Goal: Task Accomplishment & Management: Use online tool/utility

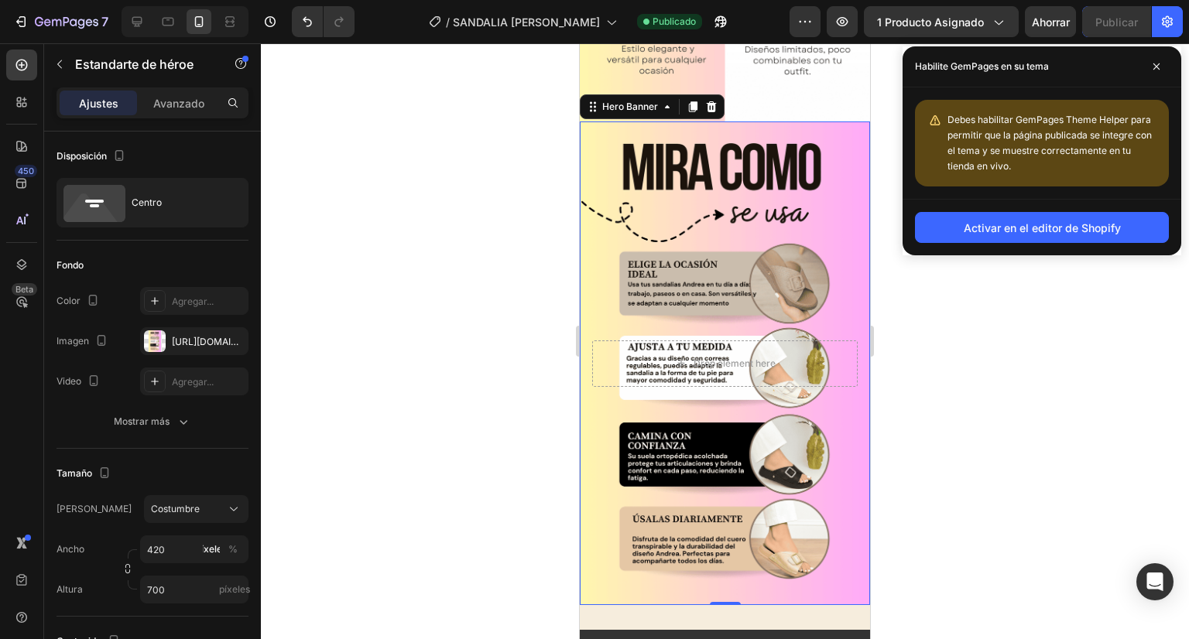
scroll to position [214, 0]
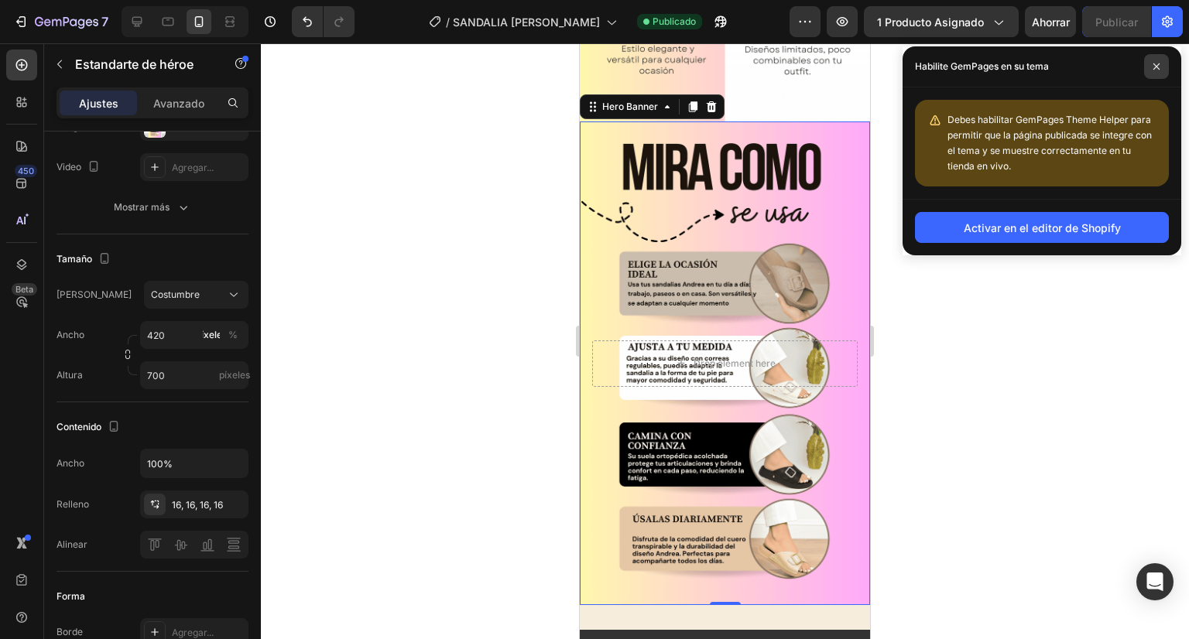
click at [1152, 64] on span at bounding box center [1156, 66] width 25 height 25
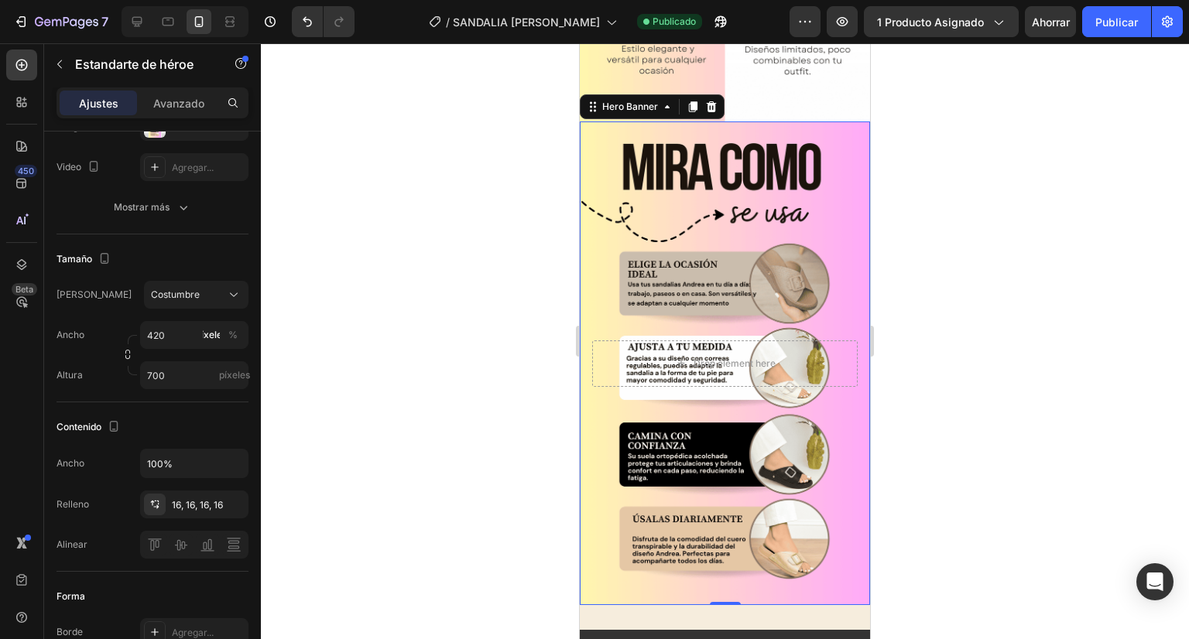
click at [1073, 200] on div at bounding box center [725, 341] width 928 height 596
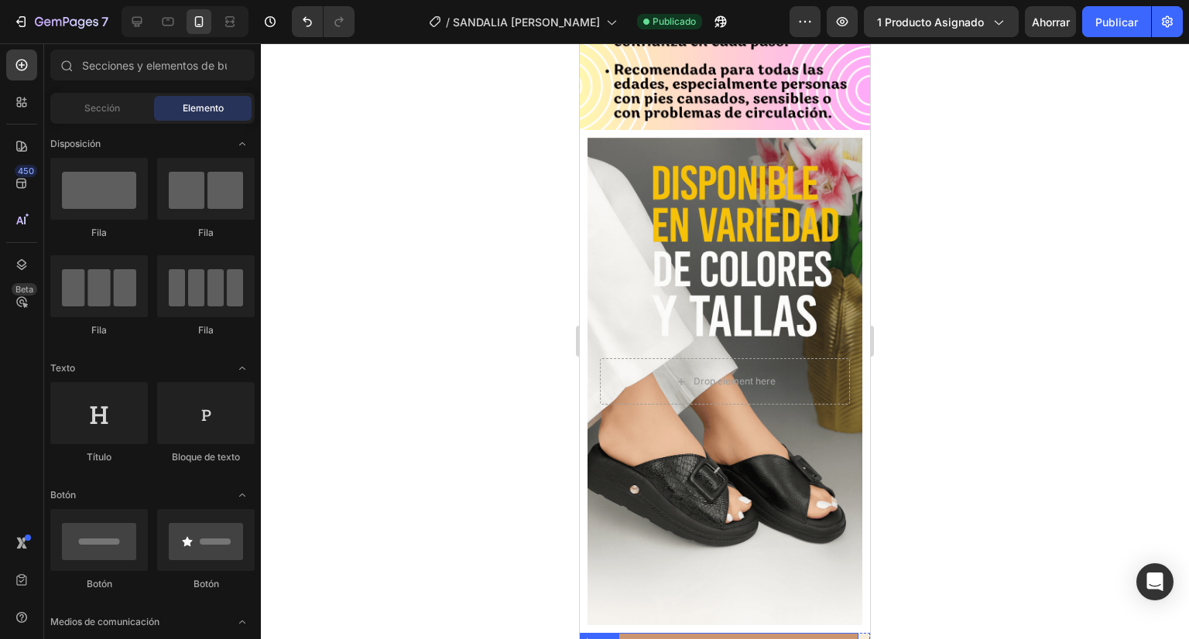
scroll to position [4450, 0]
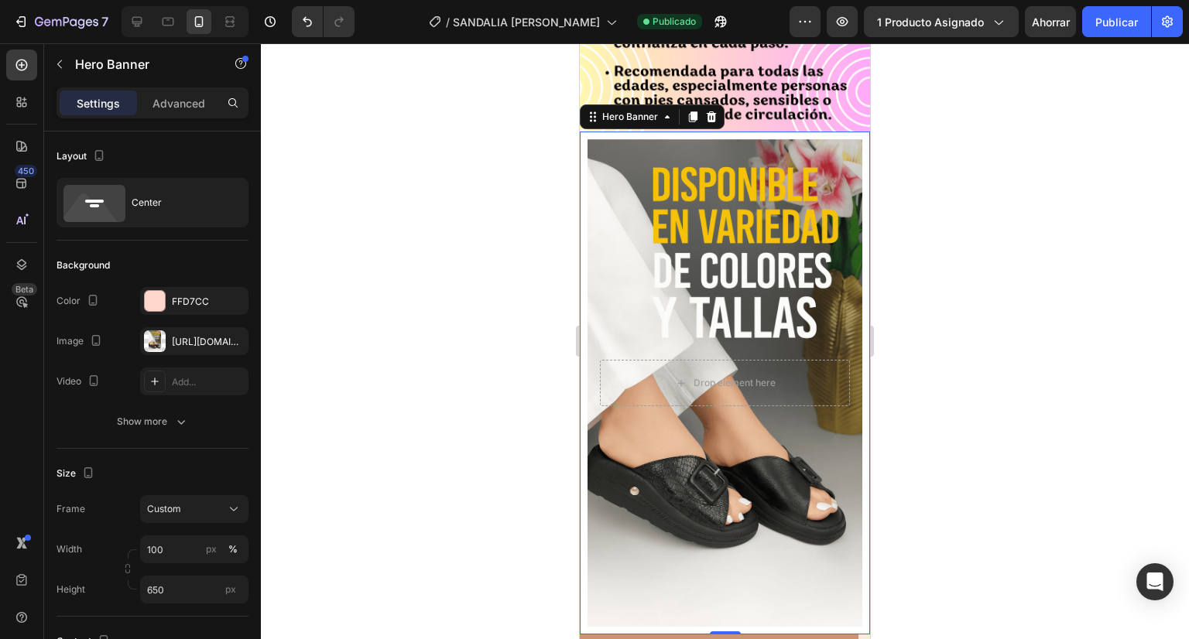
click at [584, 132] on div "Drop element here Hero Banner 0" at bounding box center [725, 383] width 290 height 503
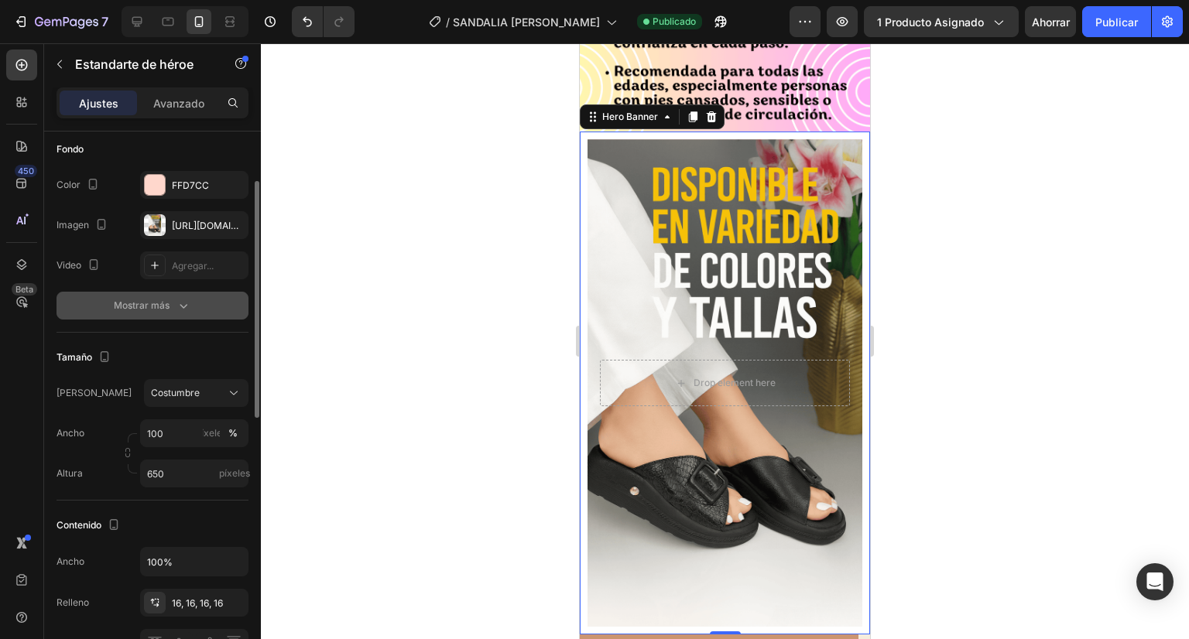
scroll to position [0, 0]
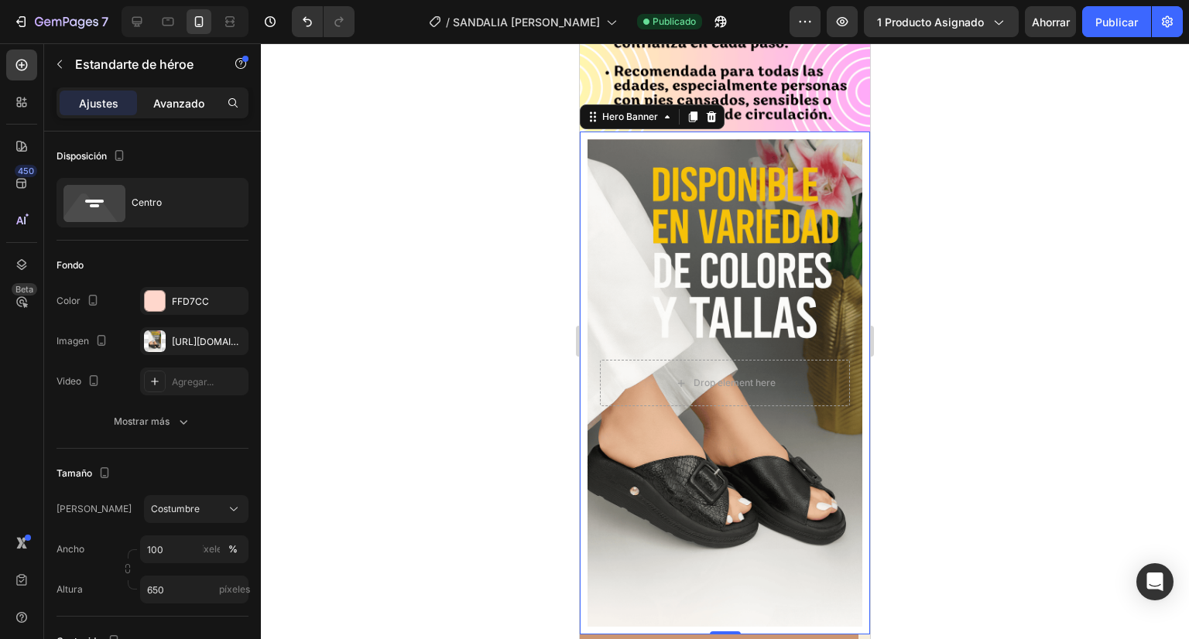
click at [187, 105] on font "Avanzado" at bounding box center [178, 103] width 51 height 13
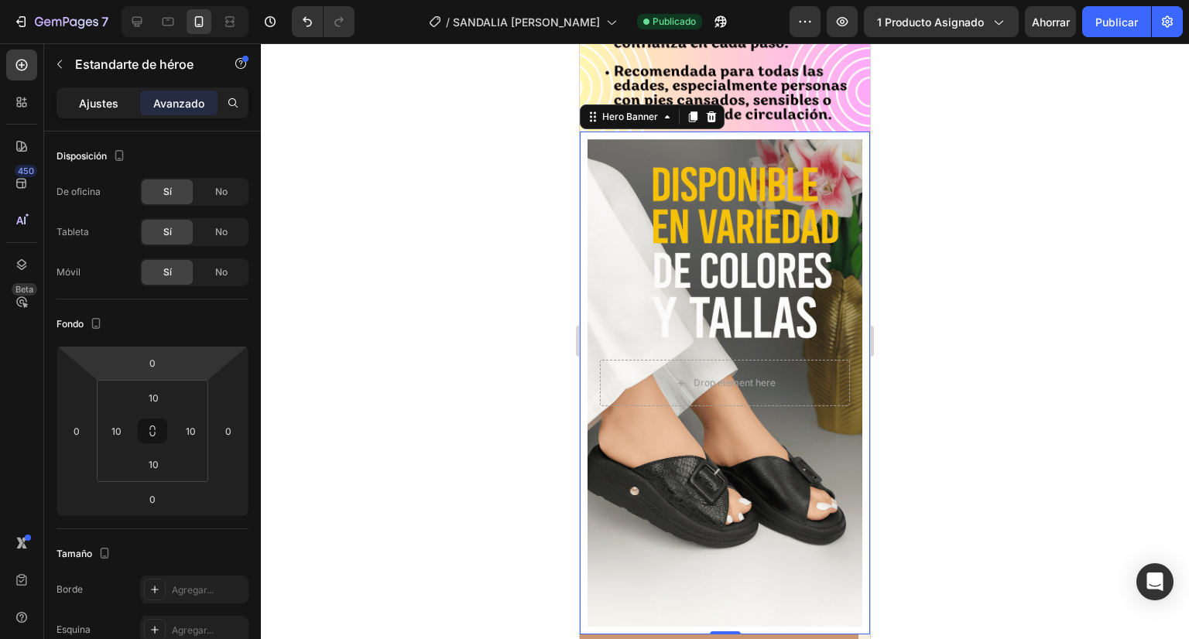
click at [111, 97] on font "Ajustes" at bounding box center [98, 103] width 39 height 13
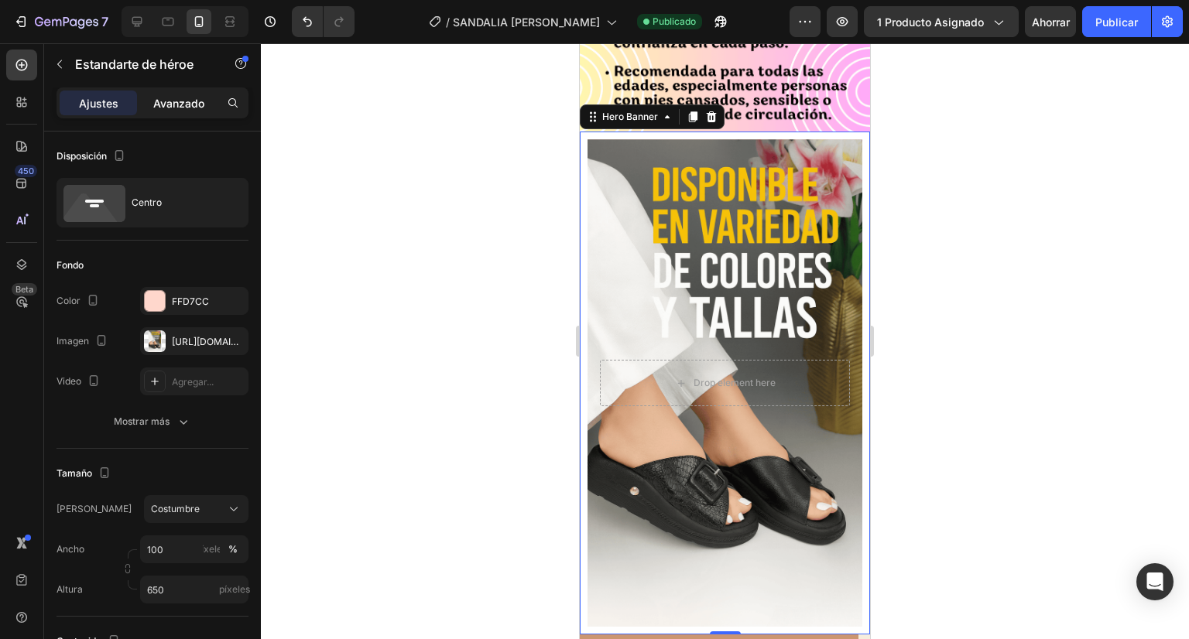
click at [173, 100] on font "Avanzado" at bounding box center [178, 103] width 51 height 13
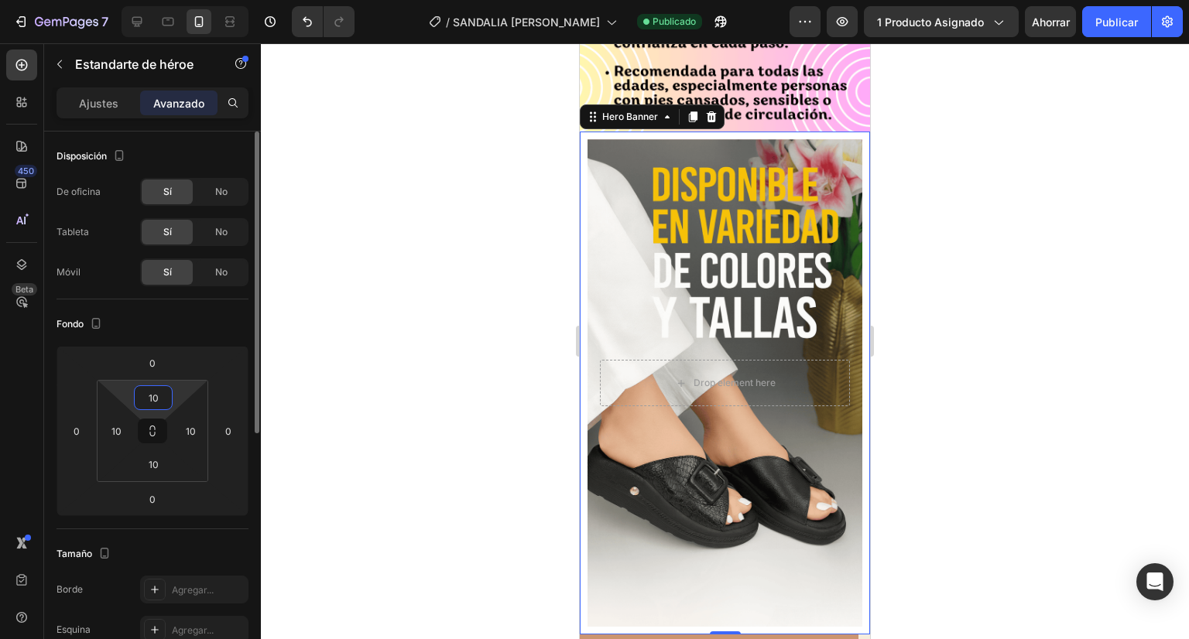
click at [162, 0] on html "7 Historial de versiones / SANDALIA ANDREA Publicado Avance 1 producto asignado…" at bounding box center [594, 0] width 1189 height 0
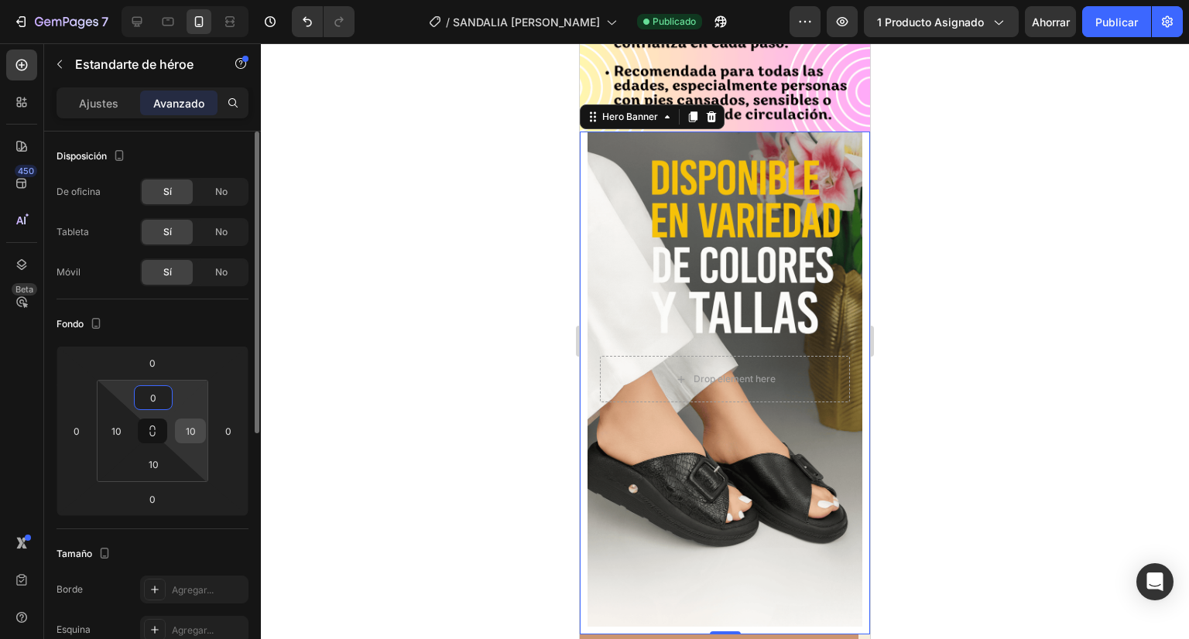
type input "0"
click at [192, 423] on input "10" at bounding box center [190, 431] width 23 height 23
type input "0"
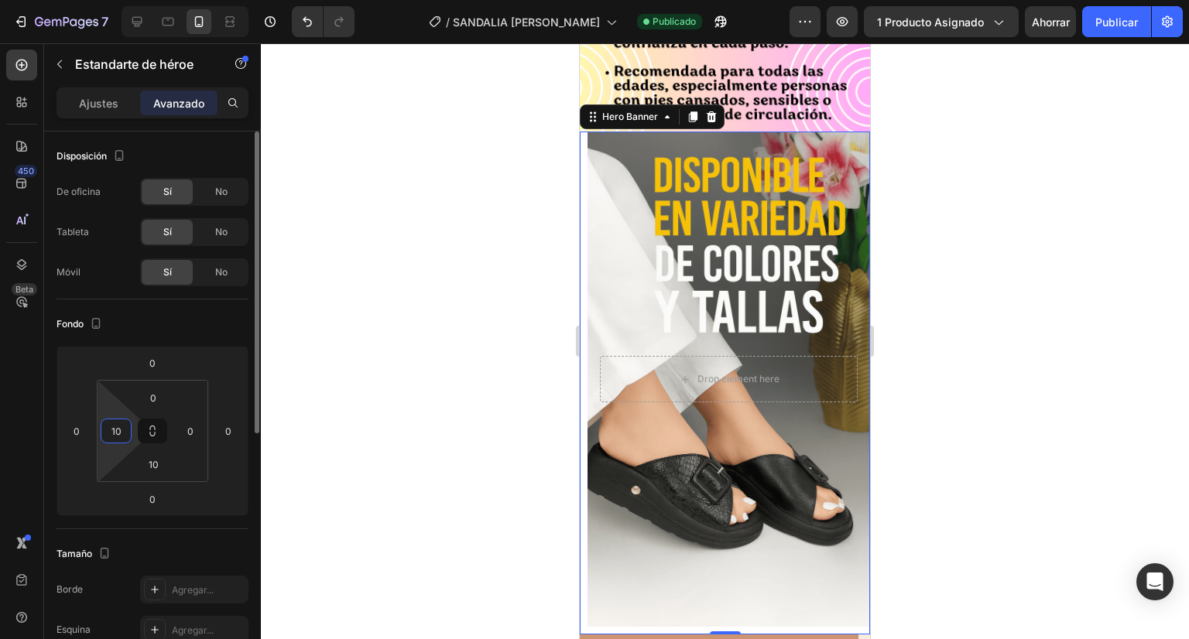
click at [108, 425] on input "10" at bounding box center [115, 431] width 23 height 23
type input "0"
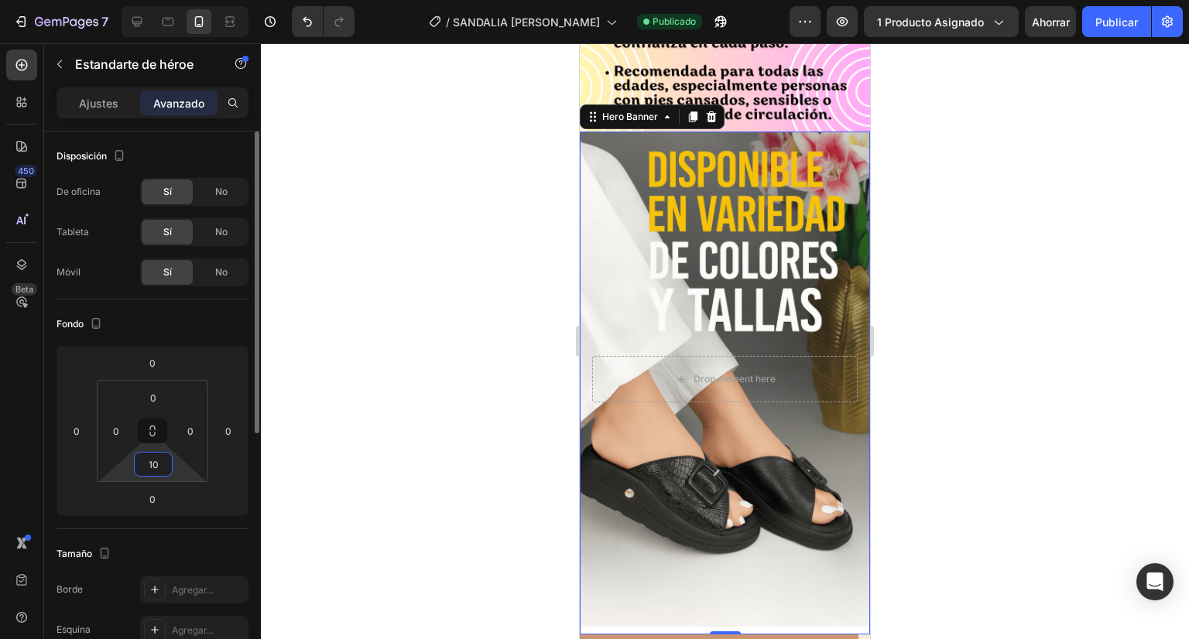
click at [149, 456] on input "10" at bounding box center [153, 464] width 31 height 23
type input "0"
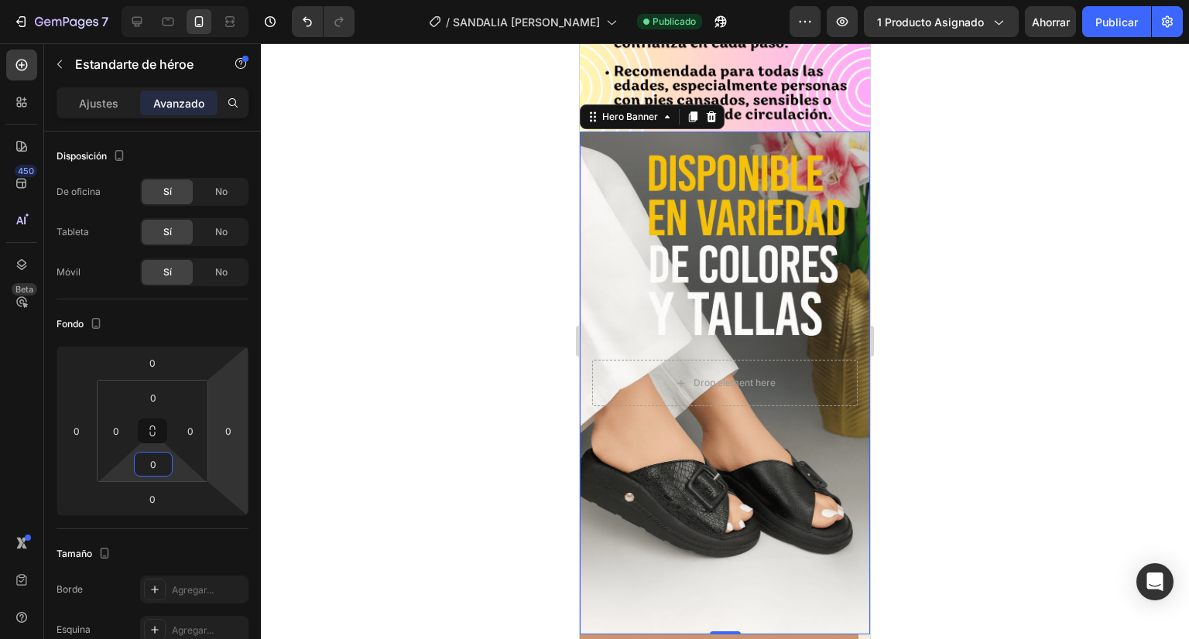
click at [406, 338] on div at bounding box center [725, 341] width 928 height 596
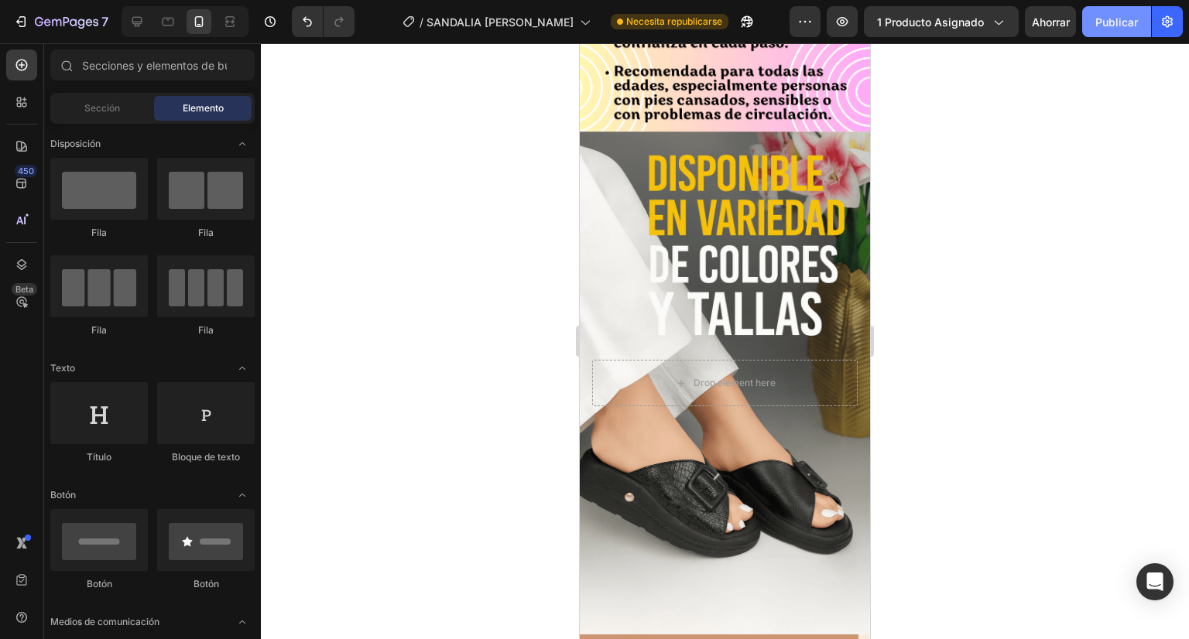
click at [1132, 28] on font "Publicar" at bounding box center [1116, 22] width 43 height 16
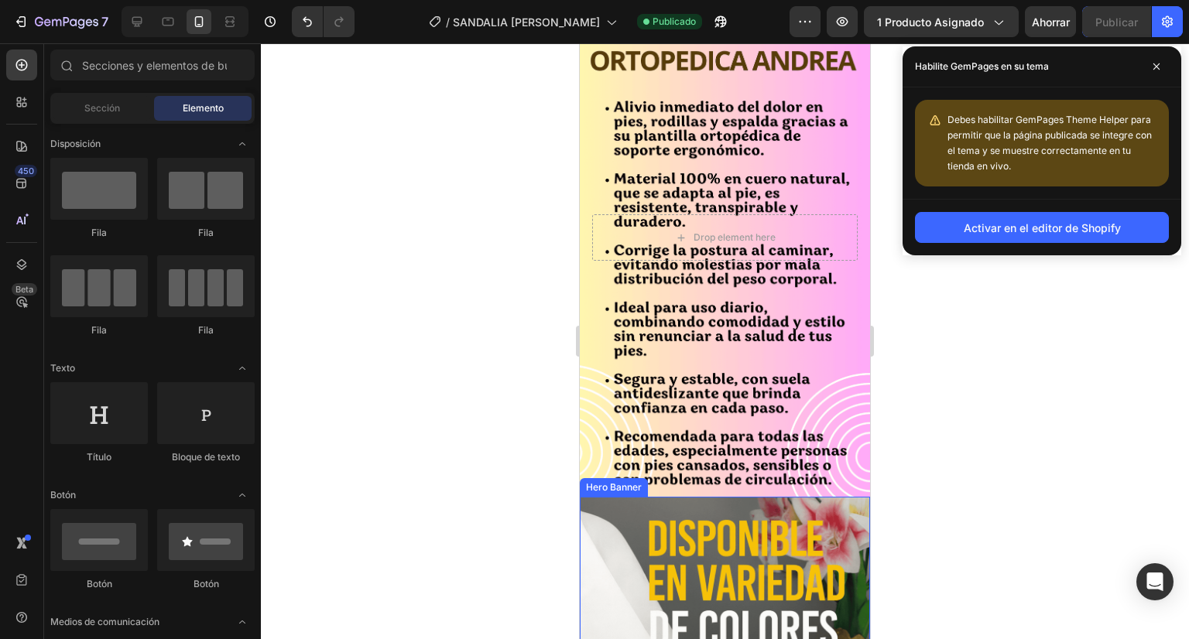
scroll to position [4078, 0]
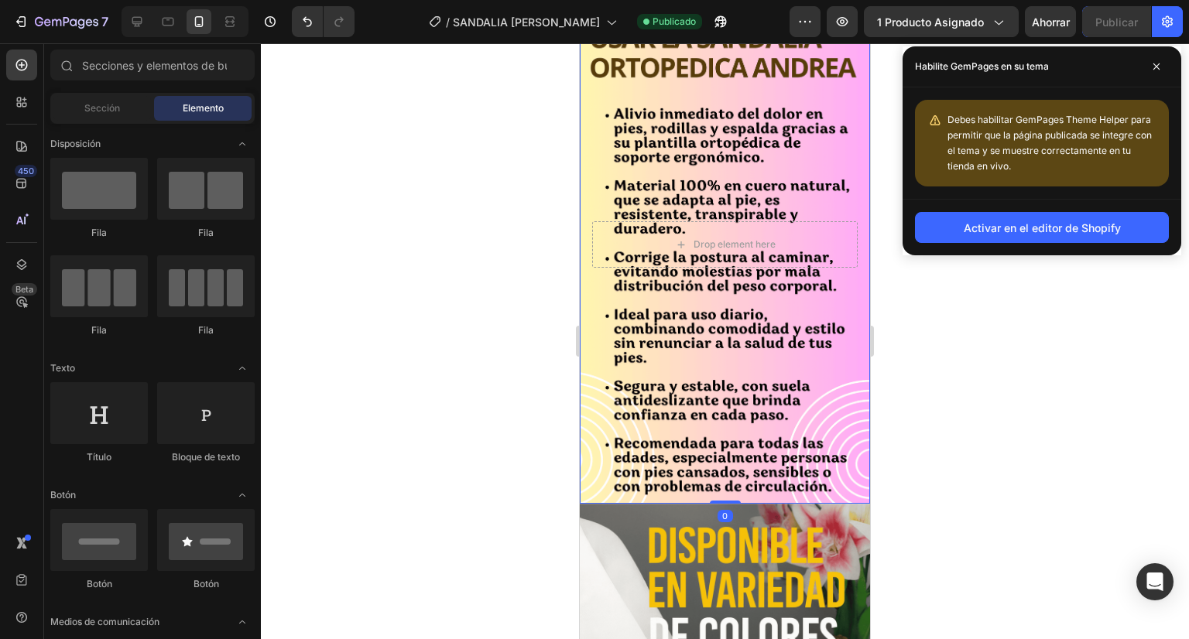
click at [798, 106] on div "Video Drop element here Hero Banner 0 Section 8 Drop element here Hero Banner S…" at bounding box center [725, 107] width 290 height 8221
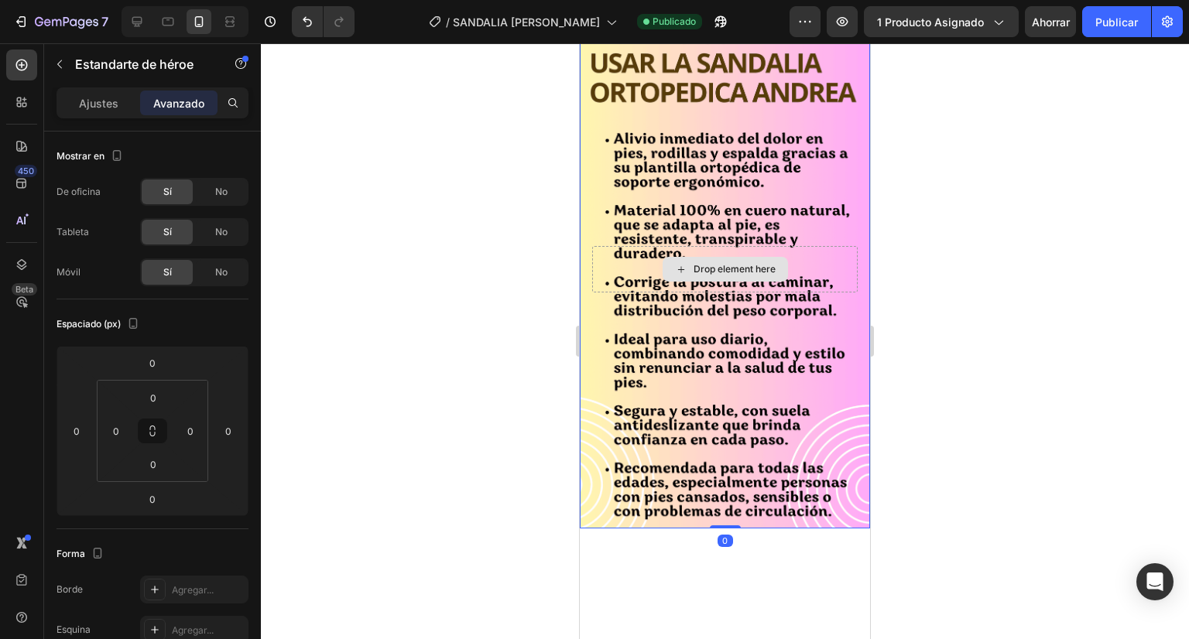
scroll to position [3668, 0]
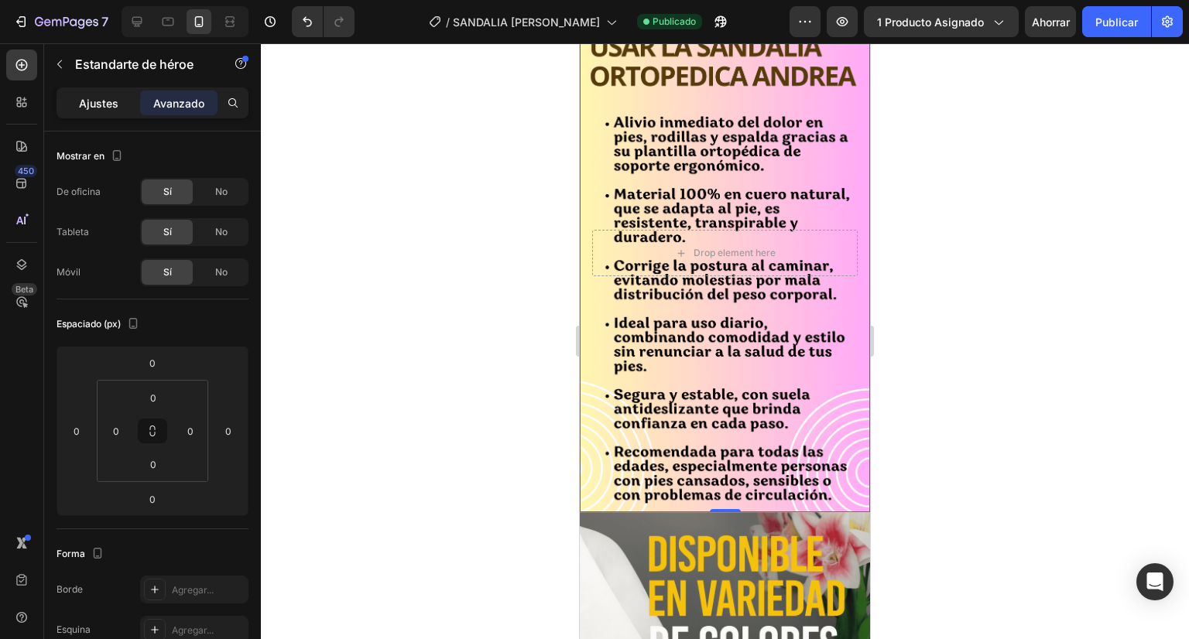
click at [111, 104] on font "Ajustes" at bounding box center [98, 103] width 39 height 13
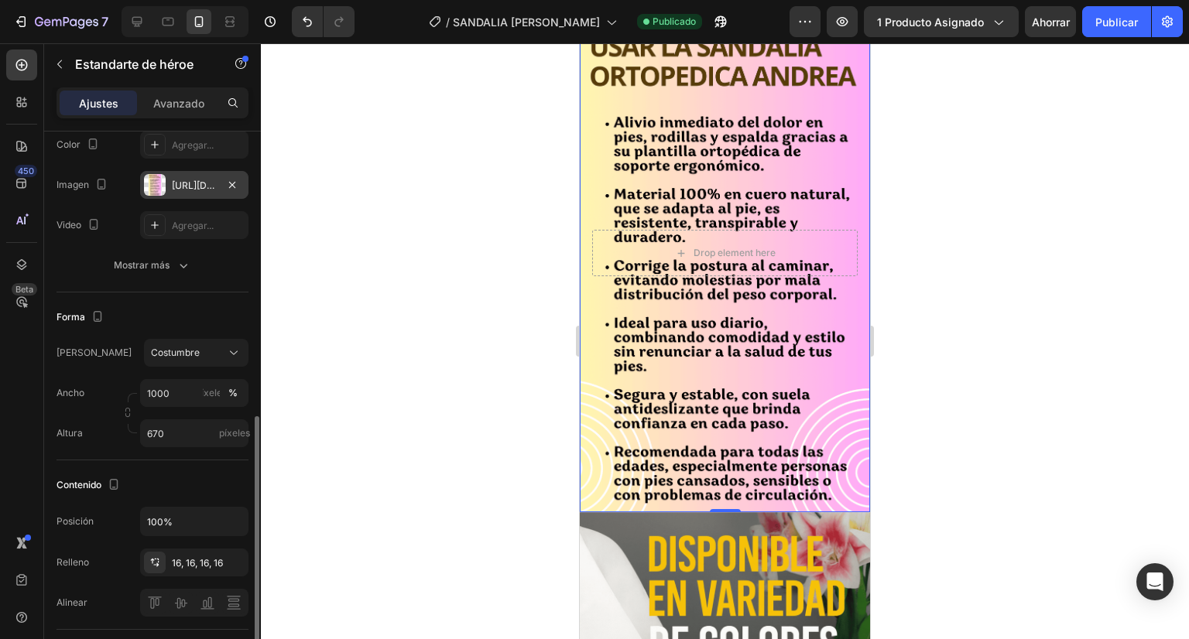
scroll to position [315, 0]
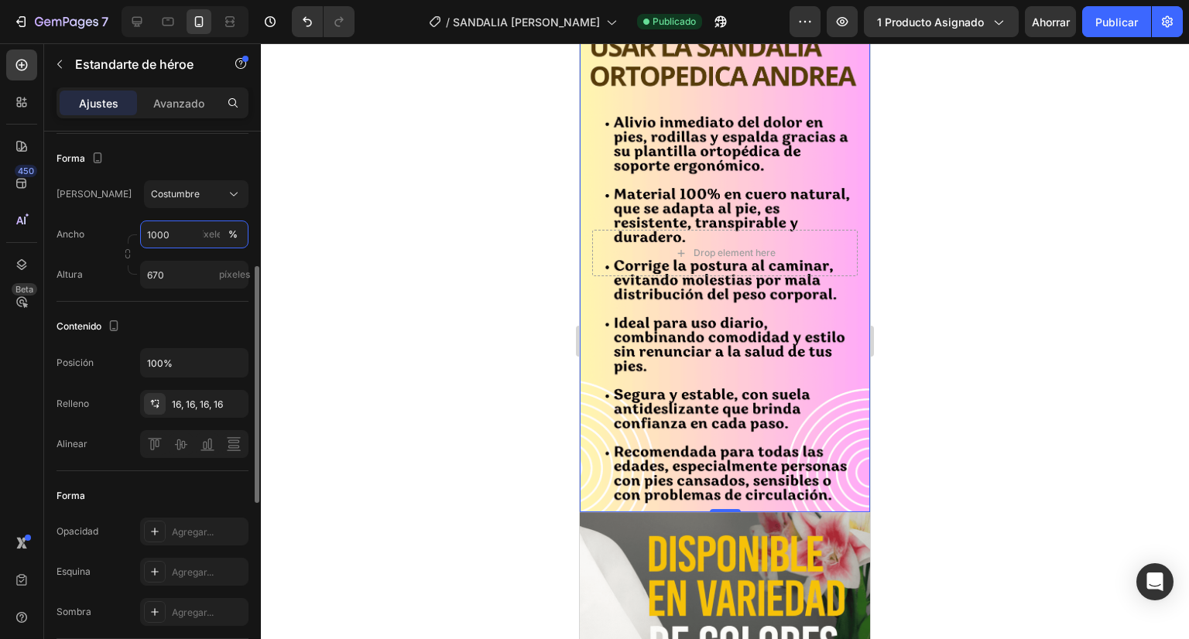
click at [181, 239] on input "1000" at bounding box center [194, 235] width 108 height 28
click at [170, 231] on input "1000" at bounding box center [194, 235] width 108 height 28
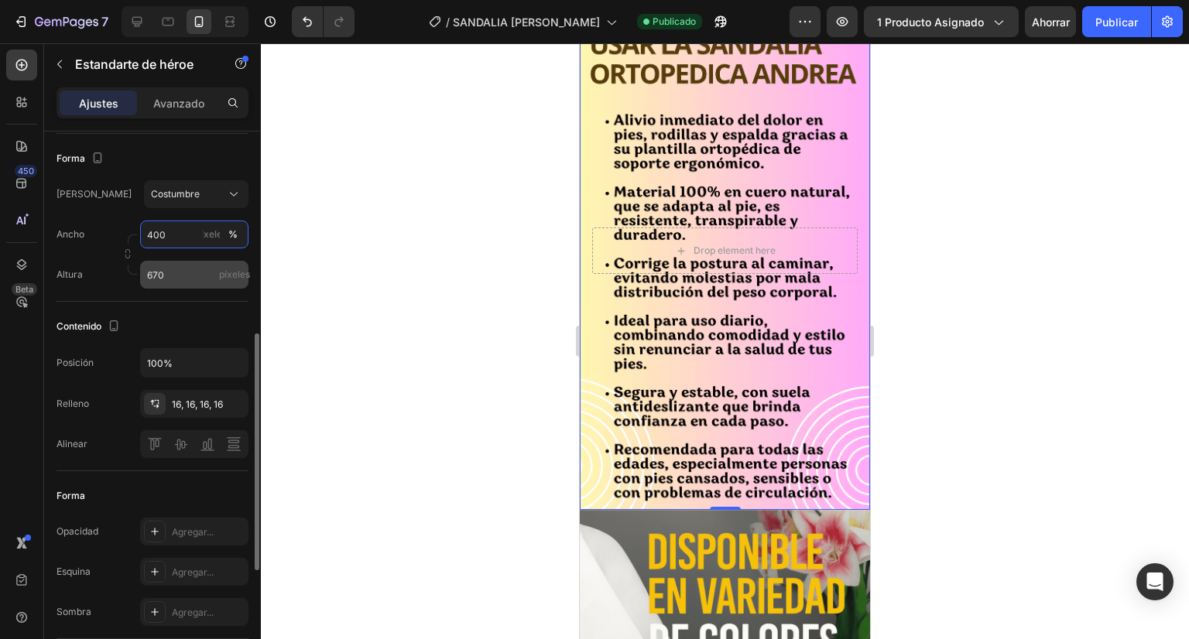
scroll to position [372, 0]
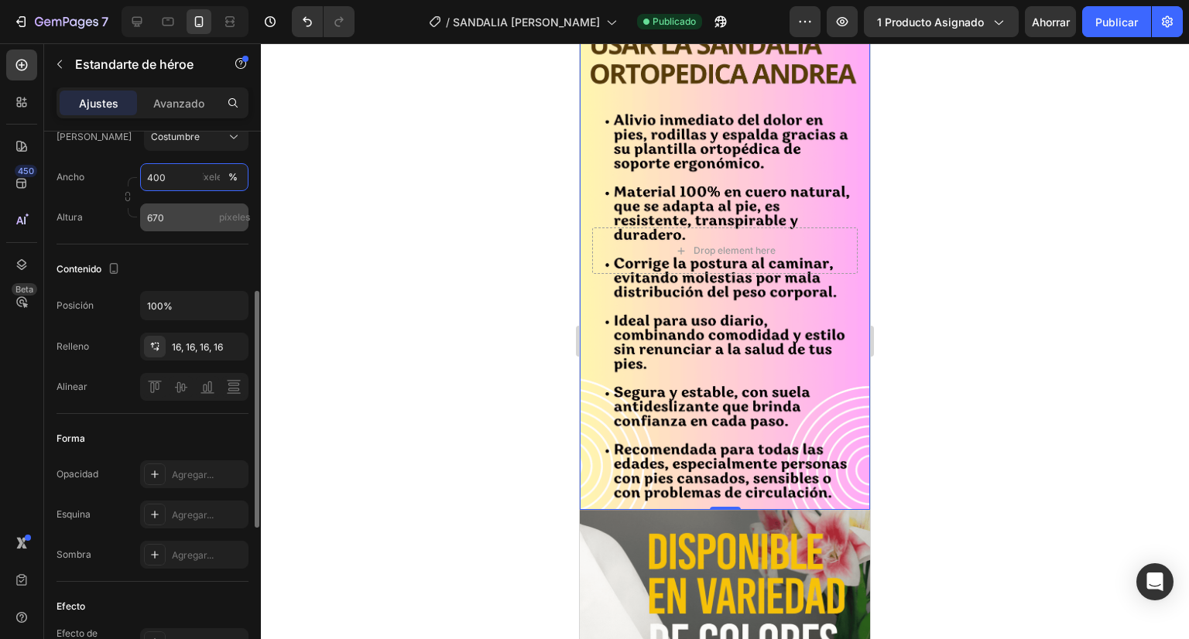
type input "400"
click at [170, 220] on input "670" at bounding box center [194, 218] width 108 height 28
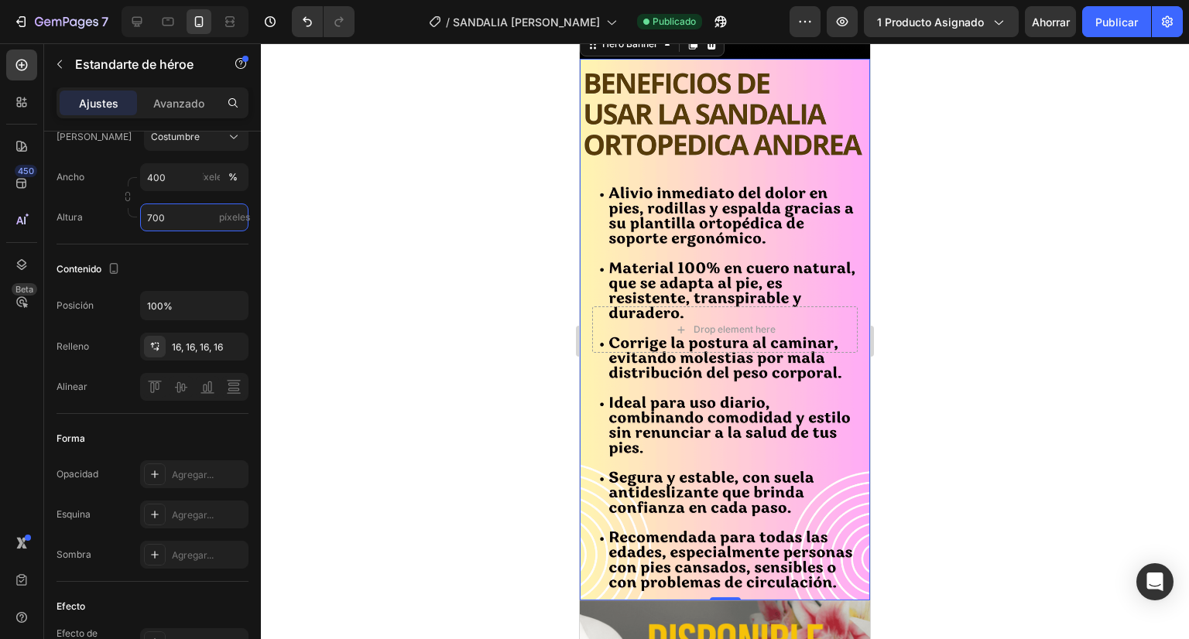
scroll to position [3604, 0]
type input "700"
click at [1121, 19] on font "Publicar" at bounding box center [1116, 21] width 43 height 13
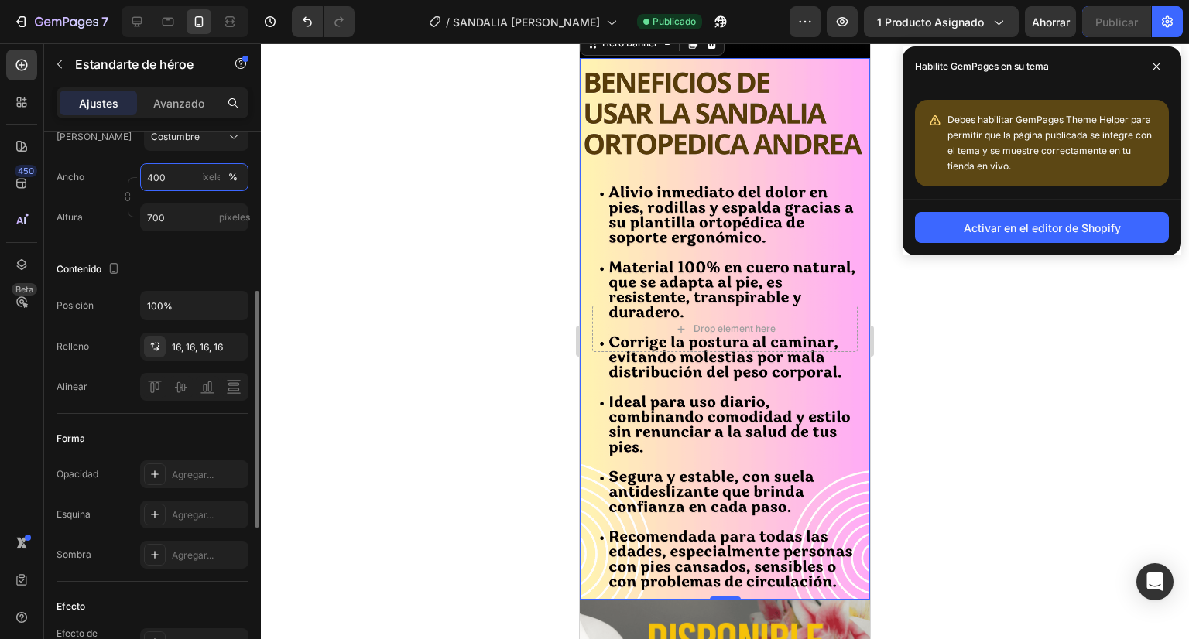
click at [159, 174] on input "400" at bounding box center [194, 177] width 108 height 28
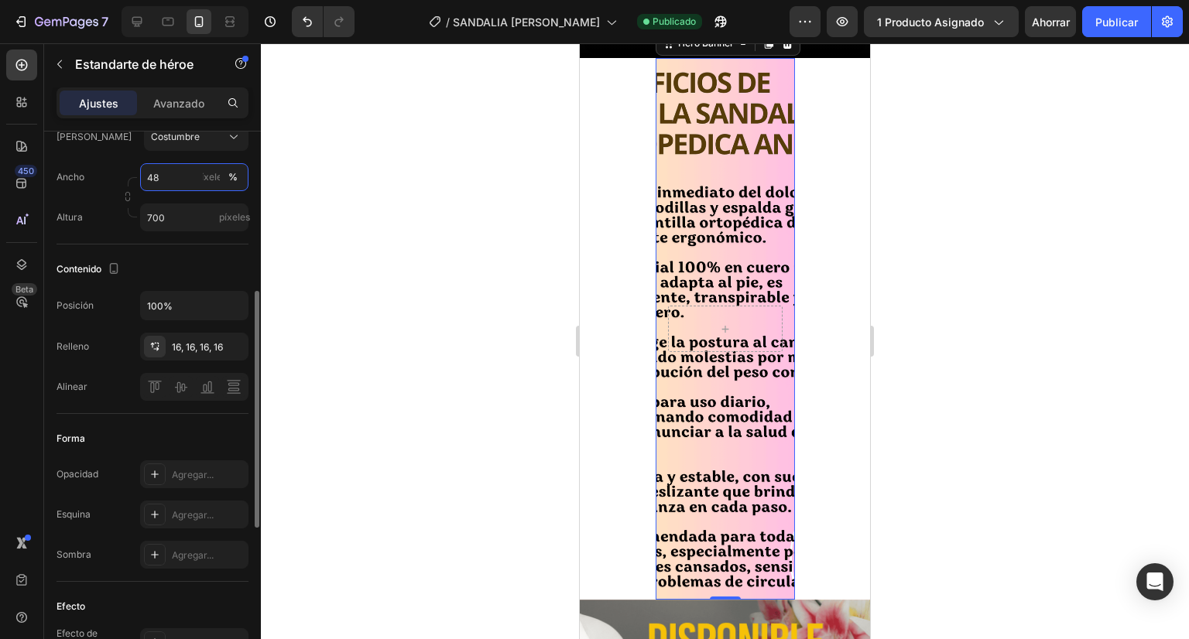
type input "4"
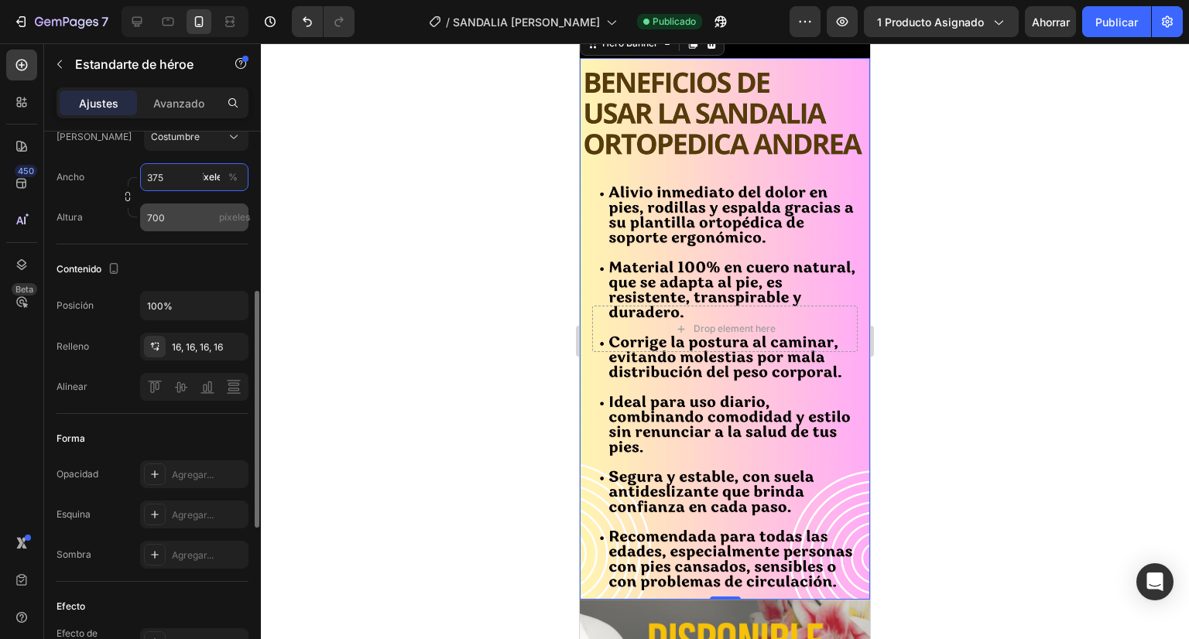
type input "375"
click at [165, 210] on input "700" at bounding box center [194, 218] width 108 height 28
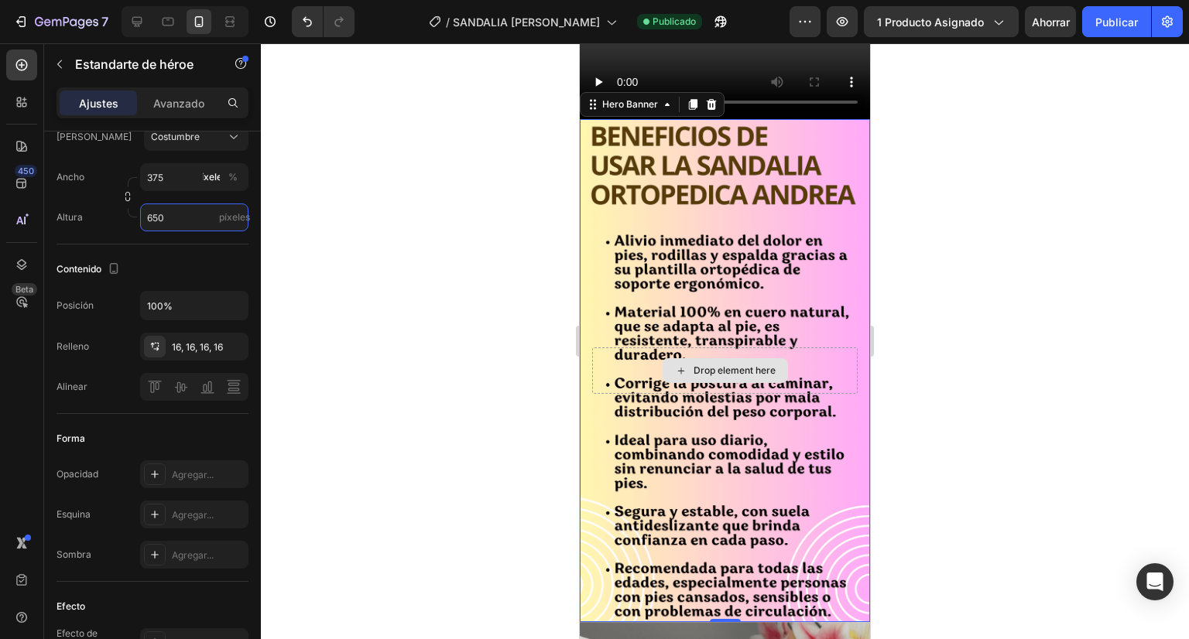
scroll to position [3545, 0]
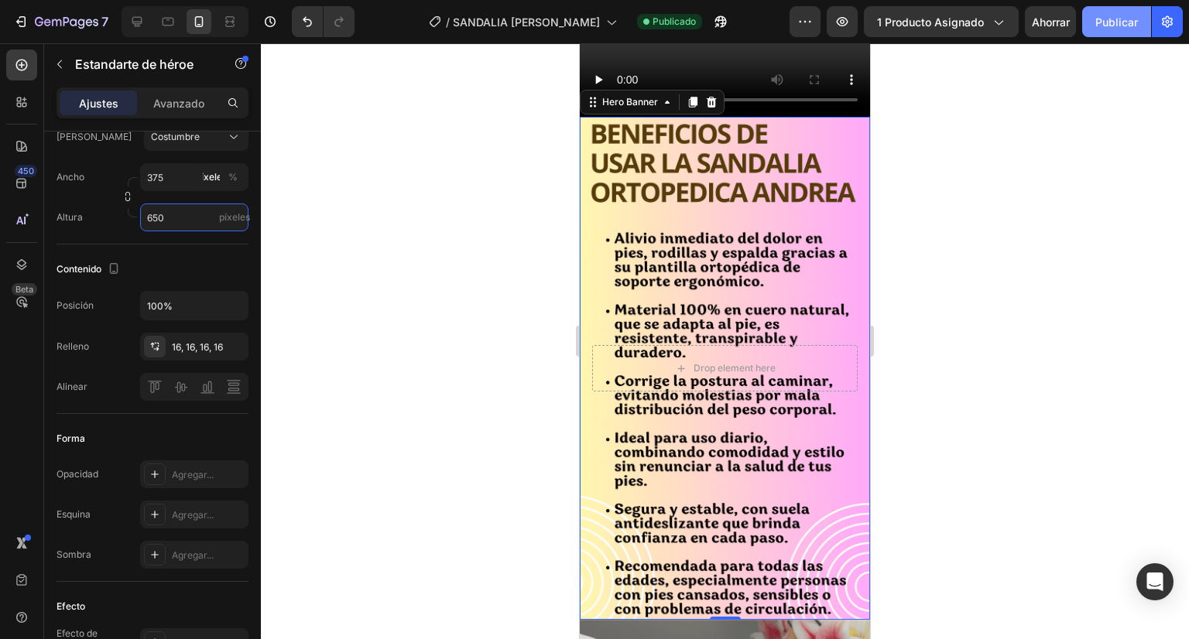
type input "650"
click at [1131, 29] on button "Publicar" at bounding box center [1116, 21] width 69 height 31
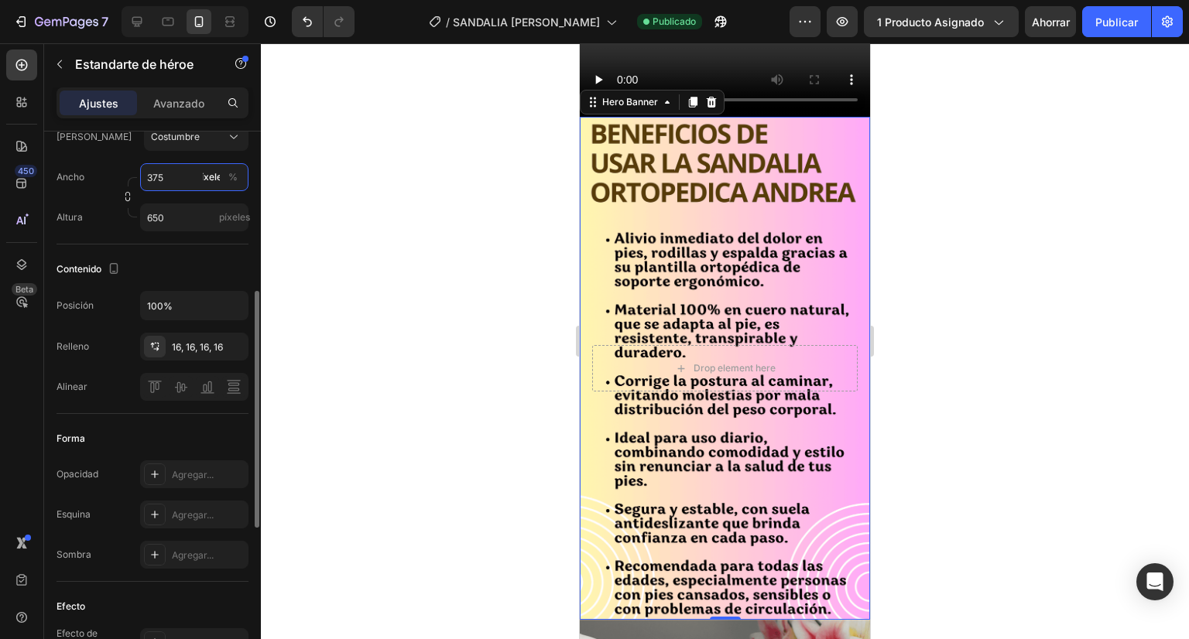
click at [170, 175] on input "375" at bounding box center [194, 177] width 108 height 28
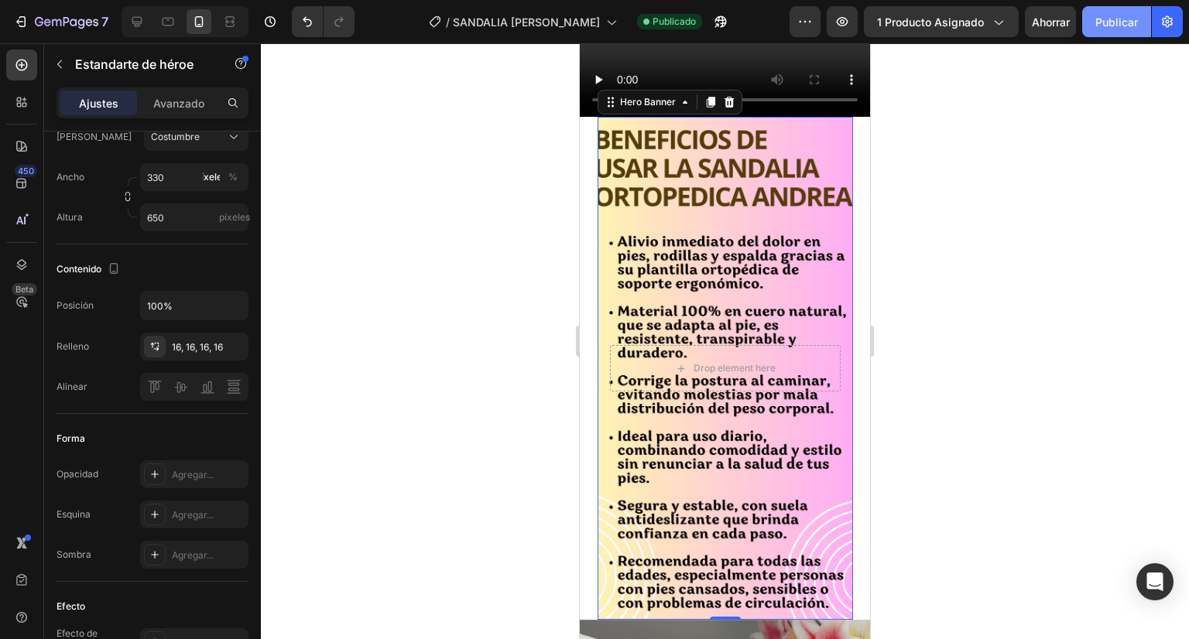
click at [1102, 22] on font "Publicar" at bounding box center [1116, 21] width 43 height 13
click at [166, 170] on input "330" at bounding box center [194, 177] width 108 height 28
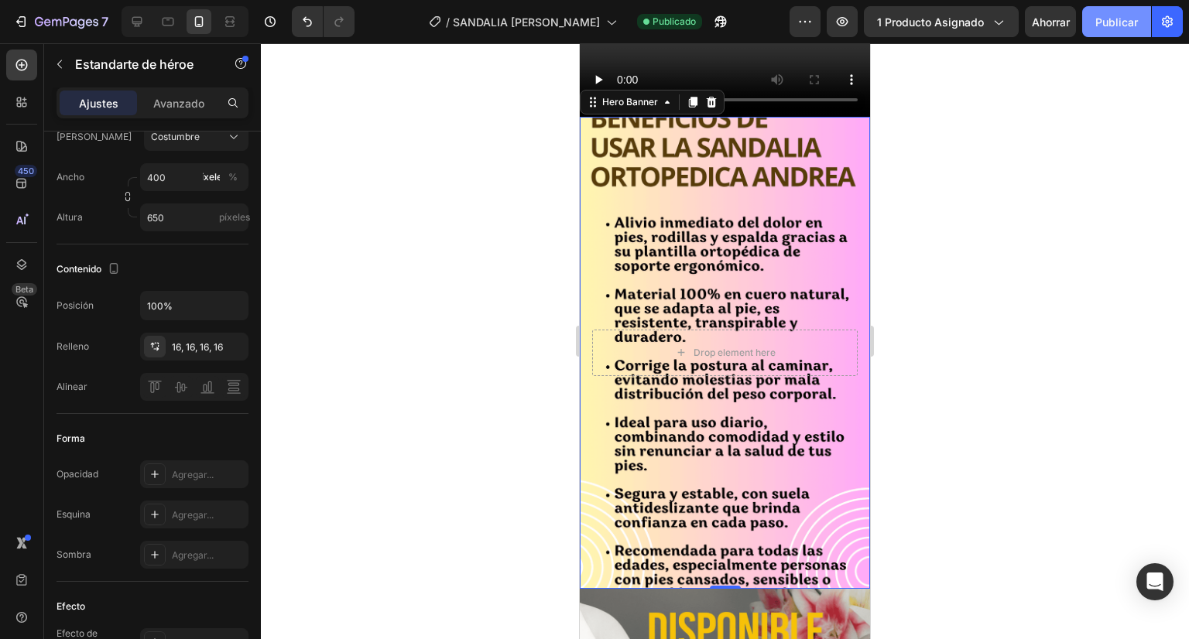
click at [1125, 32] on button "Publicar" at bounding box center [1116, 21] width 69 height 31
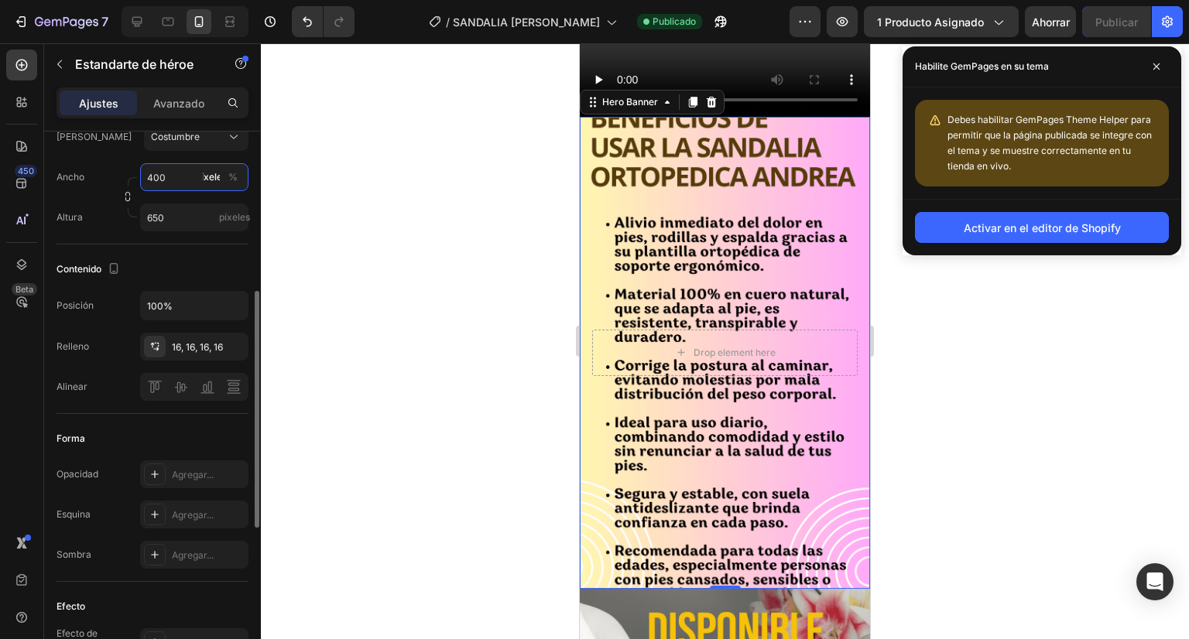
click at [158, 178] on input "400" at bounding box center [194, 177] width 108 height 28
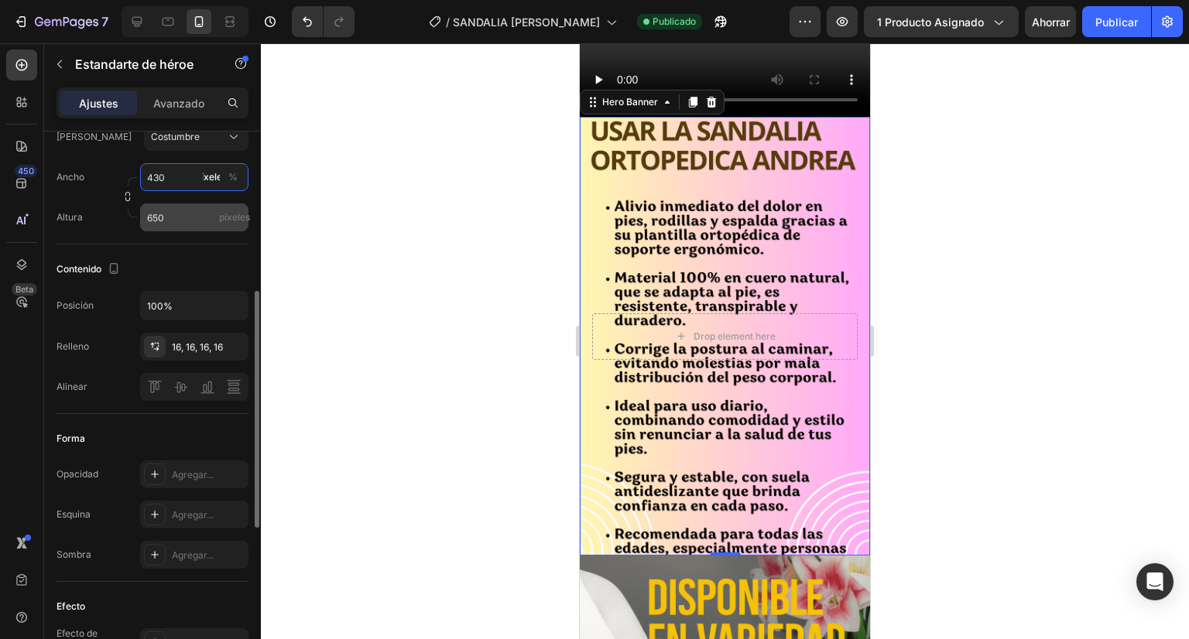
type input "430"
click at [156, 215] on input "650" at bounding box center [194, 218] width 108 height 28
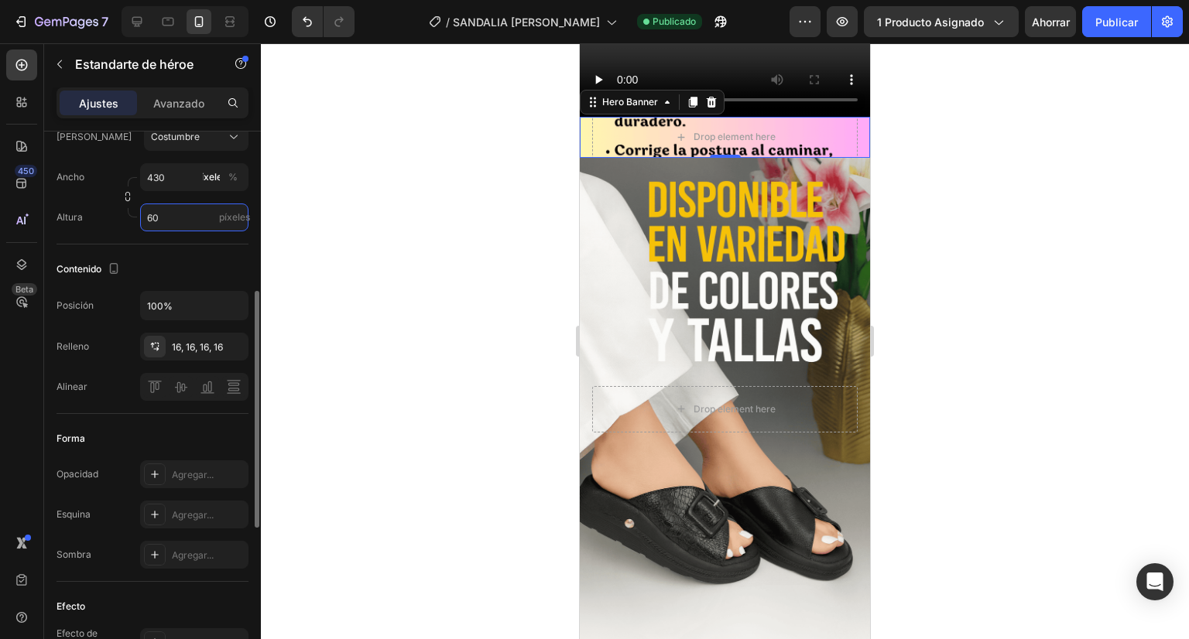
type input "6"
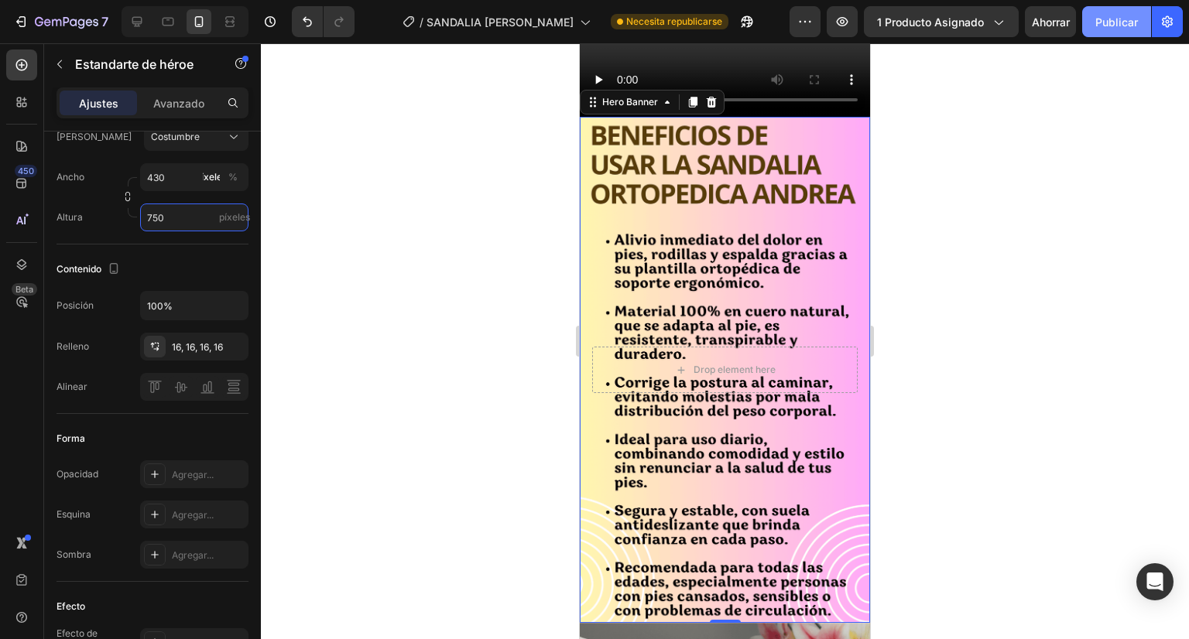
type input "750"
click at [1105, 25] on font "Publicar" at bounding box center [1116, 21] width 43 height 13
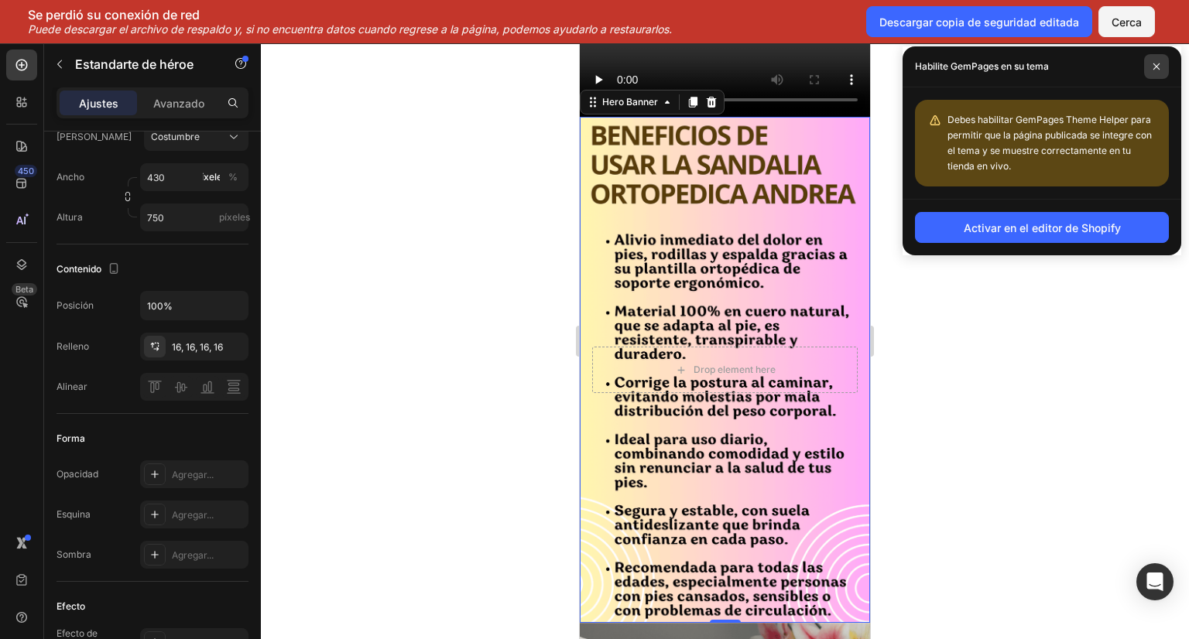
click at [1153, 66] on icon at bounding box center [1157, 67] width 8 height 8
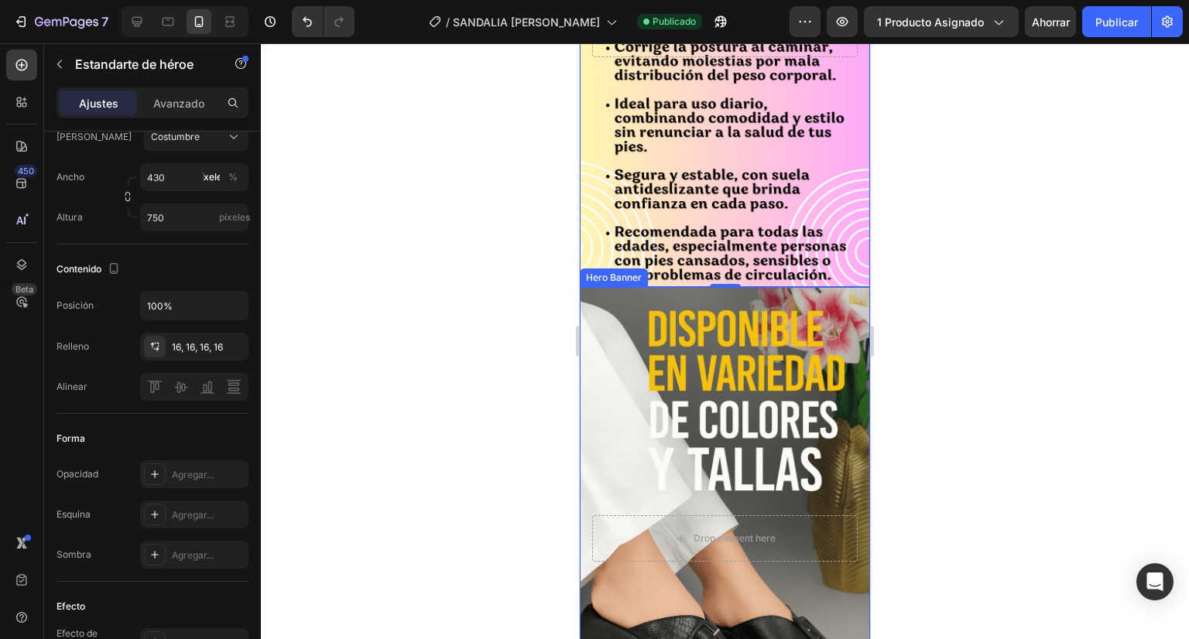
scroll to position [372, 0]
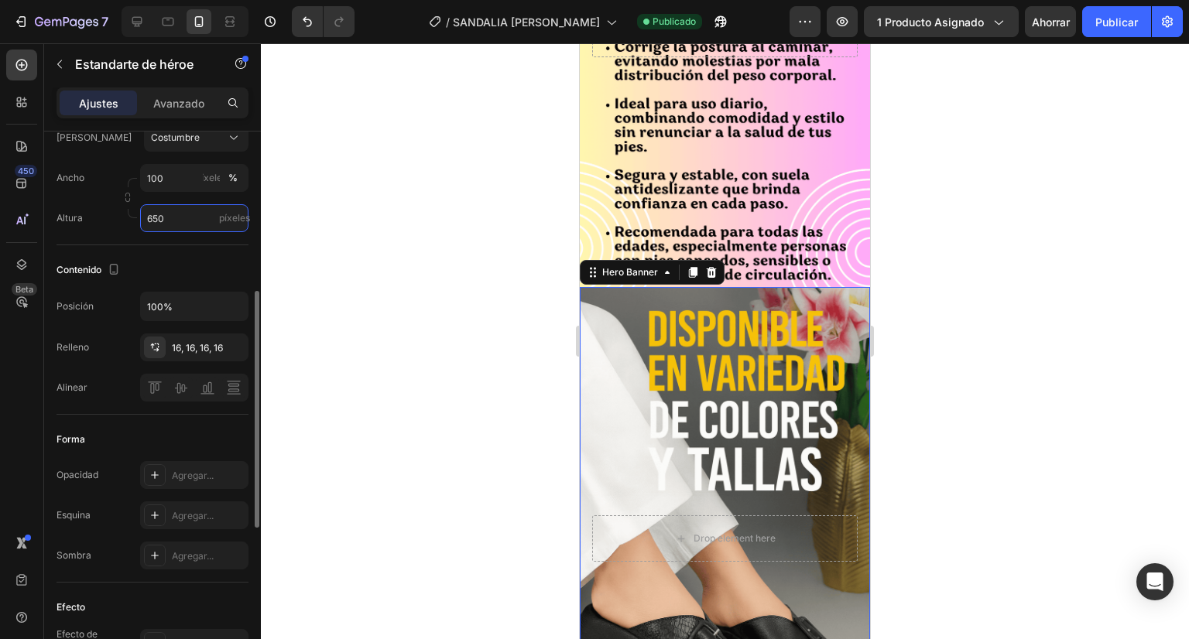
click at [156, 216] on input "650" at bounding box center [194, 218] width 108 height 28
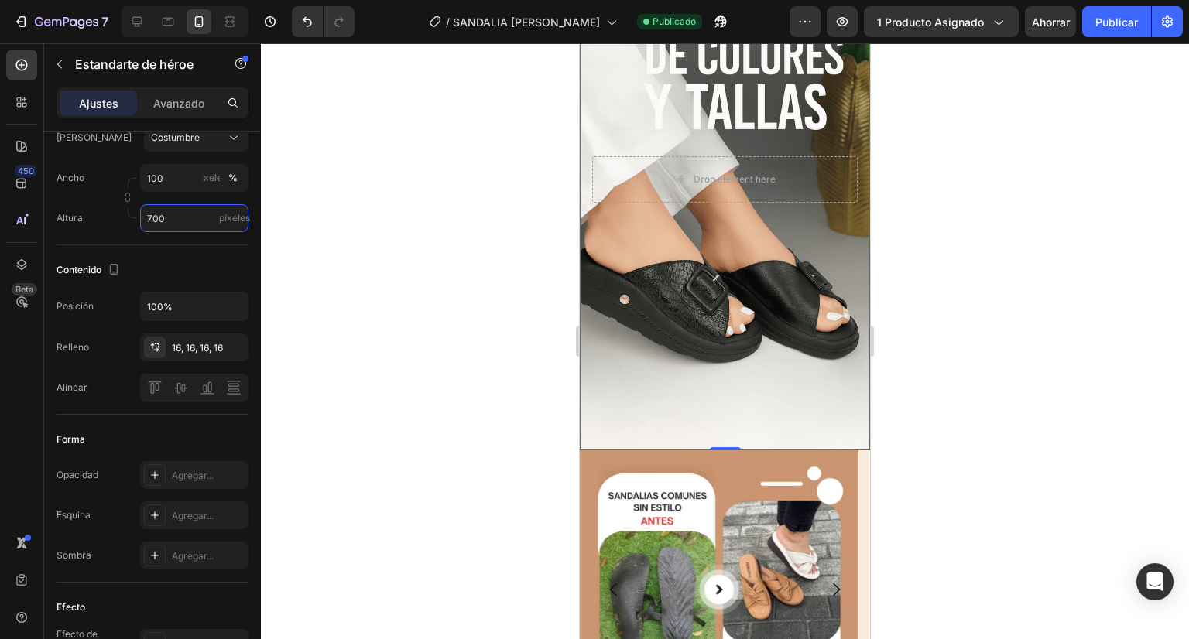
scroll to position [4234, 0]
type input "700"
click at [1125, 20] on font "Publicar" at bounding box center [1116, 21] width 43 height 13
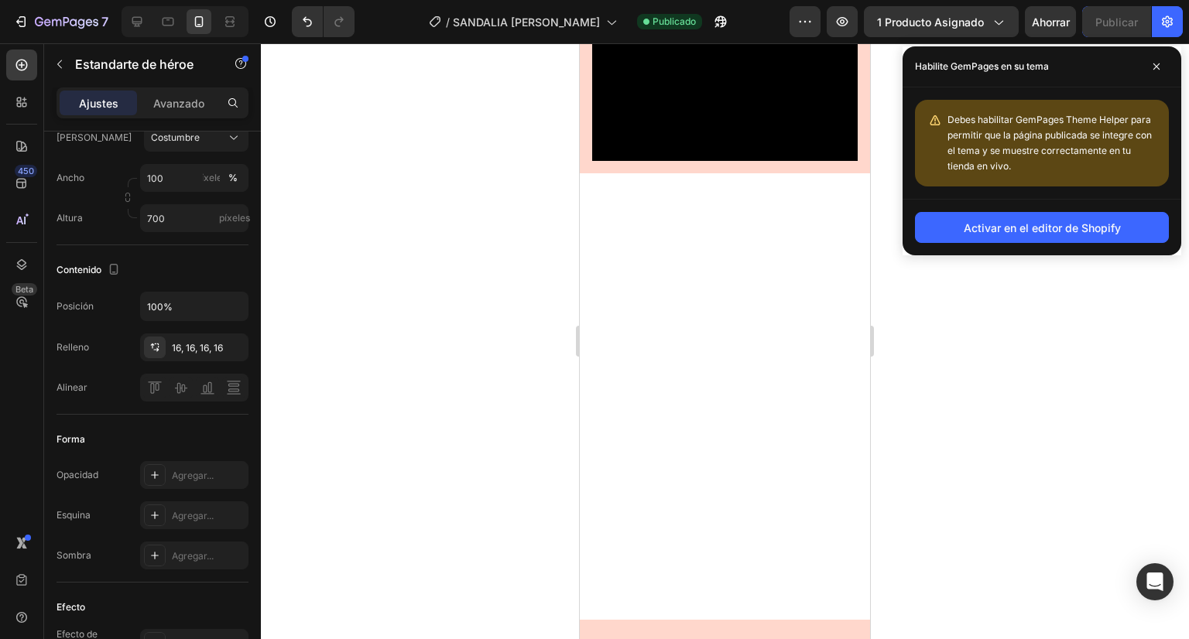
scroll to position [1796, 0]
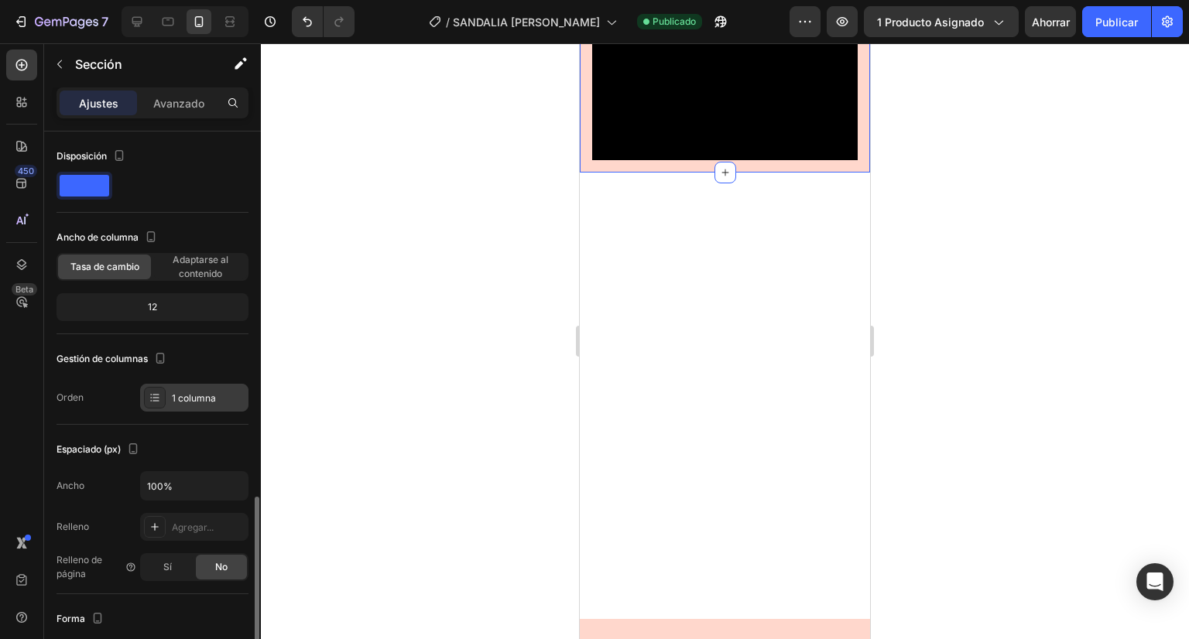
scroll to position [351, 0]
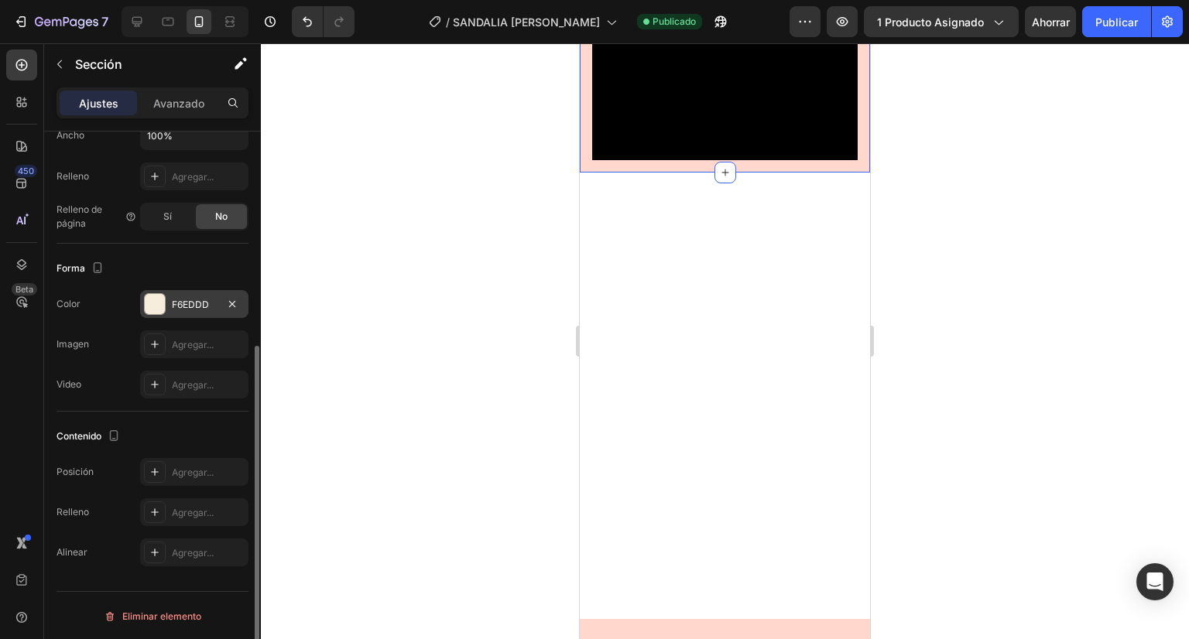
click at [186, 294] on div "F6EDDD" at bounding box center [194, 304] width 108 height 28
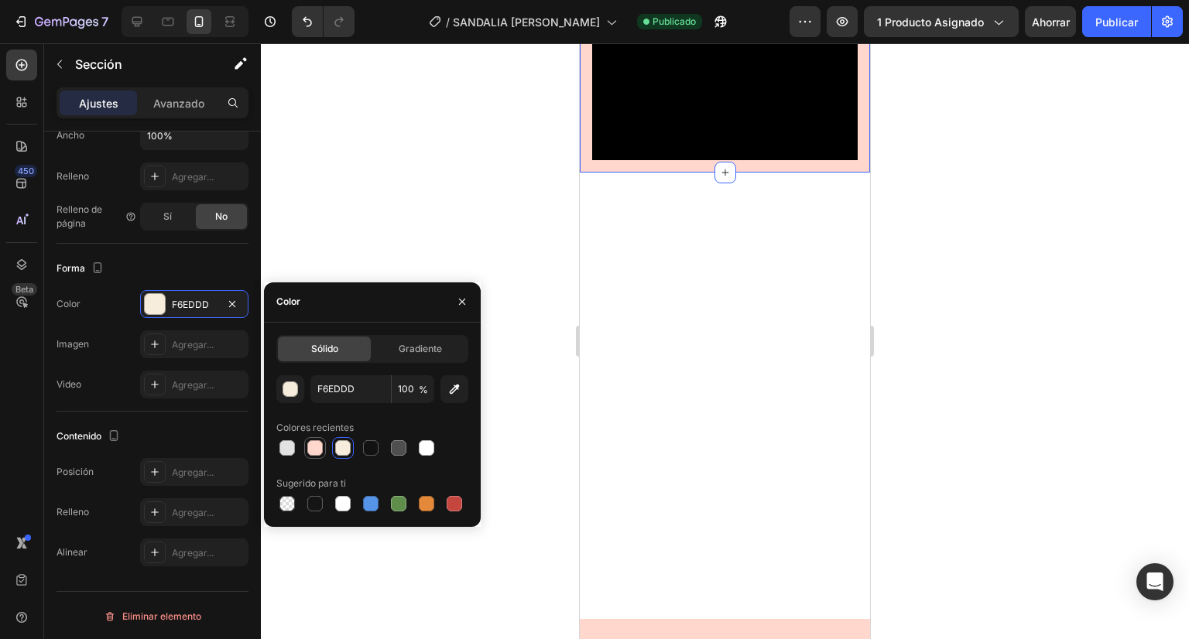
click at [312, 447] on div at bounding box center [314, 447] width 15 height 15
type input "FFD7CC"
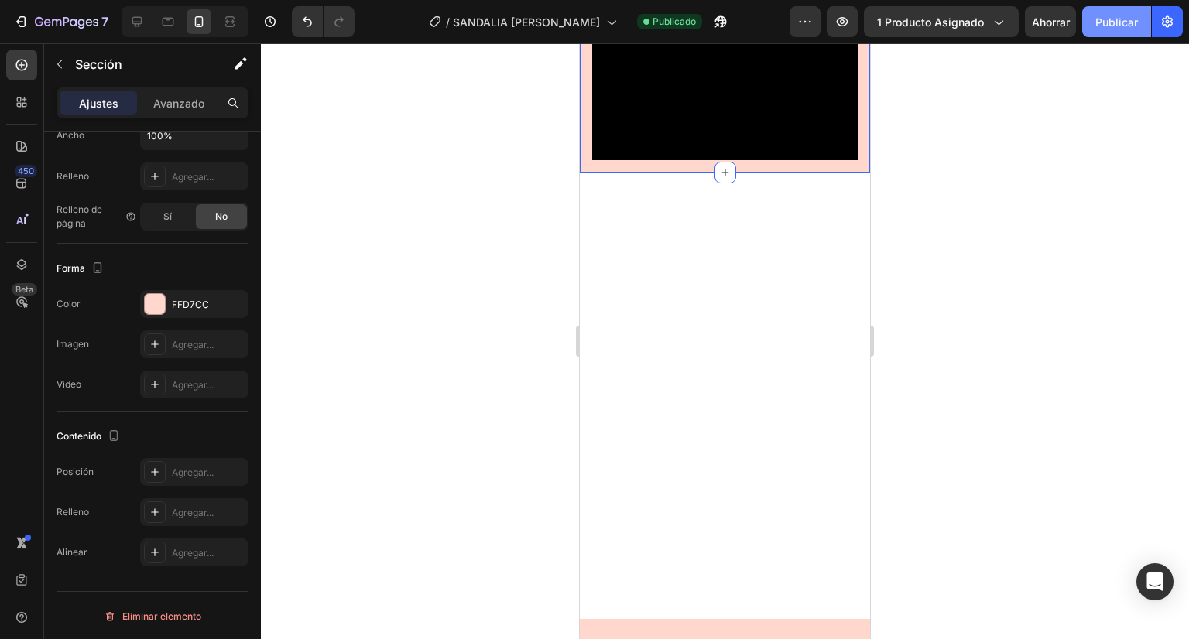
click at [1129, 29] on font "Publicar" at bounding box center [1116, 22] width 43 height 16
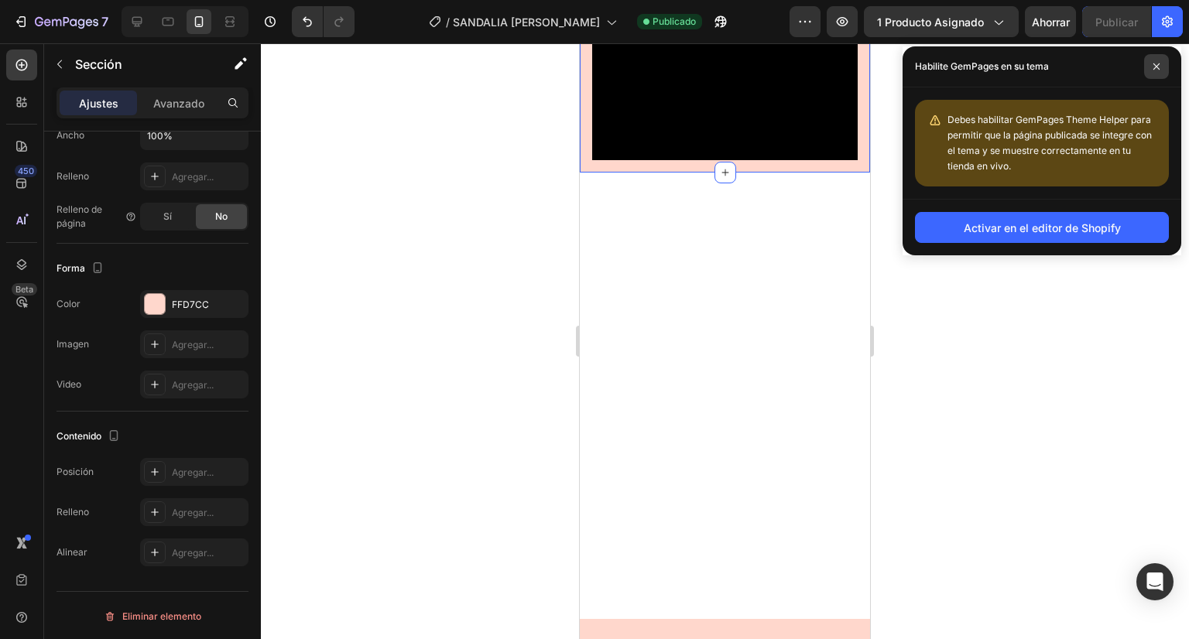
click at [1154, 65] on icon at bounding box center [1157, 67] width 8 height 8
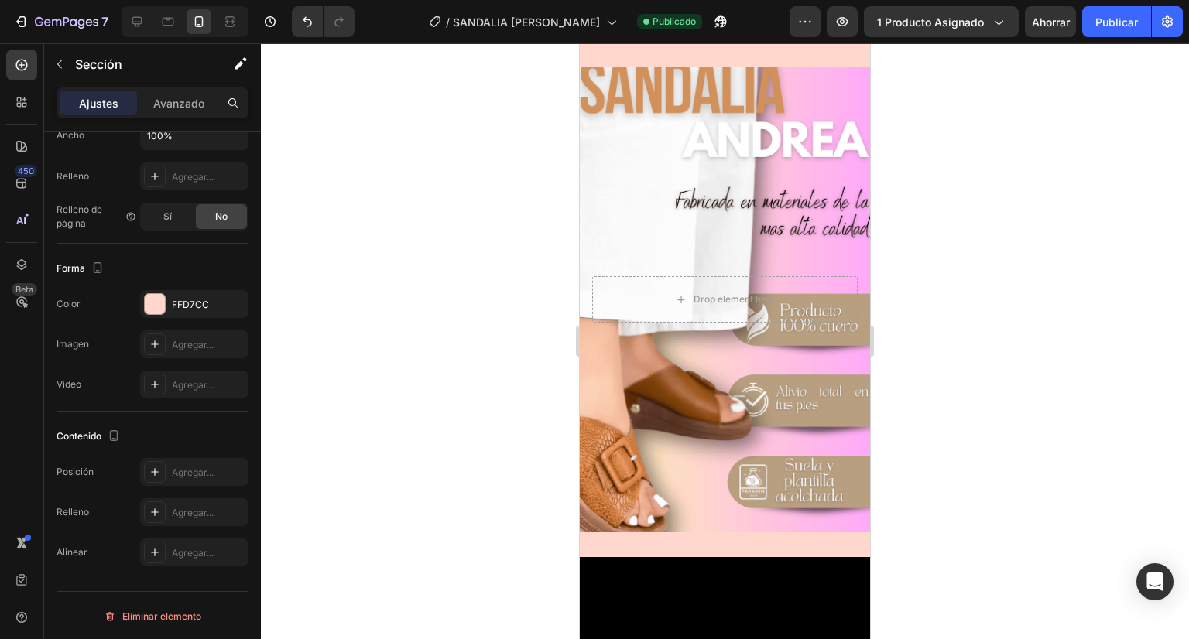
scroll to position [2561, 0]
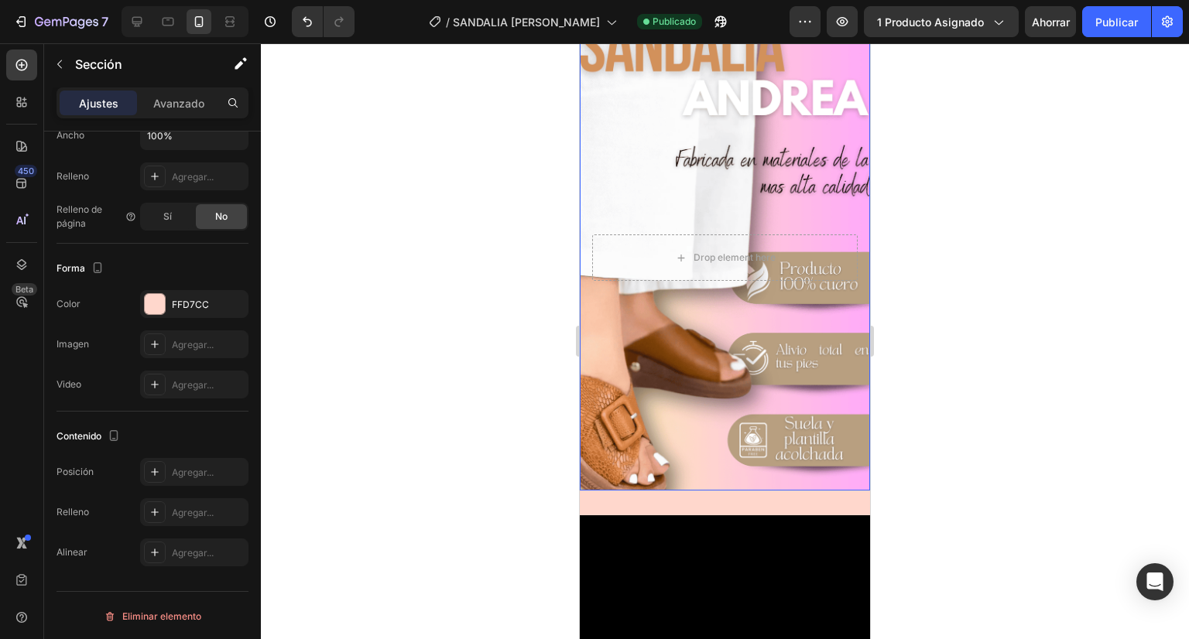
click at [649, 206] on div "Background Image" at bounding box center [725, 258] width 290 height 466
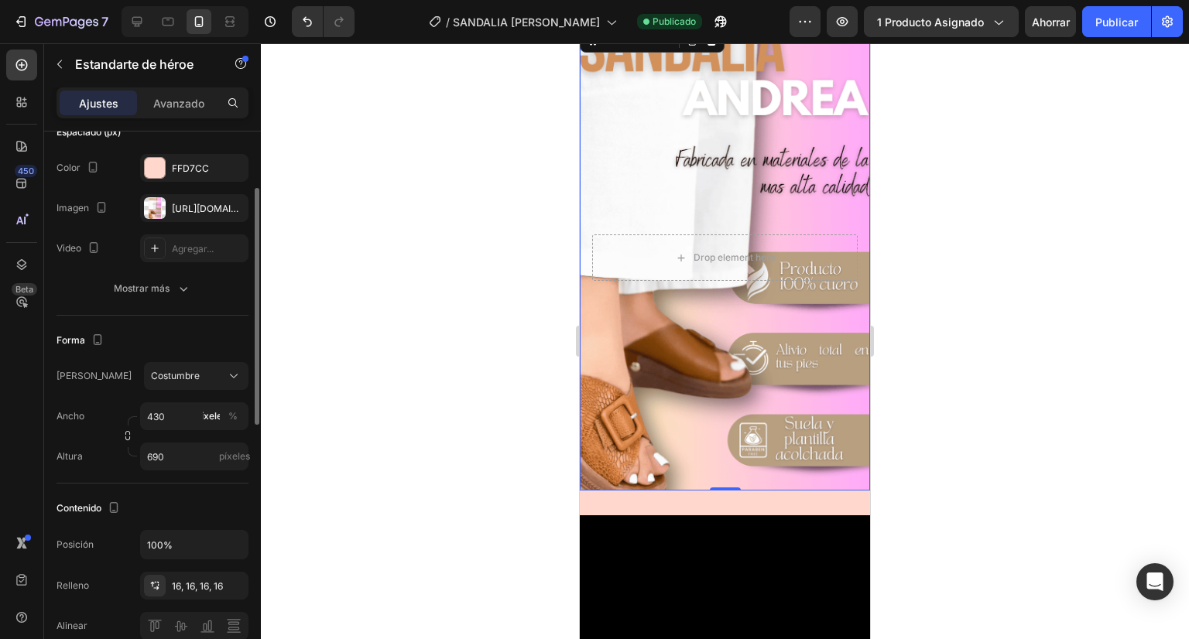
scroll to position [146, 0]
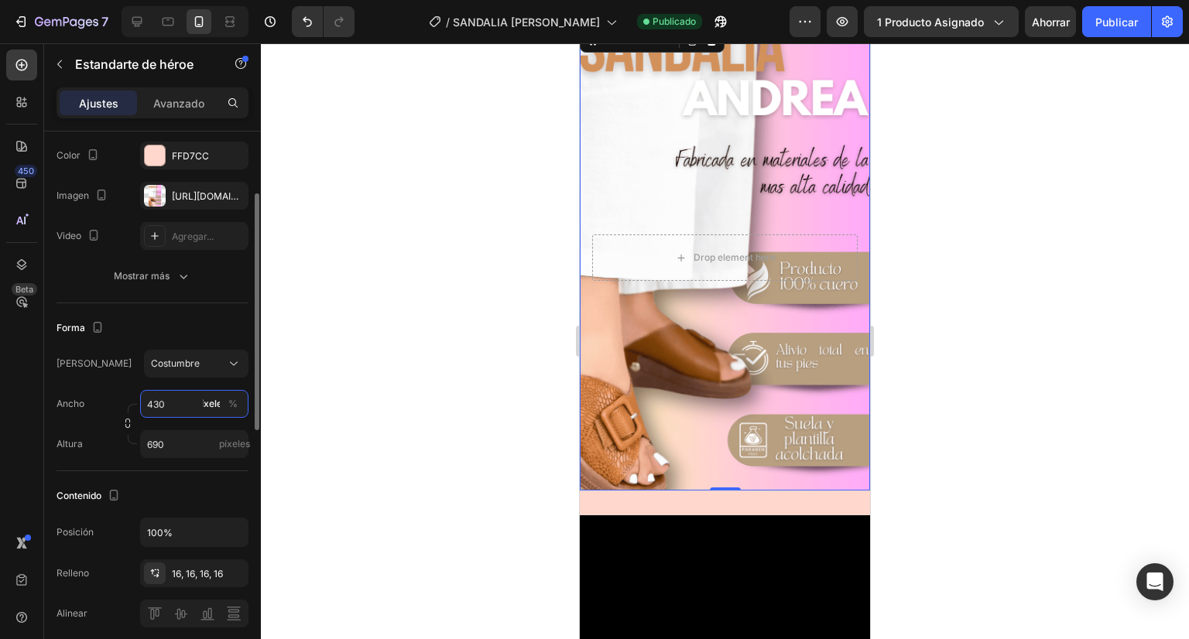
click at [159, 405] on input "430" at bounding box center [194, 404] width 108 height 28
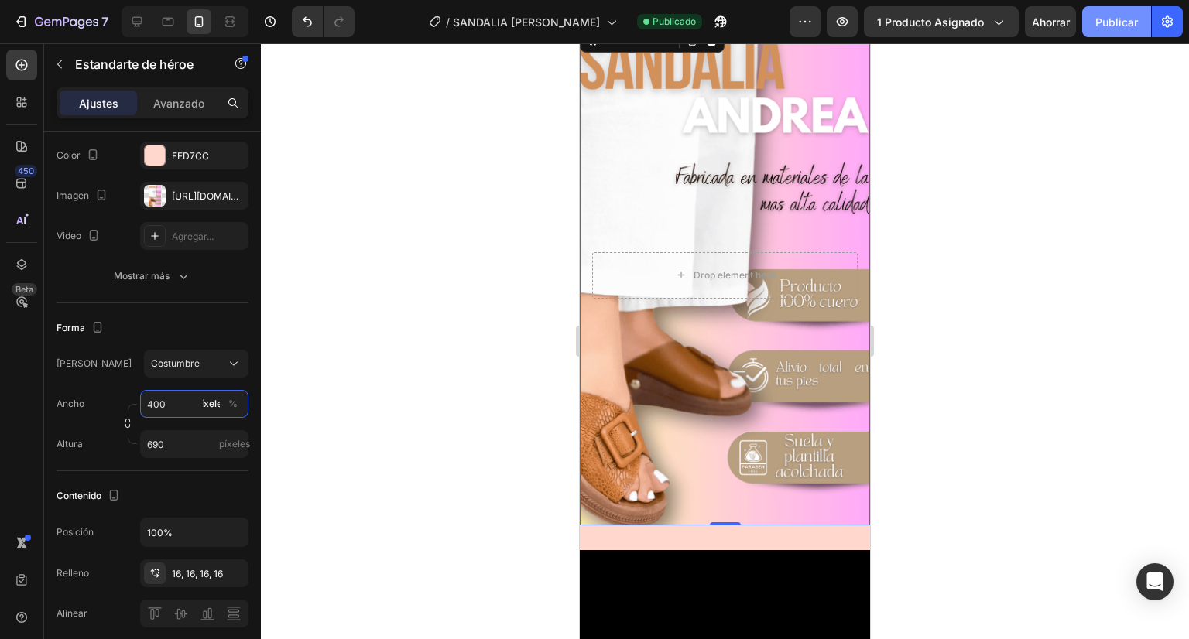
type input "400"
click at [1122, 29] on font "Publicar" at bounding box center [1116, 22] width 43 height 16
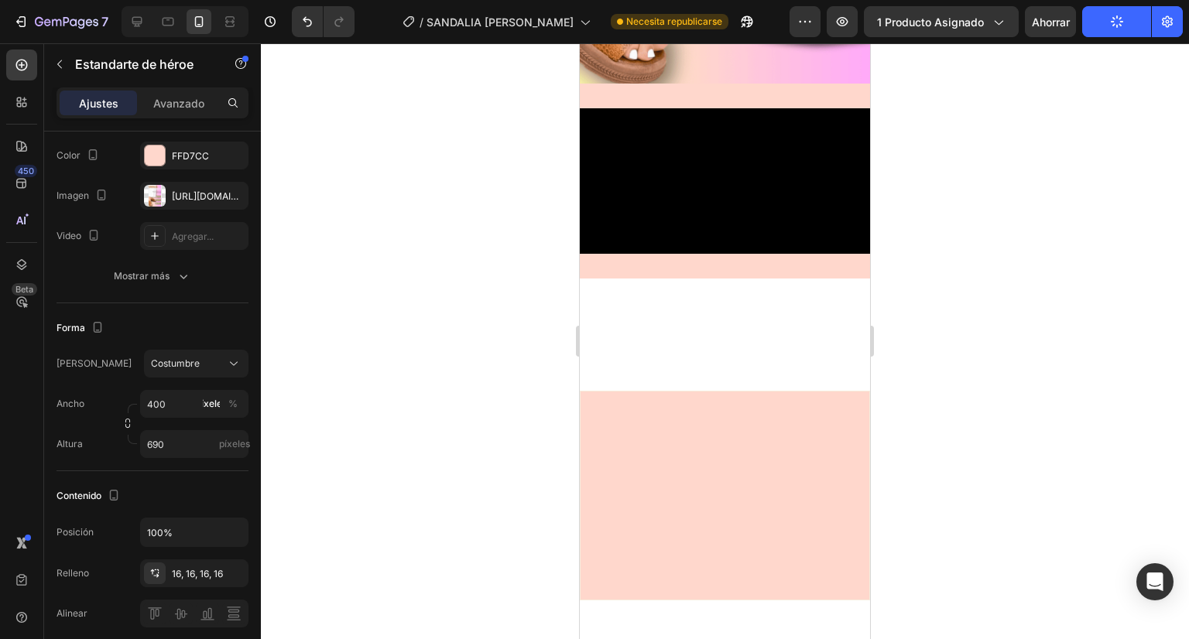
scroll to position [2540, 0]
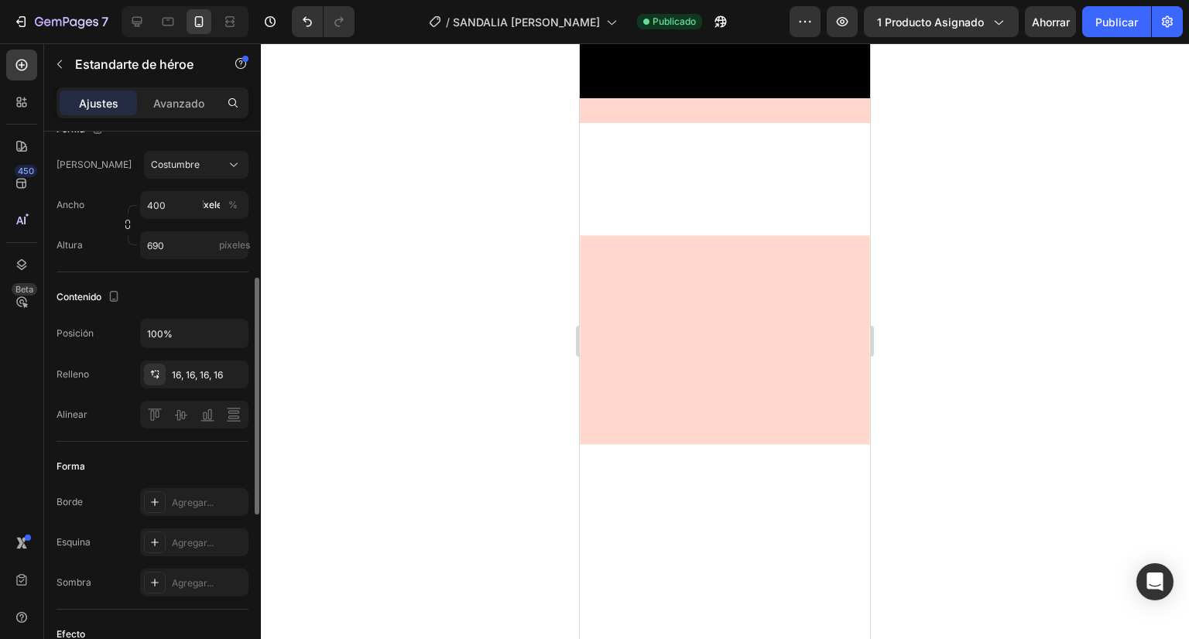
scroll to position [344, 0]
click at [187, 103] on font "Avanzado" at bounding box center [178, 103] width 51 height 13
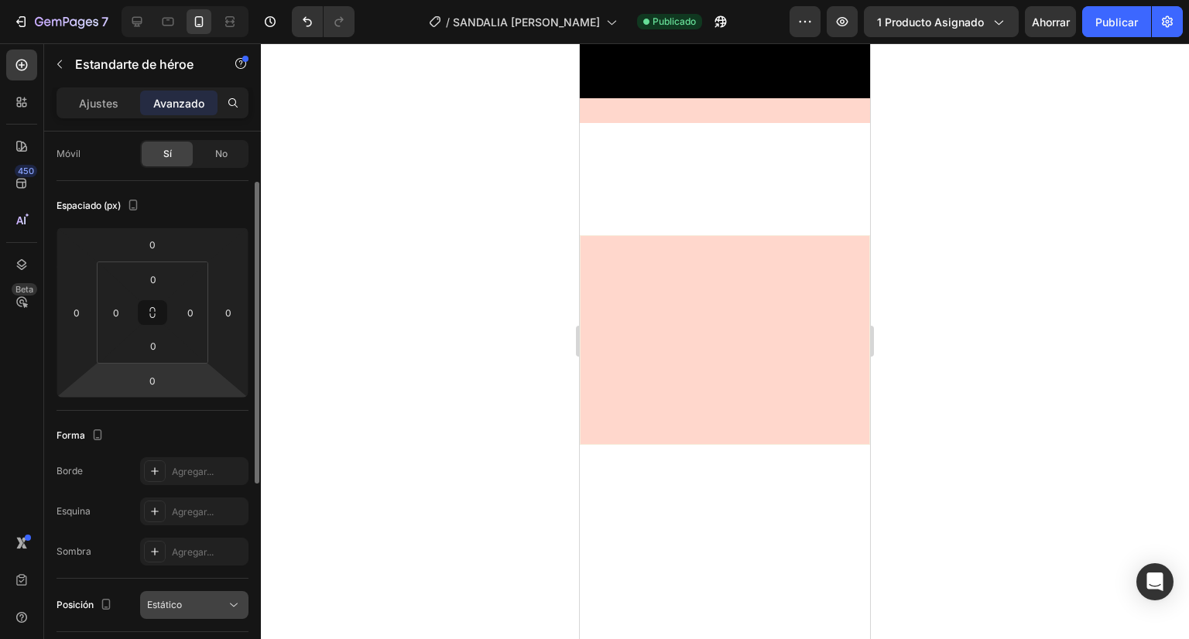
scroll to position [109, 0]
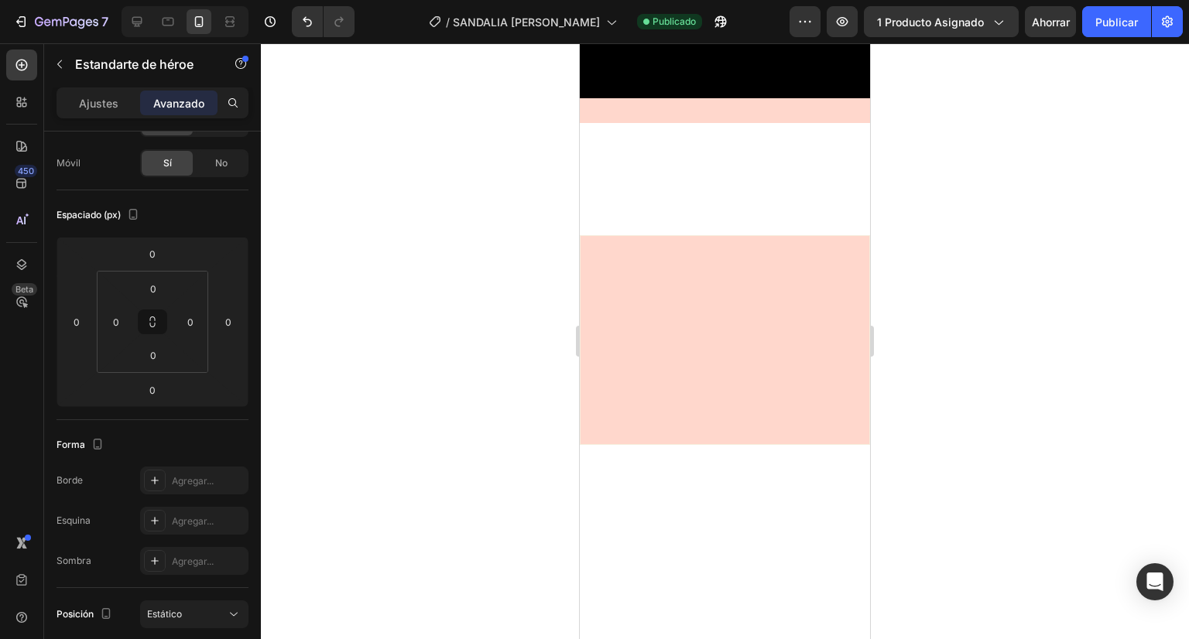
click at [84, 112] on div "Ajustes" at bounding box center [98, 103] width 77 height 25
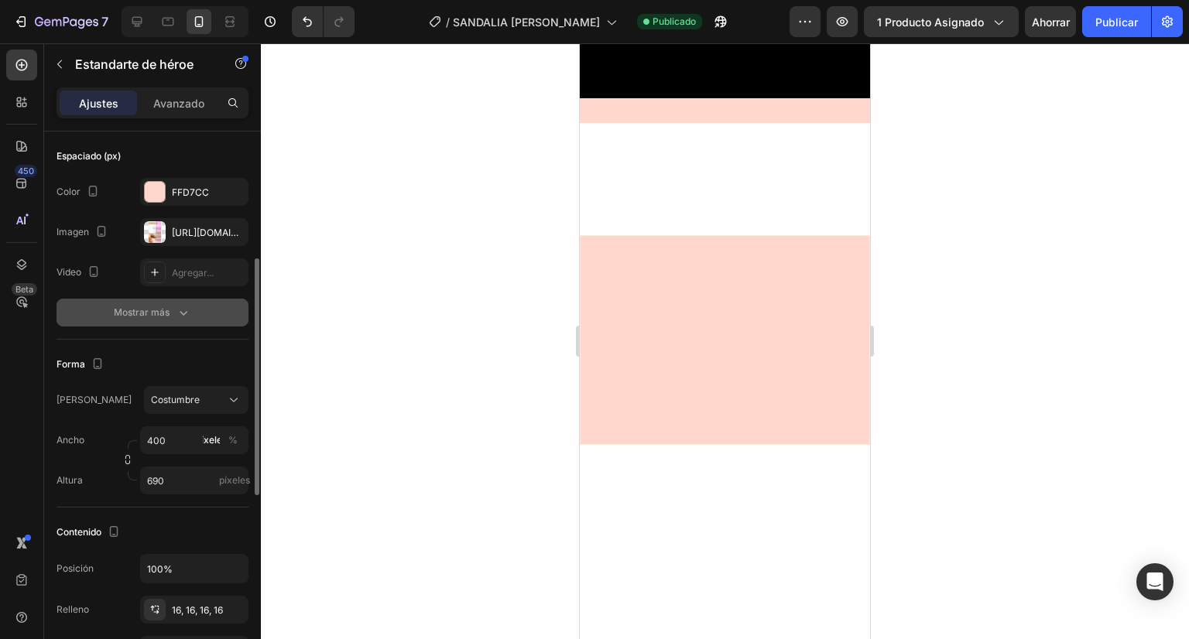
scroll to position [248, 0]
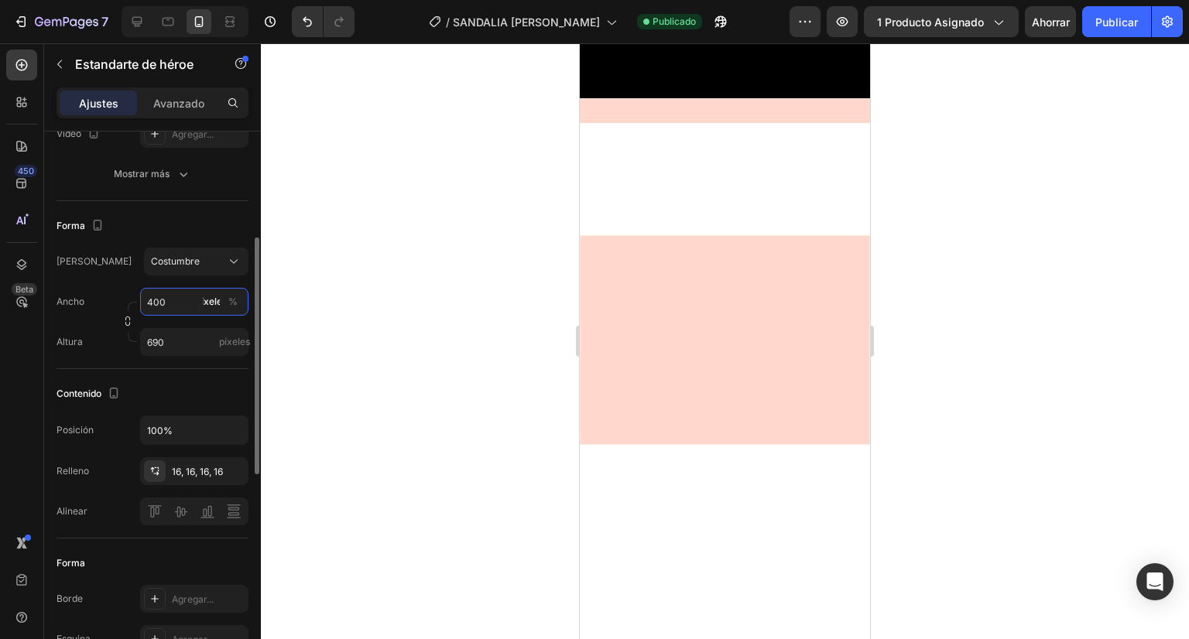
click at [153, 298] on input "400" at bounding box center [194, 302] width 108 height 28
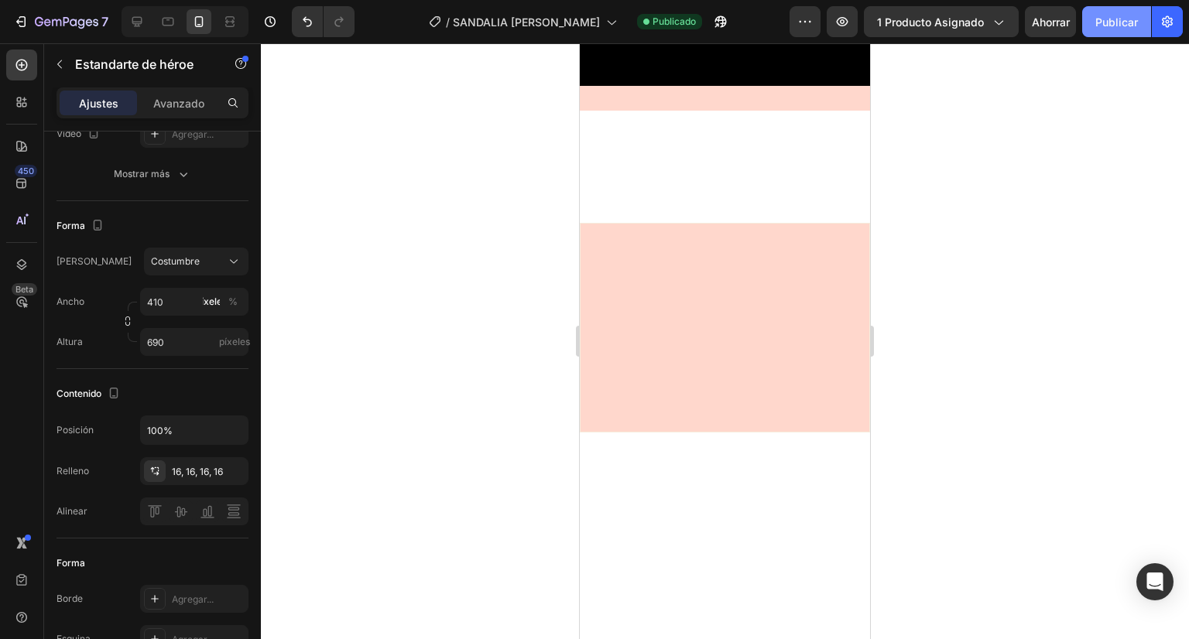
click at [1121, 19] on font "Publicar" at bounding box center [1116, 21] width 43 height 13
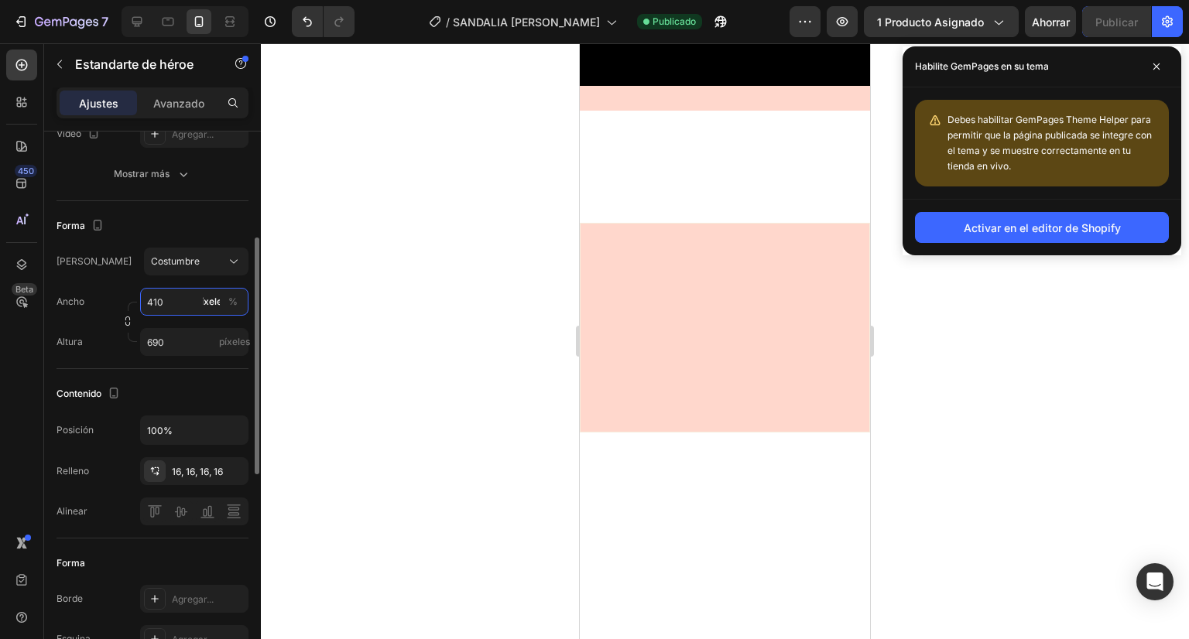
click at [160, 299] on input "410" at bounding box center [194, 302] width 108 height 28
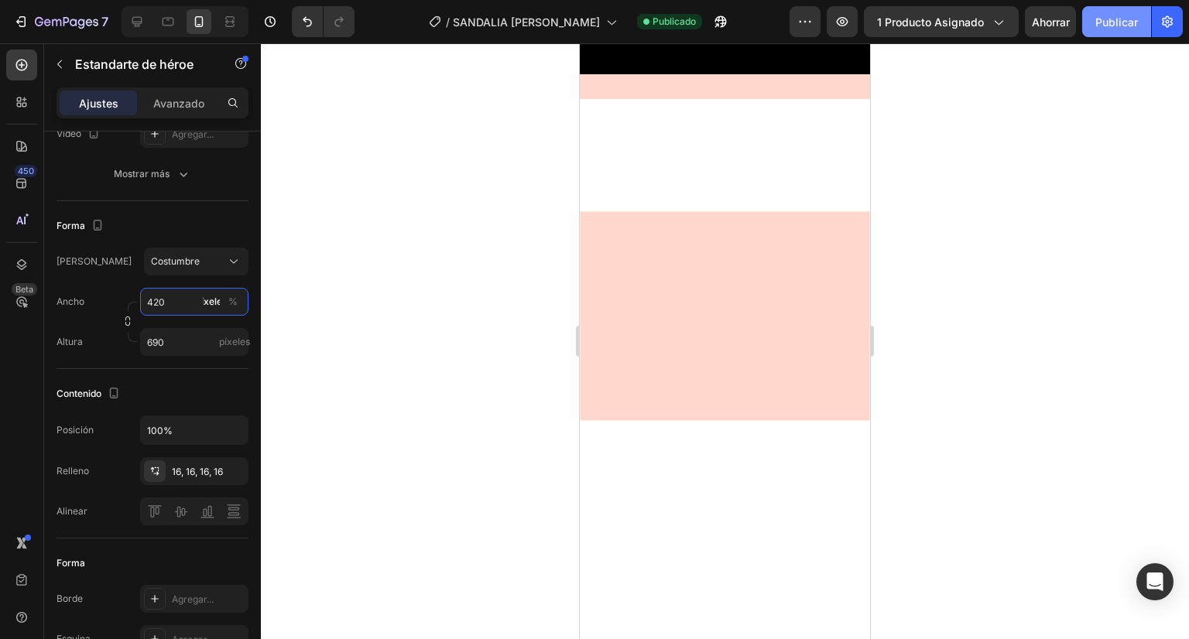
type input "420"
click at [1095, 29] on button "Publicar" at bounding box center [1116, 21] width 69 height 31
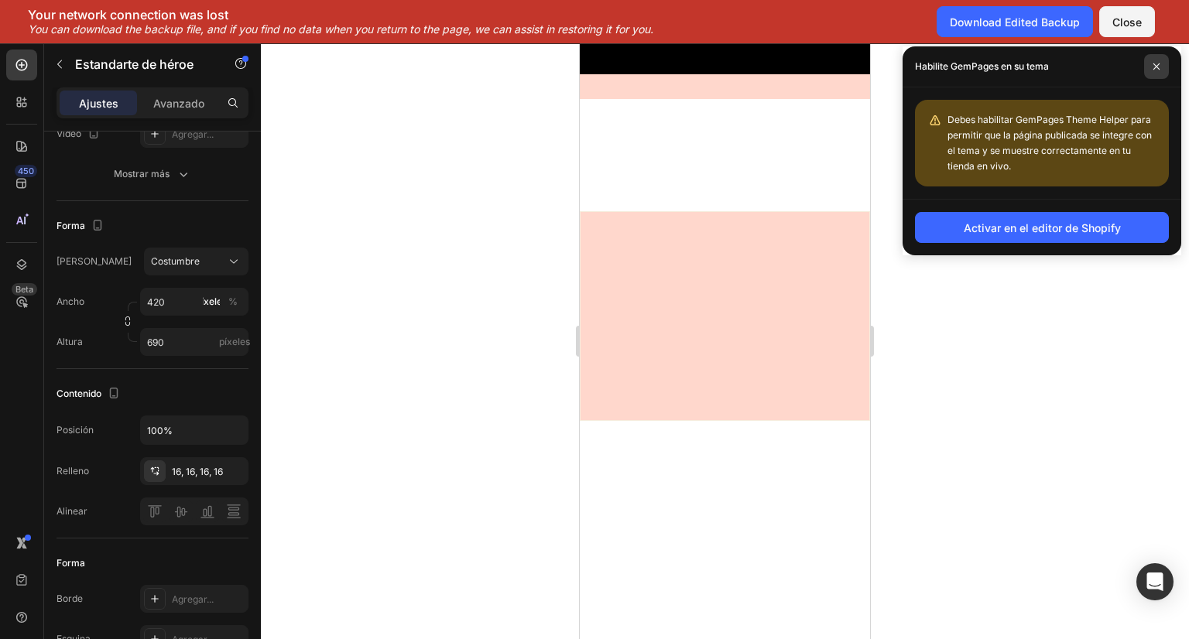
click at [1160, 69] on icon at bounding box center [1157, 67] width 8 height 8
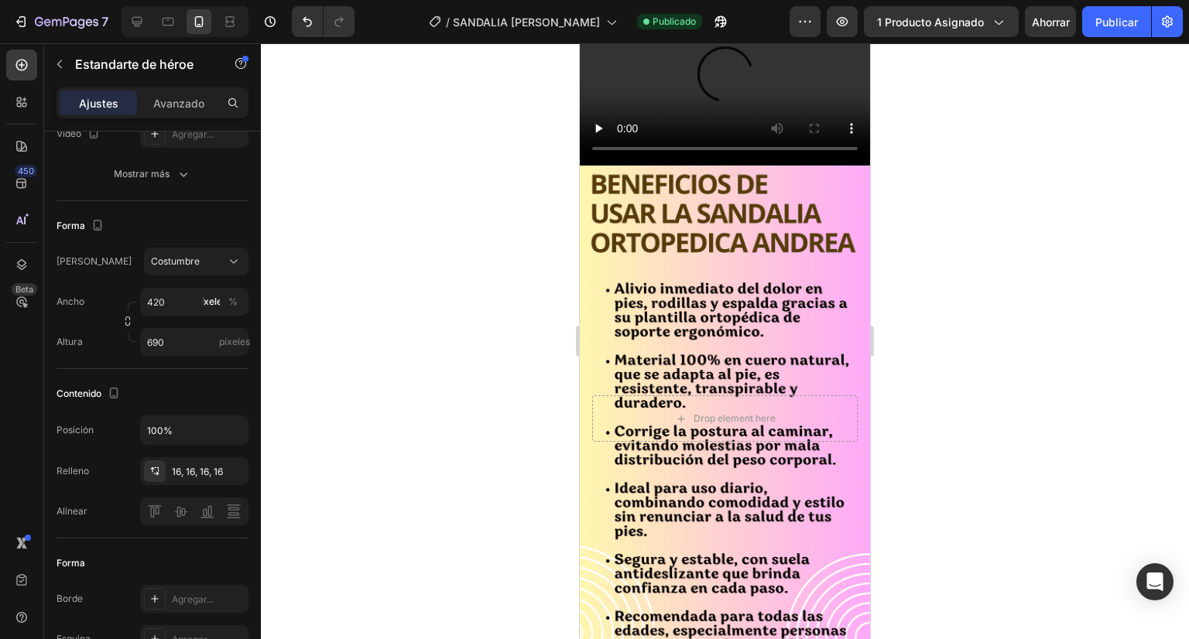
scroll to position [3328, 0]
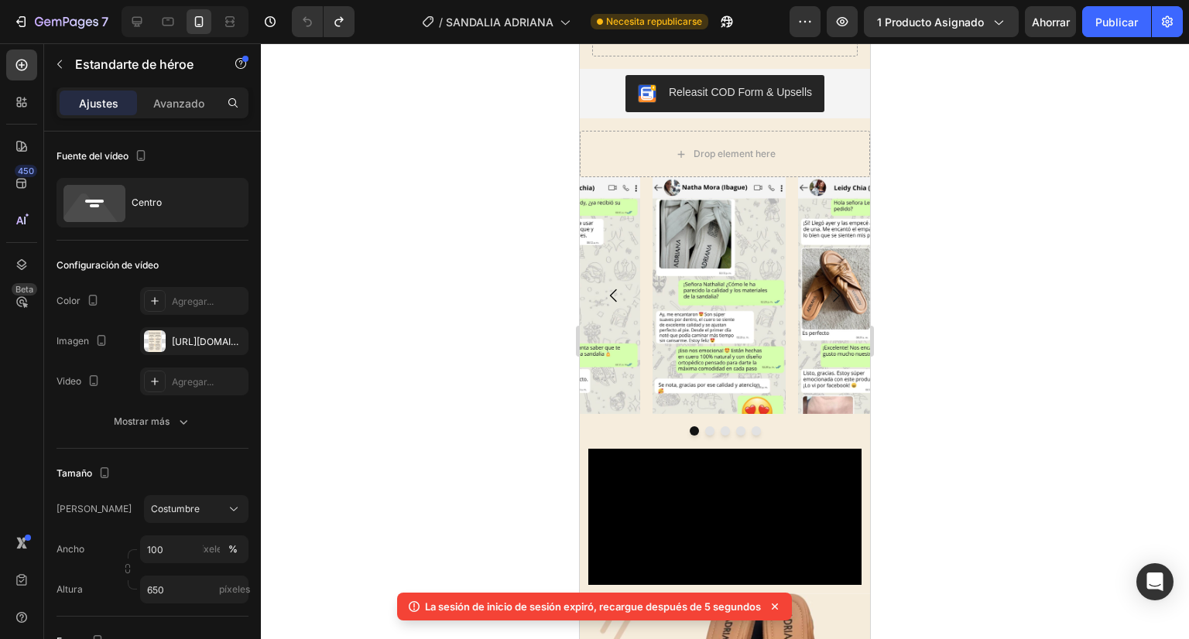
scroll to position [544, 0]
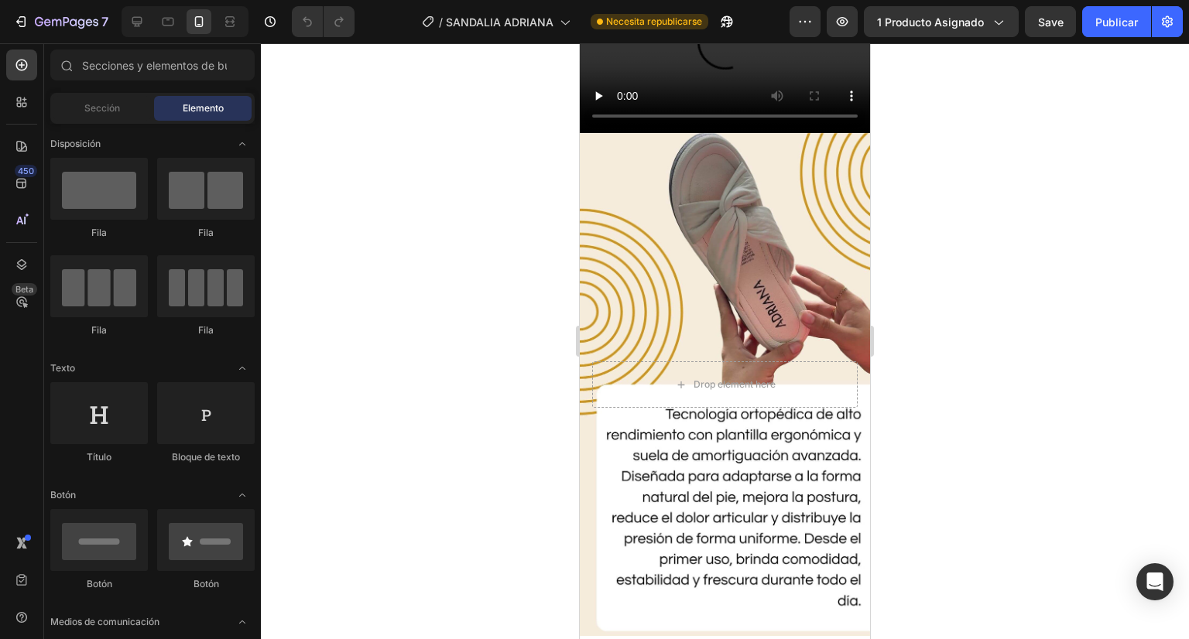
scroll to position [3051, 0]
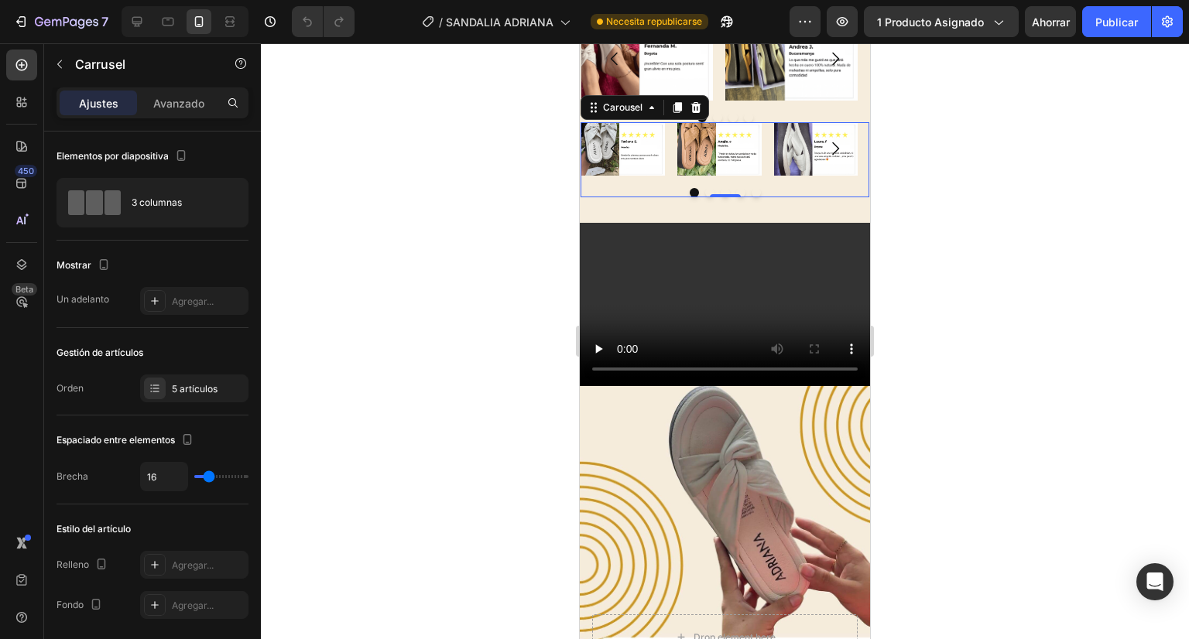
click at [826, 158] on icon "Carousel Next Arrow" at bounding box center [835, 148] width 19 height 19
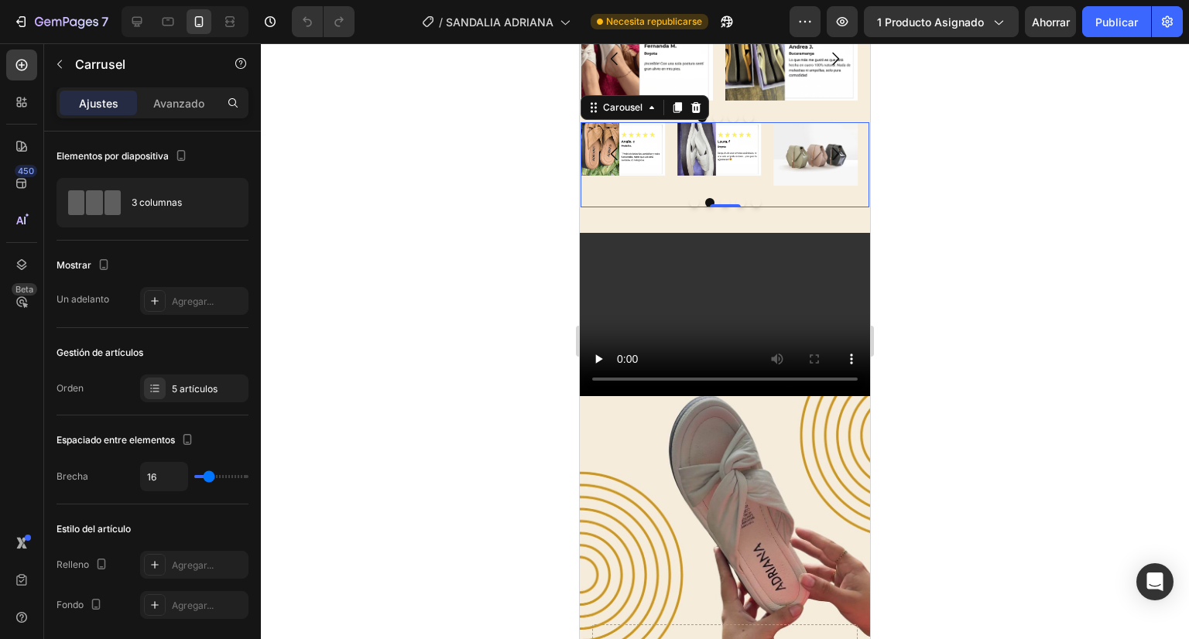
click at [826, 163] on icon "Carousel Next Arrow" at bounding box center [835, 154] width 19 height 19
click at [832, 65] on icon "Carousel Next Arrow" at bounding box center [835, 58] width 7 height 13
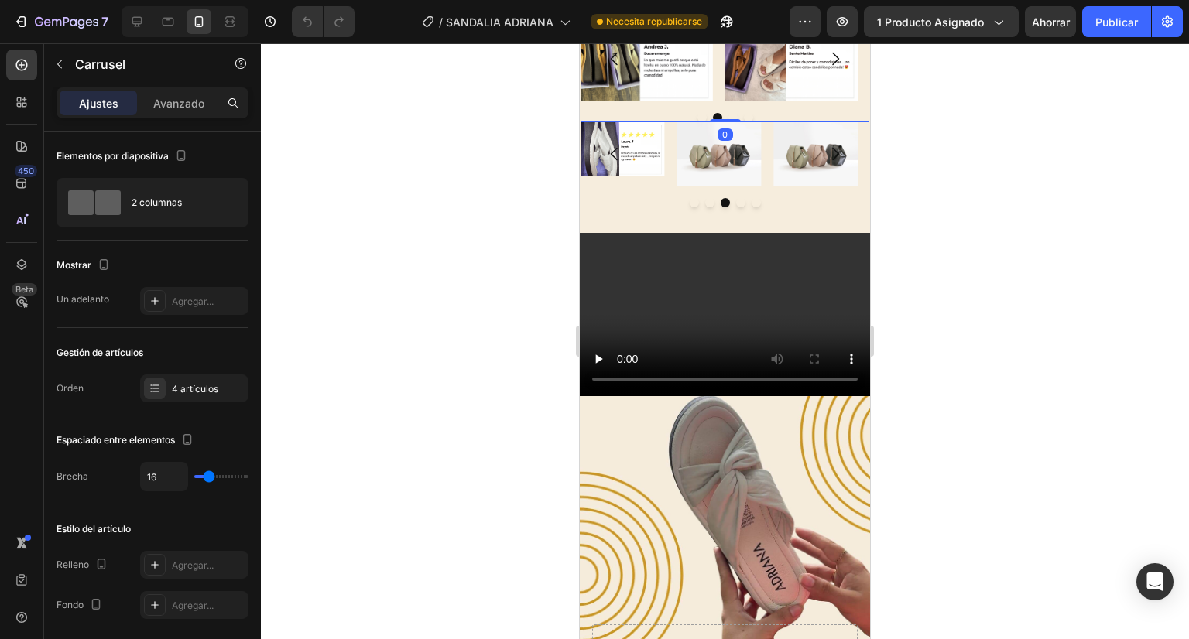
click at [832, 65] on icon "Carousel Next Arrow" at bounding box center [835, 58] width 7 height 13
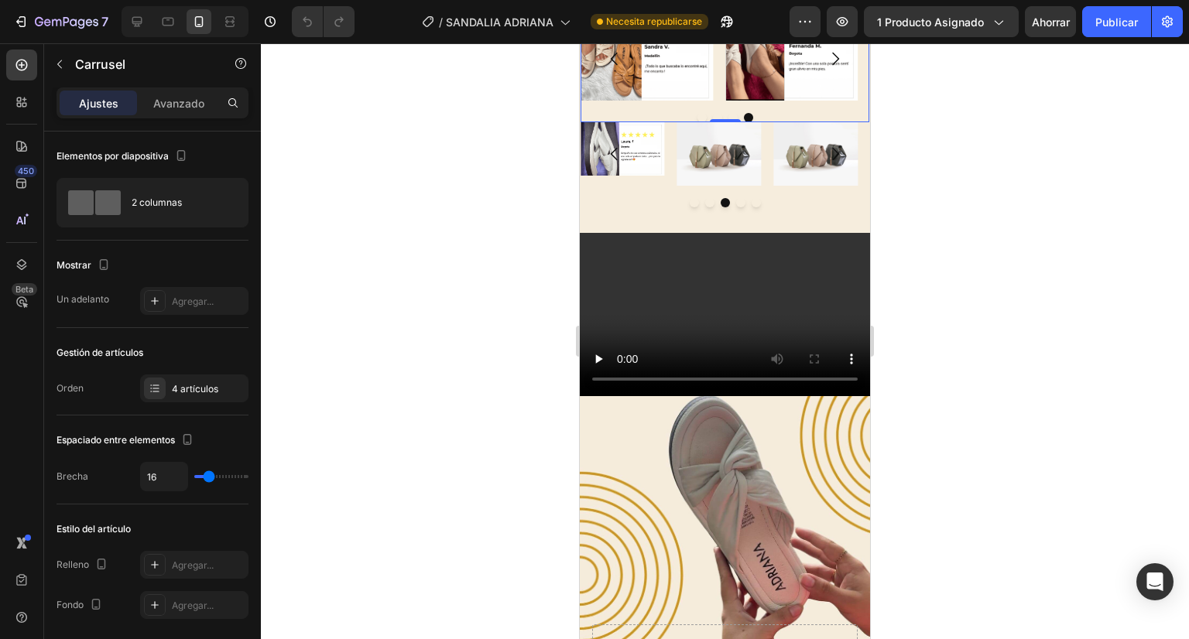
click at [832, 65] on icon "Carousel Next Arrow" at bounding box center [835, 58] width 7 height 13
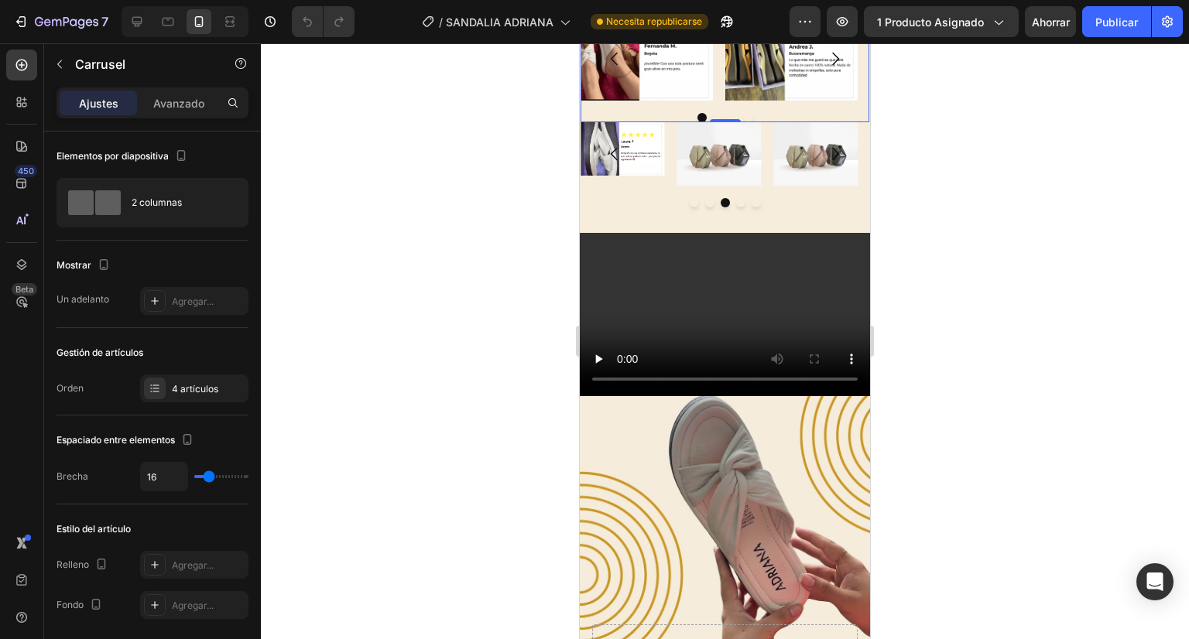
click at [832, 65] on icon "Carousel Next Arrow" at bounding box center [835, 58] width 7 height 13
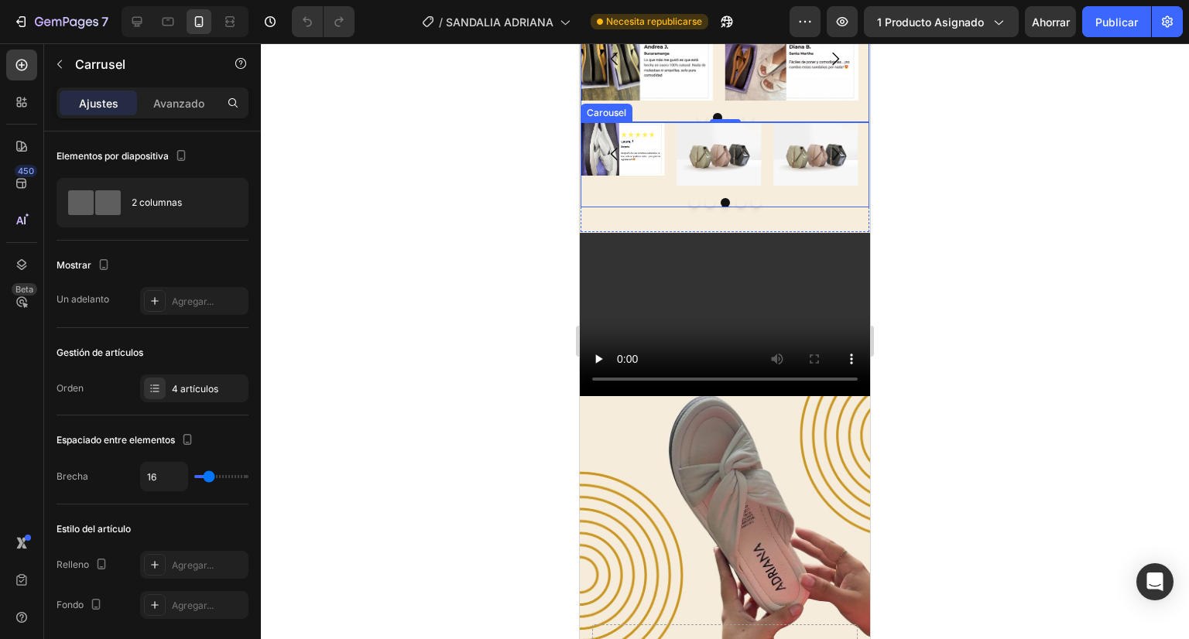
click at [616, 163] on icon "Carousel Back Arrow" at bounding box center [614, 154] width 19 height 19
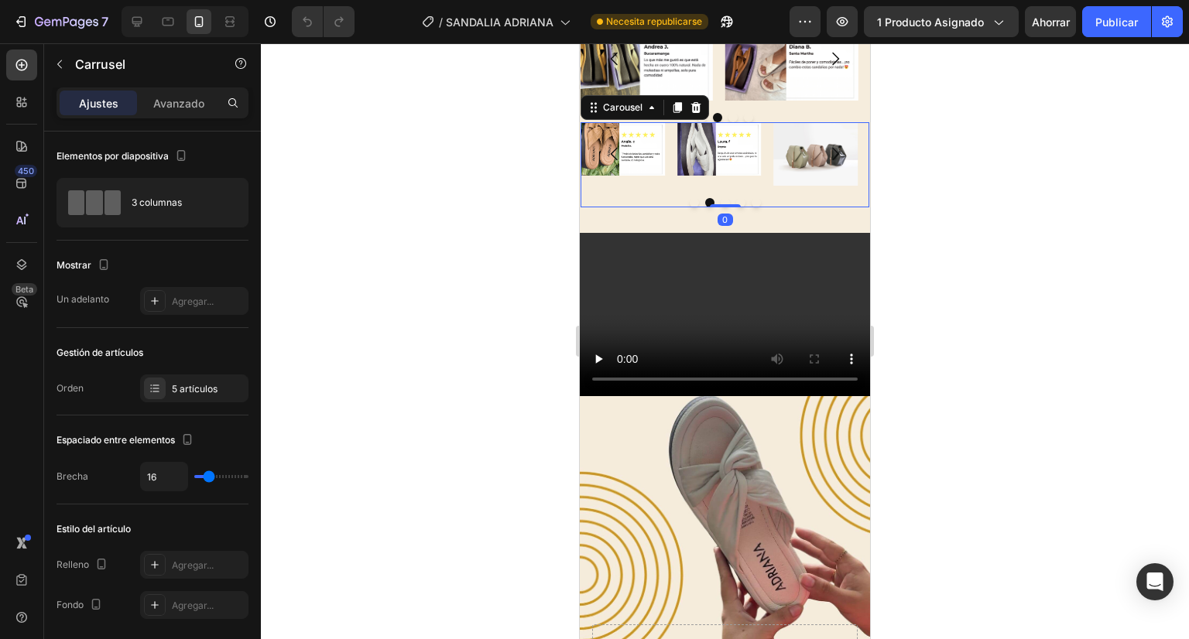
click at [616, 163] on icon "Carousel Back Arrow" at bounding box center [614, 154] width 19 height 19
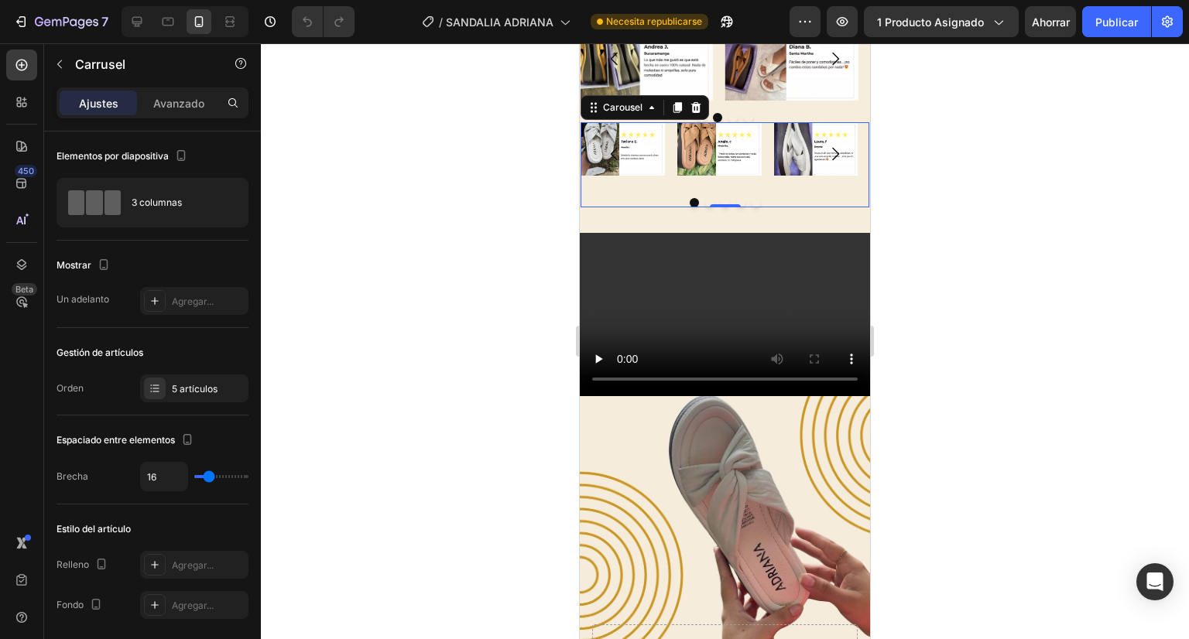
click at [826, 163] on icon "Carousel Next Arrow" at bounding box center [835, 154] width 19 height 19
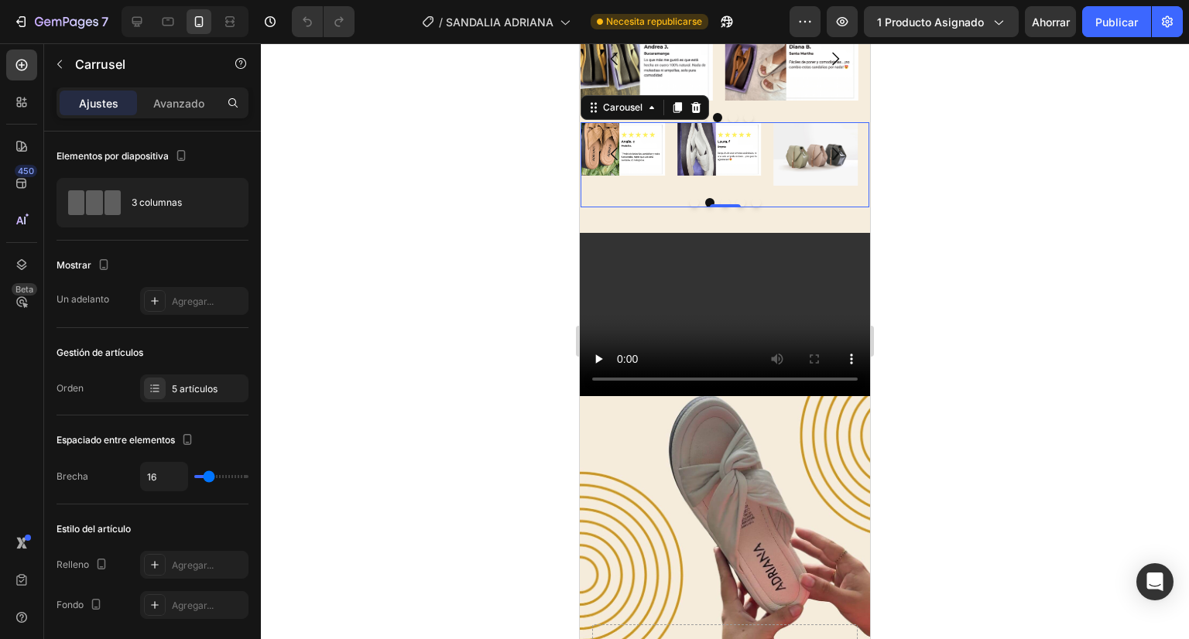
click at [826, 163] on icon "Carousel Next Arrow" at bounding box center [835, 154] width 19 height 19
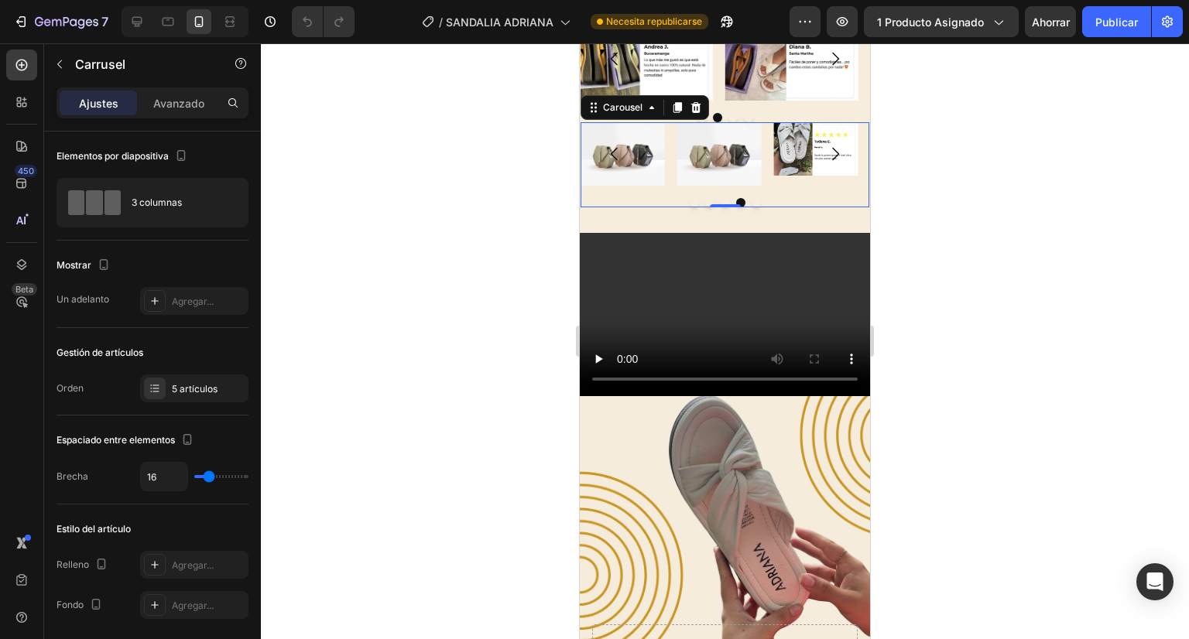
click at [826, 163] on icon "Carousel Next Arrow" at bounding box center [835, 154] width 19 height 19
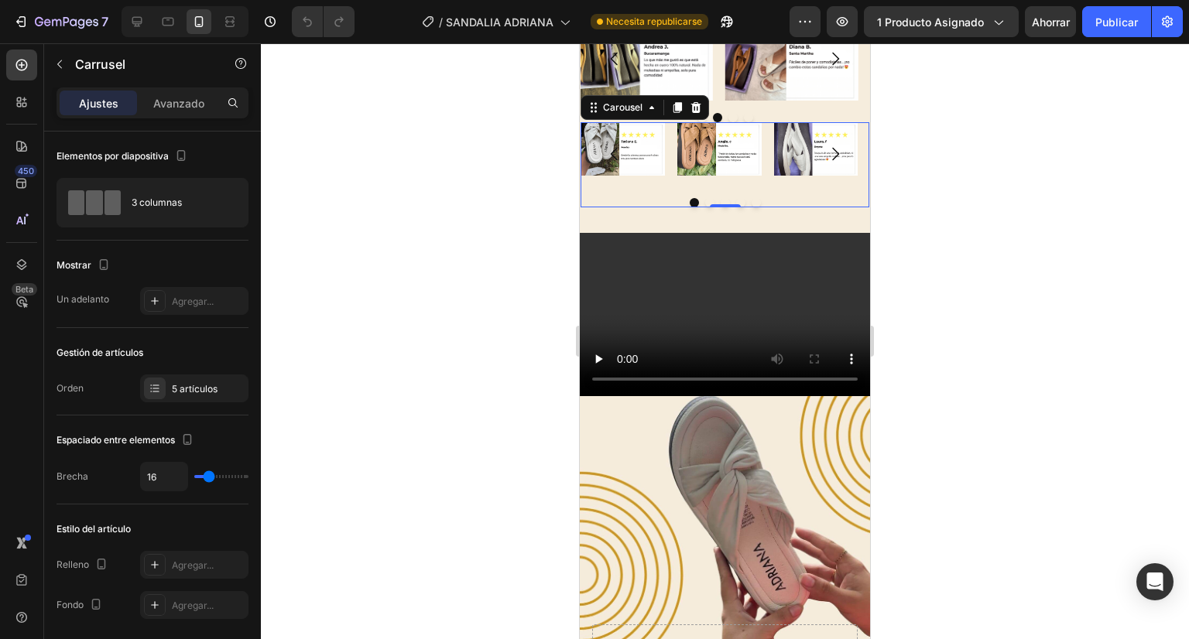
click at [826, 163] on icon "Carousel Next Arrow" at bounding box center [835, 154] width 19 height 19
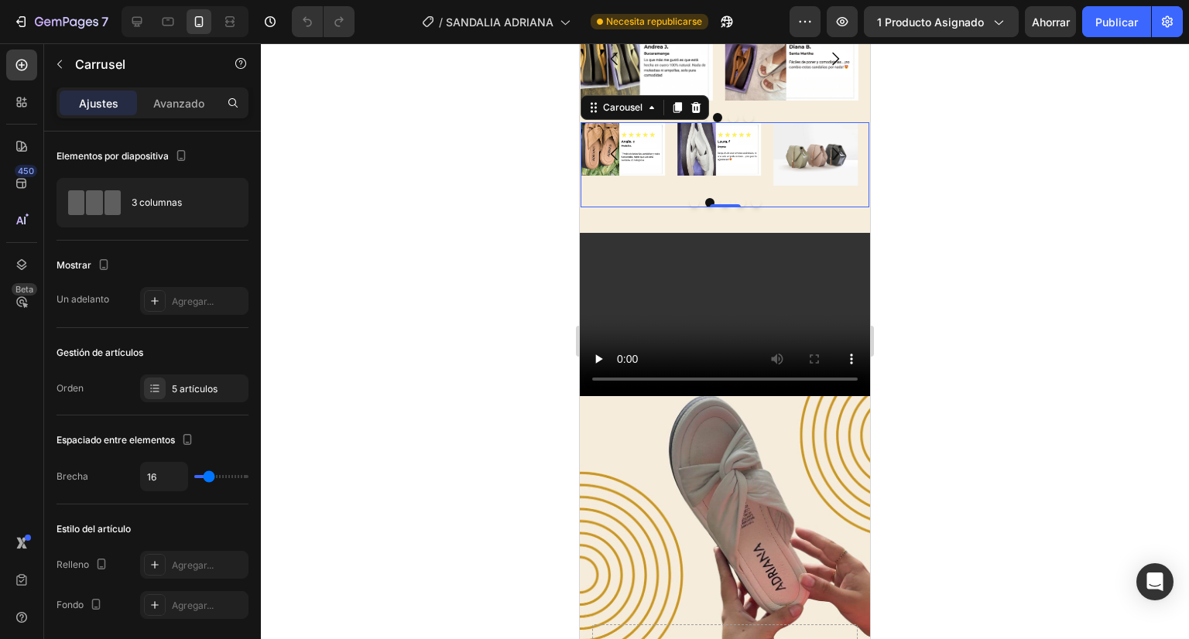
click at [826, 163] on icon "Carousel Next Arrow" at bounding box center [835, 154] width 19 height 19
click at [718, 186] on img at bounding box center [719, 153] width 84 height 63
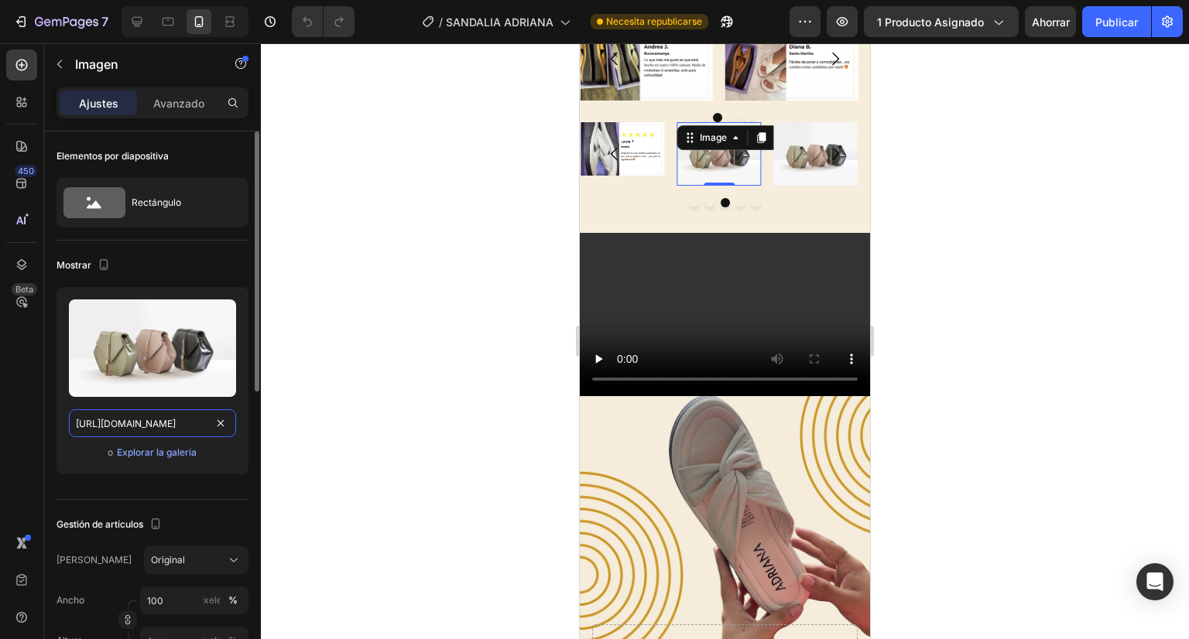
click at [138, 422] on input "https://cdn.shopify.com/s/files/1/2005/9307/files/image_demo.jpg" at bounding box center [152, 423] width 167 height 28
paste input "0670/5974/5012/files/9.png?v=1755740745"
type input "https://cdn.shopify.com/s/files/1/0670/5974/5012/files/9.png?v=1755740745"
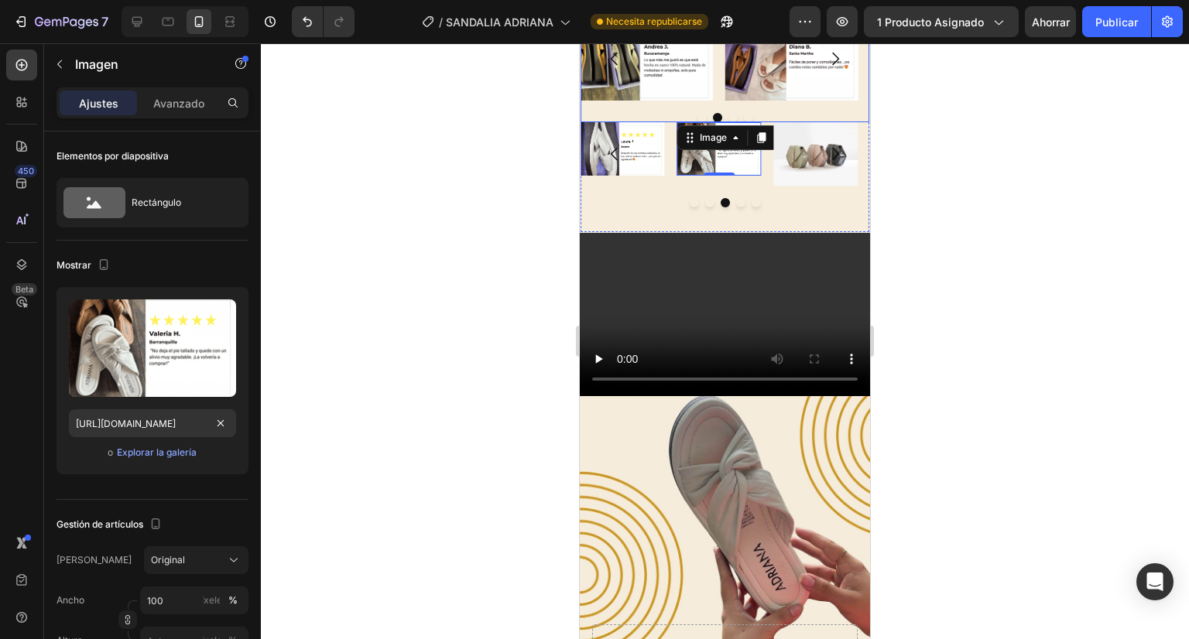
click at [827, 68] on icon "Carousel Next Arrow" at bounding box center [835, 59] width 19 height 19
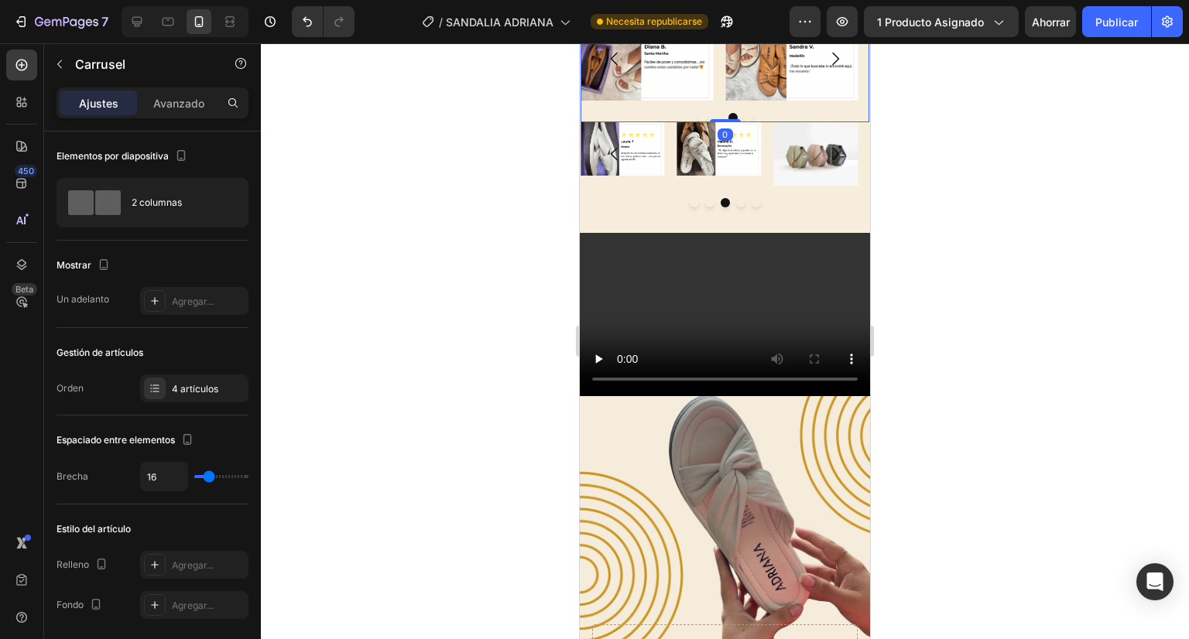
click at [827, 68] on icon "Carousel Next Arrow" at bounding box center [835, 59] width 19 height 19
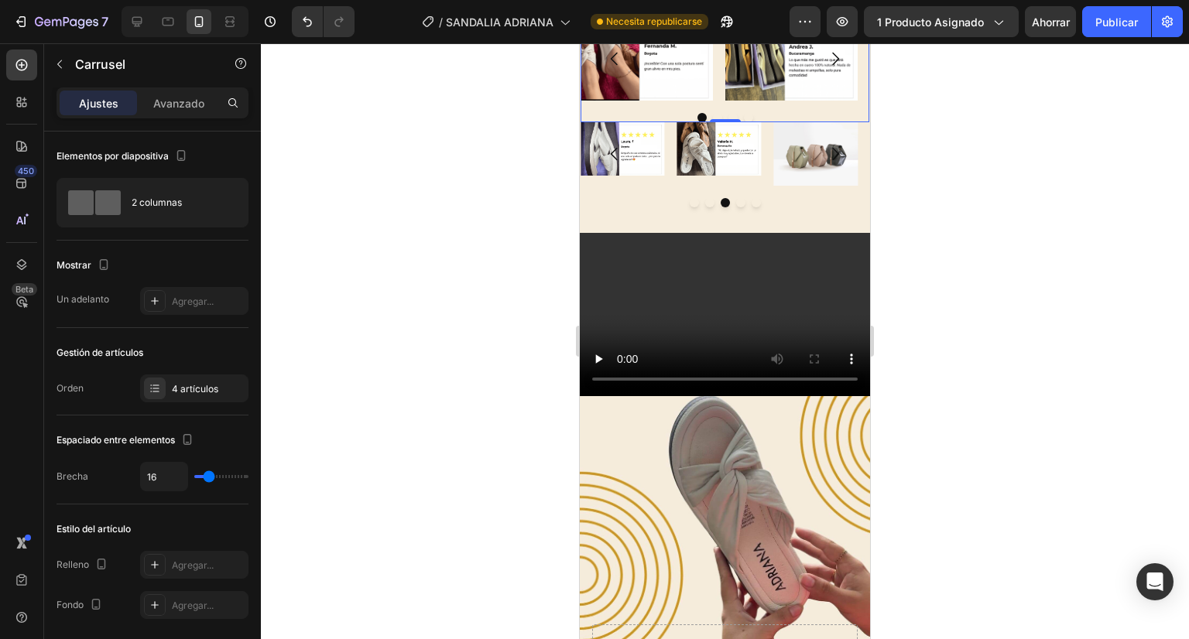
click at [827, 68] on icon "Carousel Next Arrow" at bounding box center [835, 59] width 19 height 19
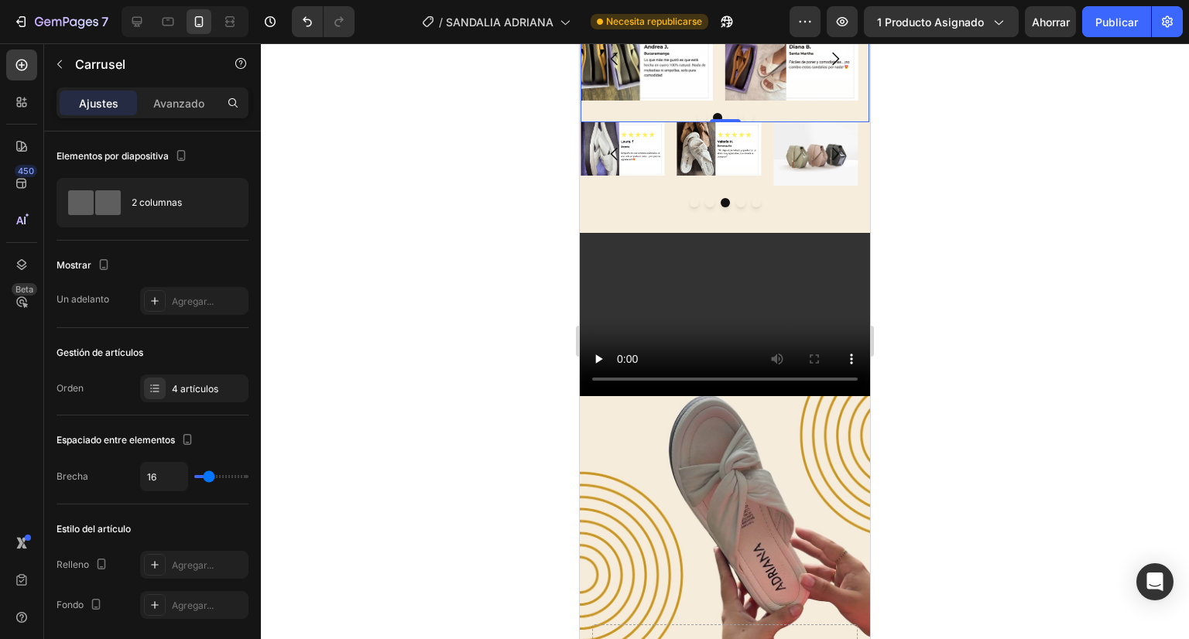
click at [827, 68] on icon "Carousel Next Arrow" at bounding box center [835, 59] width 19 height 19
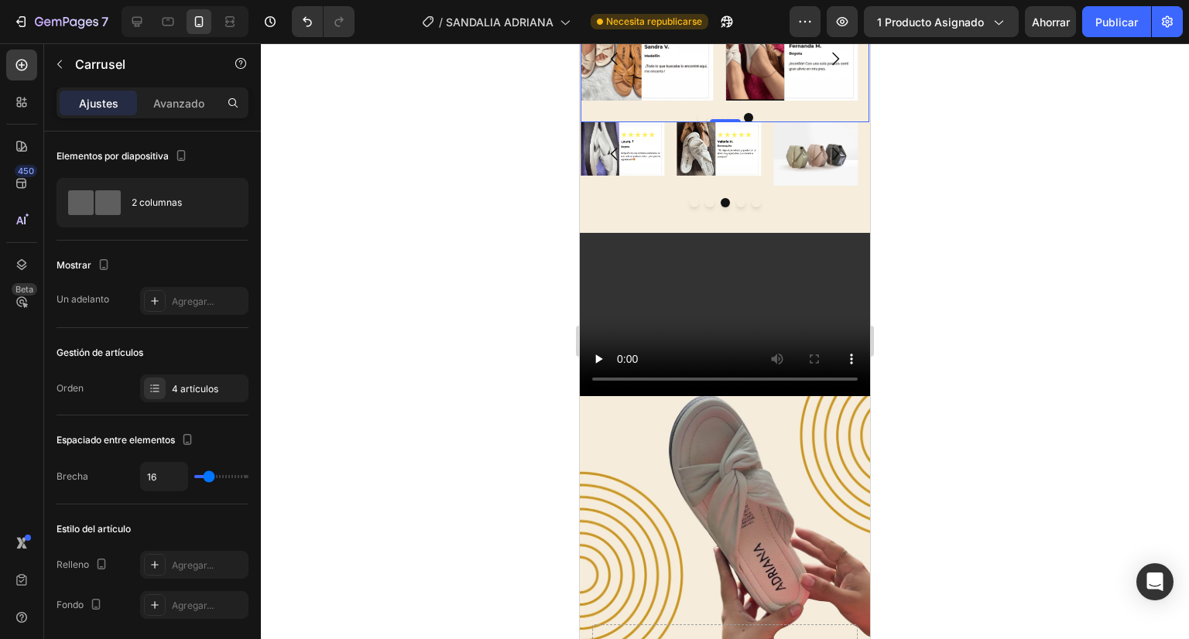
click at [832, 65] on icon "Carousel Next Arrow" at bounding box center [835, 58] width 7 height 13
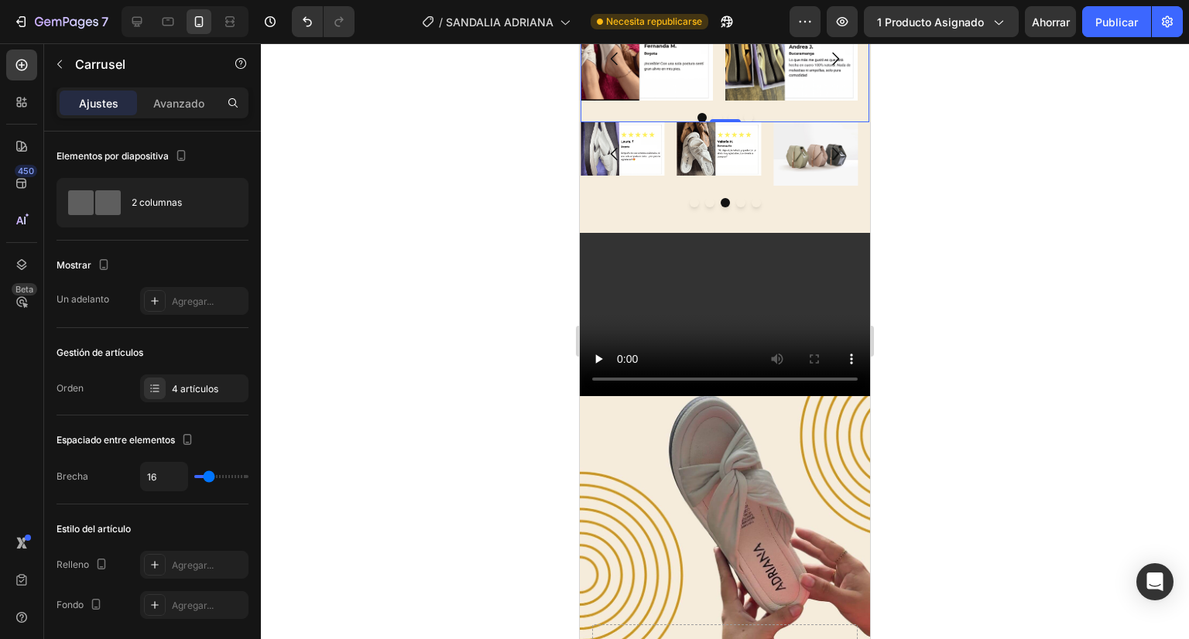
click at [832, 65] on icon "Carousel Next Arrow" at bounding box center [835, 58] width 7 height 13
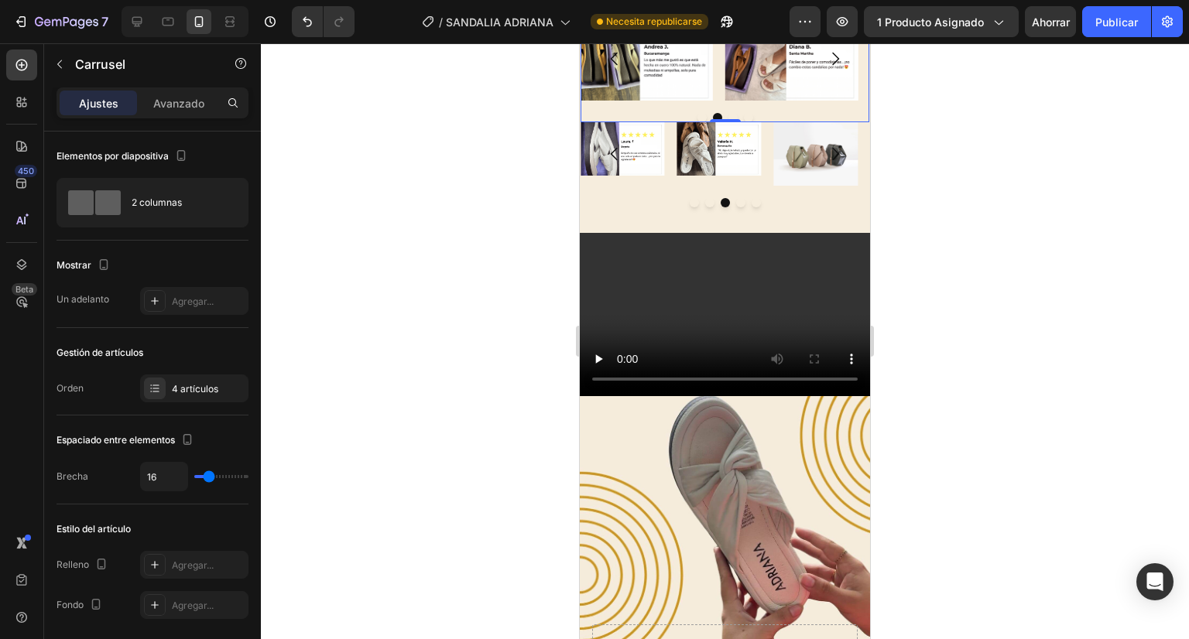
click at [832, 65] on icon "Carousel Next Arrow" at bounding box center [835, 58] width 7 height 13
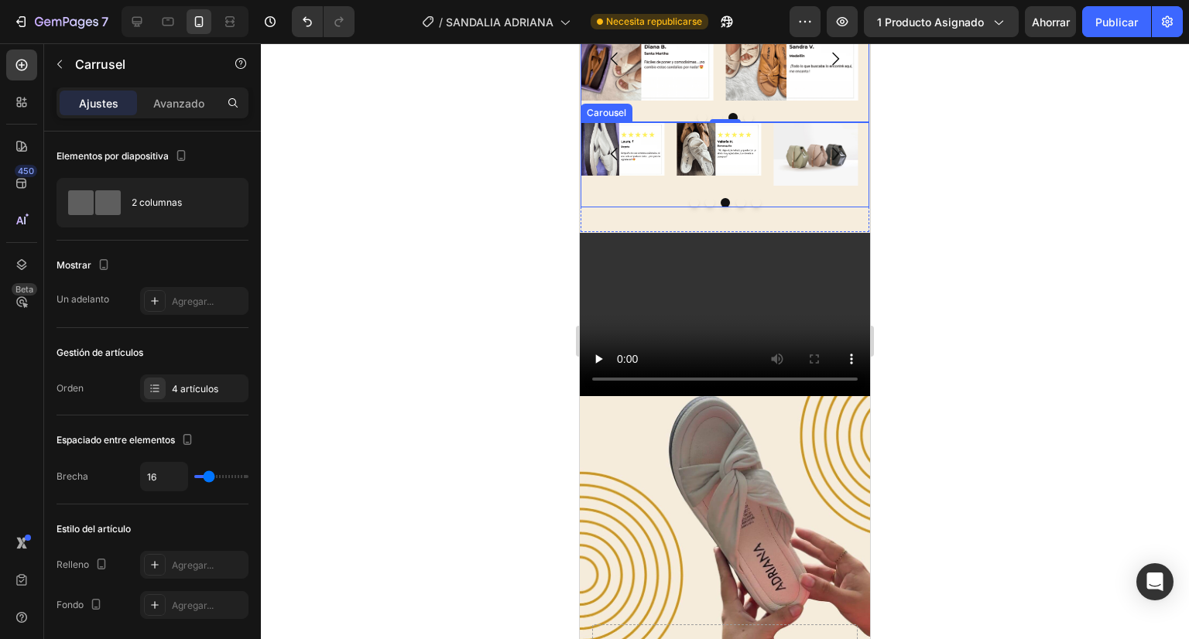
click at [612, 163] on icon "Carousel Back Arrow" at bounding box center [614, 154] width 19 height 19
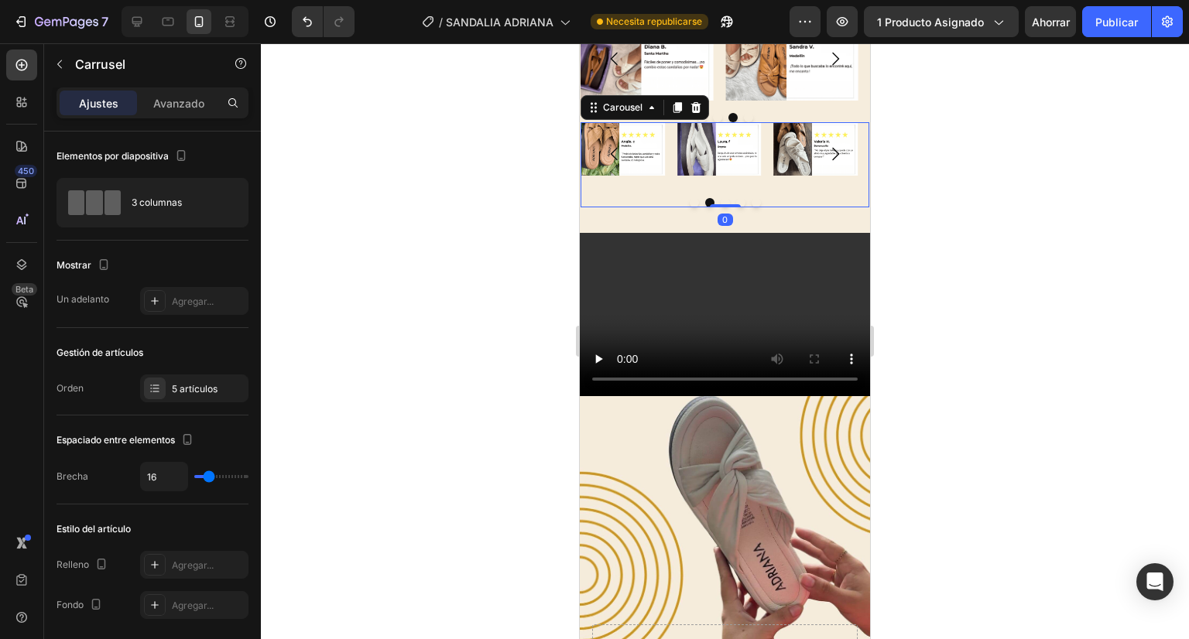
click at [612, 163] on icon "Carousel Back Arrow" at bounding box center [614, 154] width 19 height 19
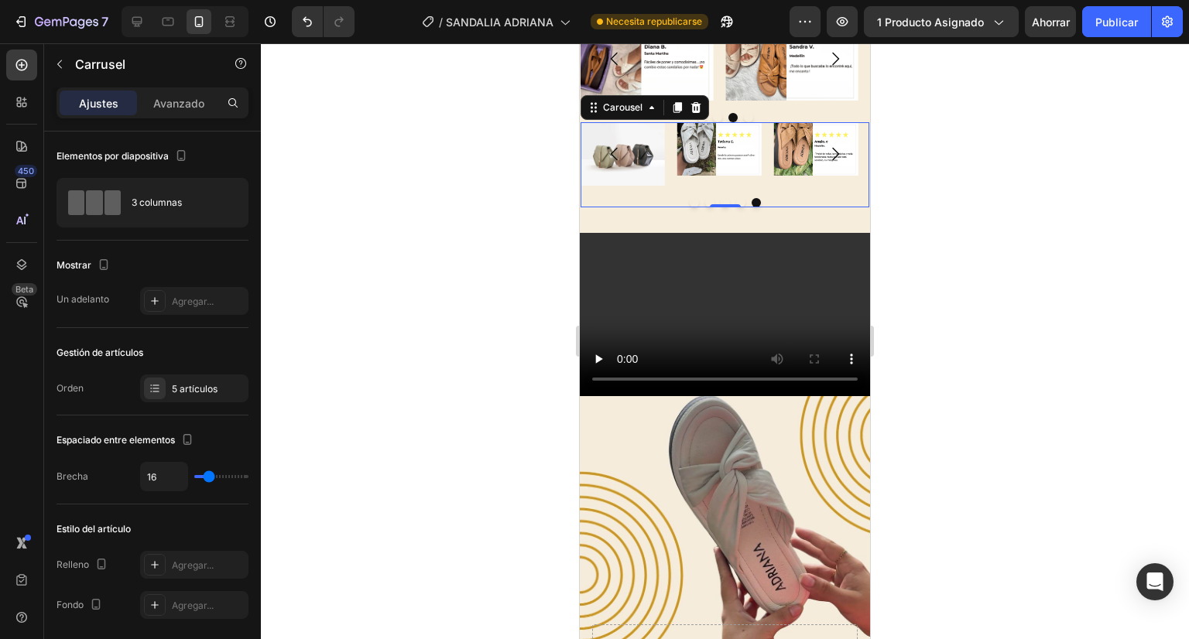
click at [612, 163] on icon "Carousel Back Arrow" at bounding box center [614, 154] width 19 height 19
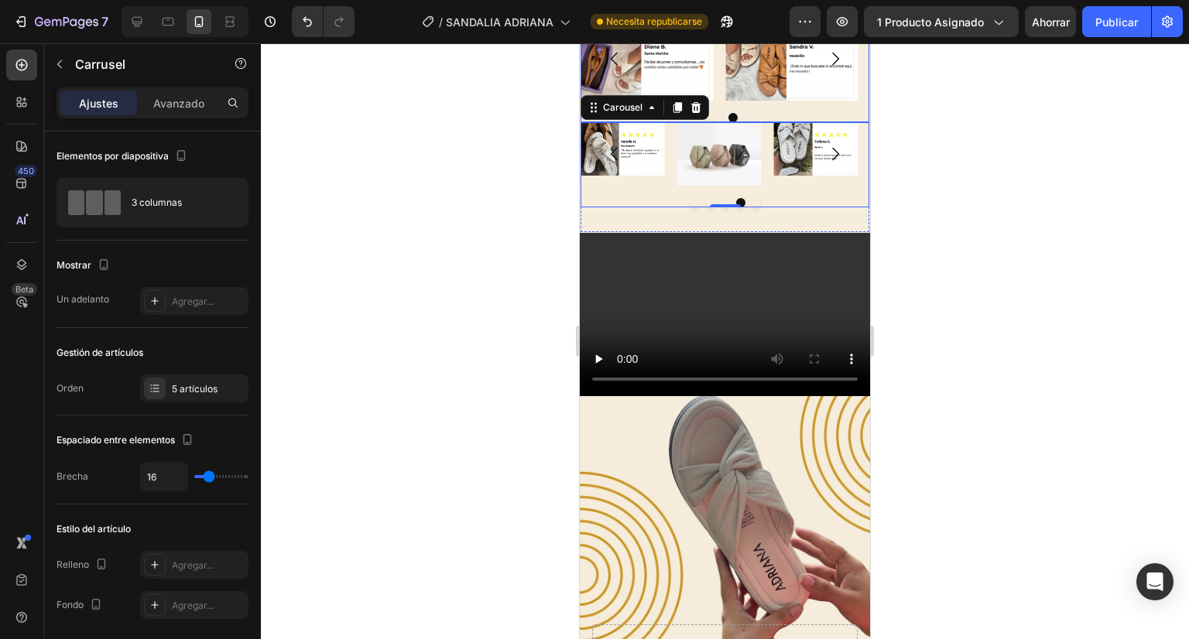
click at [826, 68] on icon "Carousel Next Arrow" at bounding box center [835, 59] width 19 height 19
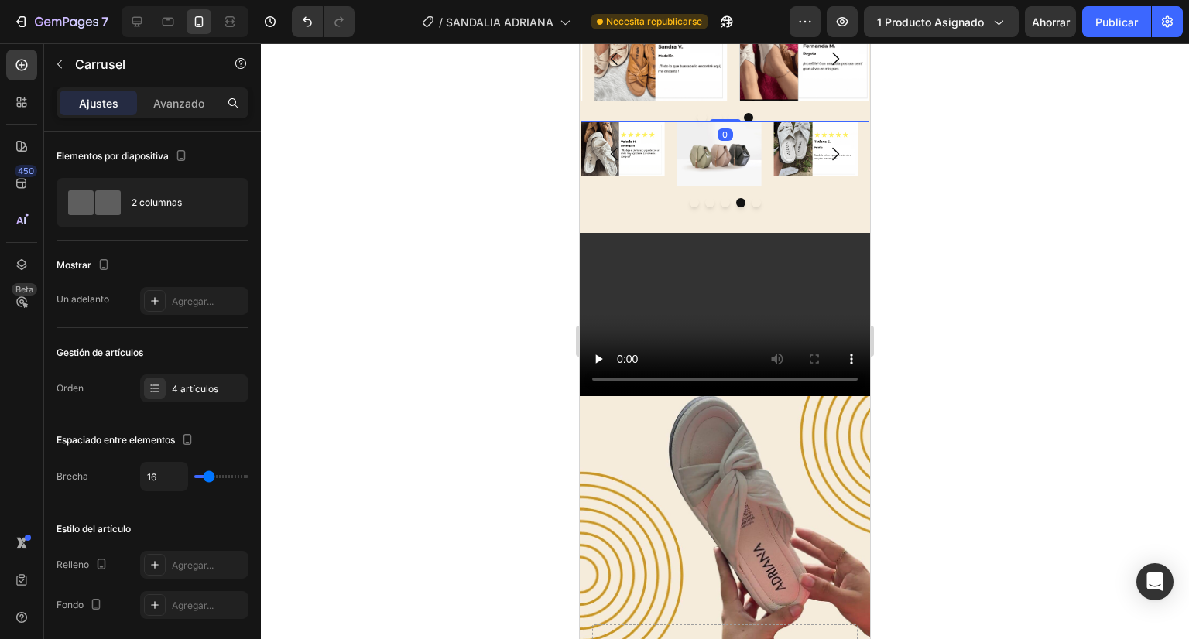
click at [826, 68] on icon "Carousel Next Arrow" at bounding box center [835, 59] width 19 height 19
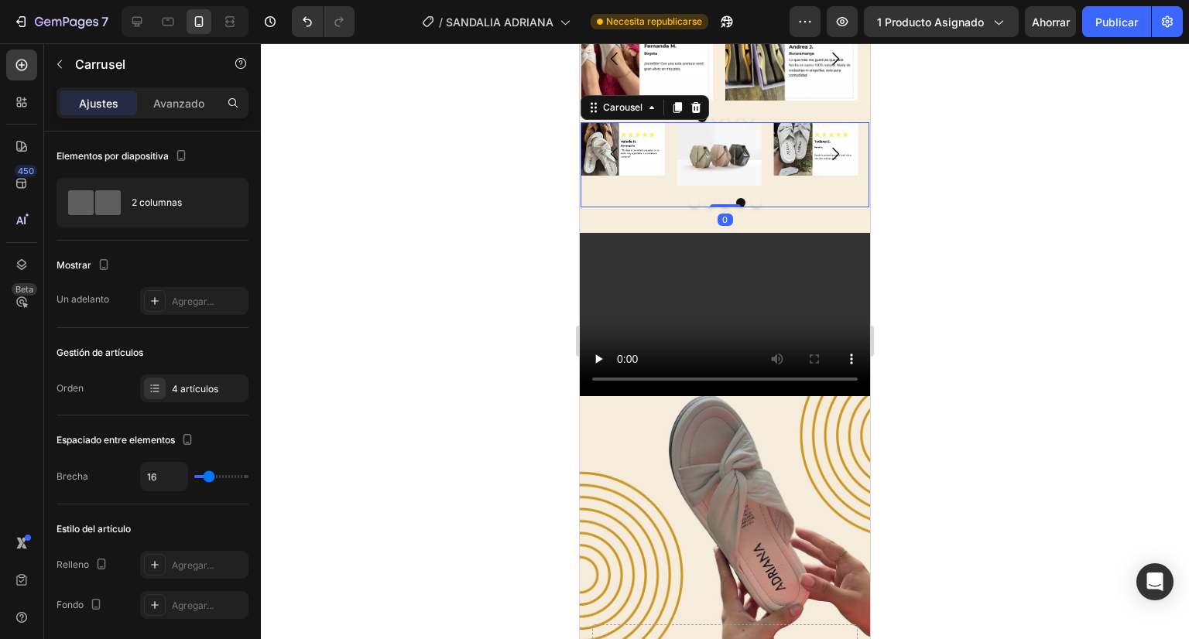
click at [832, 161] on icon "Carousel Next Arrow" at bounding box center [835, 154] width 7 height 13
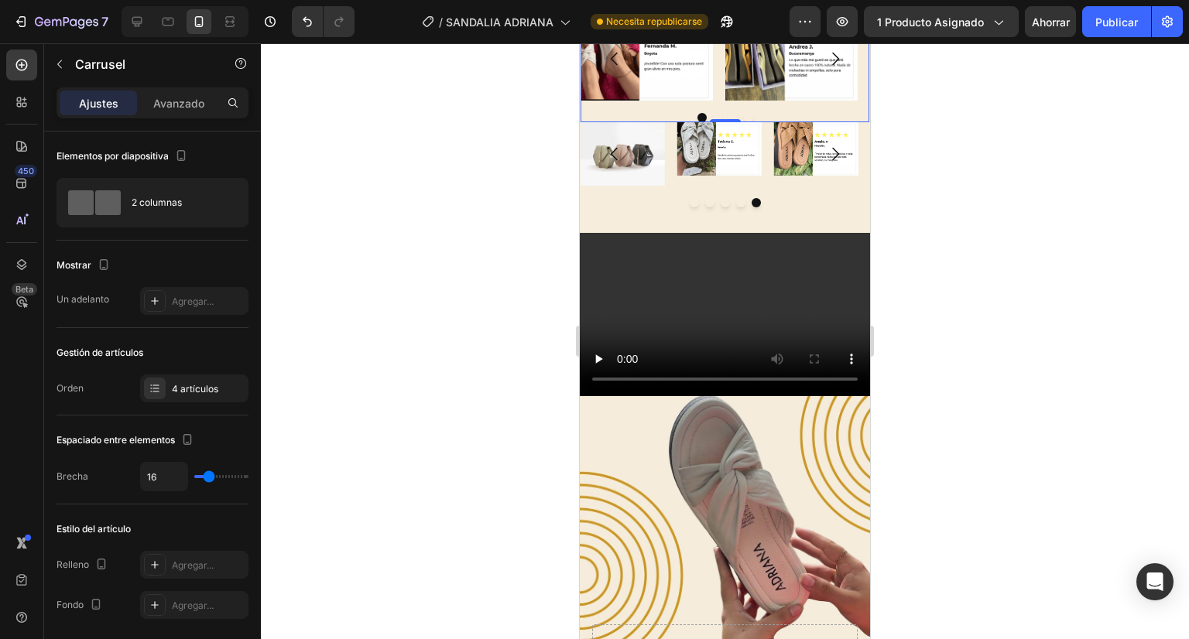
click at [826, 68] on icon "Carousel Next Arrow" at bounding box center [835, 59] width 19 height 19
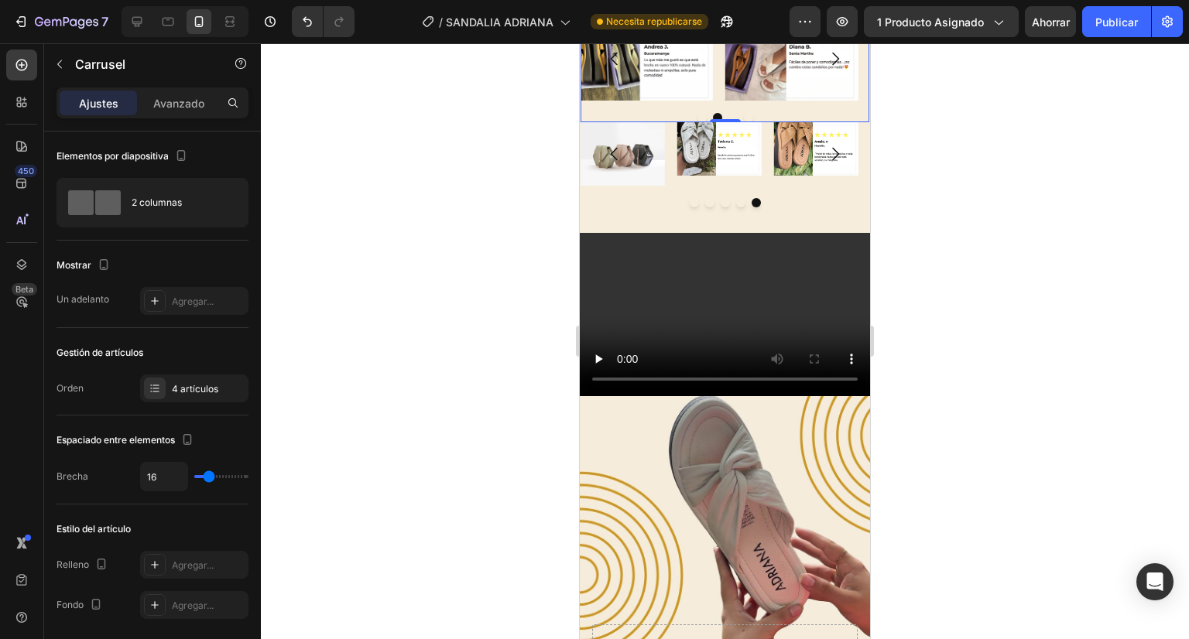
click at [826, 68] on icon "Carousel Next Arrow" at bounding box center [835, 59] width 19 height 19
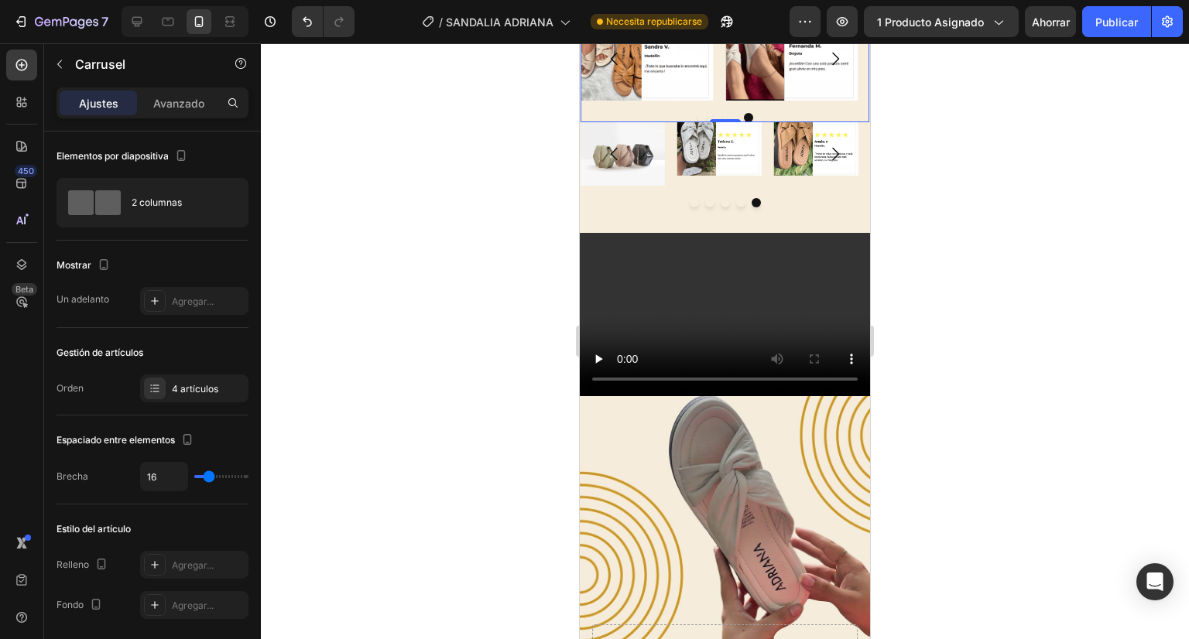
click at [826, 68] on icon "Carousel Next Arrow" at bounding box center [835, 59] width 19 height 19
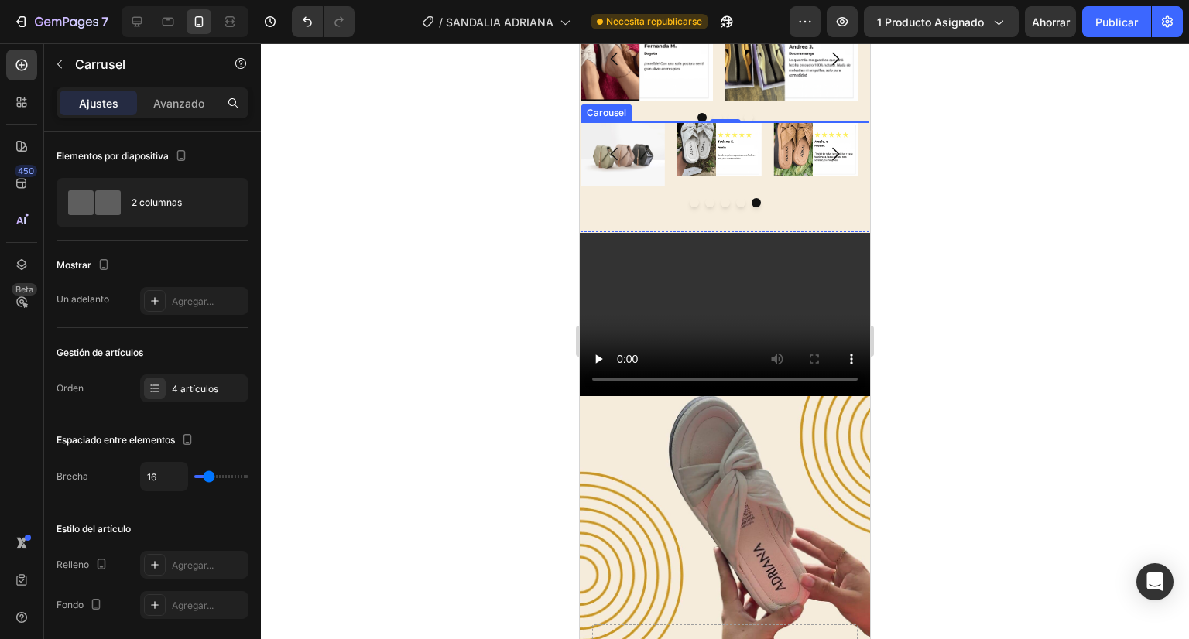
click at [826, 163] on icon "Carousel Next Arrow" at bounding box center [835, 154] width 19 height 19
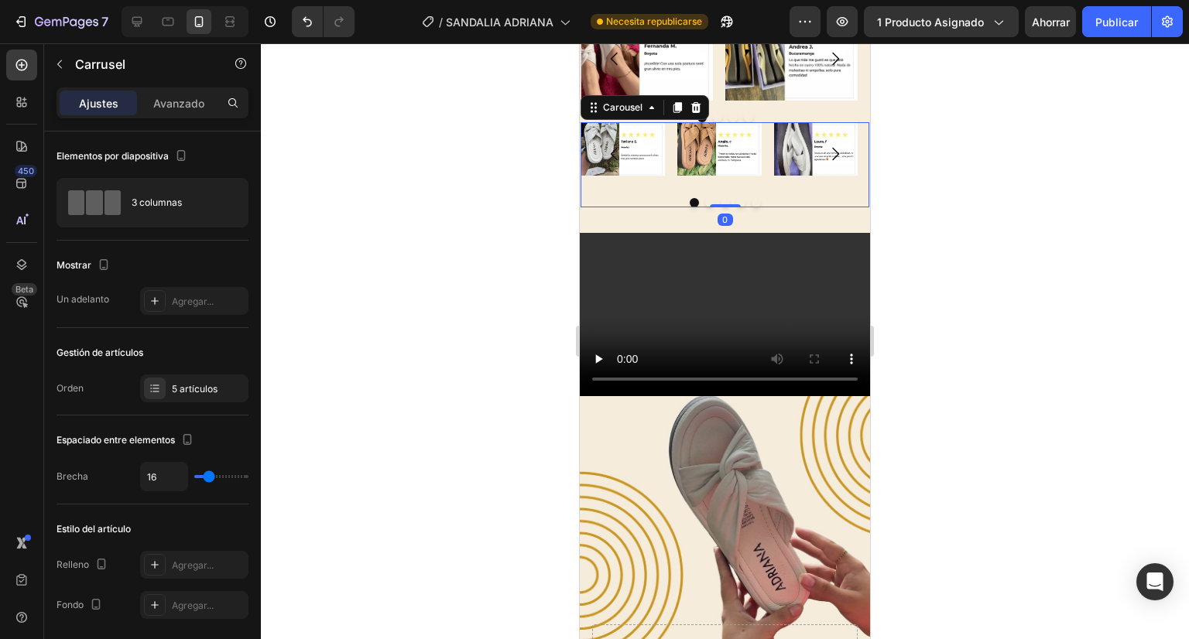
click at [826, 163] on icon "Carousel Next Arrow" at bounding box center [835, 154] width 19 height 19
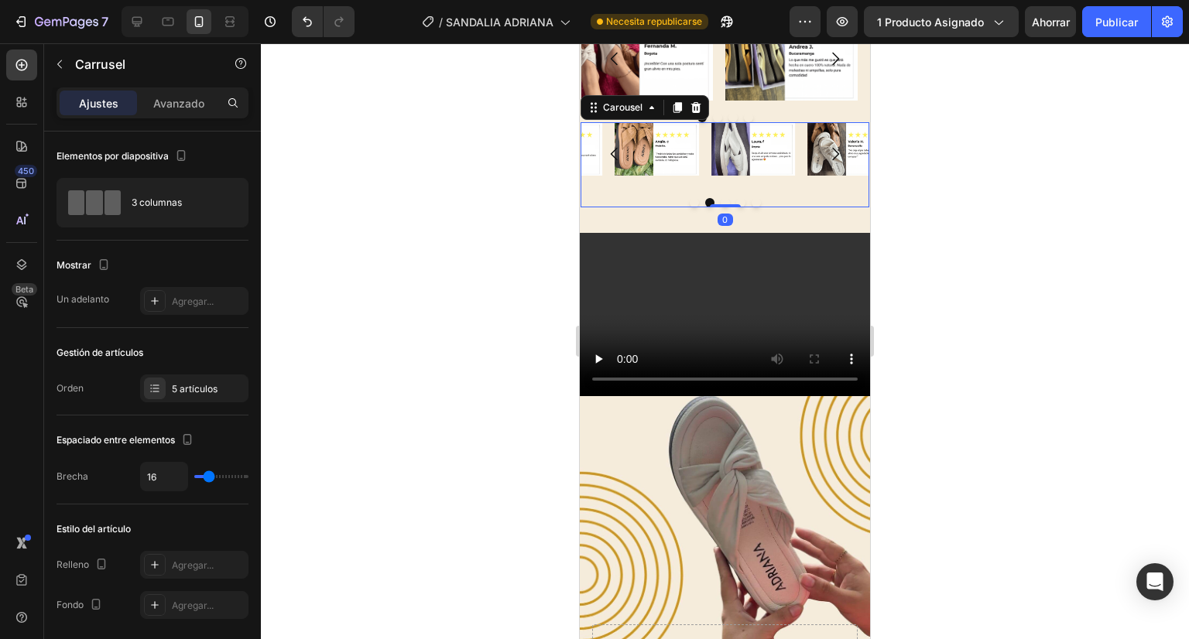
click at [826, 163] on icon "Carousel Next Arrow" at bounding box center [835, 154] width 19 height 19
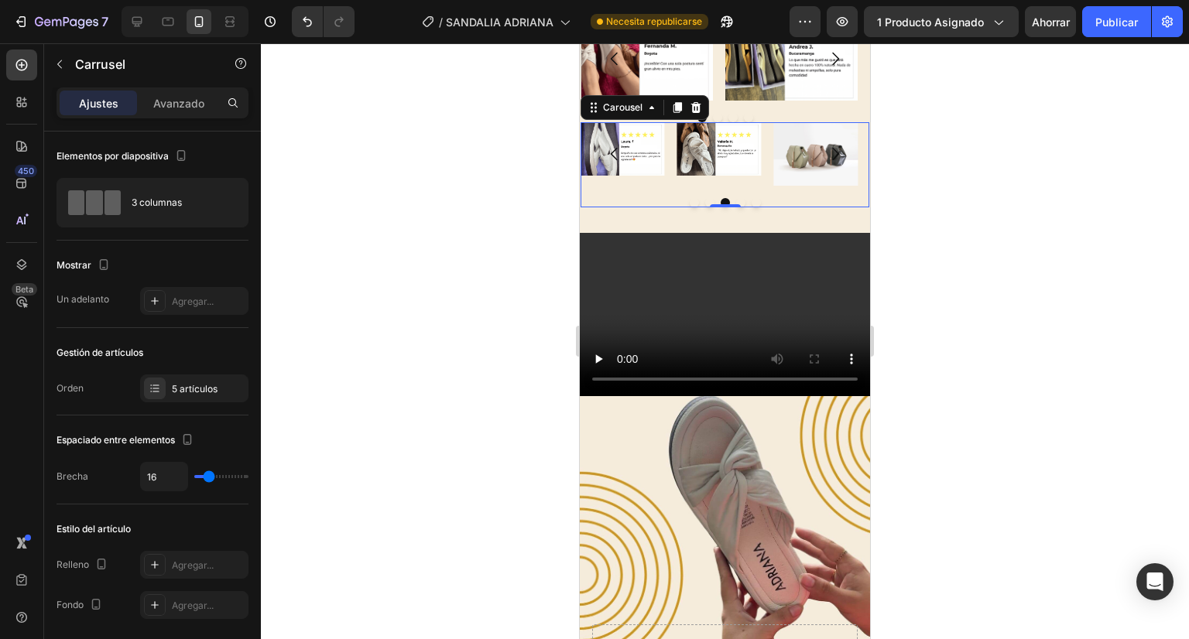
click at [826, 163] on icon "Carousel Next Arrow" at bounding box center [835, 154] width 19 height 19
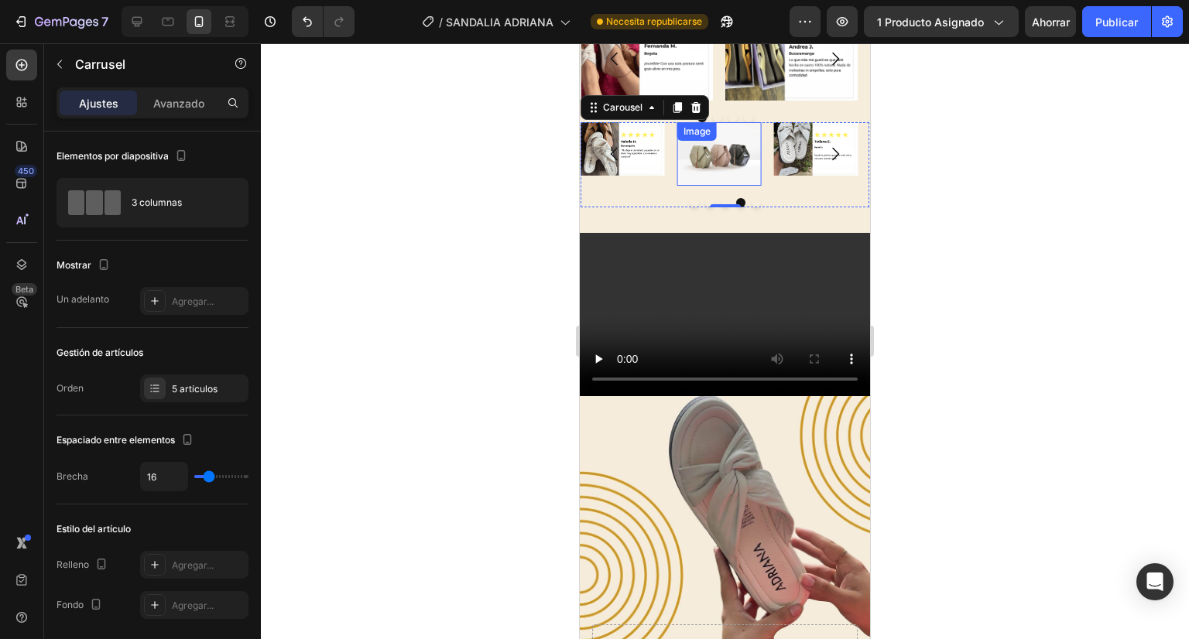
click at [716, 186] on div "Image" at bounding box center [719, 153] width 84 height 63
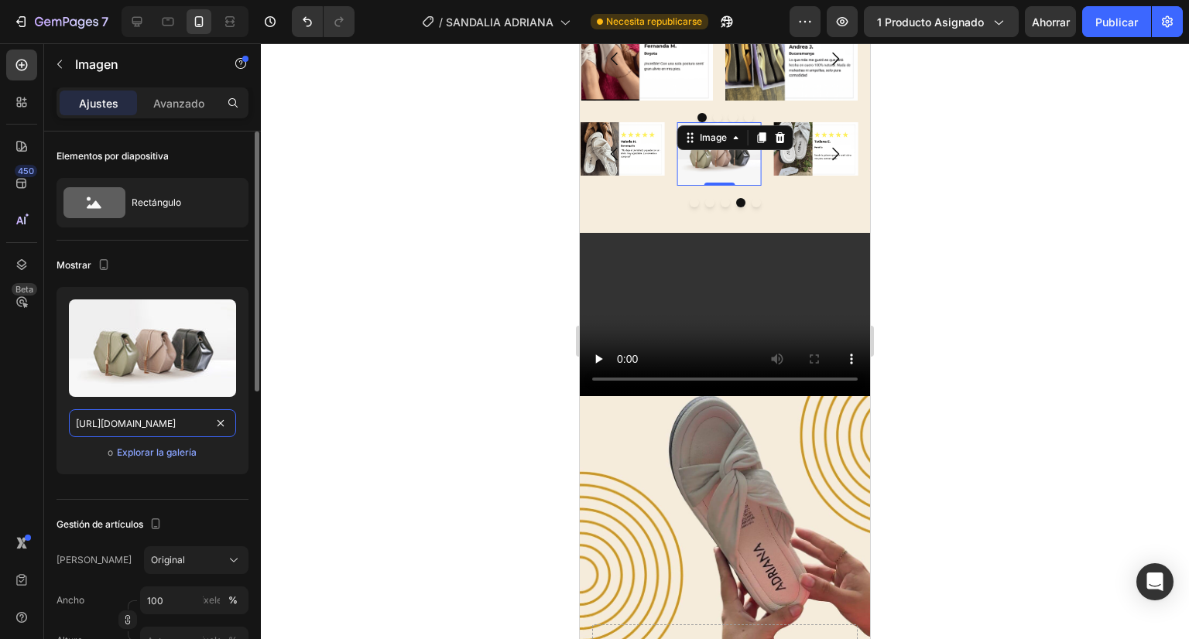
click at [139, 425] on input "https://cdn.shopify.com/s/files/1/2005/9307/files/image_demo.jpg" at bounding box center [152, 423] width 167 height 28
paste input "0670/5974/5012/files/1.png?v=1755740743"
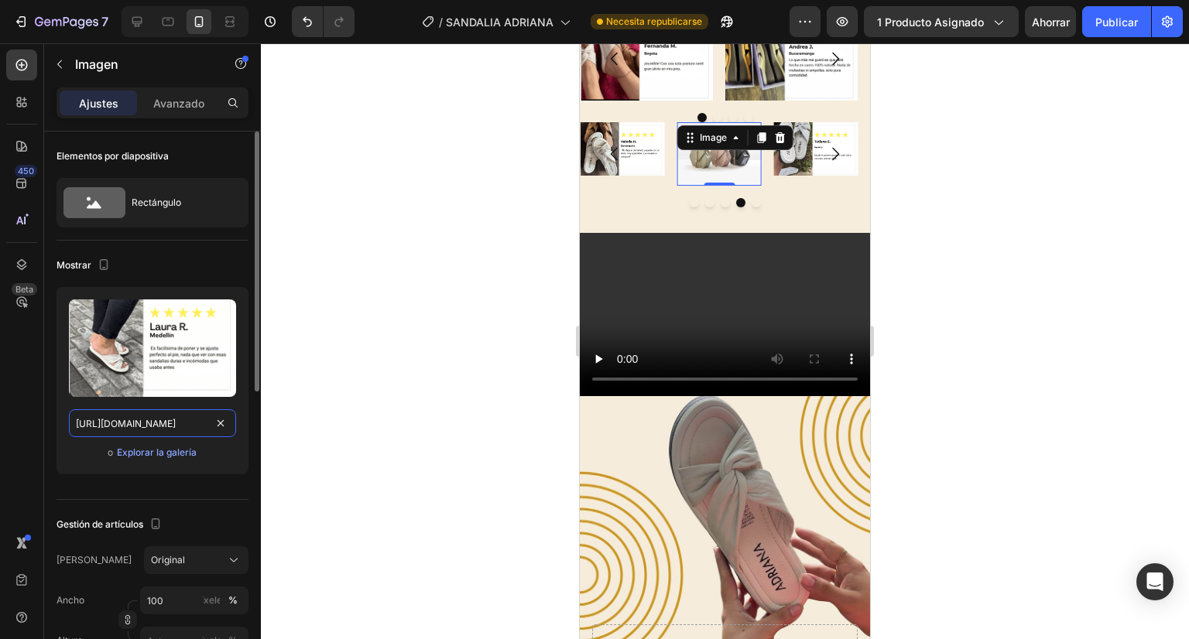
scroll to position [0, 204]
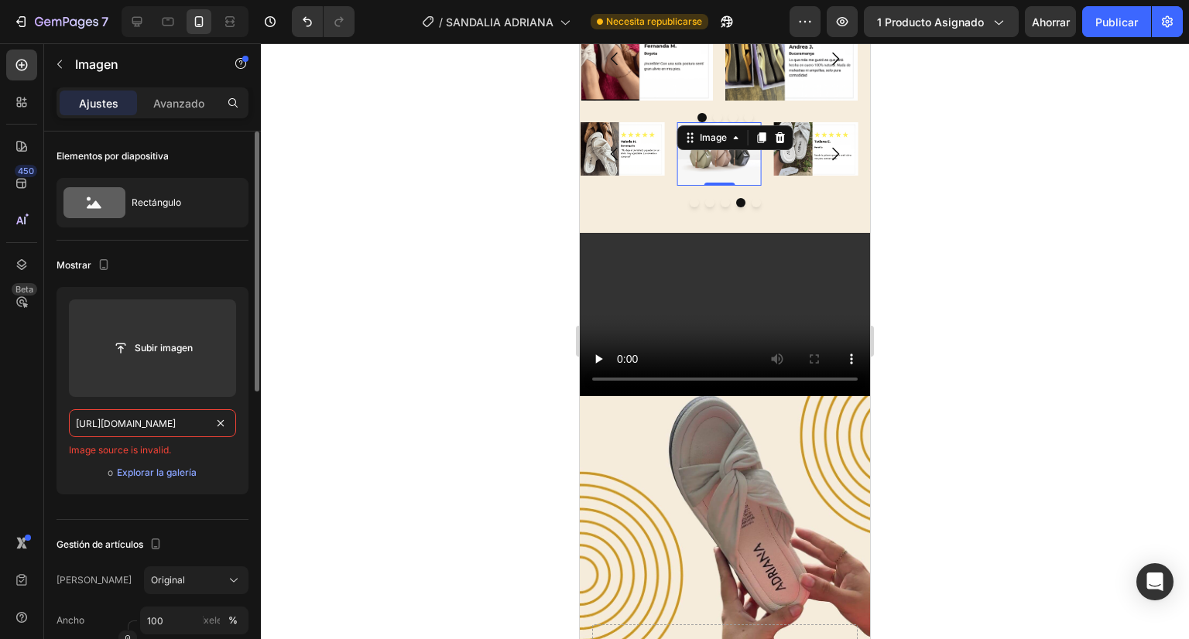
click at [139, 425] on input "https://cdn.shopify.com/s/files/1/0670/5974/5012/files/1.png?v=1755740743" at bounding box center [152, 423] width 167 height 28
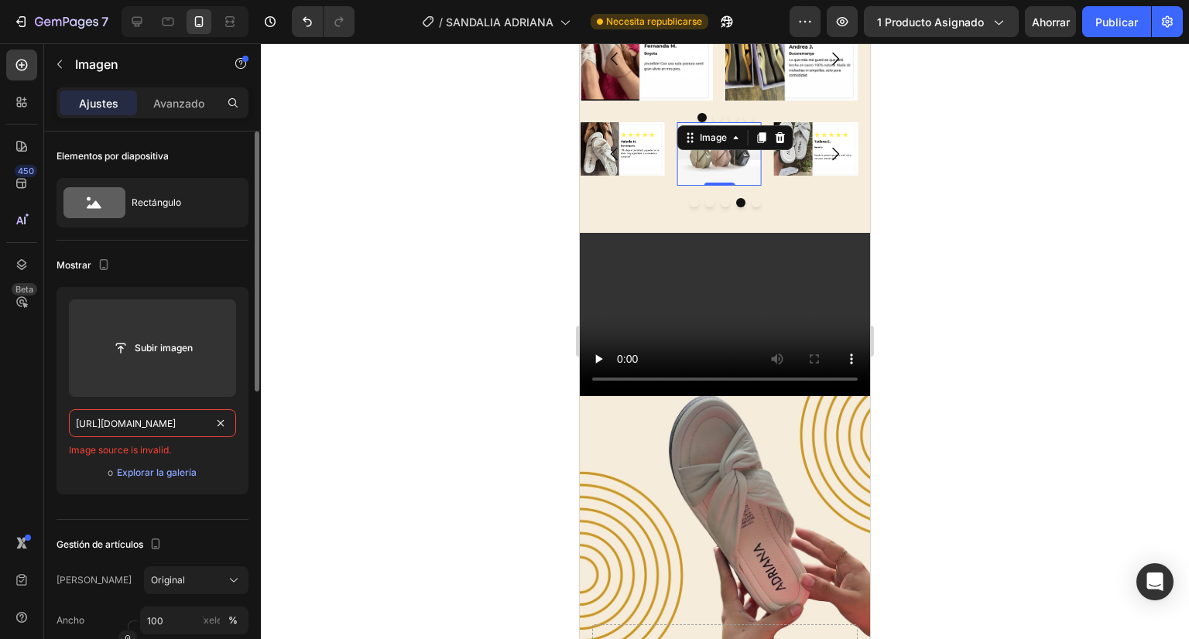
click at [139, 425] on input "https://cdn.shopify.com/s/files/1/0670/5974/5012/files/1.png?v=1755740743" at bounding box center [152, 423] width 167 height 28
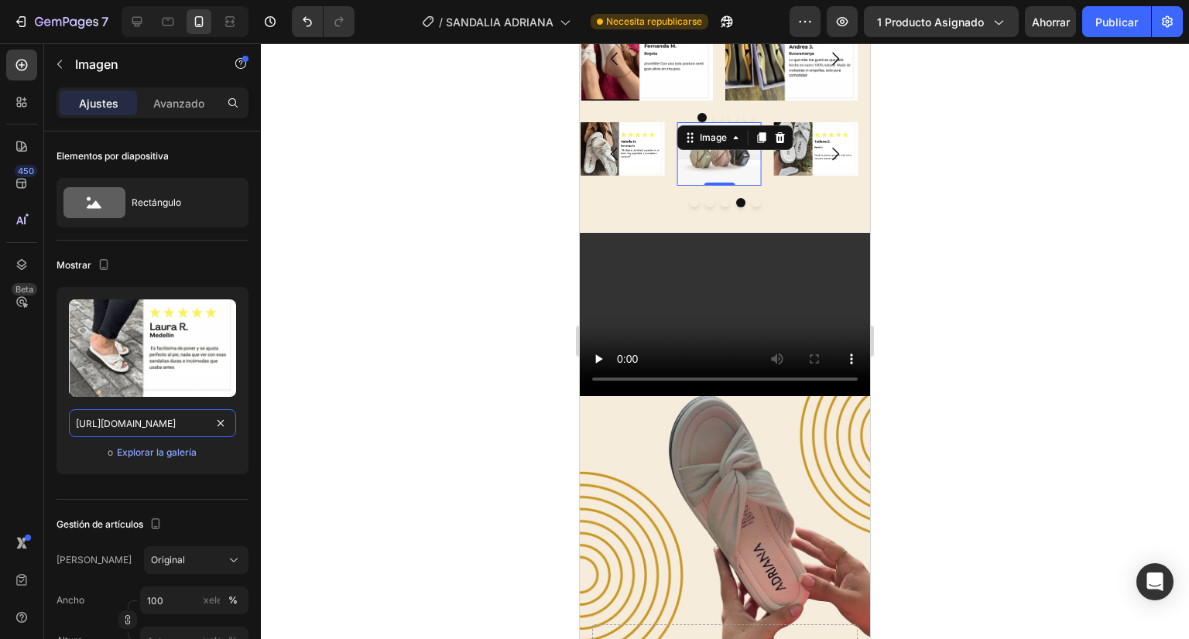
type input "https://cdn.shopify.com/s/files/1/0670/5974/5012/files/1.png?v=1755740743"
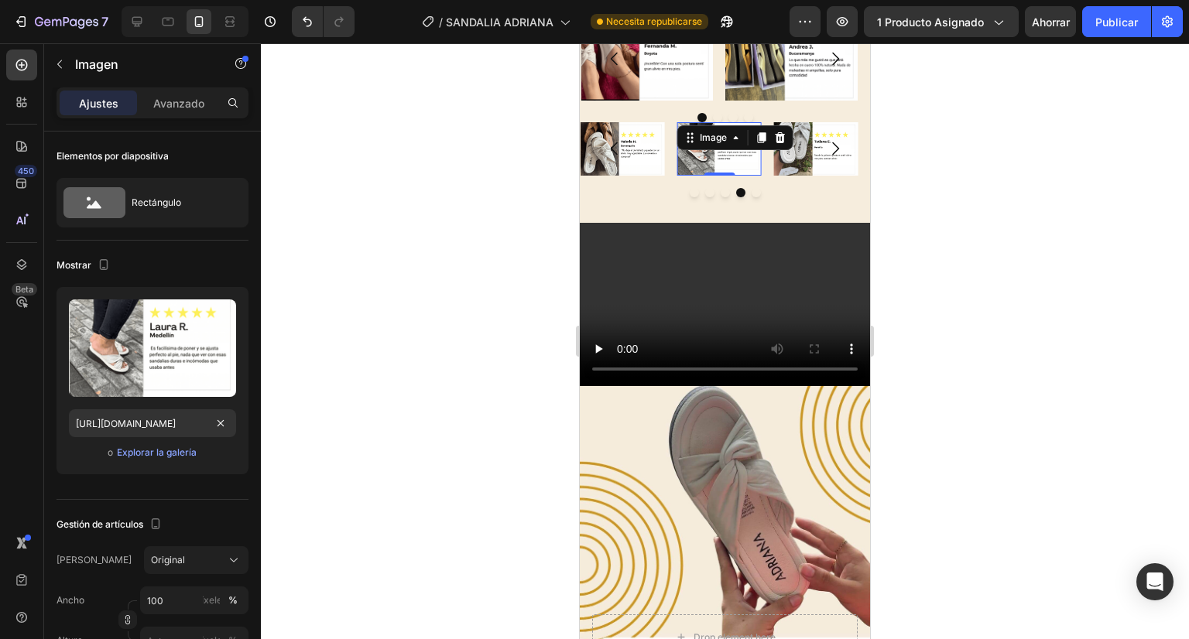
scroll to position [0, 0]
click at [946, 286] on div at bounding box center [725, 341] width 928 height 596
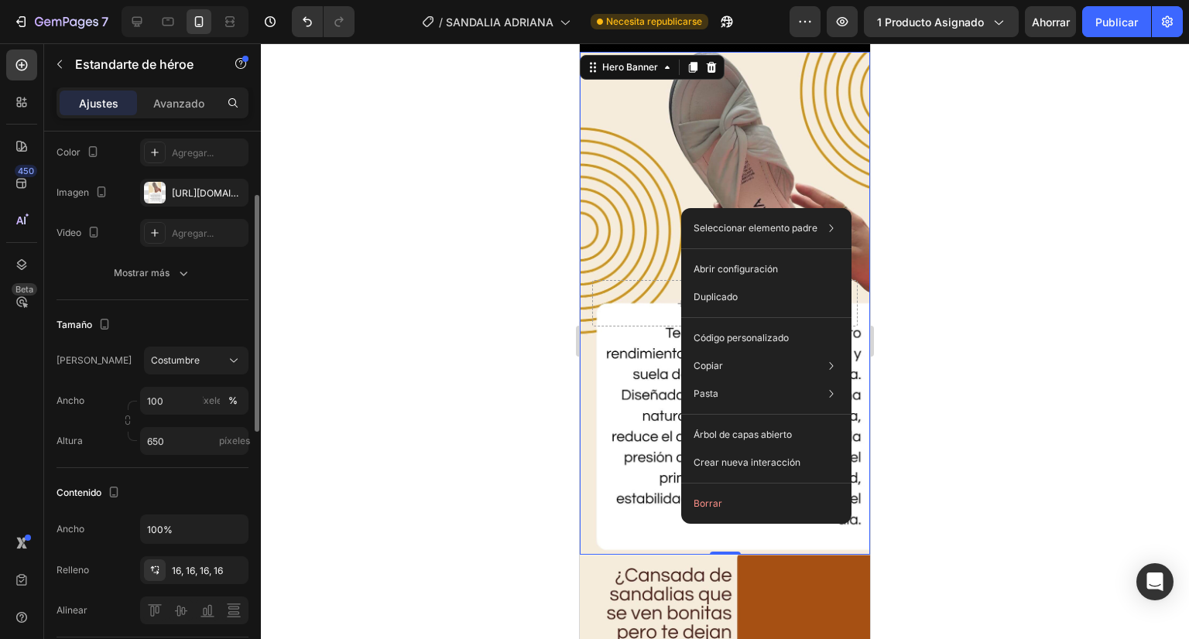
scroll to position [198, 0]
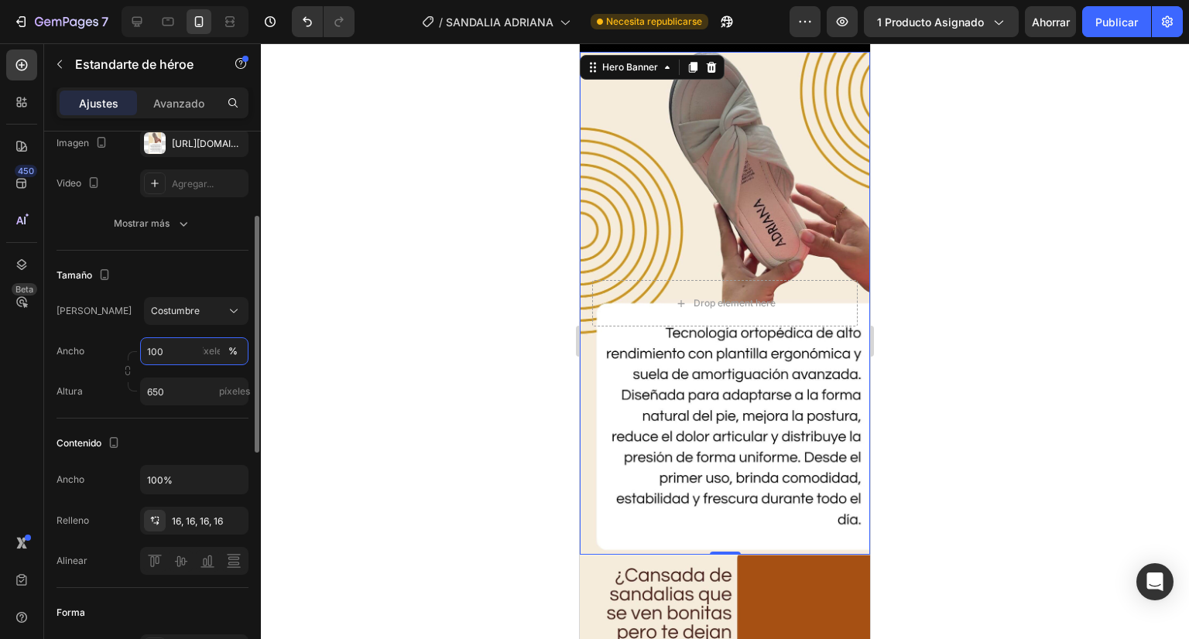
click at [171, 357] on input "100" at bounding box center [194, 351] width 108 height 28
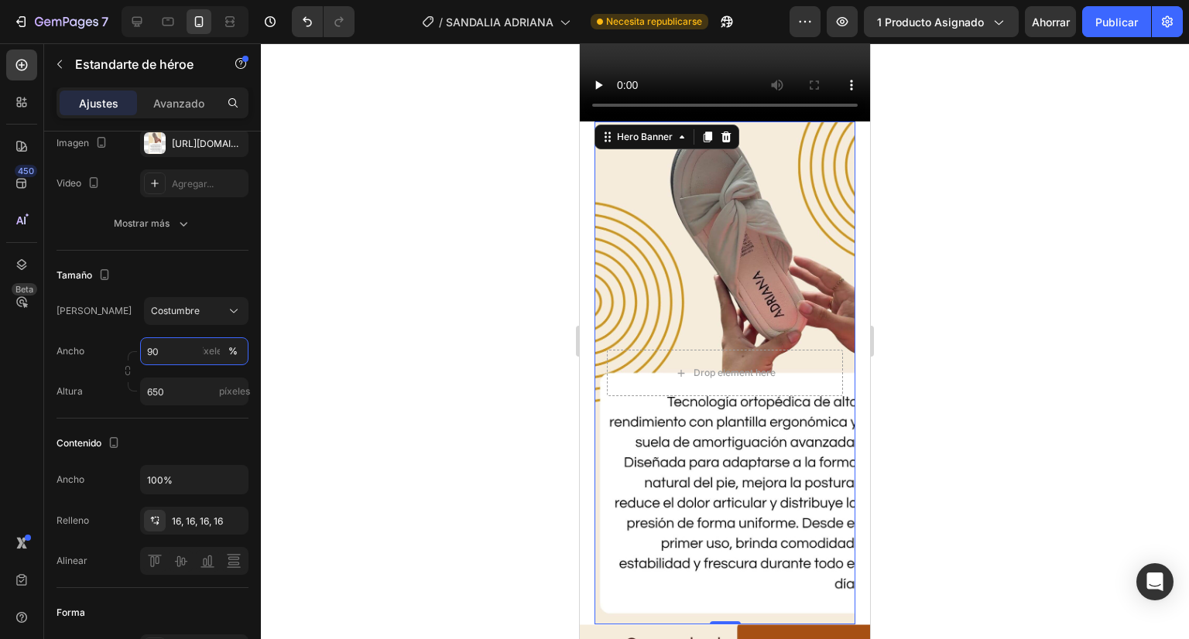
scroll to position [3525, 0]
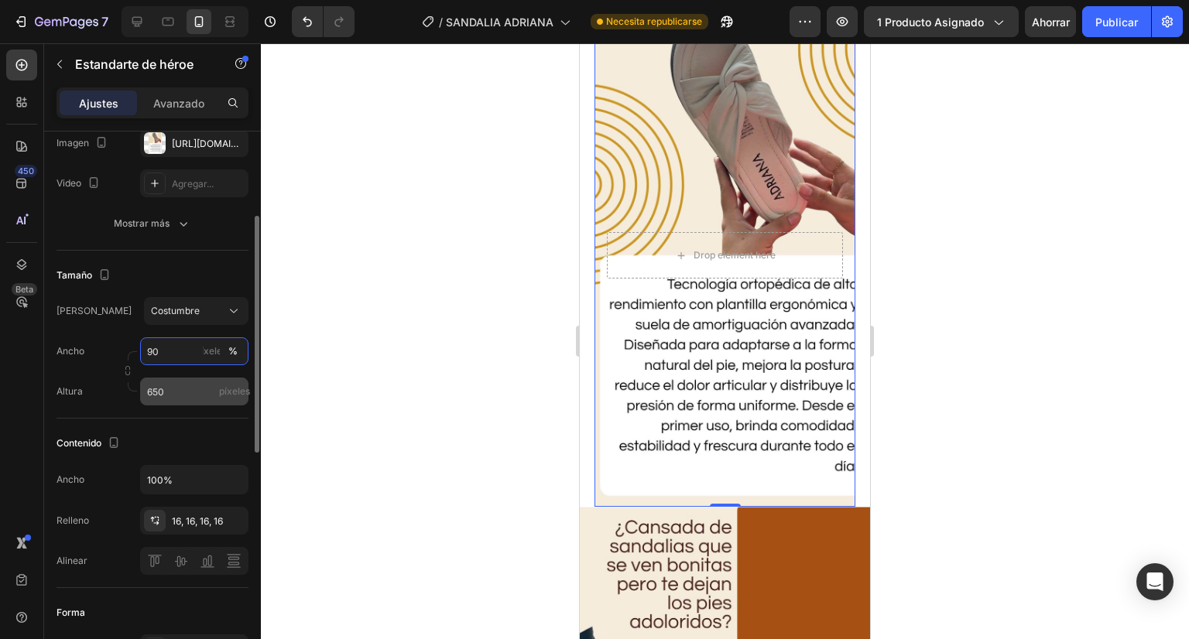
type input "90"
click at [172, 392] on input "650" at bounding box center [194, 392] width 108 height 28
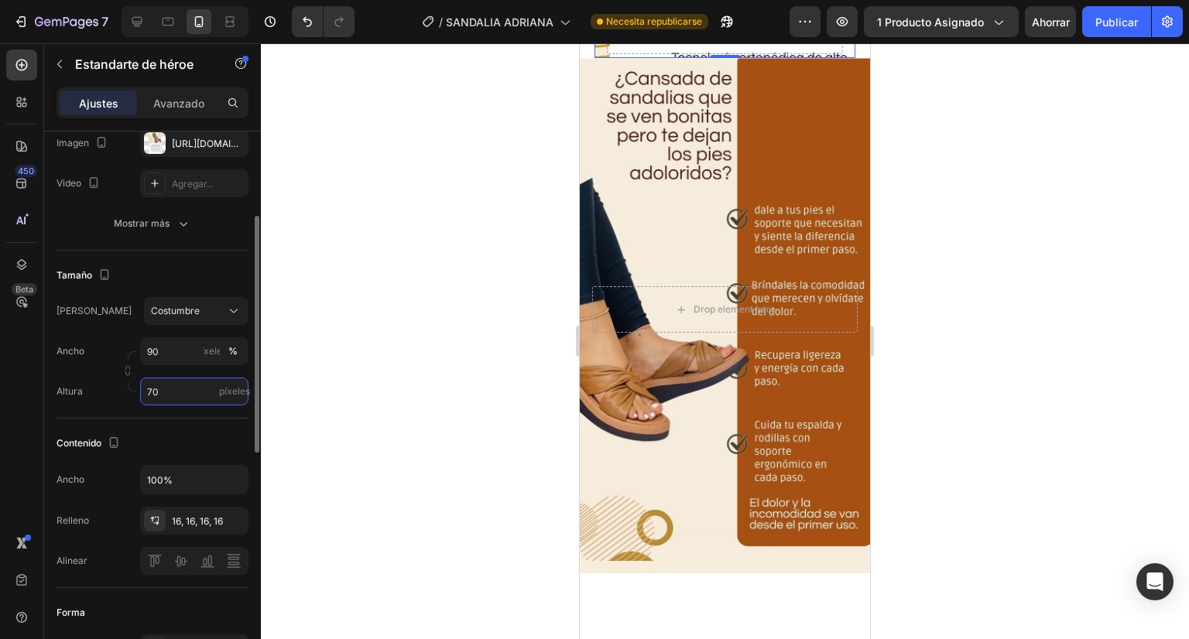
type input "7"
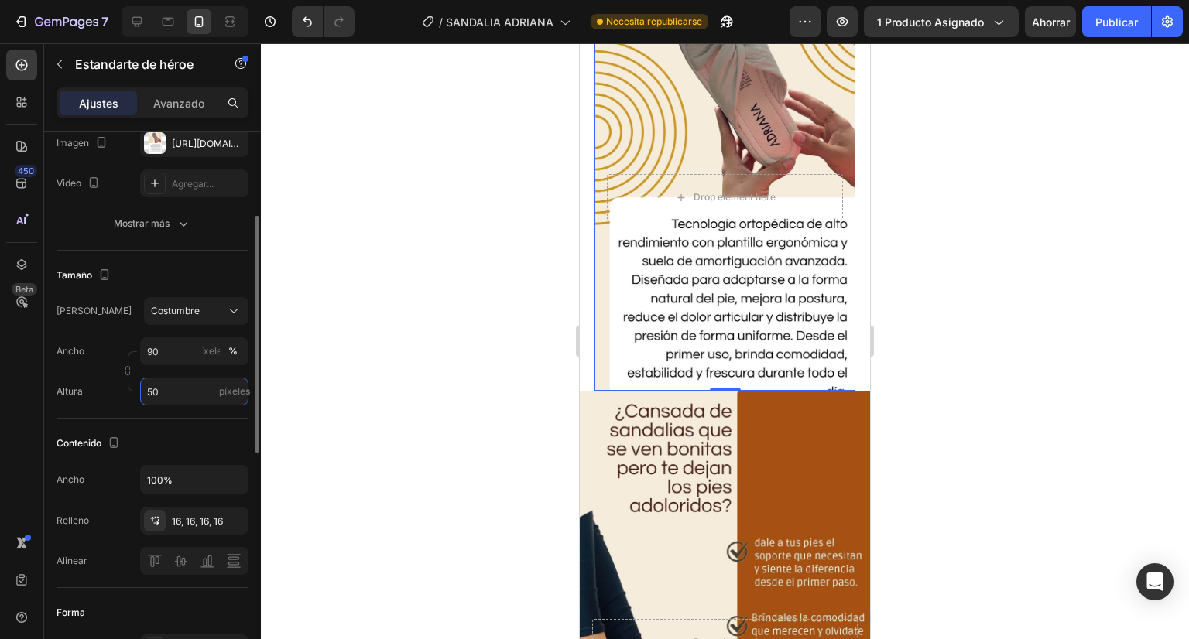
type input "5"
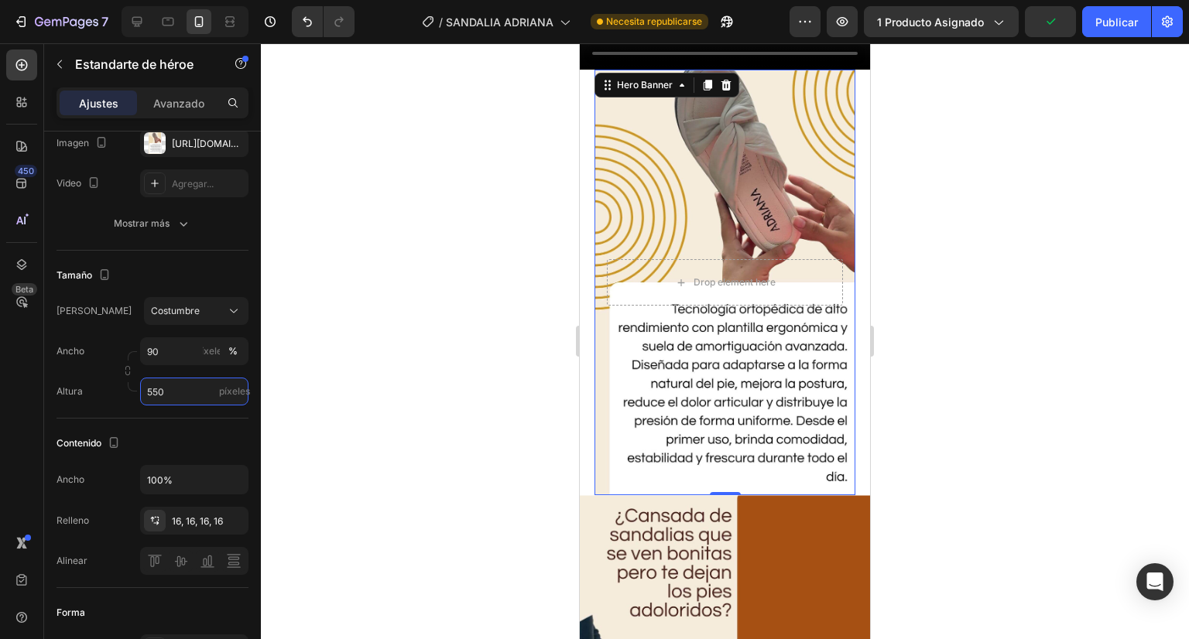
scroll to position [3457, 0]
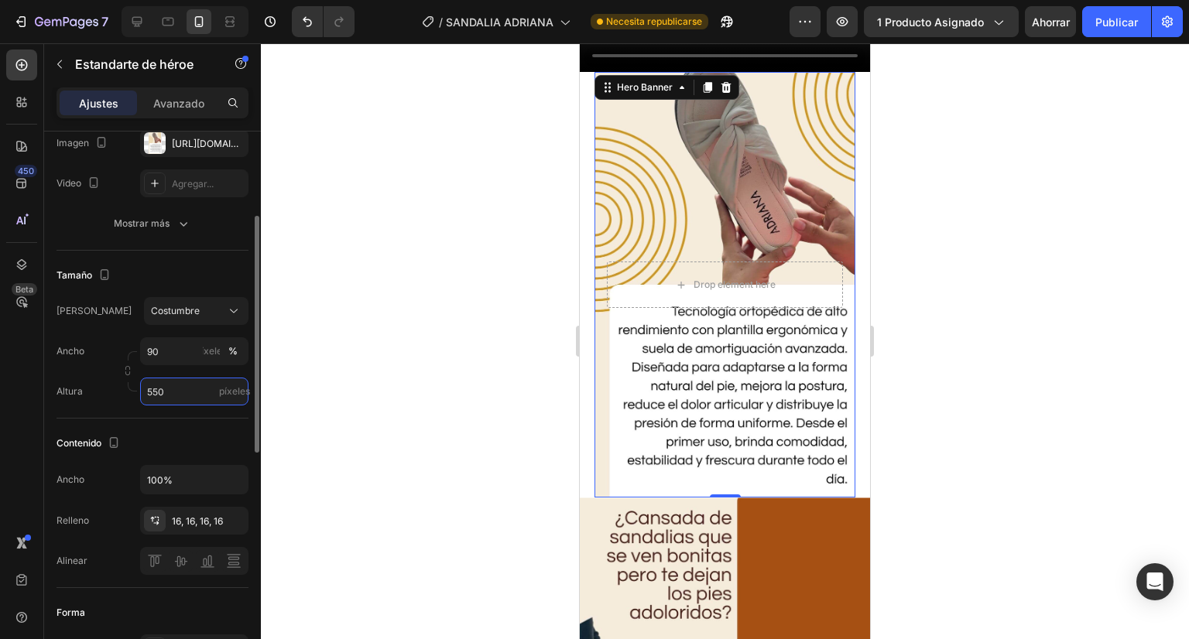
click at [195, 399] on input "550" at bounding box center [194, 392] width 108 height 28
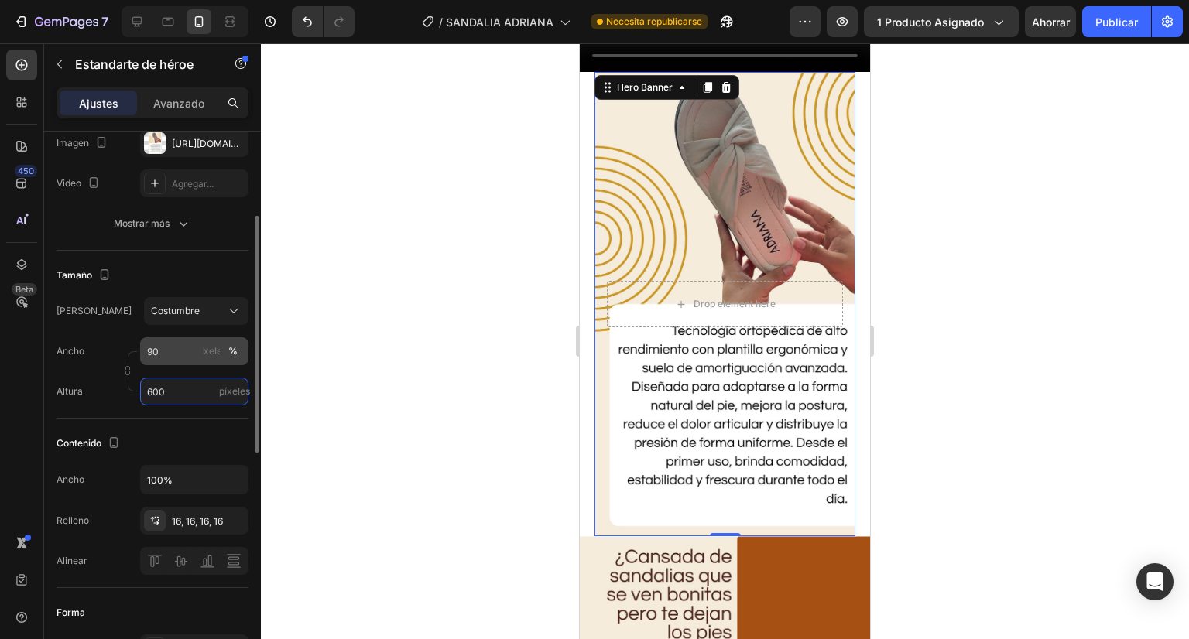
type input "600"
click at [153, 354] on input "90" at bounding box center [194, 351] width 108 height 28
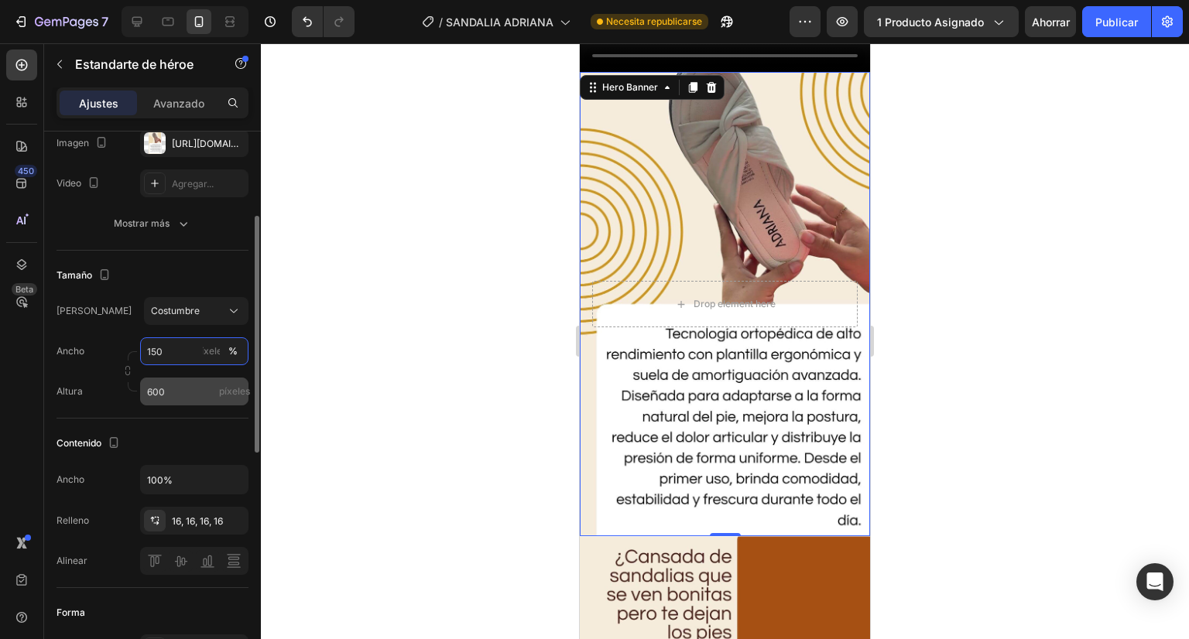
type input "150"
click at [159, 393] on input "600" at bounding box center [194, 392] width 108 height 28
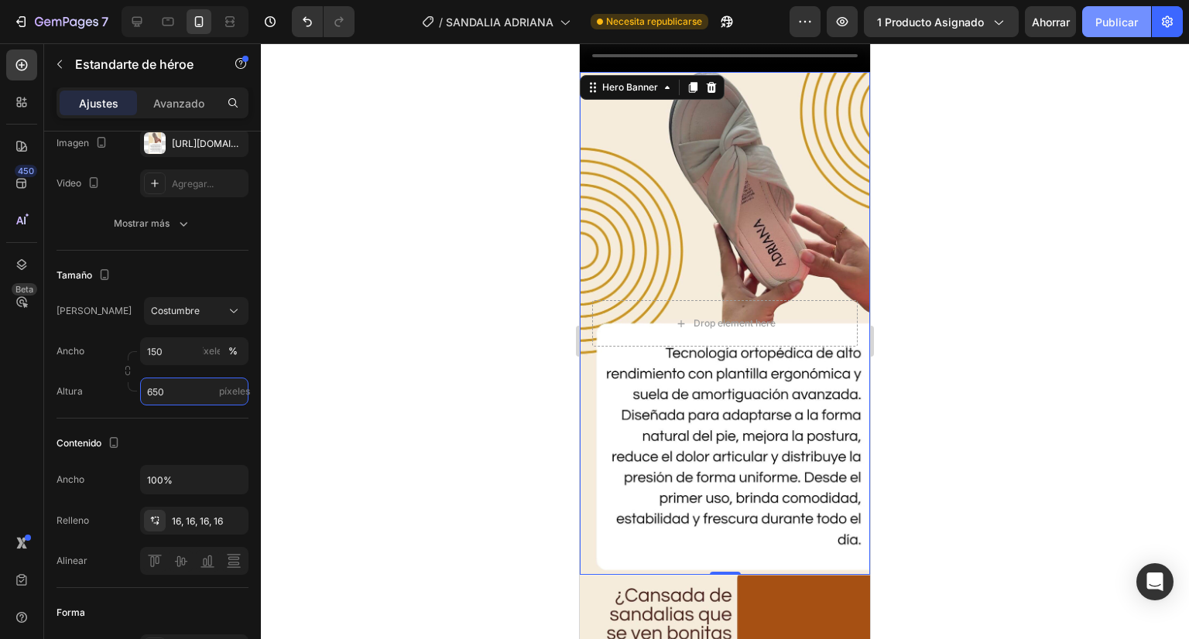
type input "650"
click at [1118, 22] on font "Publicar" at bounding box center [1116, 21] width 43 height 13
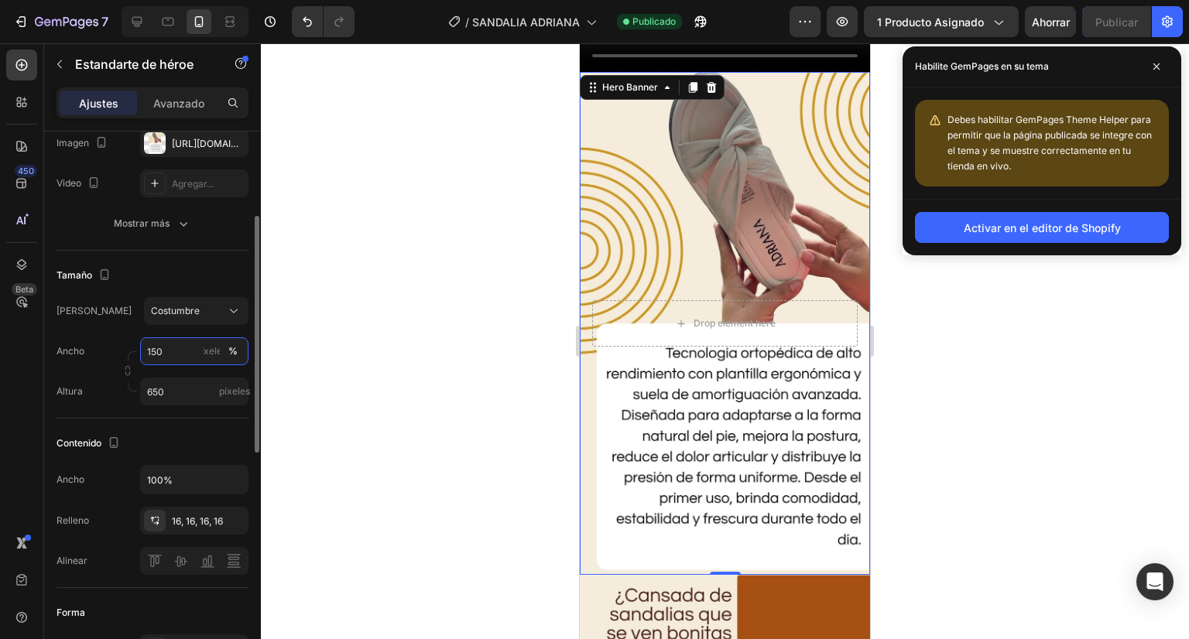
click at [153, 344] on input "150" at bounding box center [194, 351] width 108 height 28
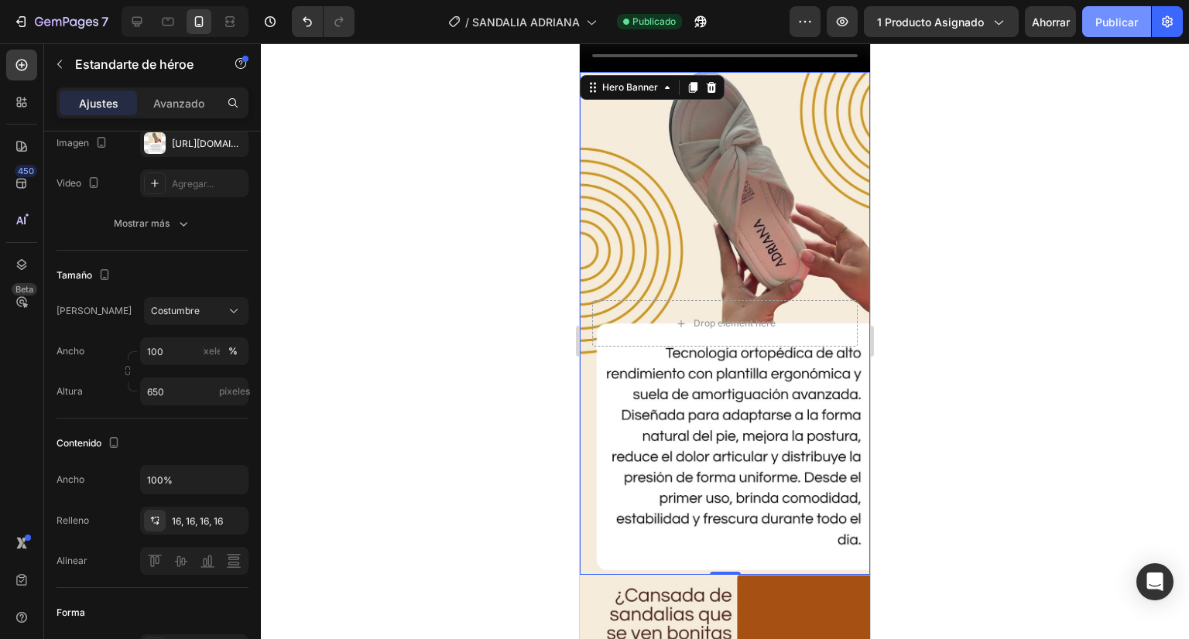
click at [1120, 23] on font "Publicar" at bounding box center [1116, 21] width 43 height 13
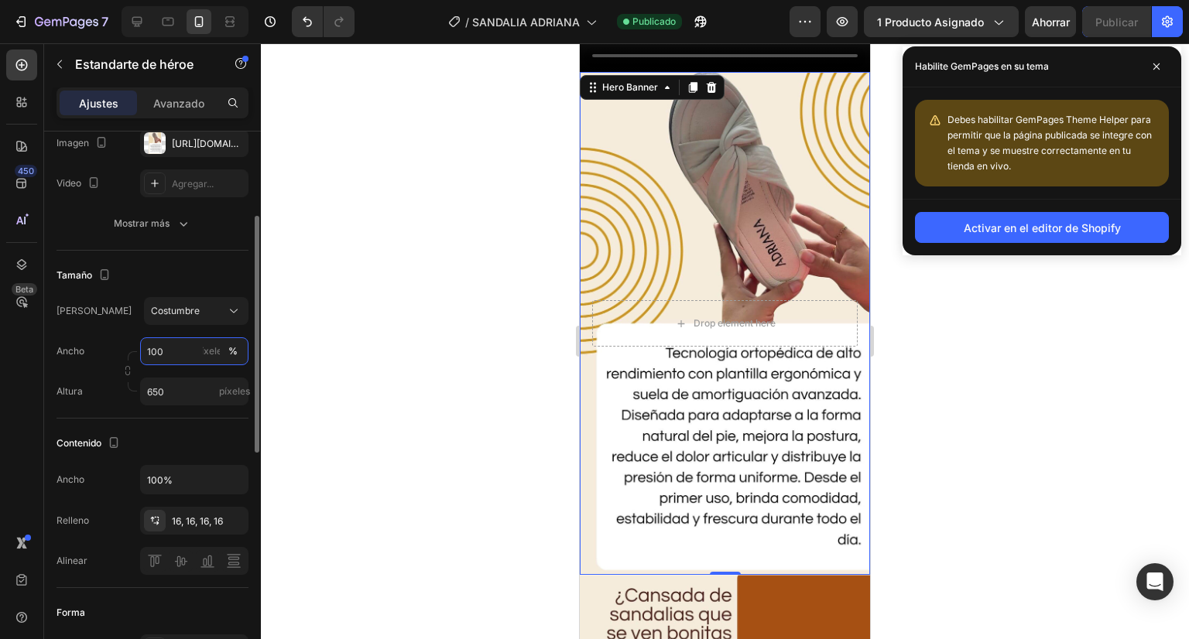
click at [158, 359] on input "100" at bounding box center [194, 351] width 108 height 28
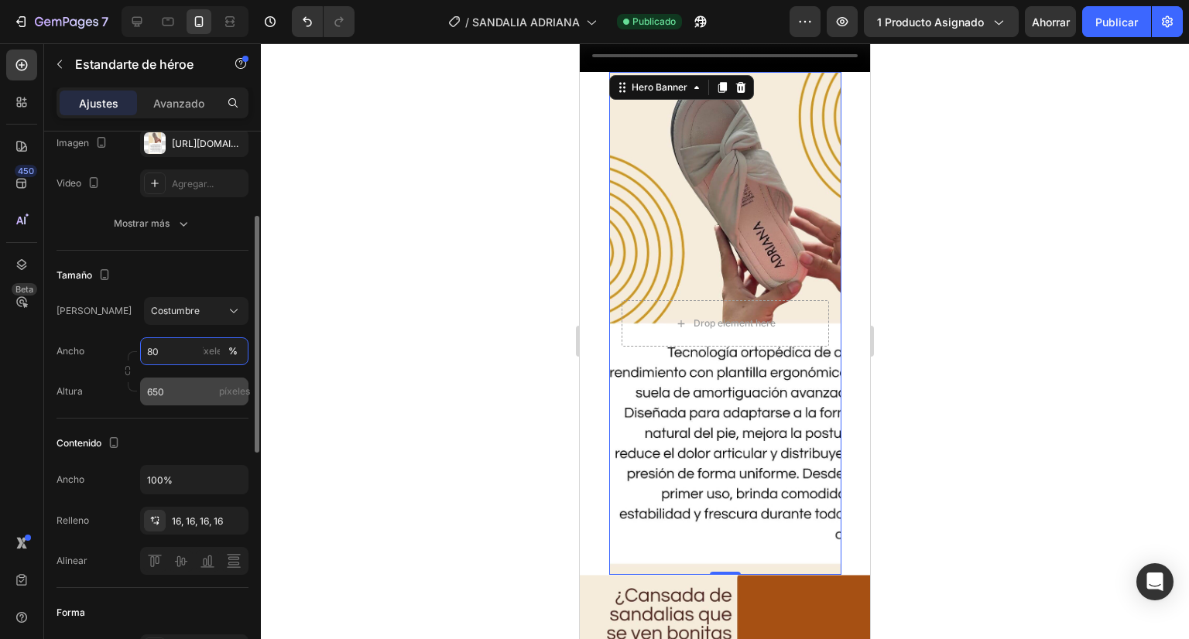
type input "8"
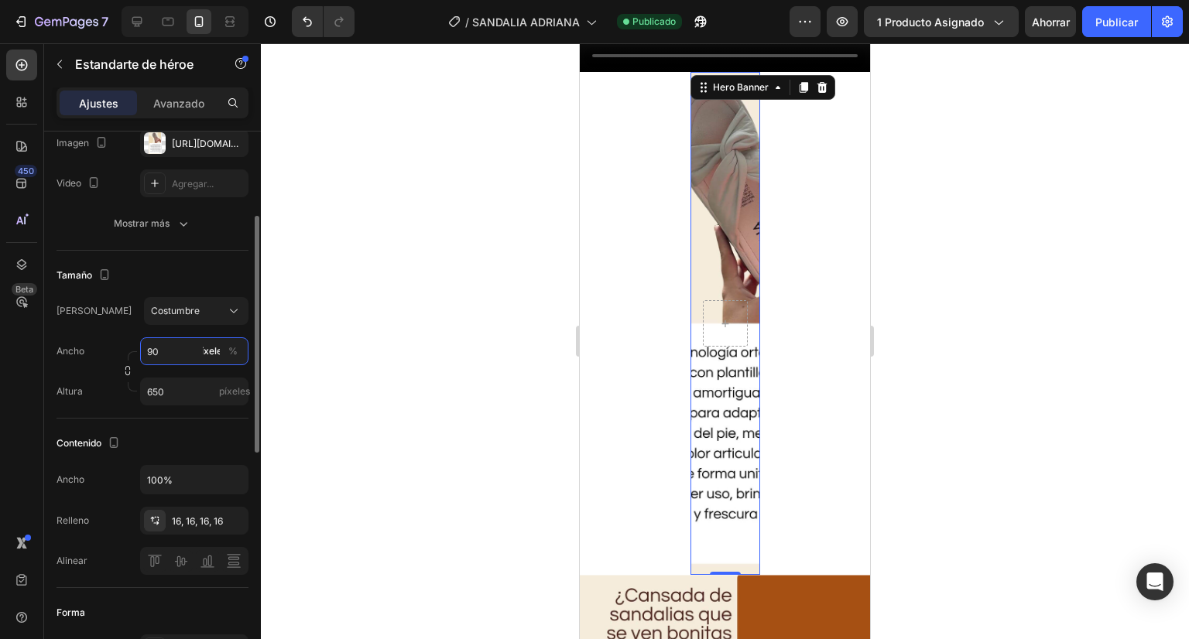
click at [158, 361] on input "90" at bounding box center [194, 351] width 108 height 28
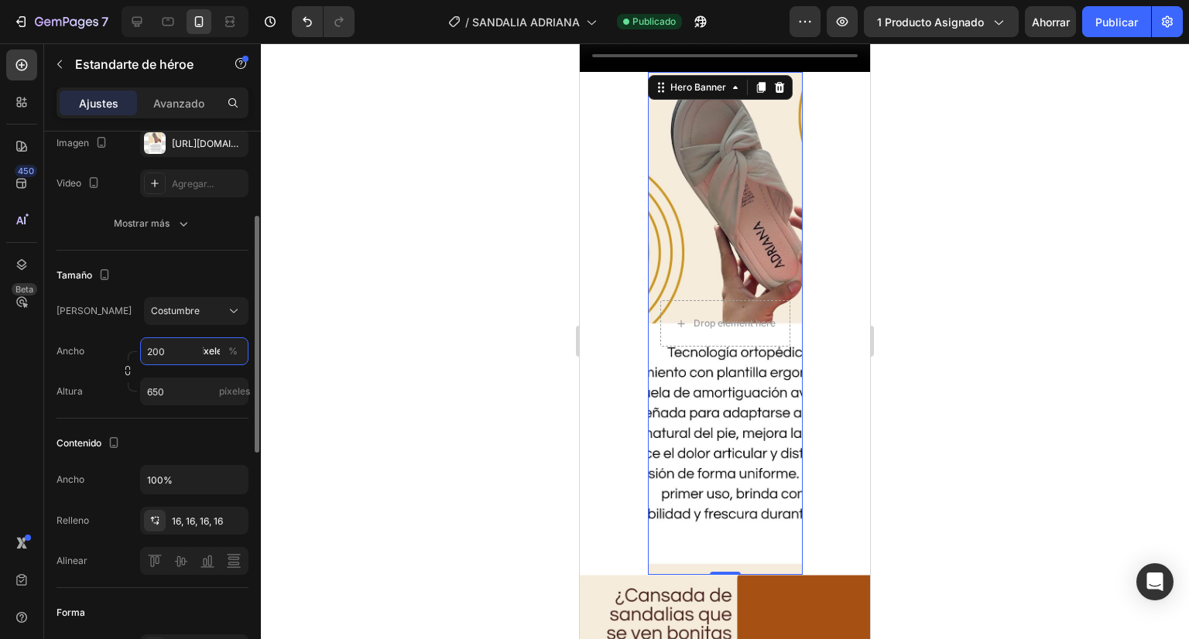
click at [158, 349] on input "200" at bounding box center [194, 351] width 108 height 28
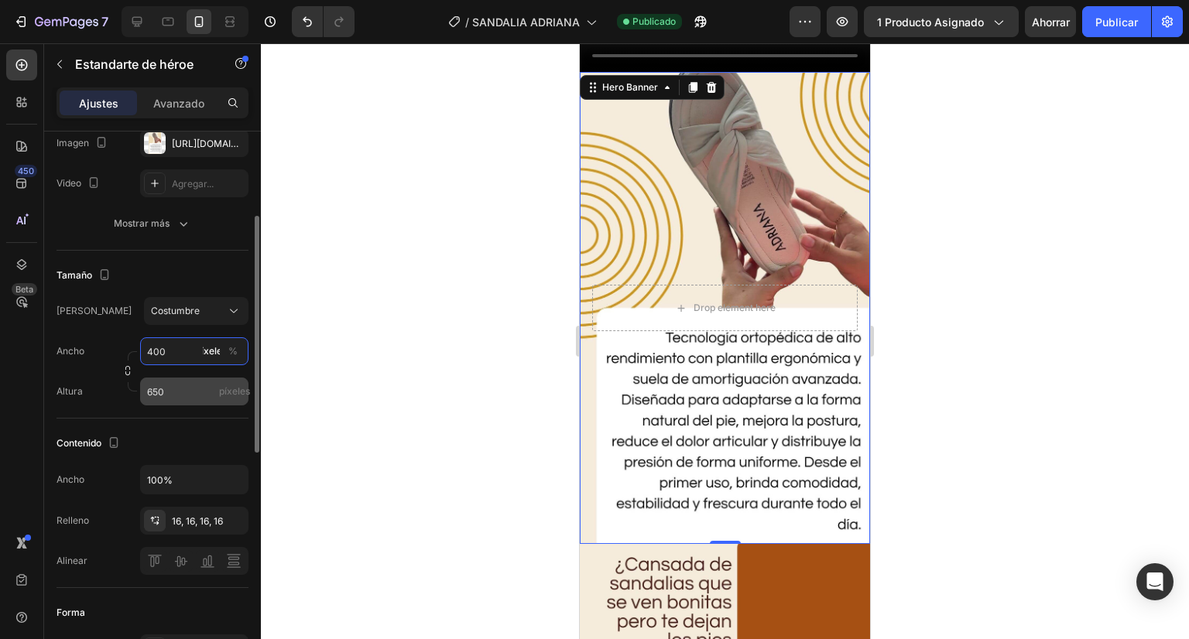
type input "400"
click at [156, 396] on input "650" at bounding box center [194, 392] width 108 height 28
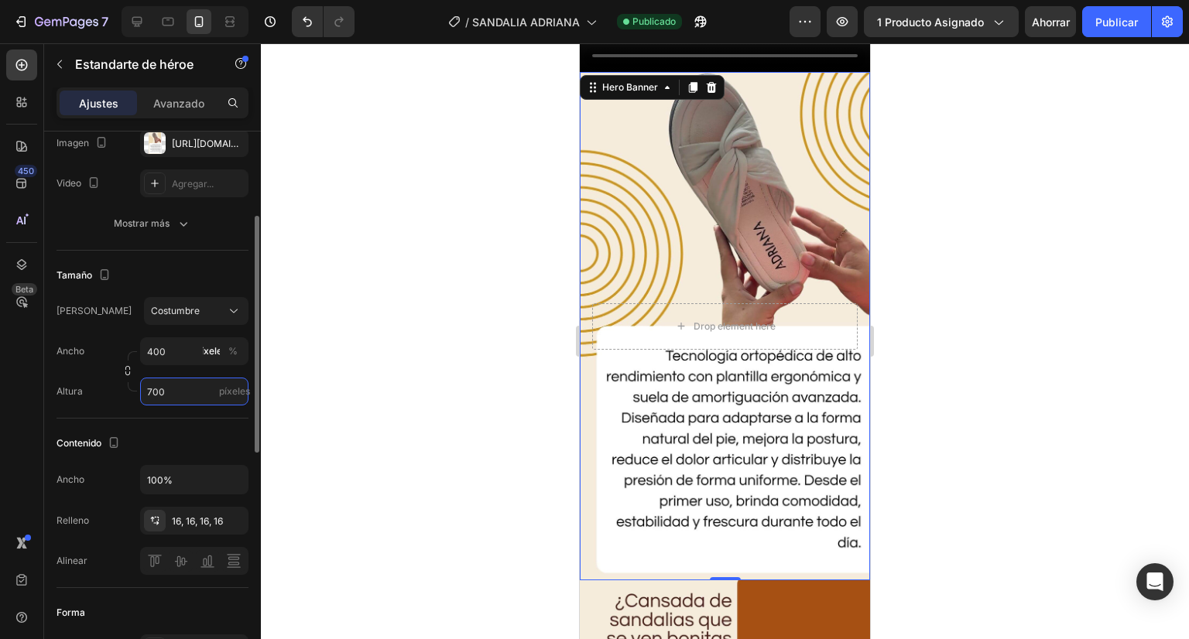
click at [175, 391] on input "700" at bounding box center [194, 392] width 108 height 28
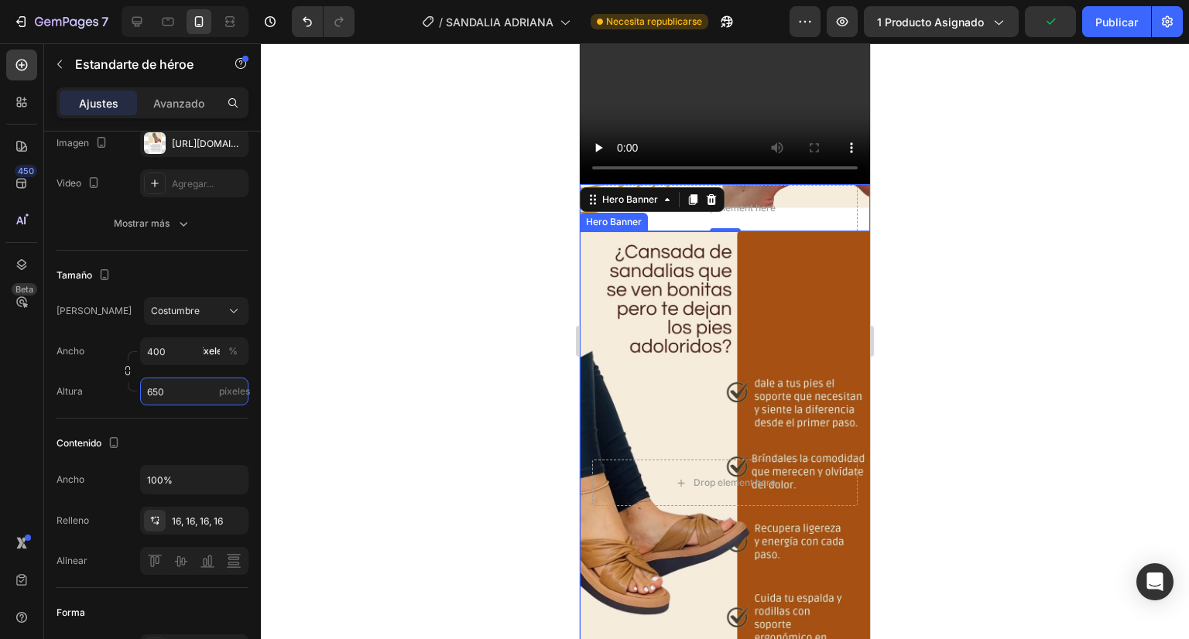
scroll to position [3233, 0]
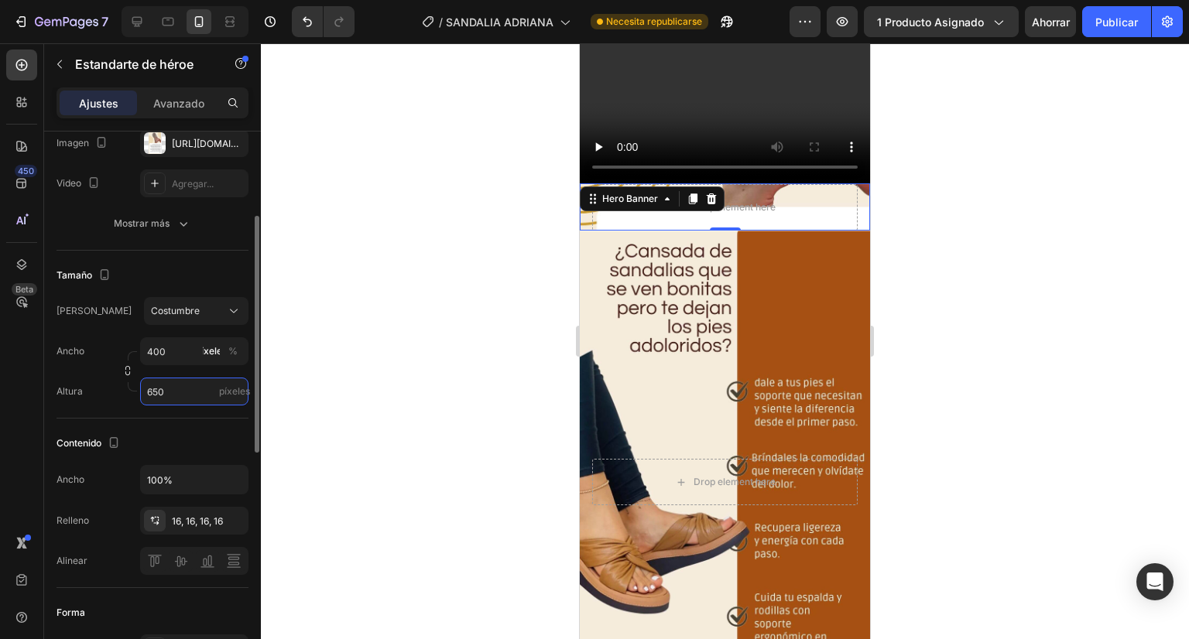
click at [167, 392] on input "650" at bounding box center [194, 392] width 108 height 28
click at [167, 392] on input "65" at bounding box center [194, 392] width 108 height 28
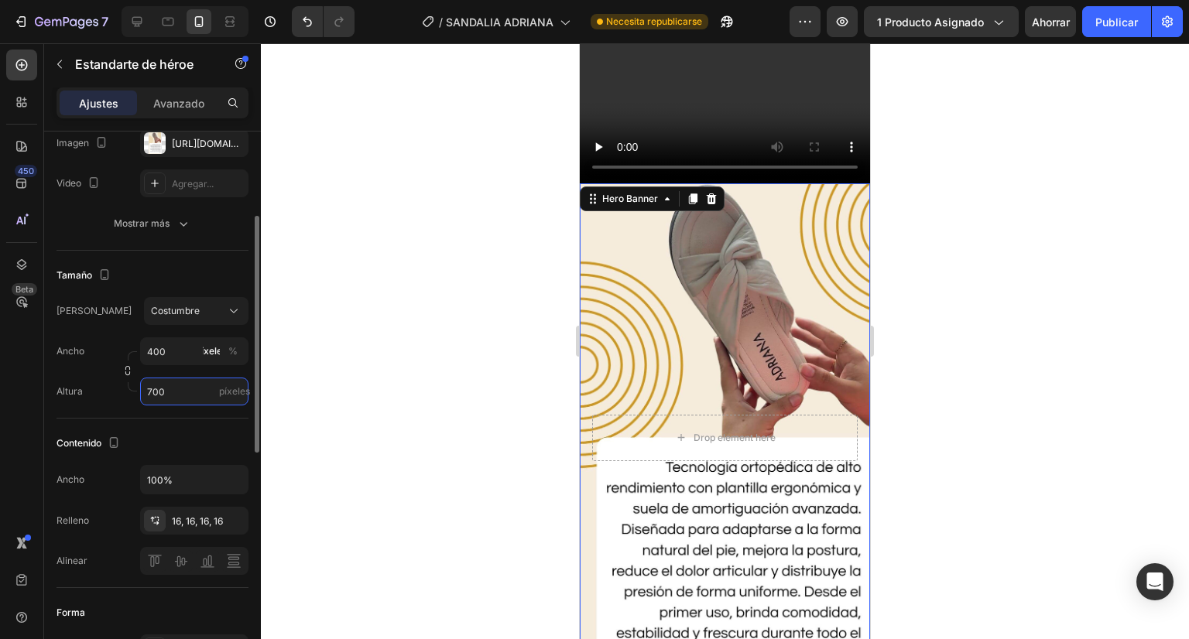
click at [164, 388] on input "700" at bounding box center [194, 392] width 108 height 28
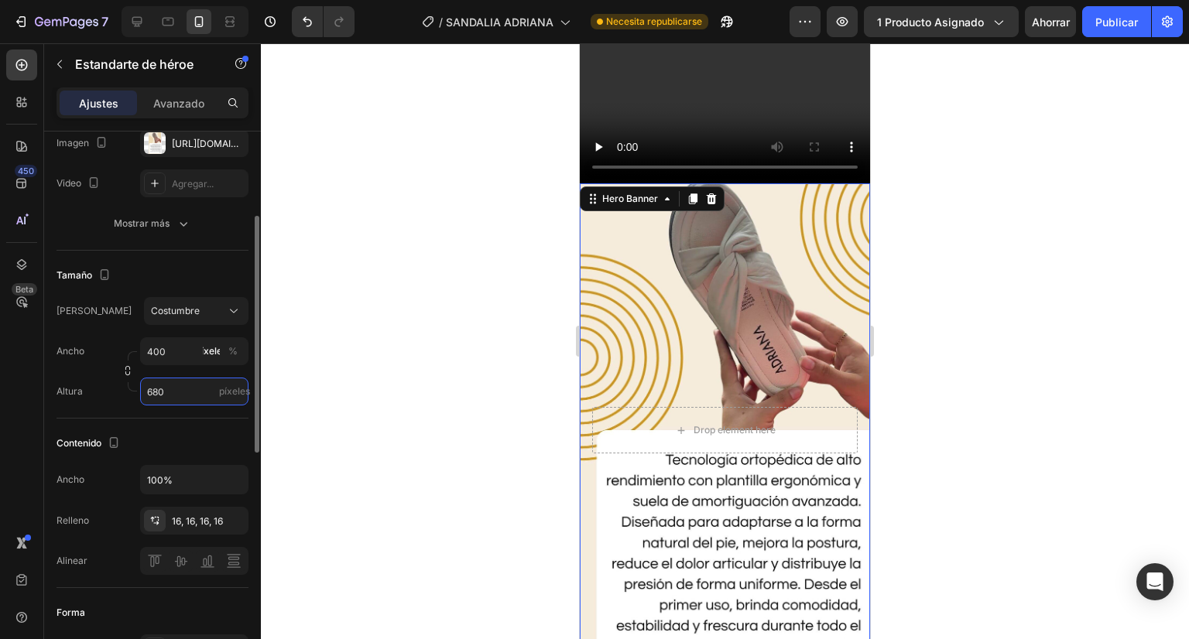
click at [156, 388] on input "680" at bounding box center [194, 392] width 108 height 28
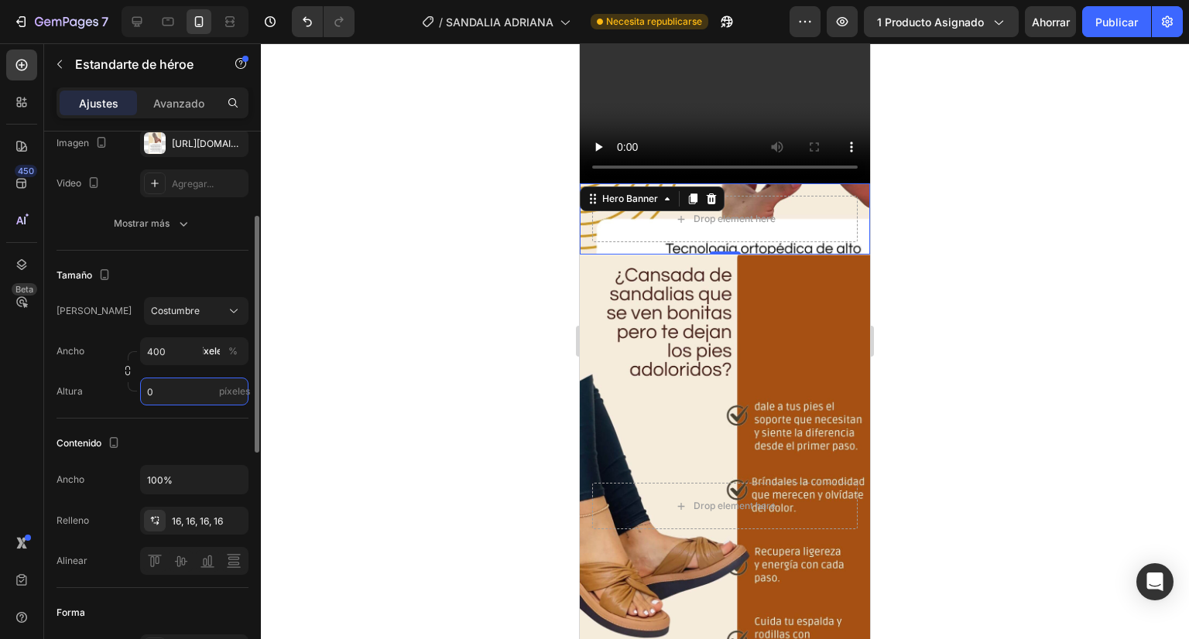
click at [156, 388] on input "0" at bounding box center [194, 392] width 108 height 28
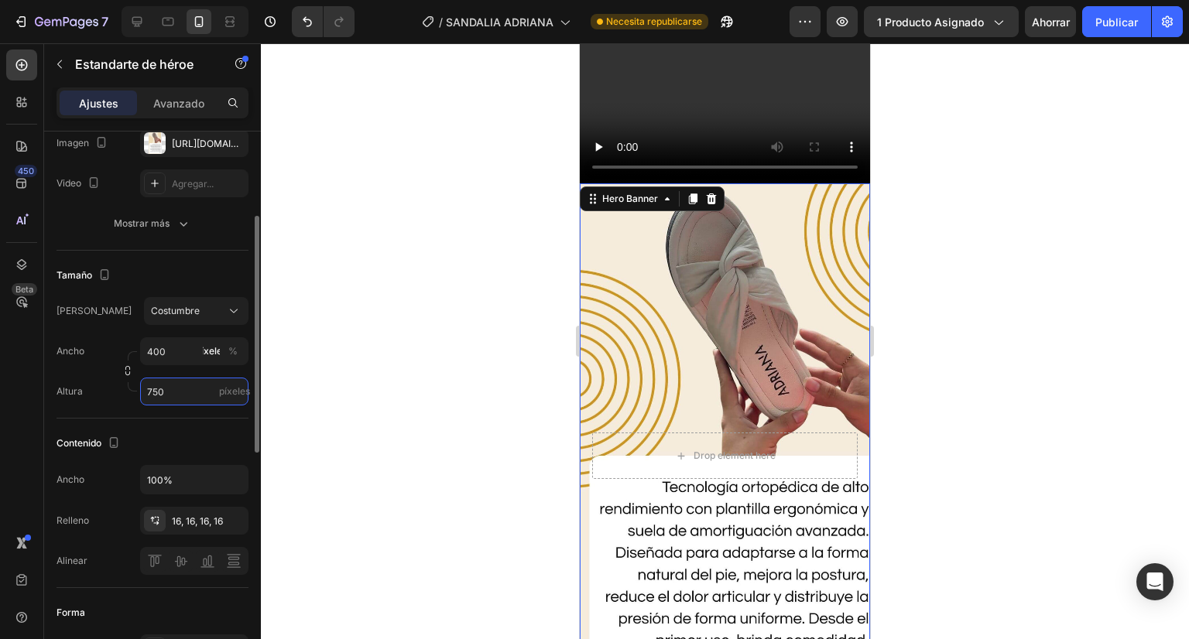
click at [156, 388] on input "750" at bounding box center [194, 392] width 108 height 28
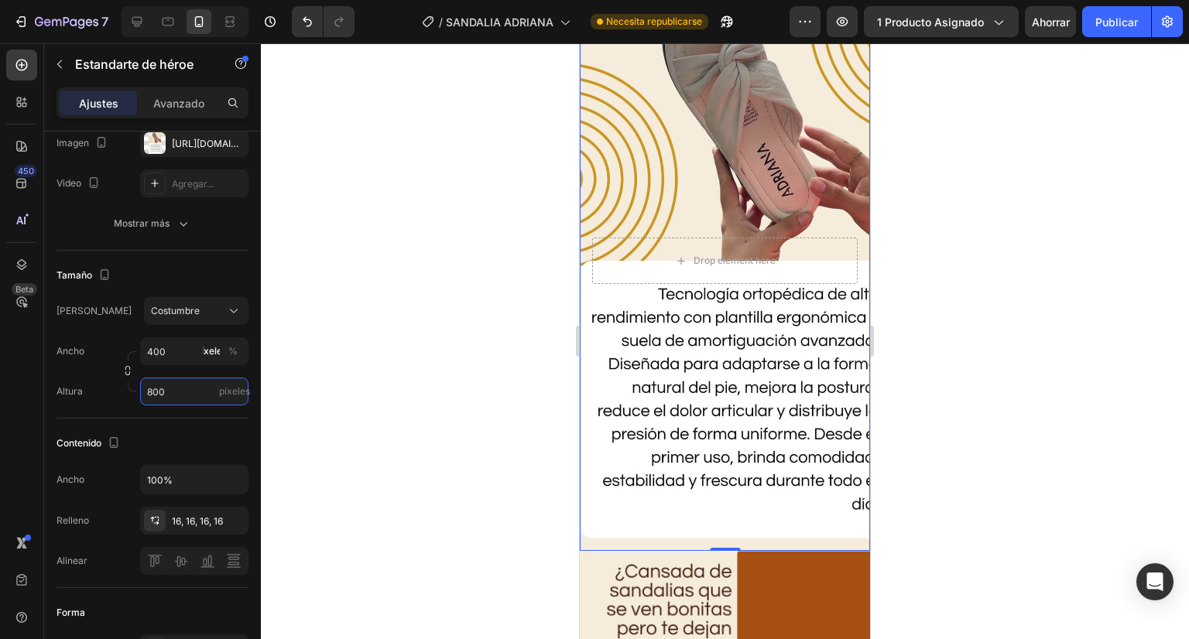
scroll to position [3394, 0]
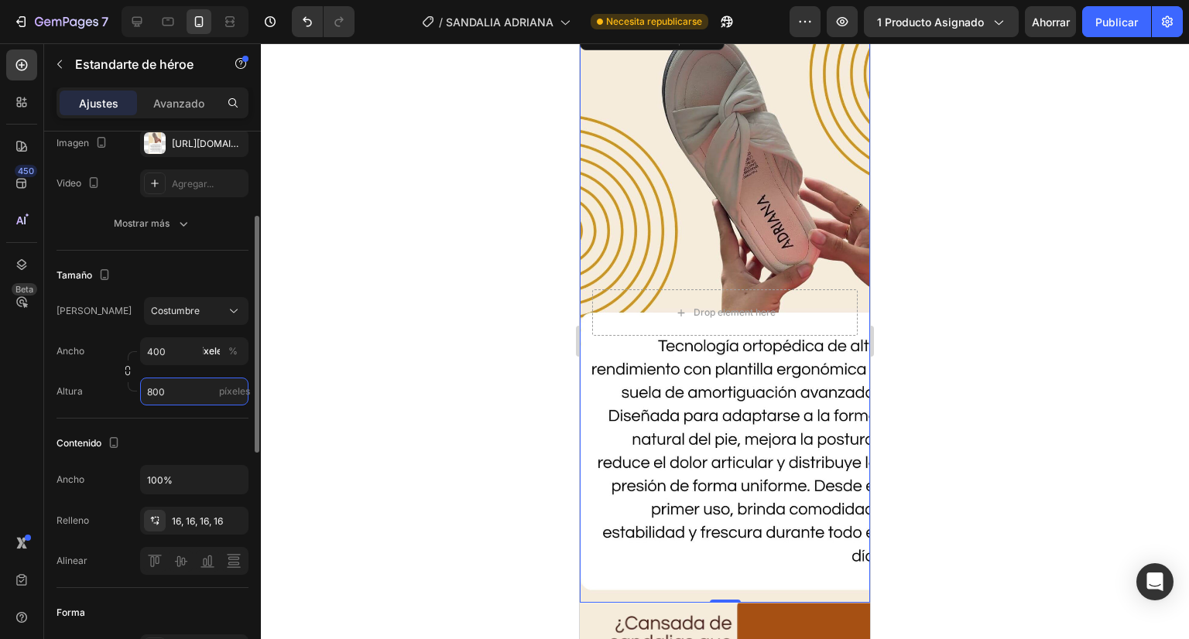
click at [152, 391] on input "800" at bounding box center [194, 392] width 108 height 28
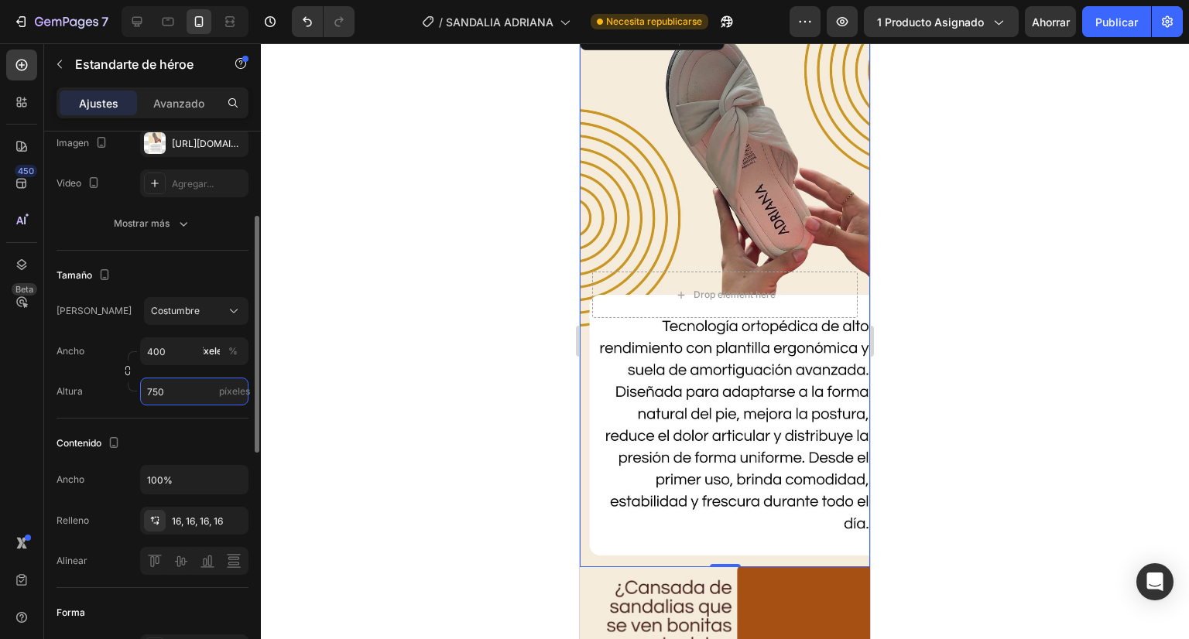
click at [152, 391] on input "750" at bounding box center [194, 392] width 108 height 28
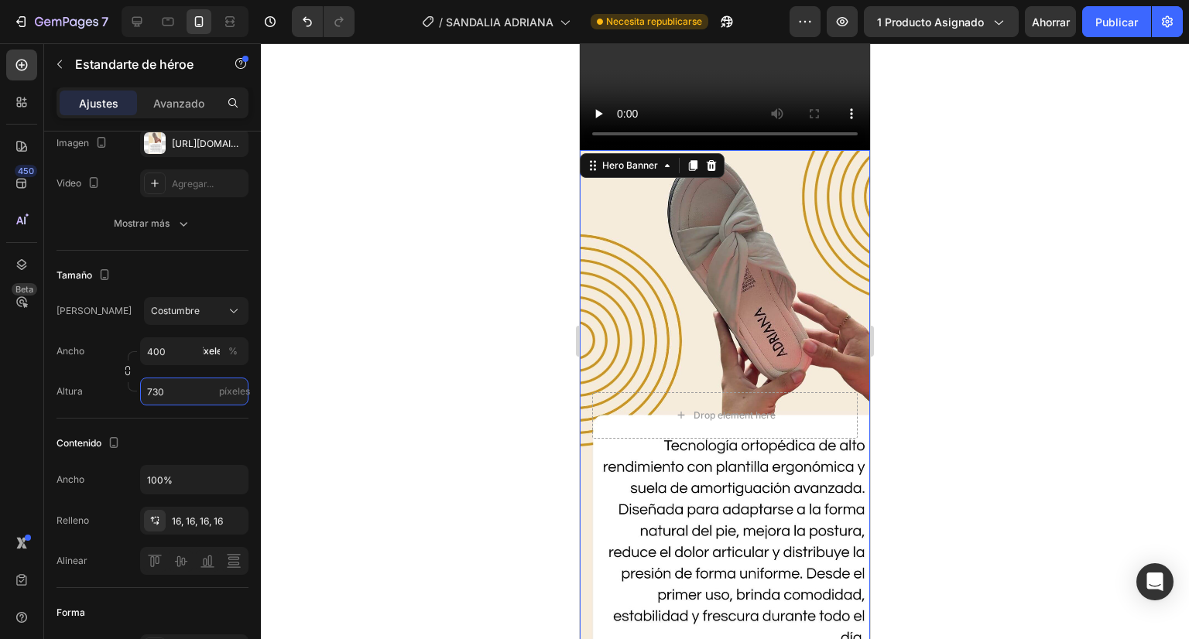
scroll to position [3337, 0]
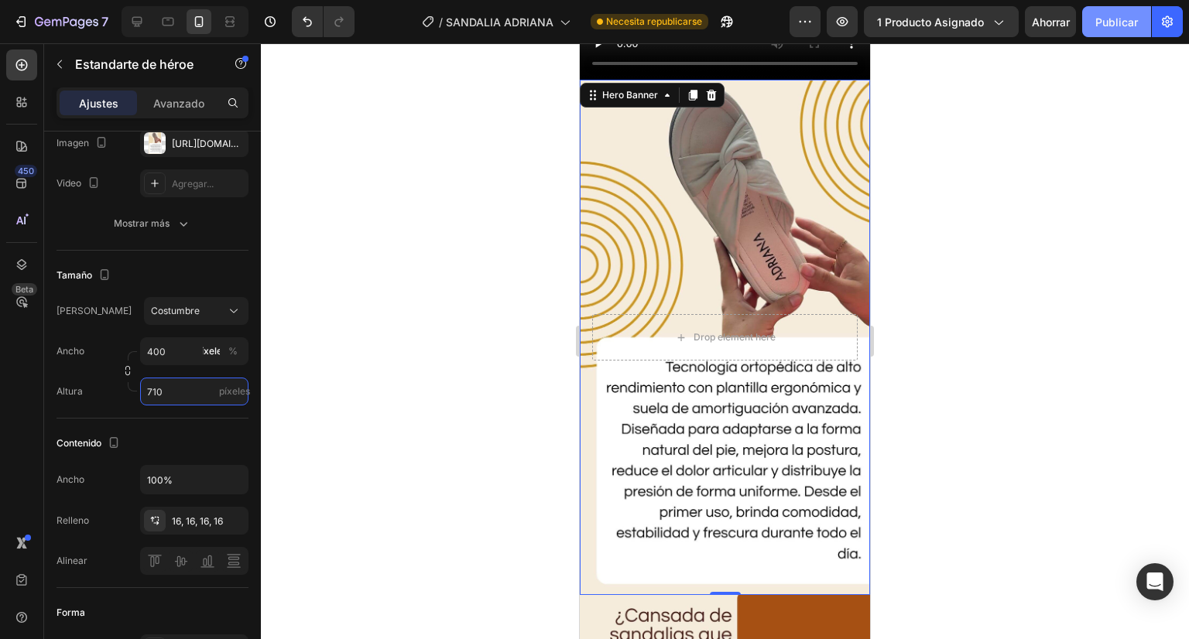
type input "710"
click at [1122, 19] on font "Publicar" at bounding box center [1116, 21] width 43 height 13
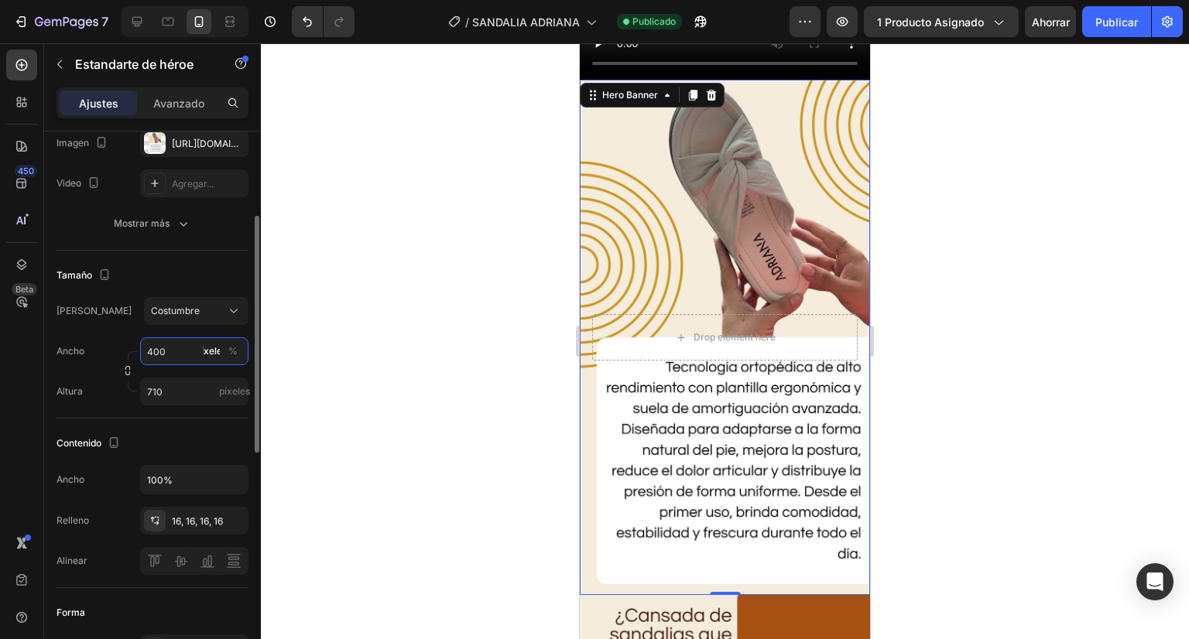
click at [161, 348] on input "400" at bounding box center [194, 351] width 108 height 28
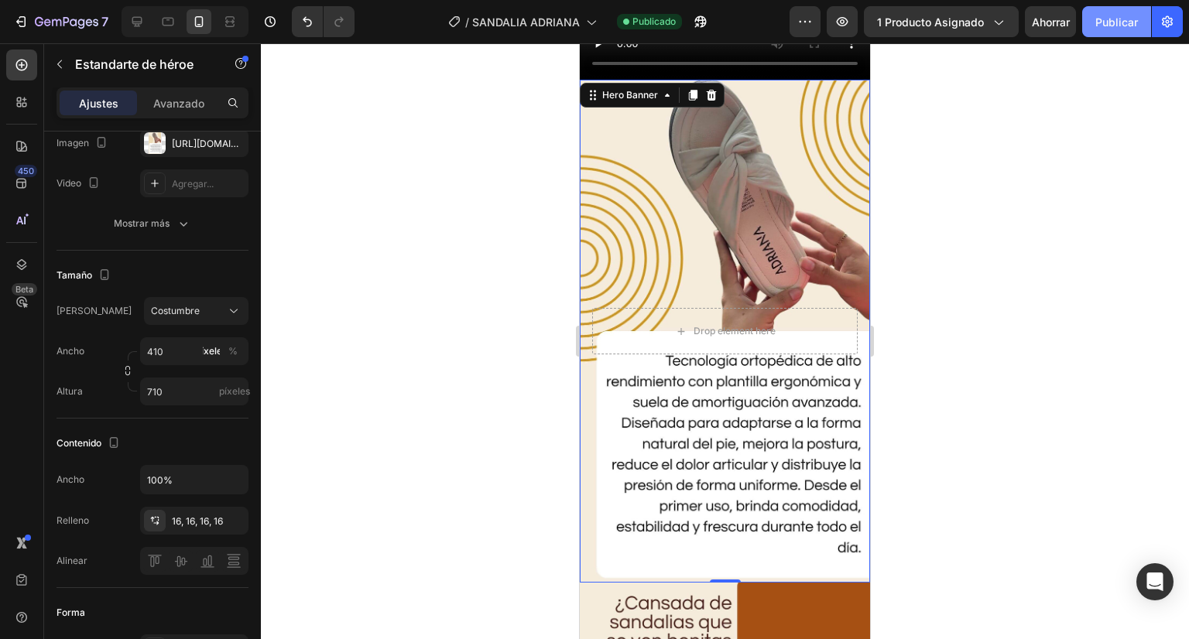
click at [1099, 26] on font "Publicar" at bounding box center [1116, 21] width 43 height 13
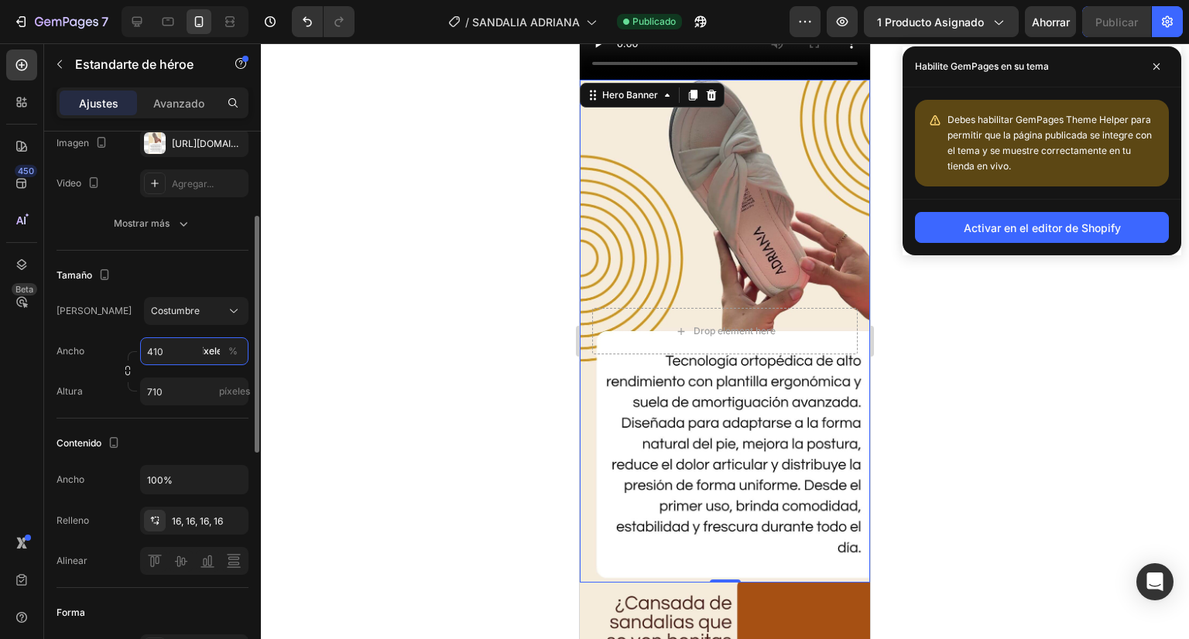
click at [161, 354] on input "410" at bounding box center [194, 351] width 108 height 28
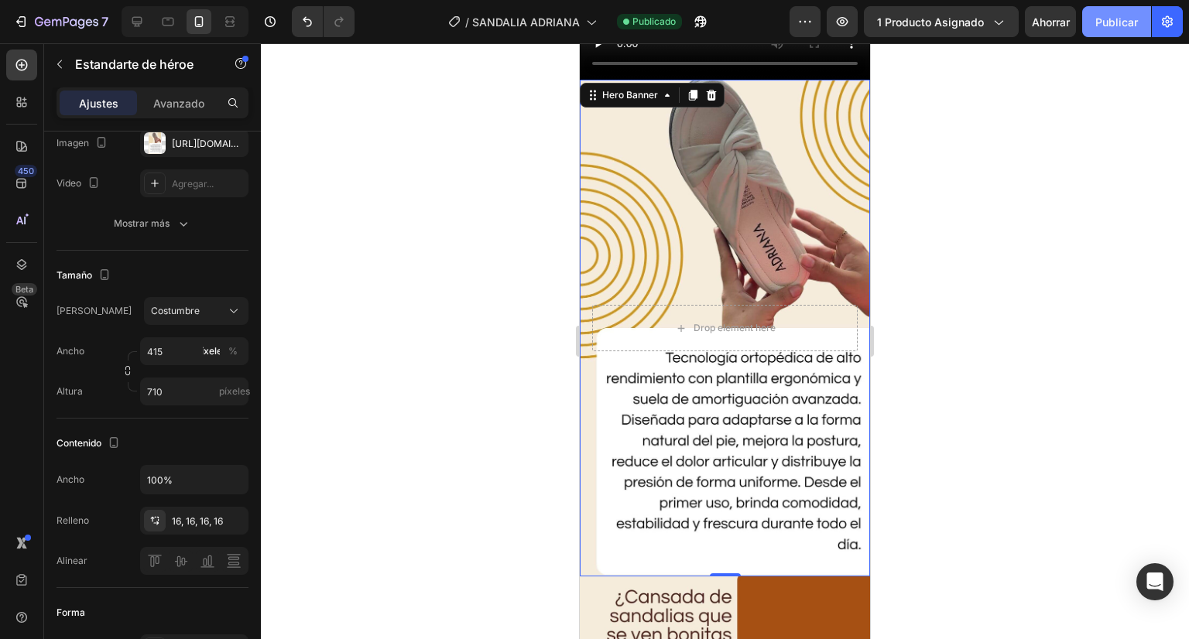
click at [1127, 17] on font "Publicar" at bounding box center [1116, 21] width 43 height 13
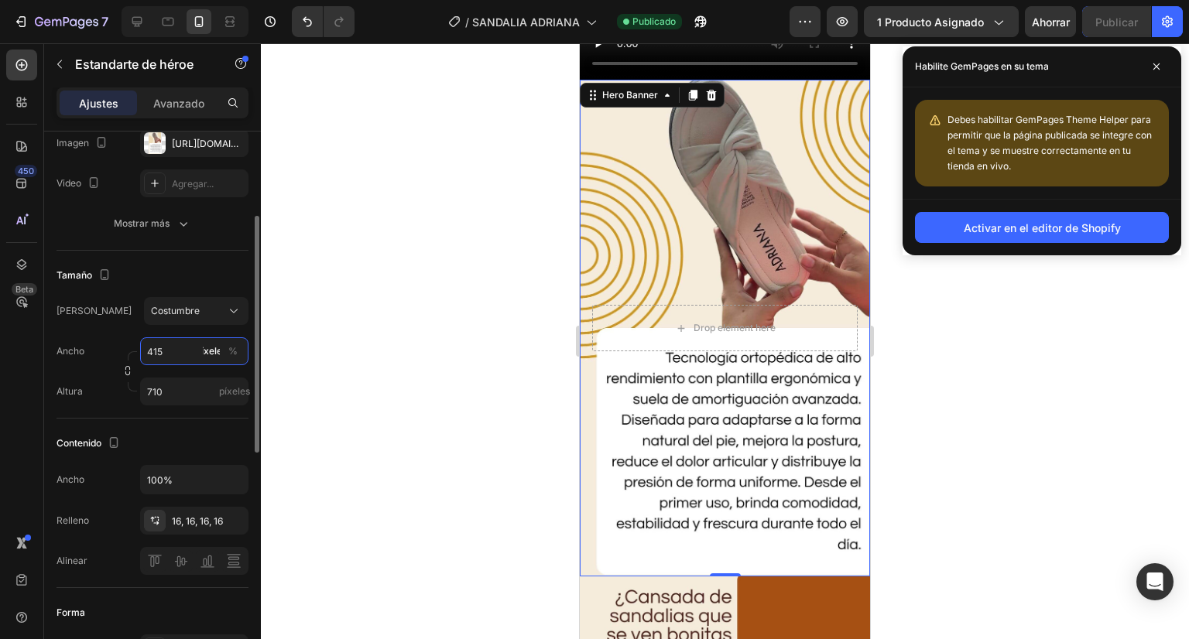
click at [189, 358] on input "415" at bounding box center [194, 351] width 108 height 28
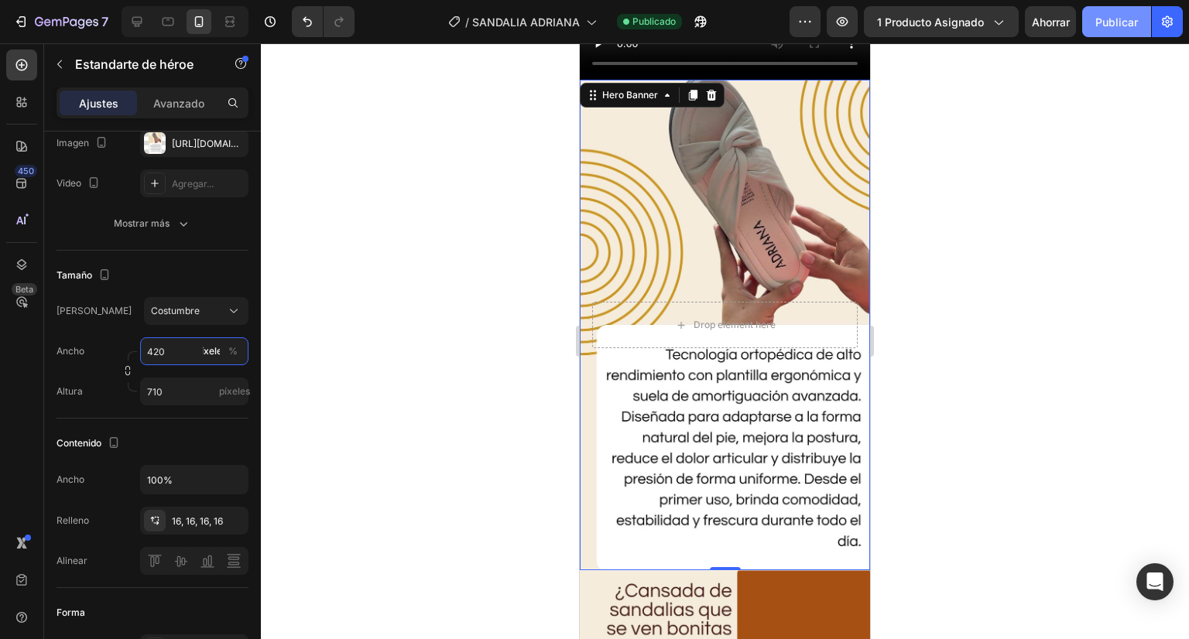
type input "420"
click at [1125, 14] on font "Publicar" at bounding box center [1116, 22] width 43 height 16
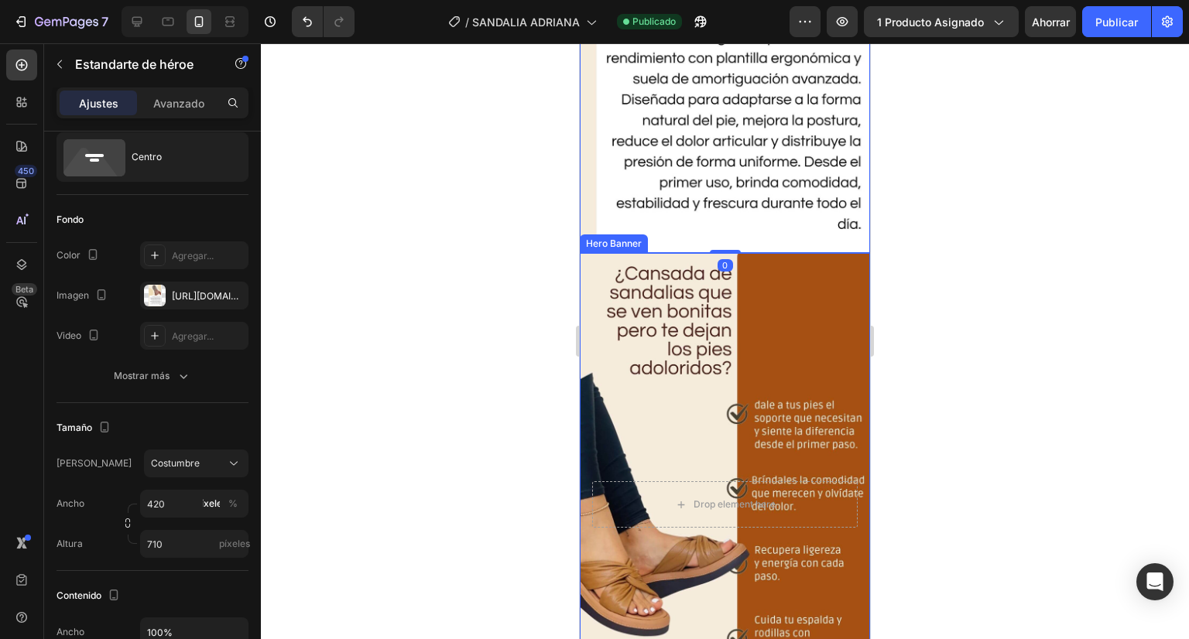
scroll to position [3768, 0]
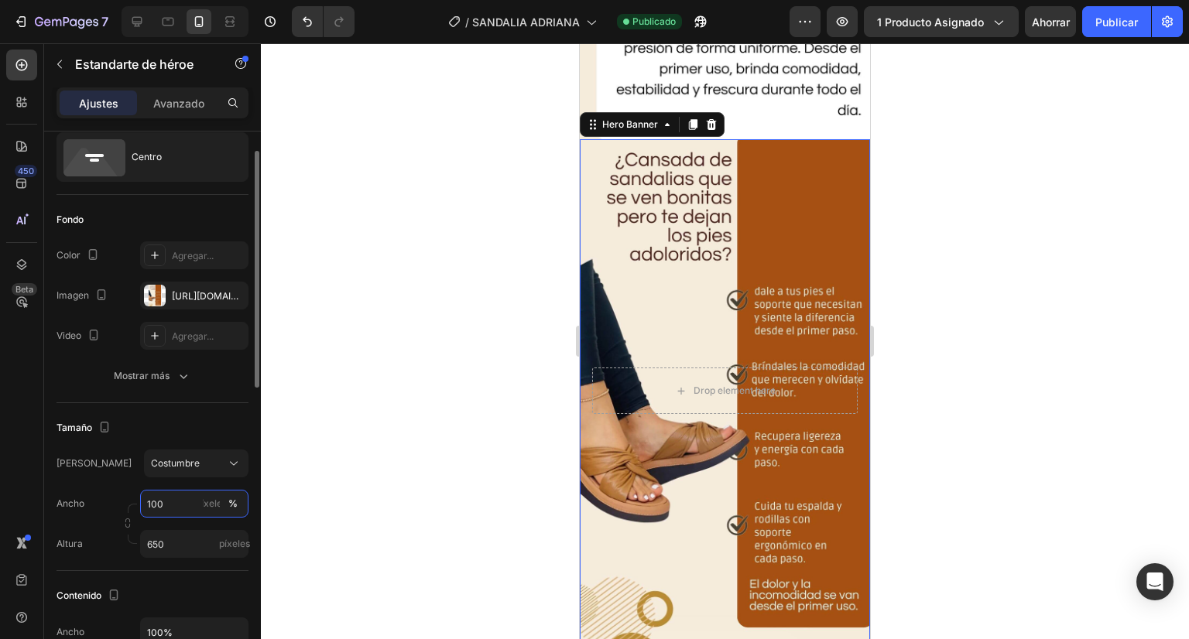
click at [155, 500] on input "100" at bounding box center [194, 504] width 108 height 28
type input "420"
click at [163, 543] on input "650" at bounding box center [194, 544] width 108 height 28
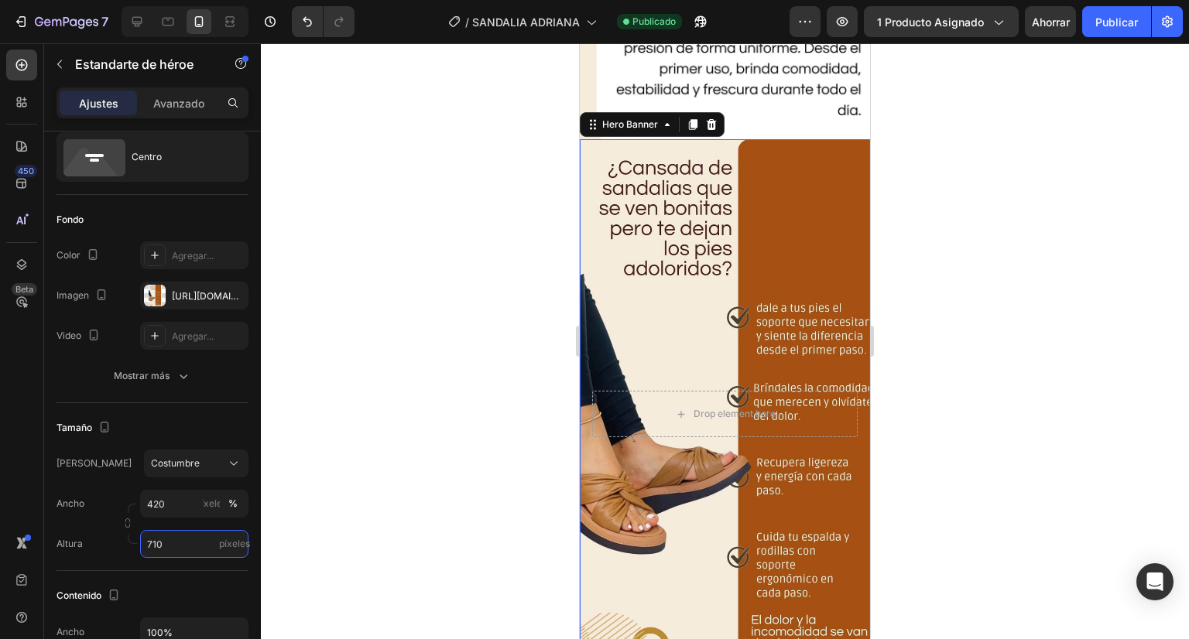
scroll to position [3821, 0]
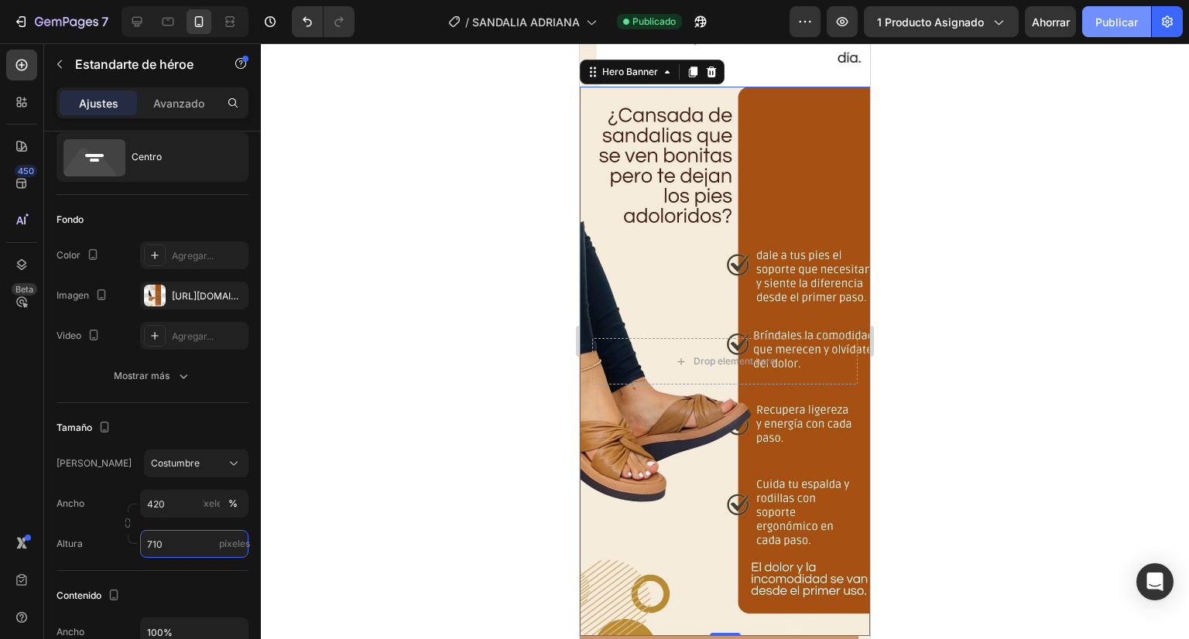
type input "710"
click at [1113, 21] on font "Publicar" at bounding box center [1116, 21] width 43 height 13
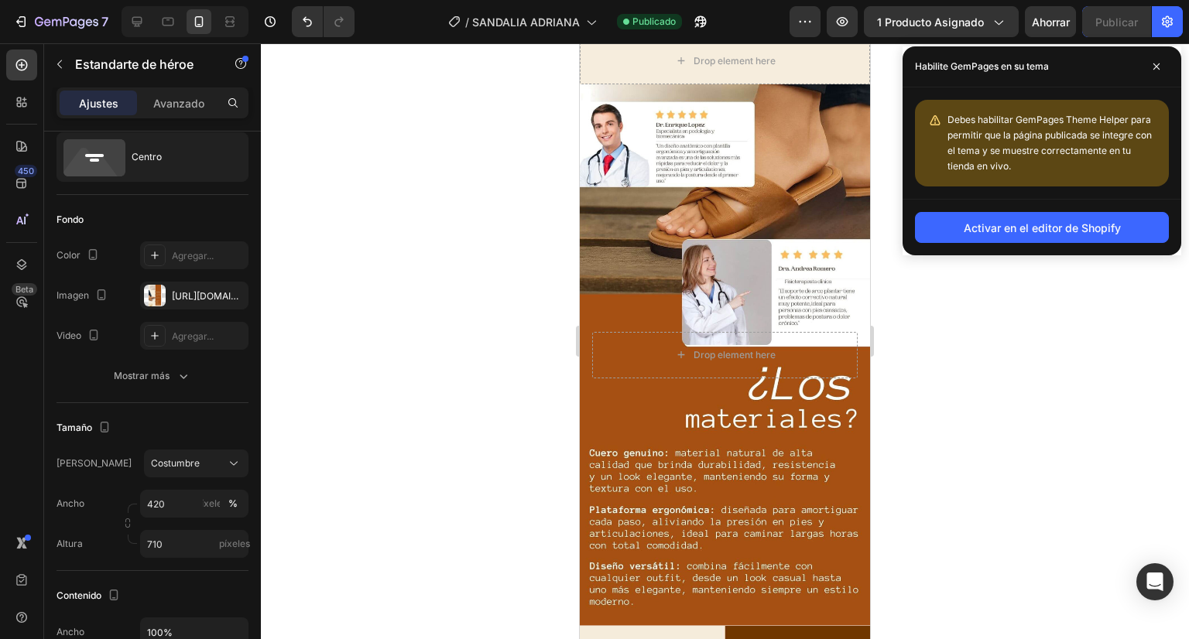
scroll to position [4767, 0]
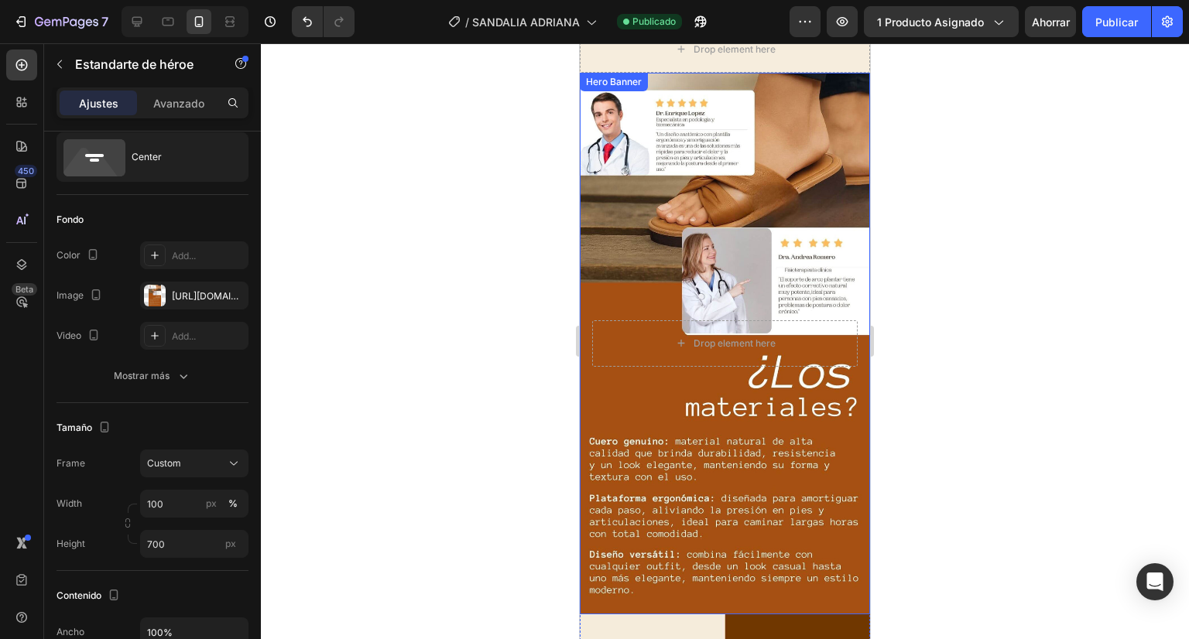
click at [783, 184] on div "Background Image" at bounding box center [725, 344] width 290 height 542
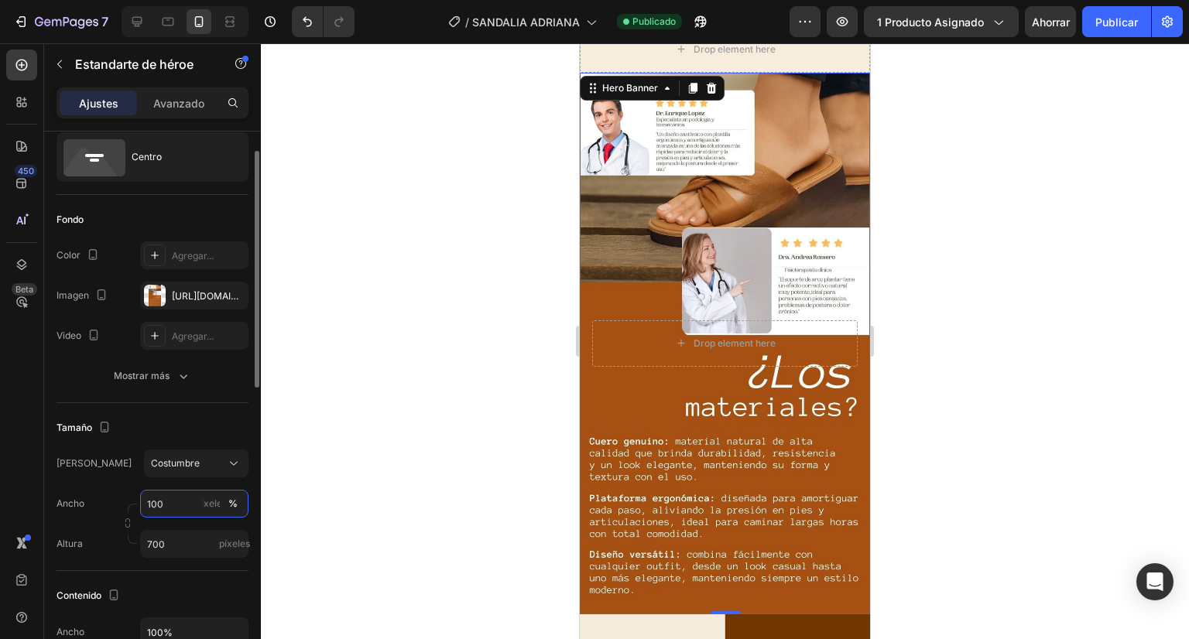
click at [153, 504] on input "100" at bounding box center [194, 504] width 108 height 28
type input "420"
click at [158, 540] on input "700" at bounding box center [194, 544] width 108 height 28
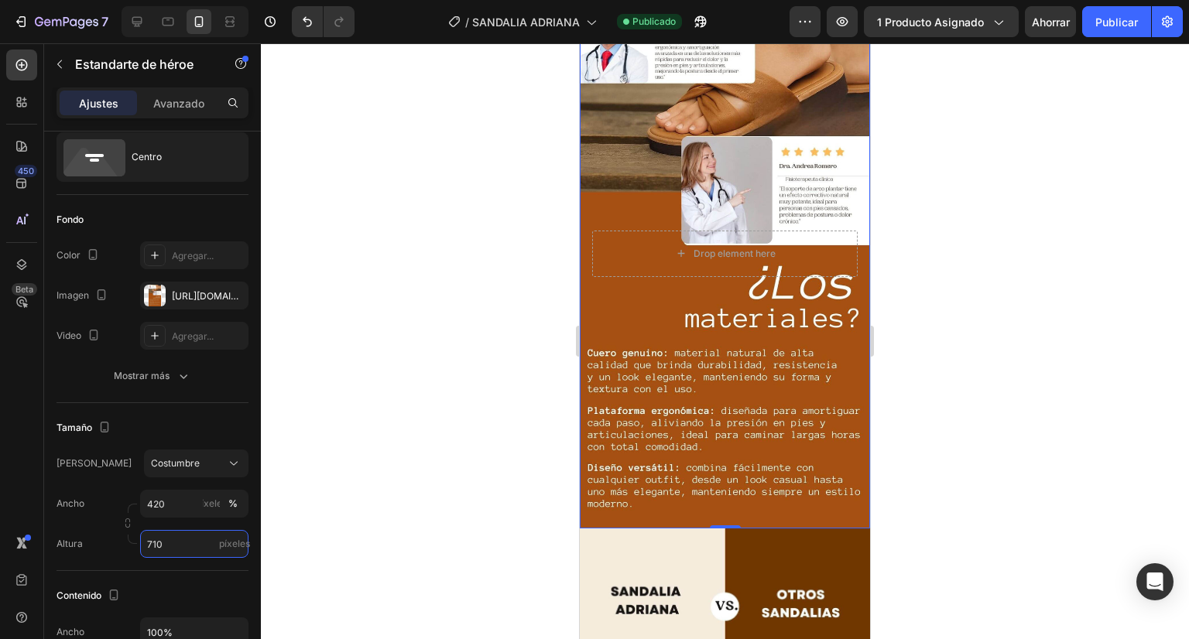
scroll to position [4839, 0]
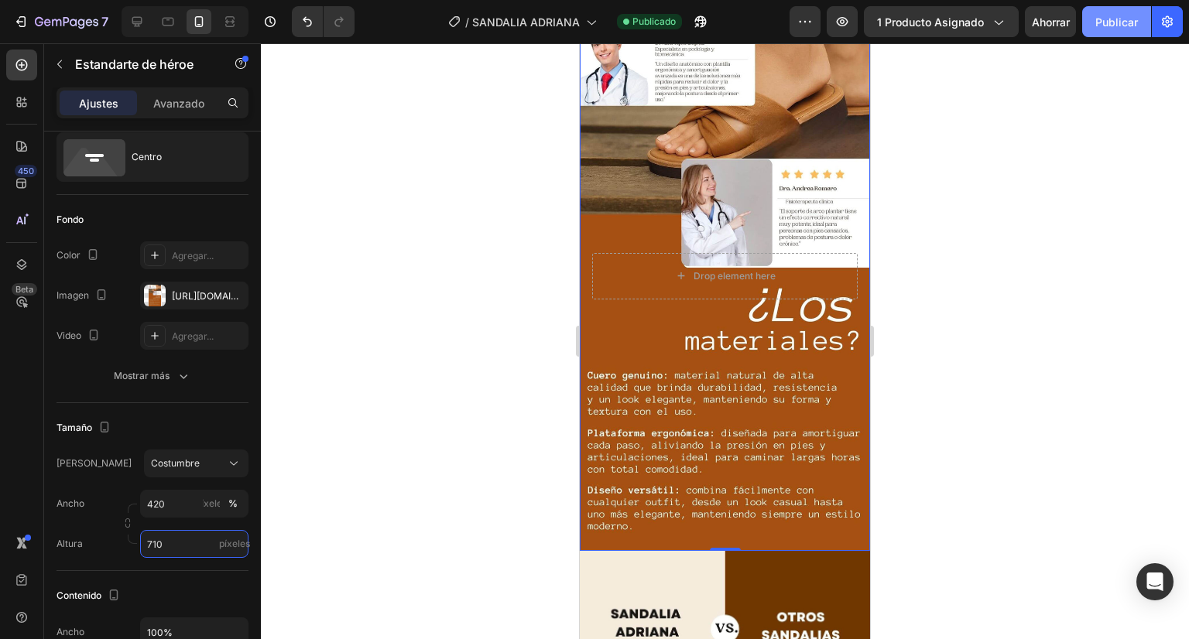
type input "710"
click at [1125, 33] on button "Publicar" at bounding box center [1116, 21] width 69 height 31
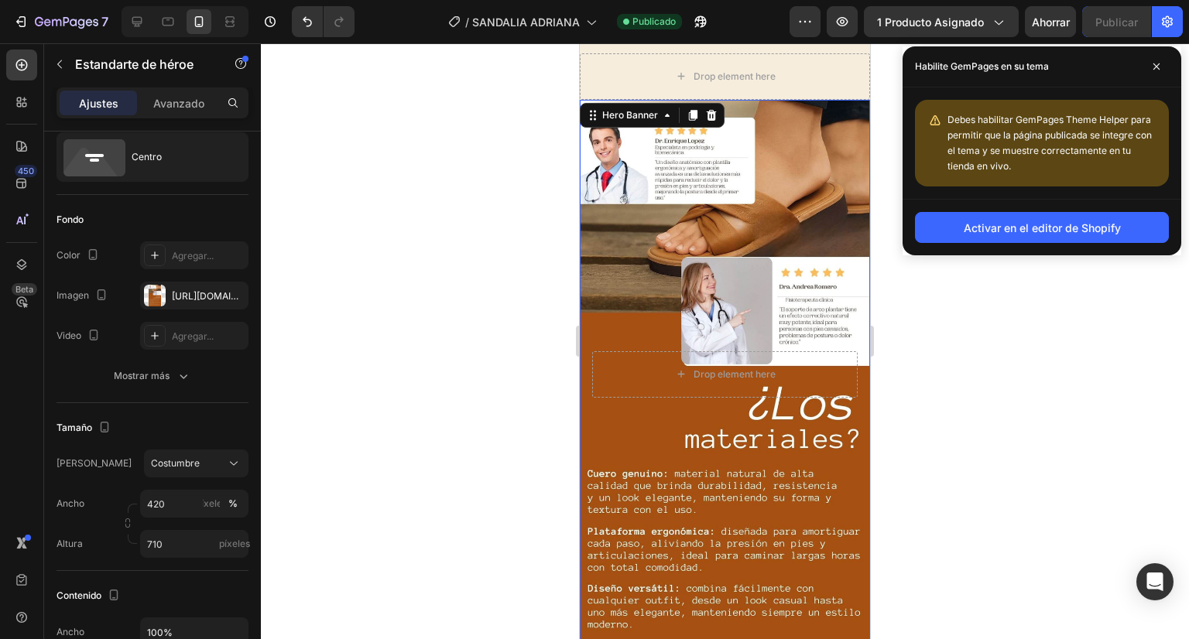
scroll to position [4446, 0]
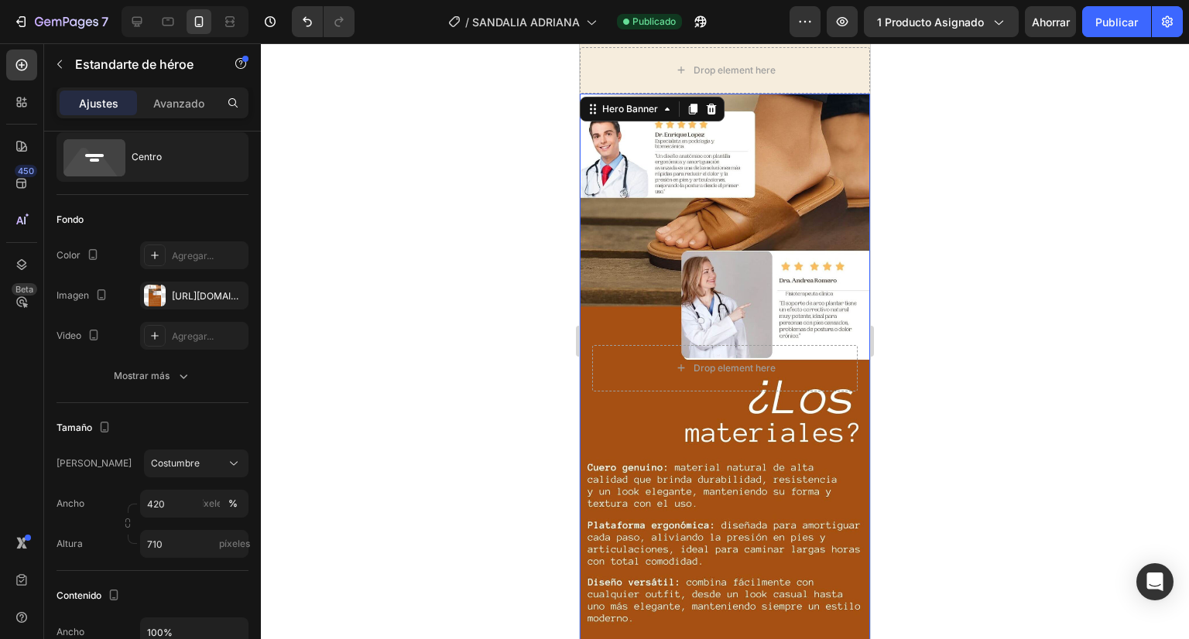
click at [936, 358] on div at bounding box center [725, 341] width 928 height 596
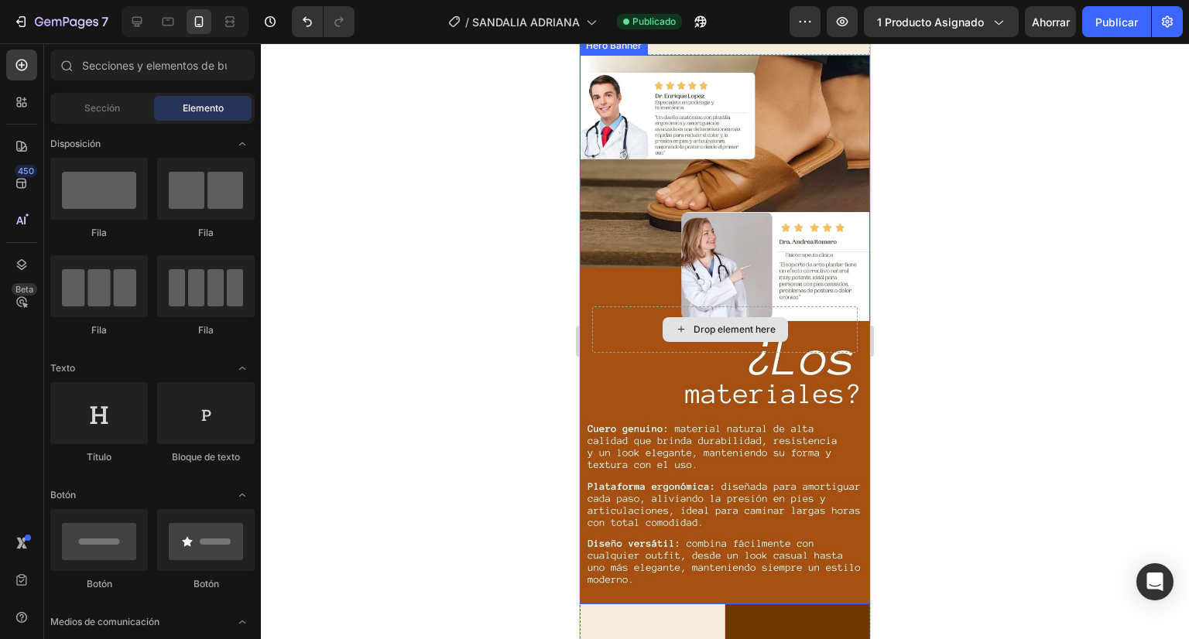
scroll to position [4479, 0]
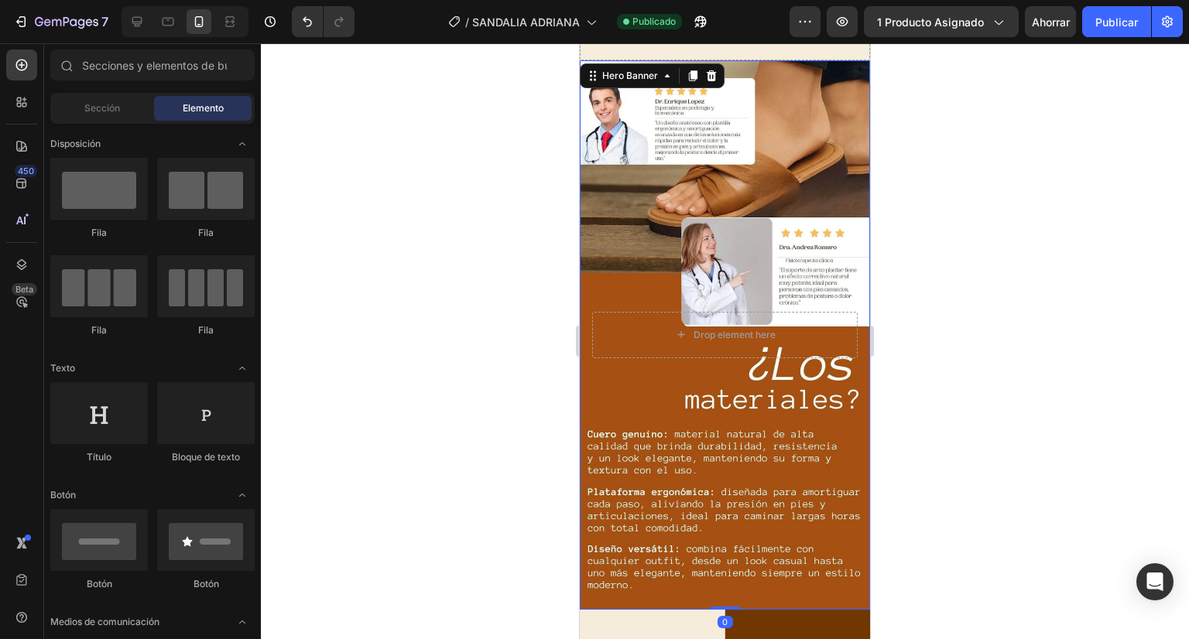
click at [659, 283] on div "Background Image" at bounding box center [725, 335] width 290 height 550
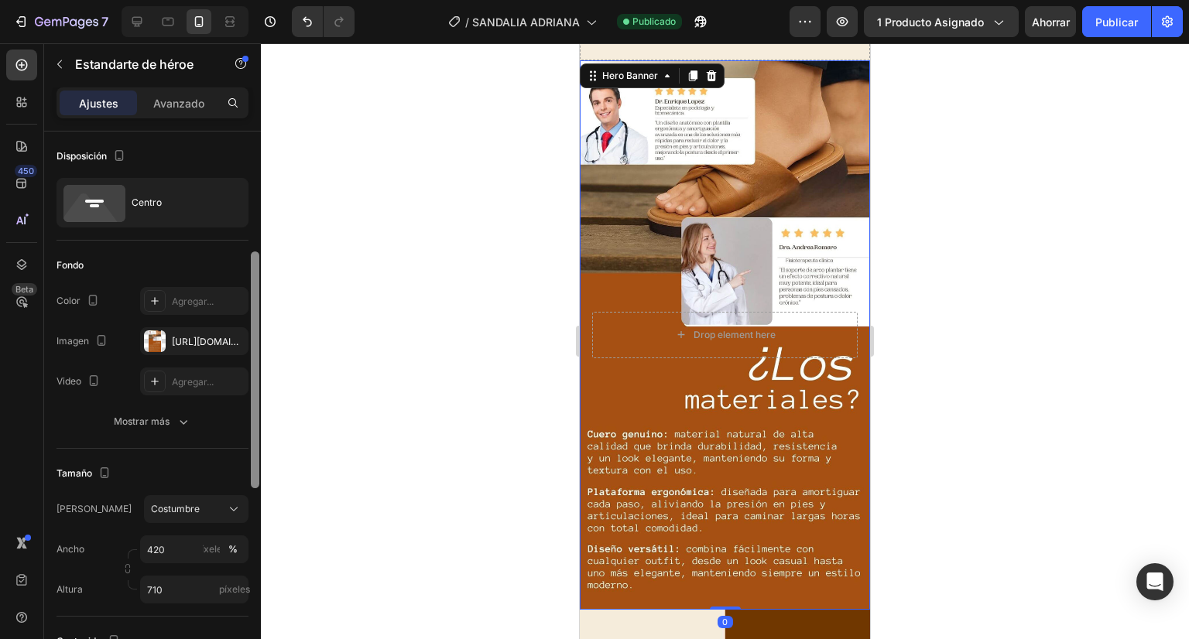
scroll to position [111, 0]
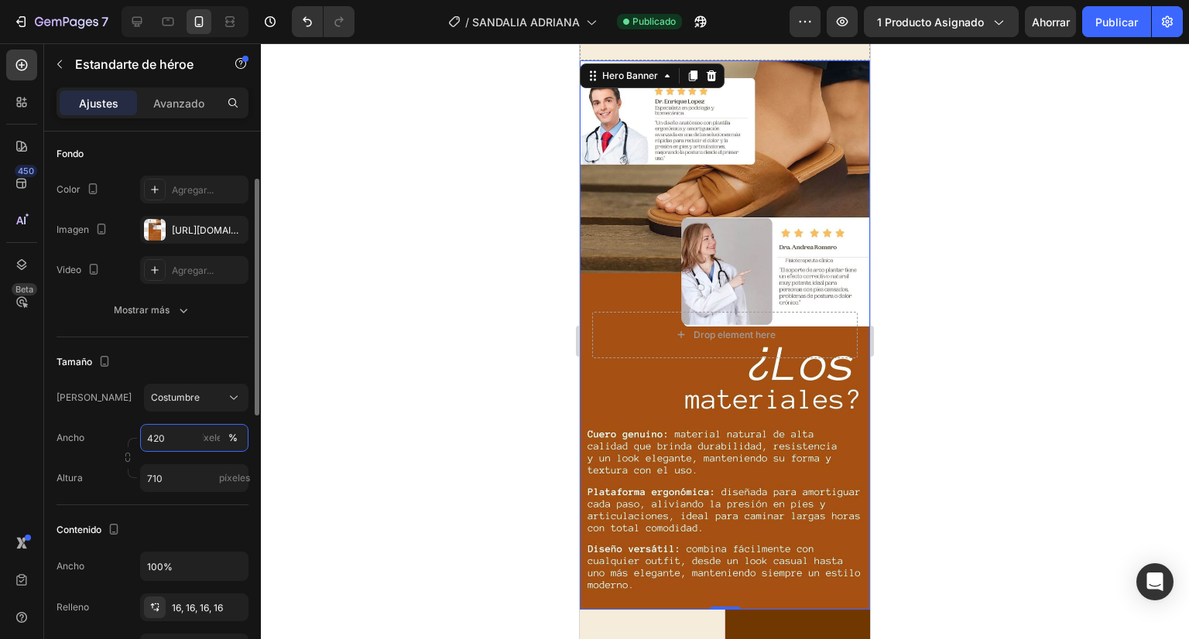
click at [194, 437] on input "420" at bounding box center [194, 438] width 108 height 28
click at [286, 400] on div at bounding box center [725, 341] width 928 height 596
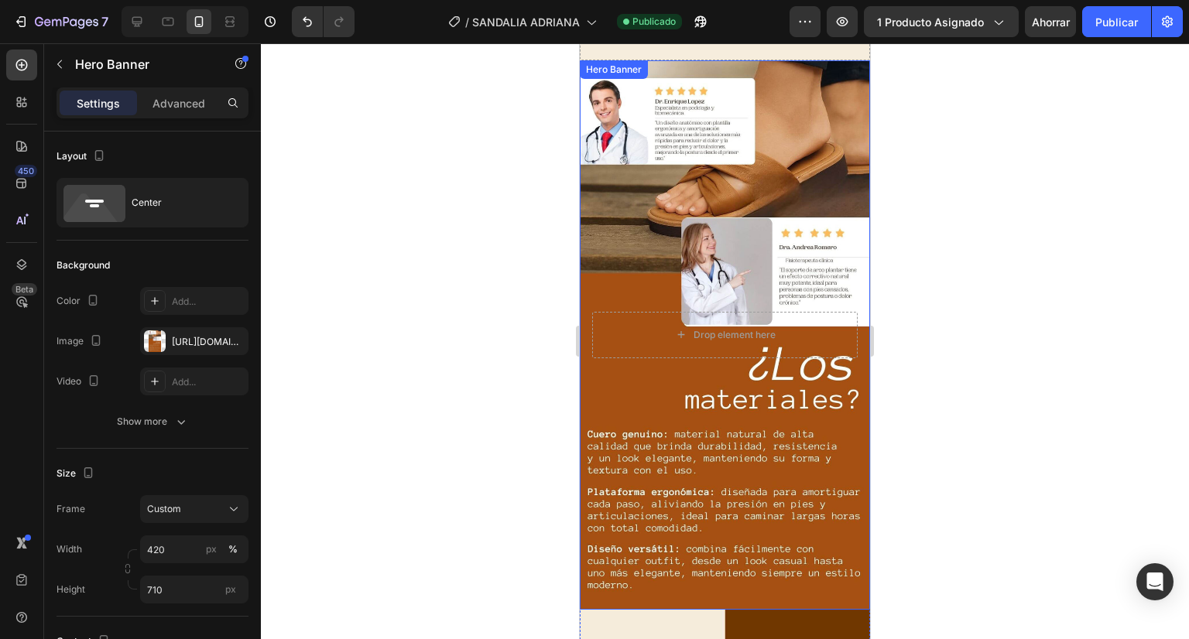
click at [623, 267] on div "Background Image" at bounding box center [725, 335] width 290 height 550
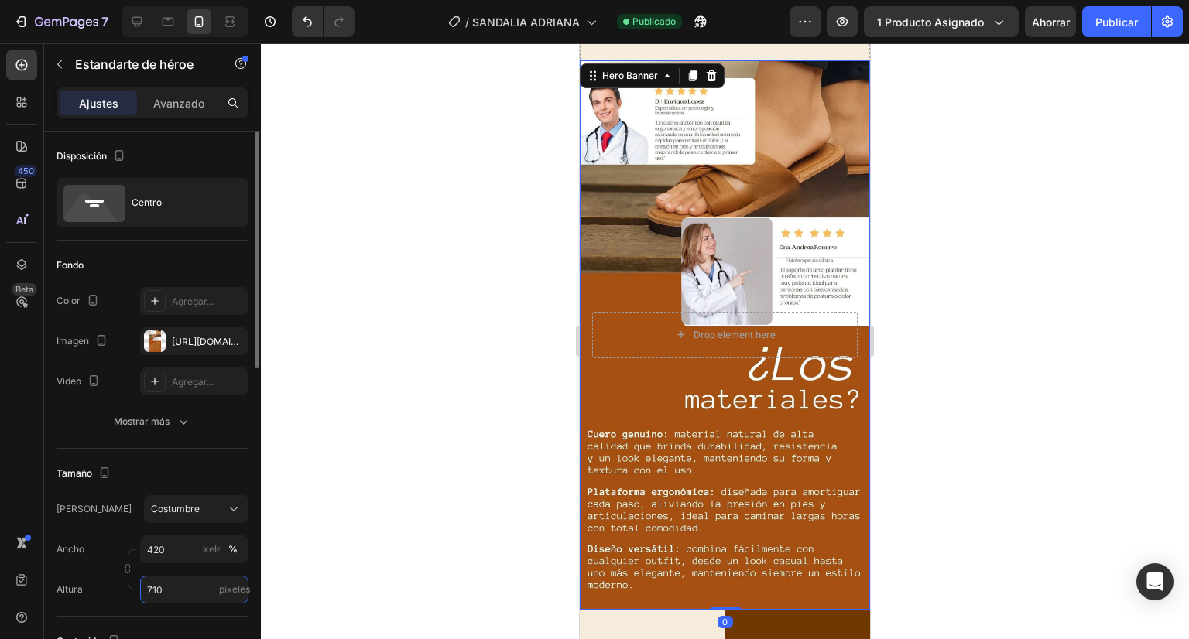
click at [182, 582] on input "710" at bounding box center [194, 590] width 108 height 28
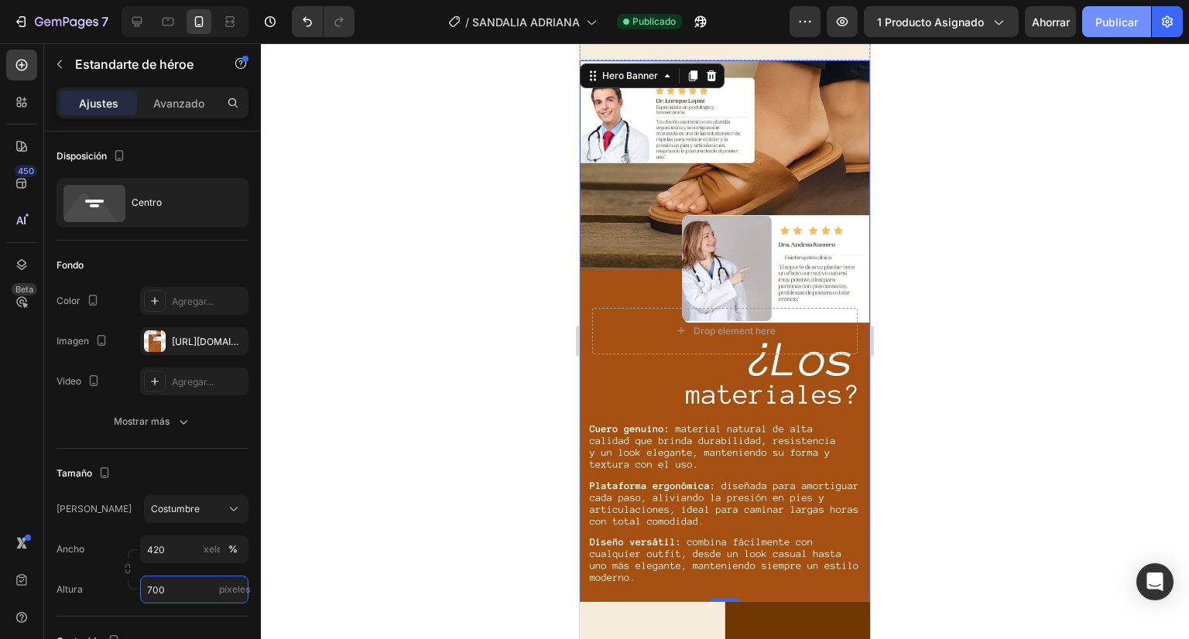
type input "700"
click at [1111, 19] on font "Publicar" at bounding box center [1116, 21] width 43 height 13
click at [626, 207] on div "Background Image" at bounding box center [725, 331] width 290 height 542
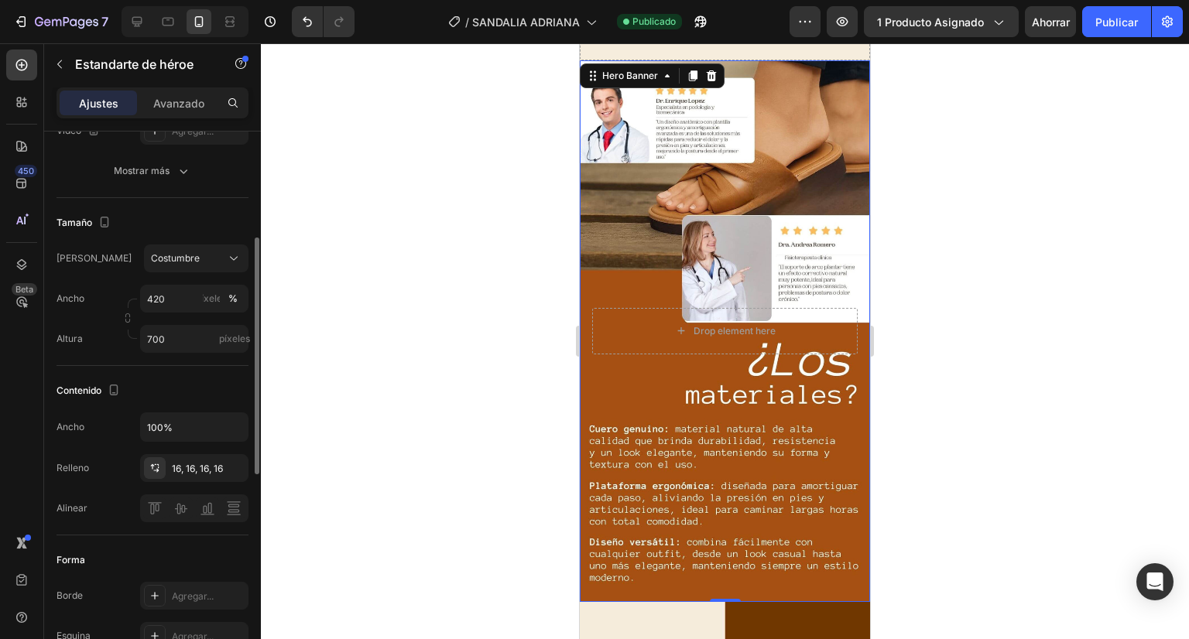
scroll to position [250, 0]
click at [164, 298] on input "420" at bounding box center [194, 300] width 108 height 28
type input "400"
click at [1140, 16] on button "Publicar" at bounding box center [1116, 21] width 69 height 31
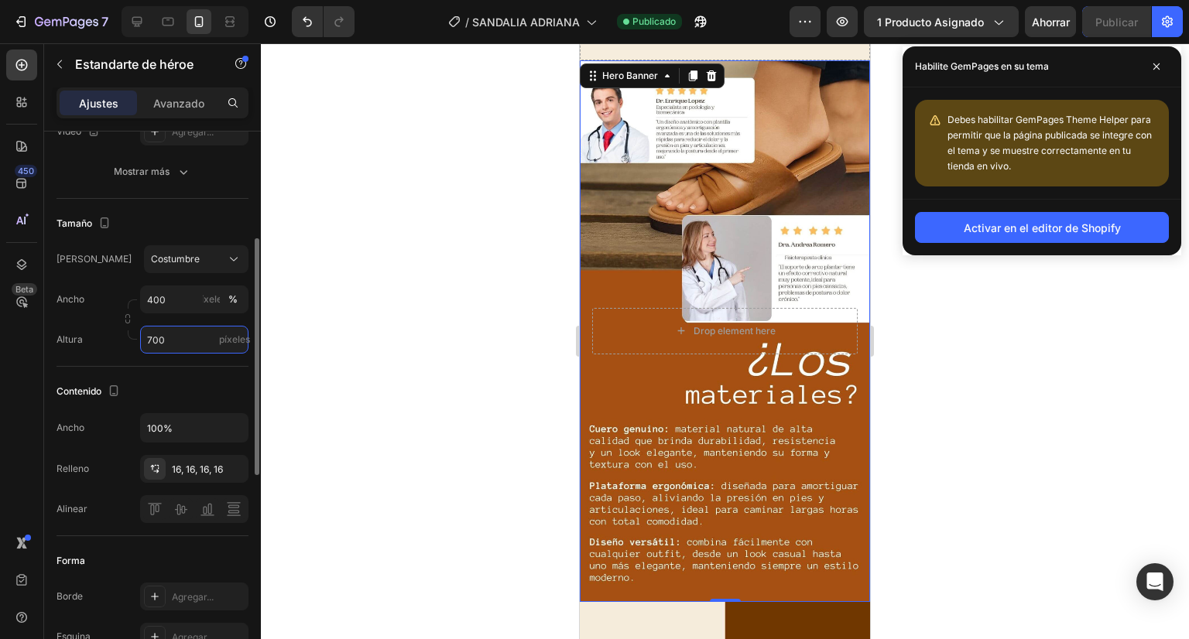
click at [180, 343] on input "700" at bounding box center [194, 340] width 108 height 28
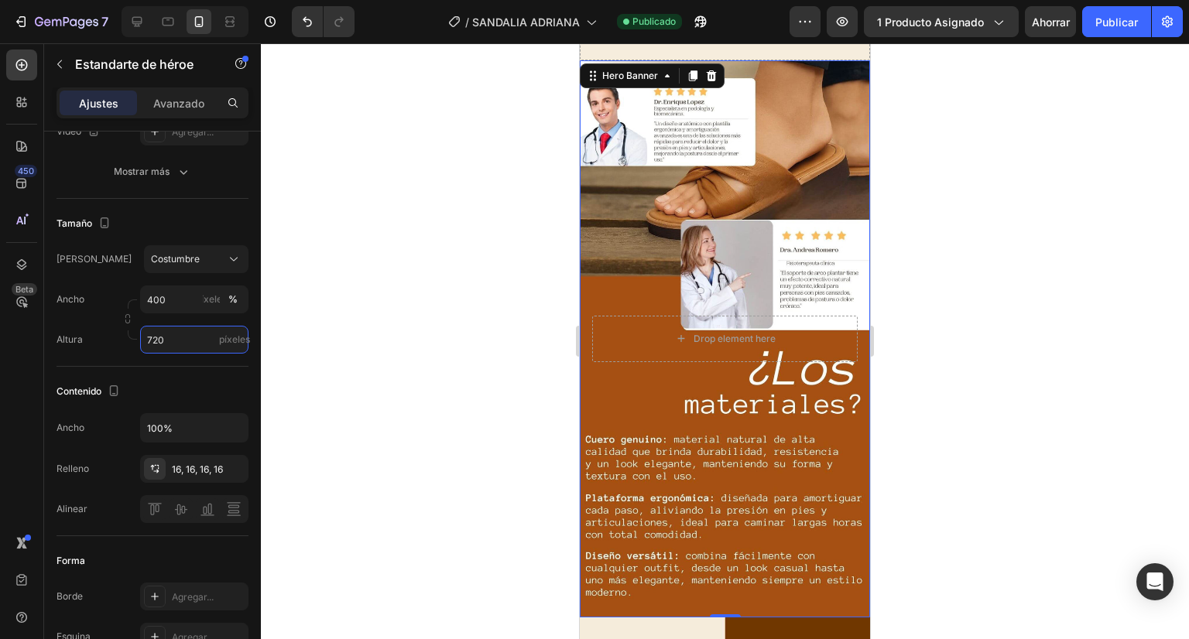
type input "720"
click at [994, 279] on div at bounding box center [725, 341] width 928 height 596
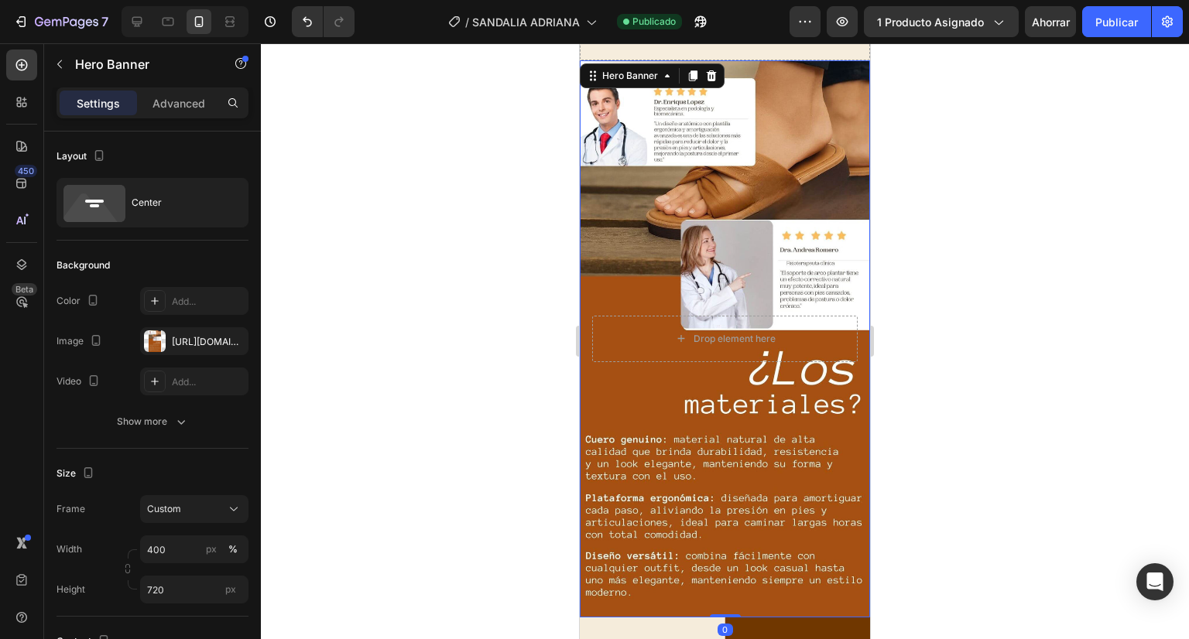
click at [638, 256] on div "Background Image" at bounding box center [725, 338] width 290 height 557
click at [162, 546] on input "400" at bounding box center [194, 550] width 108 height 28
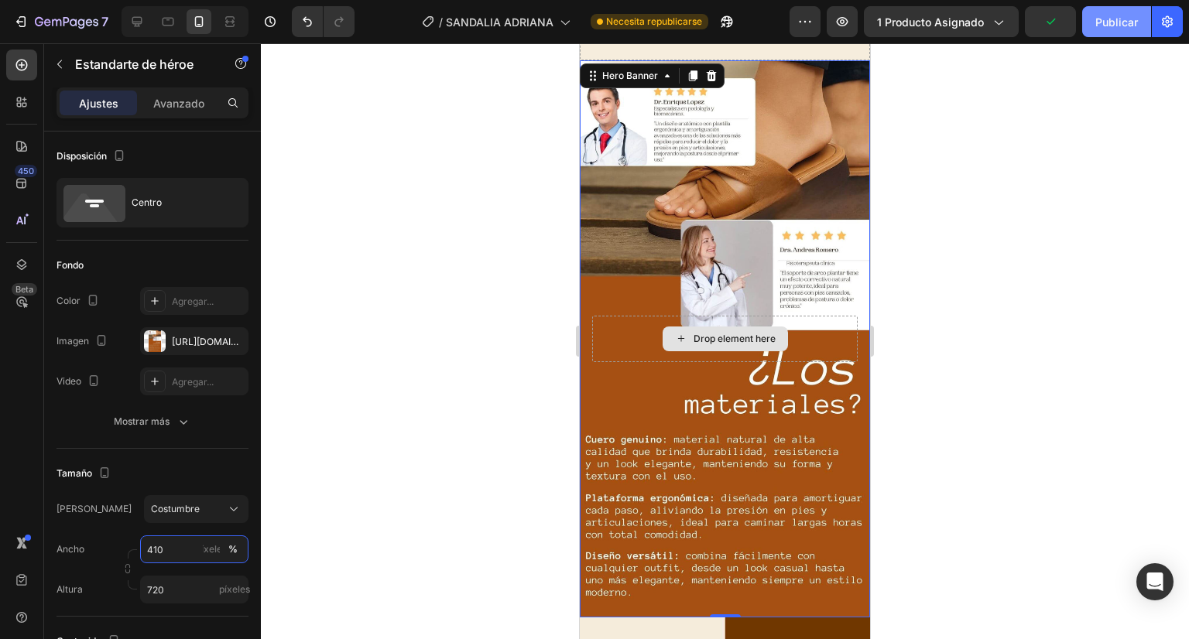
type input "410"
click at [1130, 15] on font "Publicar" at bounding box center [1116, 21] width 43 height 13
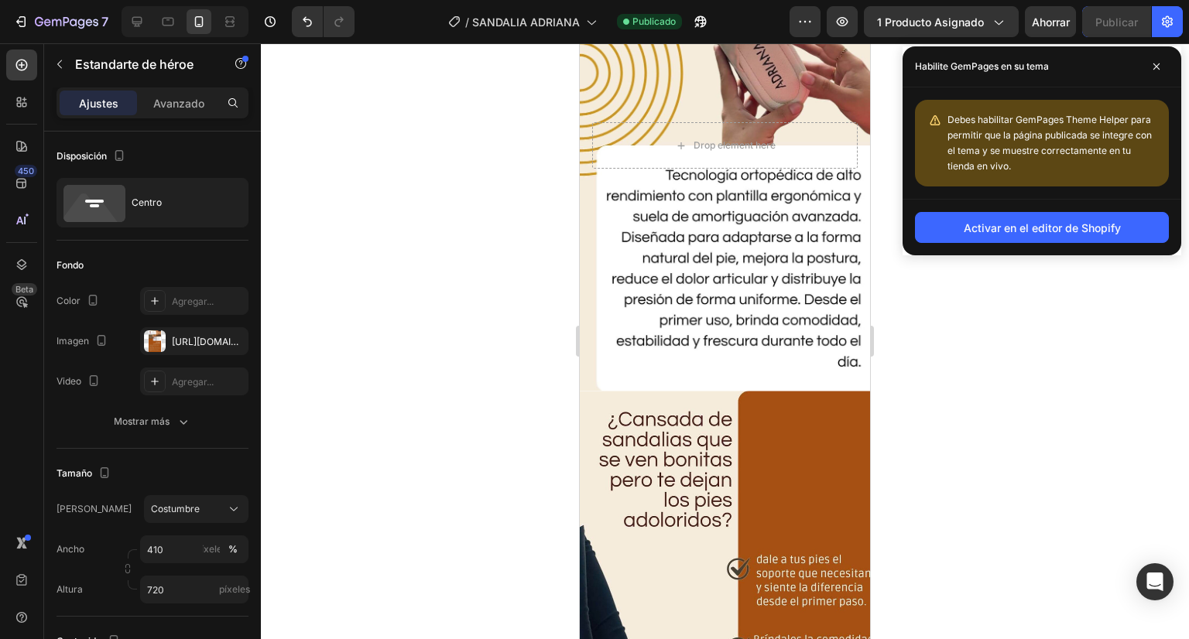
scroll to position [3504, 0]
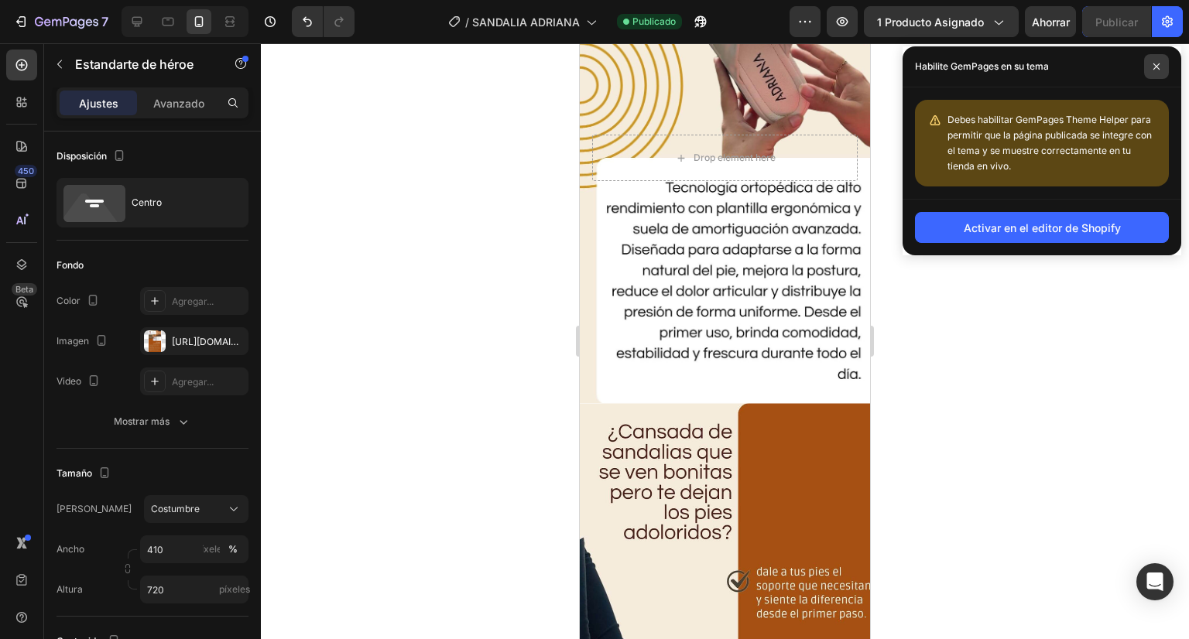
click at [1155, 73] on span at bounding box center [1156, 66] width 25 height 25
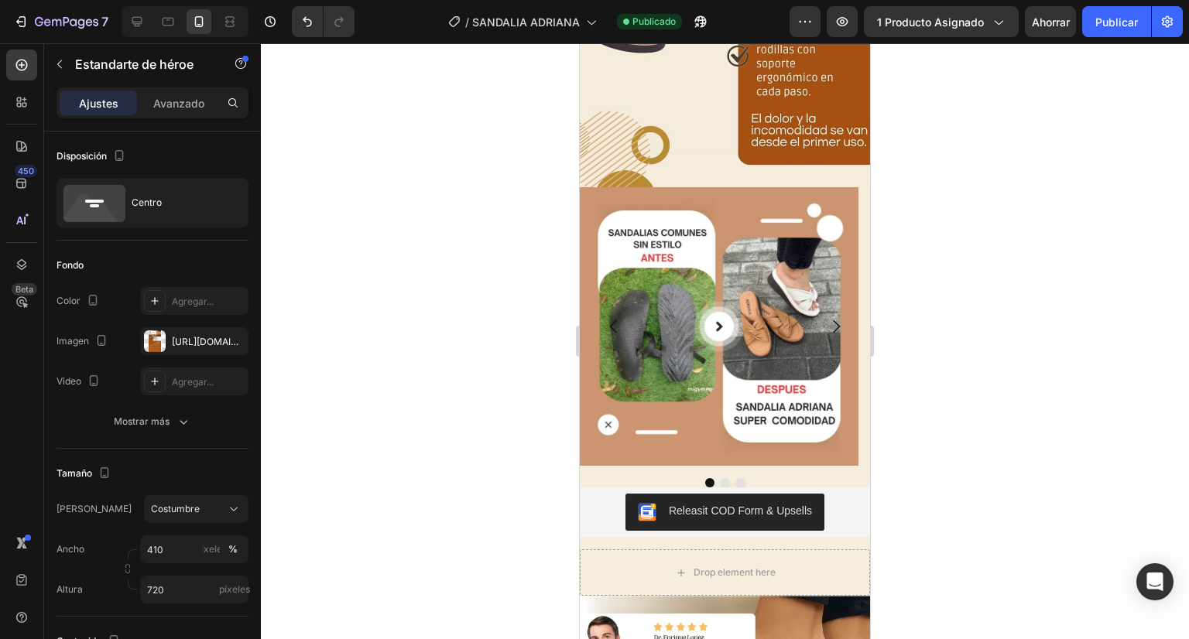
scroll to position [5034, 0]
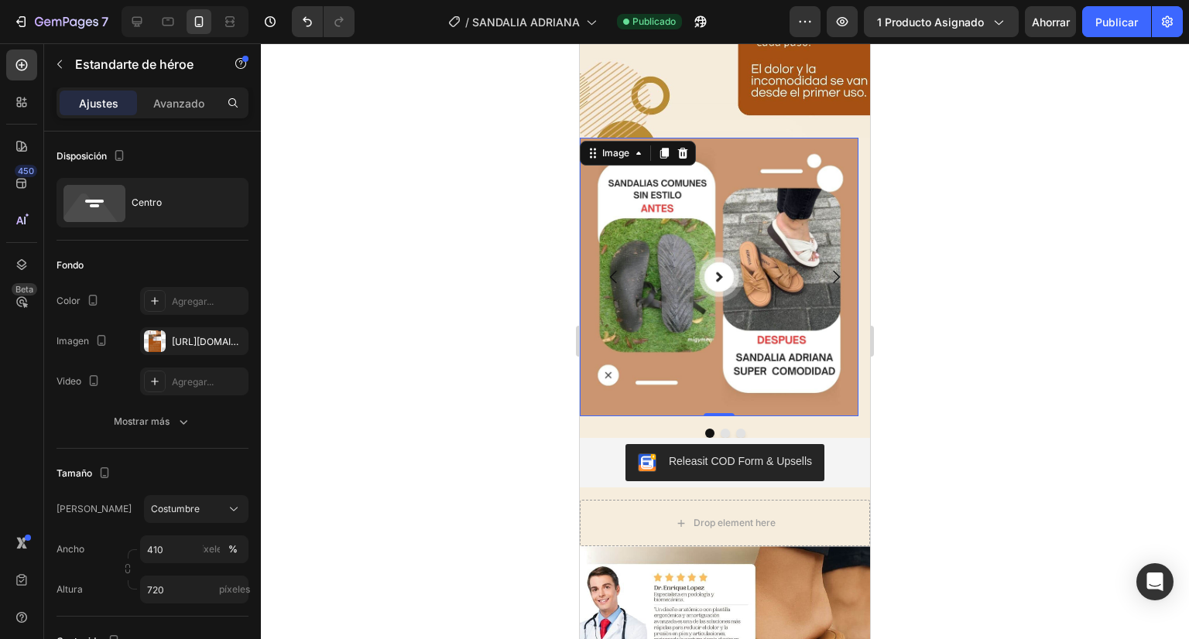
click at [665, 144] on div "Image 0" at bounding box center [719, 277] width 279 height 279
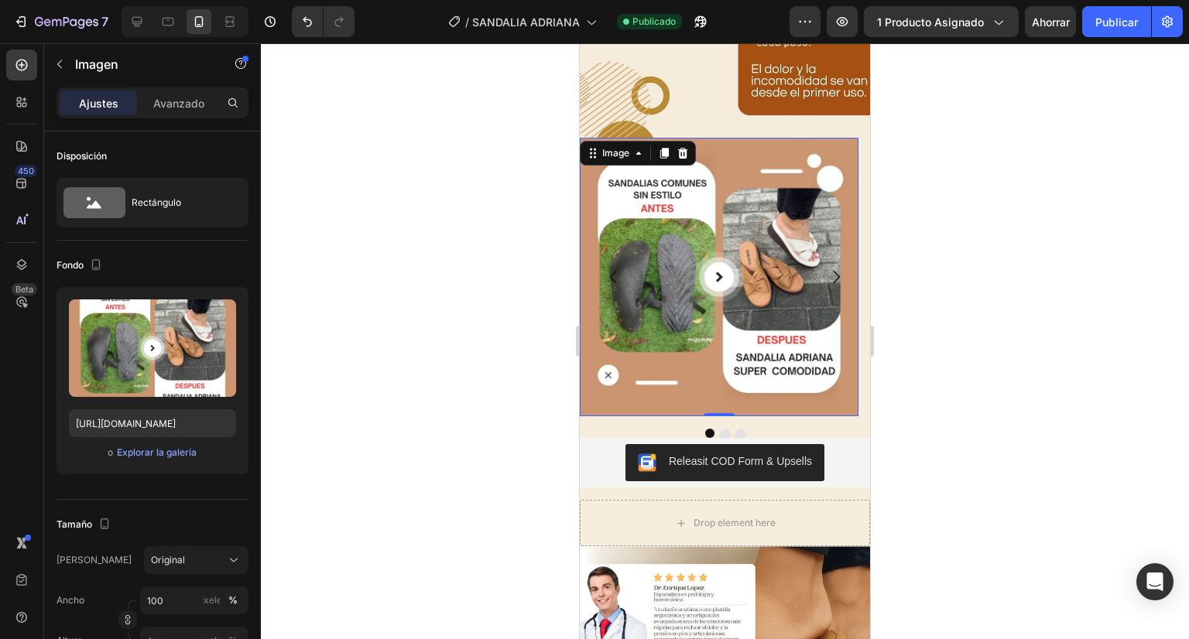
click at [756, 159] on img at bounding box center [719, 277] width 279 height 279
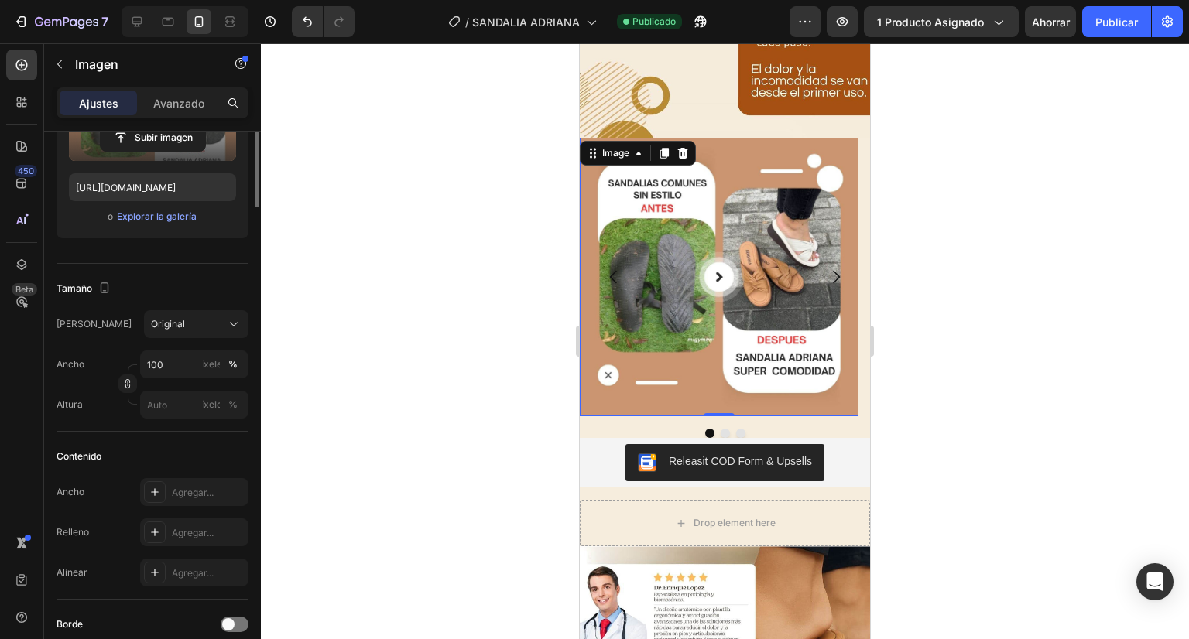
scroll to position [0, 0]
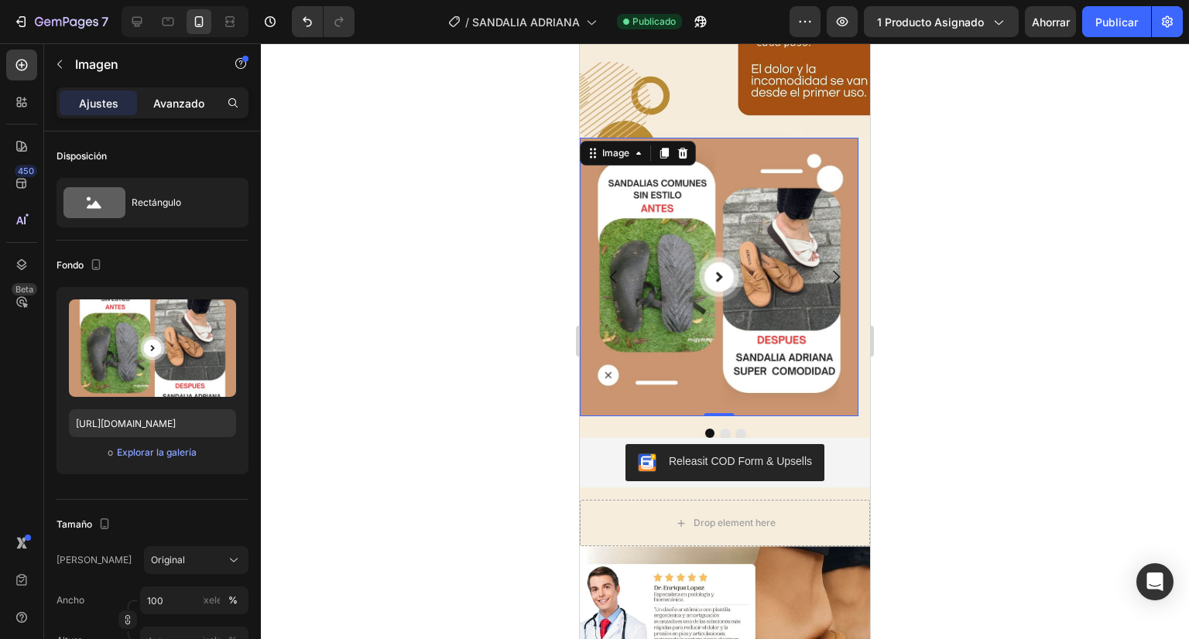
click at [199, 97] on font "Avanzado" at bounding box center [178, 103] width 51 height 13
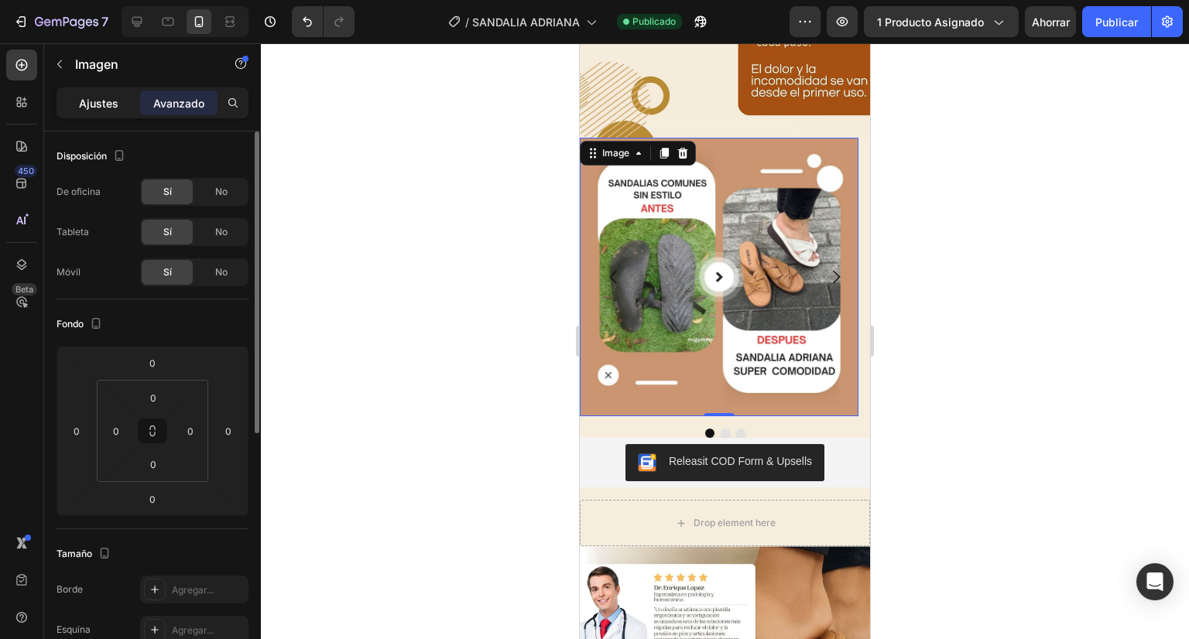
click at [111, 105] on font "Ajustes" at bounding box center [98, 103] width 39 height 13
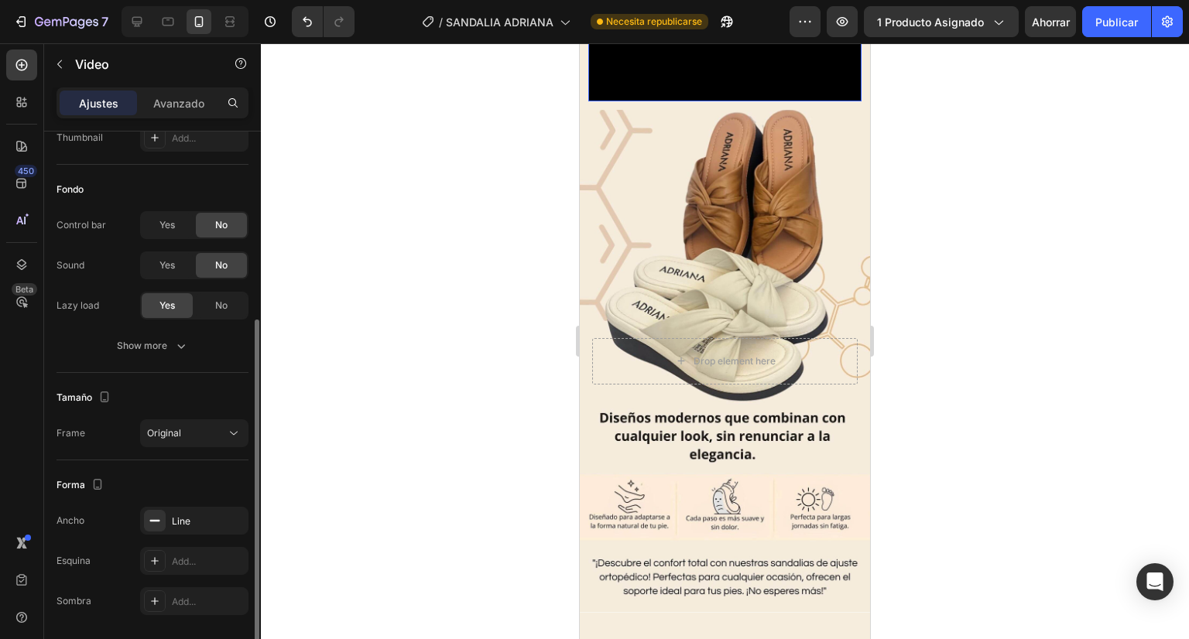
click at [678, 101] on video at bounding box center [724, 32] width 273 height 137
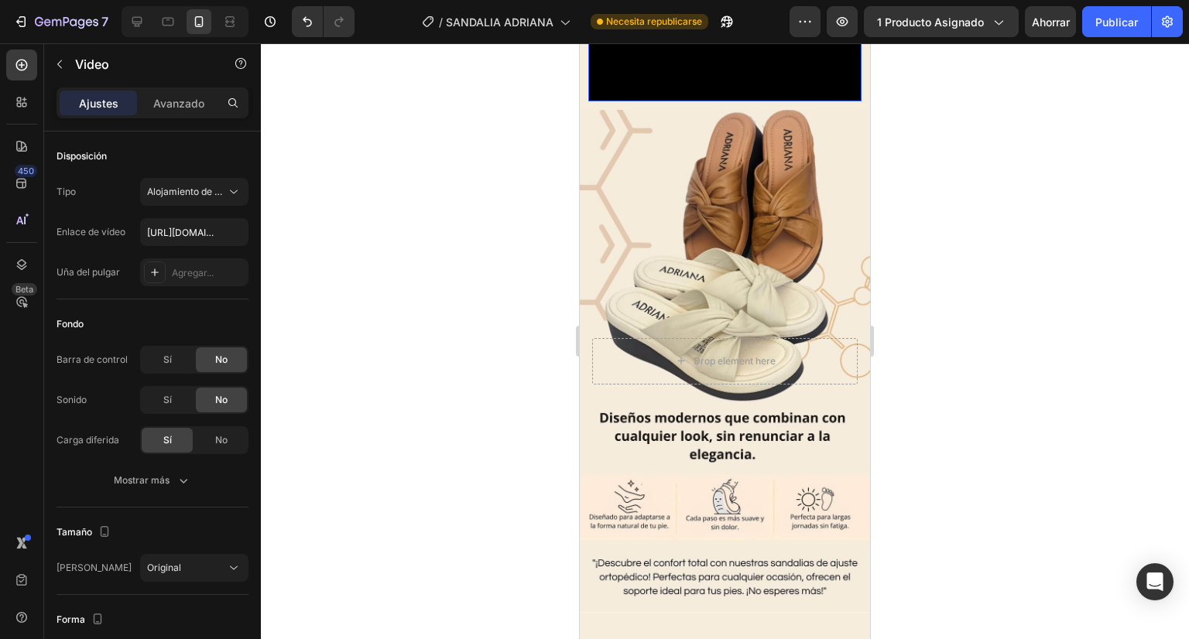
click at [667, 101] on video at bounding box center [724, 32] width 273 height 137
click at [179, 232] on input "https://cdn.shopify.com/s/files/1/0670/5974/5012/files/0823_1.gif?v=1755974767" at bounding box center [194, 232] width 108 height 28
paste input "GIF_ADRIANA_MIEL.gif?v=1756221886"
click at [179, 232] on input "https://cdn.shopify.com/s/files/1/0670/5974/5012/files/GIF_ADRIANA_MIEL.gif?v=1…" at bounding box center [194, 232] width 108 height 28
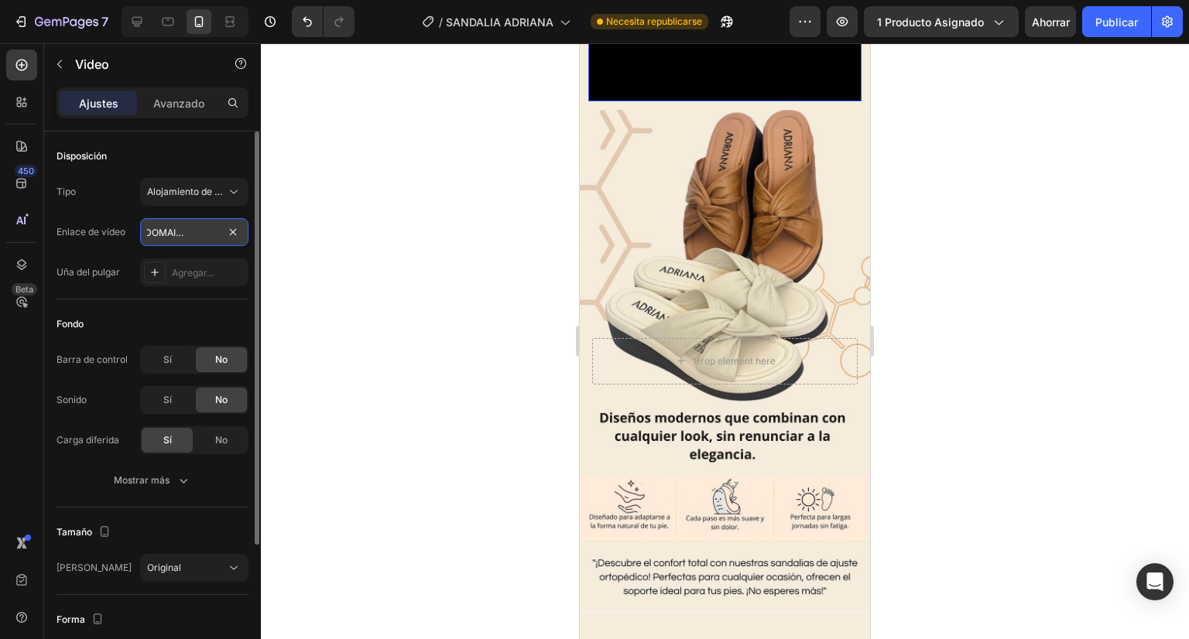
click at [179, 232] on input "https://cdn.shopify.com/s/files/1/0670/5974/5012/files/GIF_ADRIANA_MIEL.gif?v=1…" at bounding box center [194, 232] width 108 height 28
paste input "text"
type input "https://cdn.shopify.com/s/files/1/0670/5974/5012/files/GIF_ADRIANA_MIEL.gif?v=1…"
click at [406, 236] on div at bounding box center [725, 341] width 928 height 596
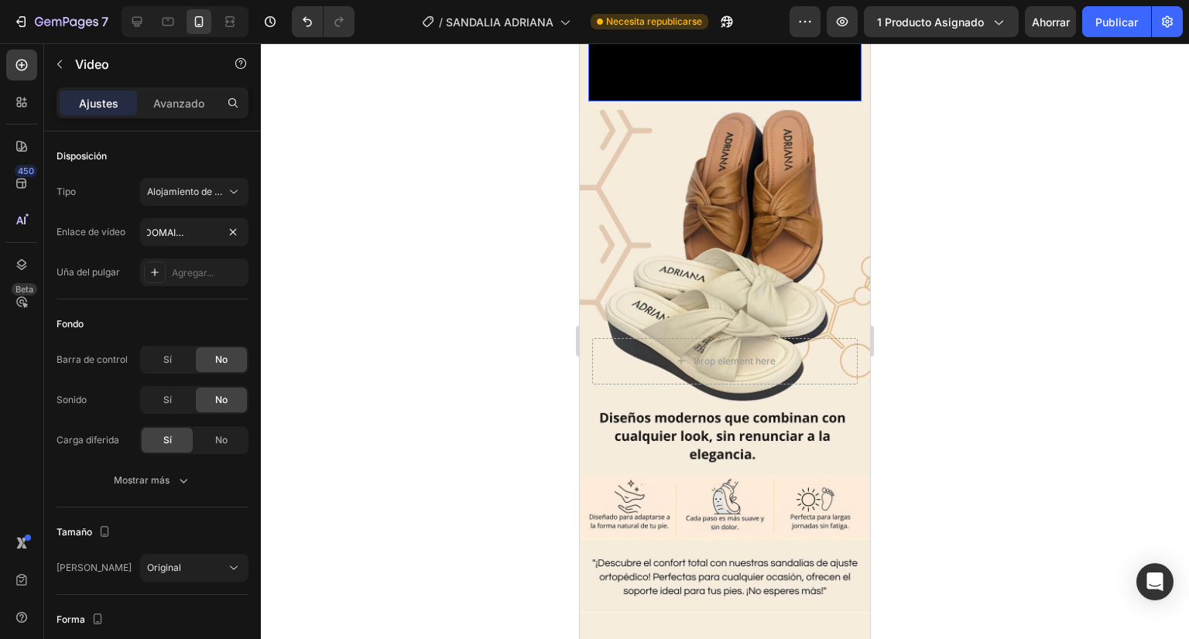
scroll to position [0, 0]
click at [664, 101] on video at bounding box center [724, 32] width 273 height 137
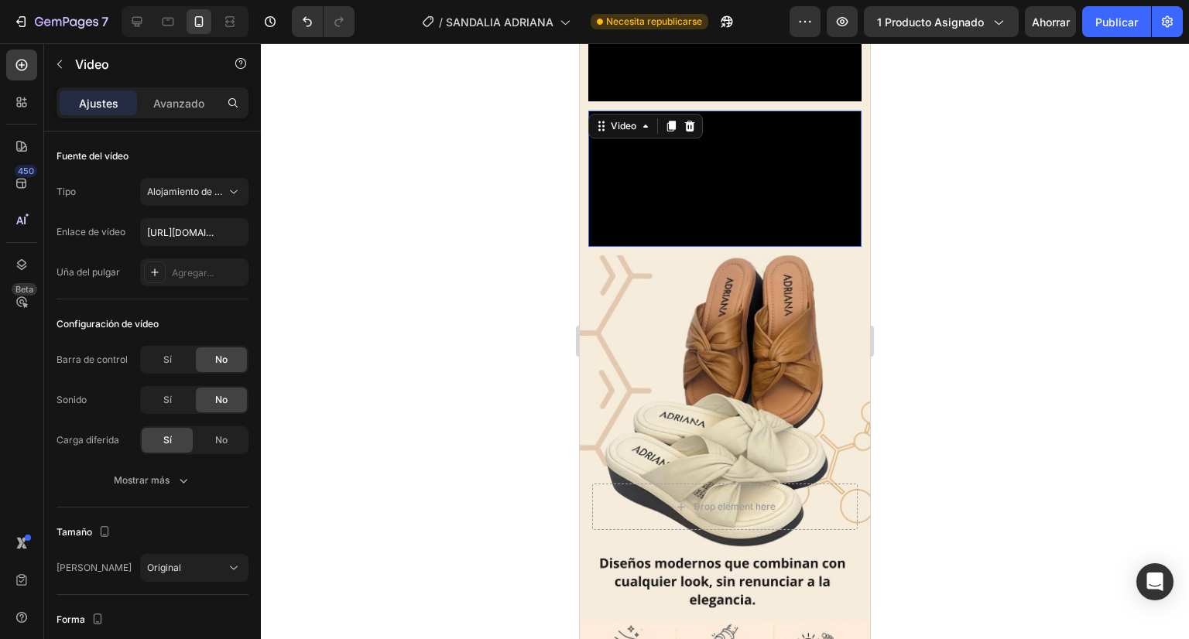
click at [724, 248] on video at bounding box center [724, 179] width 273 height 137
click at [197, 238] on input "https://cdn.shopify.com/s/files/1/0670/5974/5012/files/GIF_ADRIANA_MIEL.gif?v=1…" at bounding box center [194, 232] width 108 height 28
click at [201, 230] on input "text" at bounding box center [194, 232] width 108 height 28
paste input "https://cdn.shopify.com/s/files/1/0670/5974/5012/files/GIF_ADRIANA_MIEL.gif?v=1…"
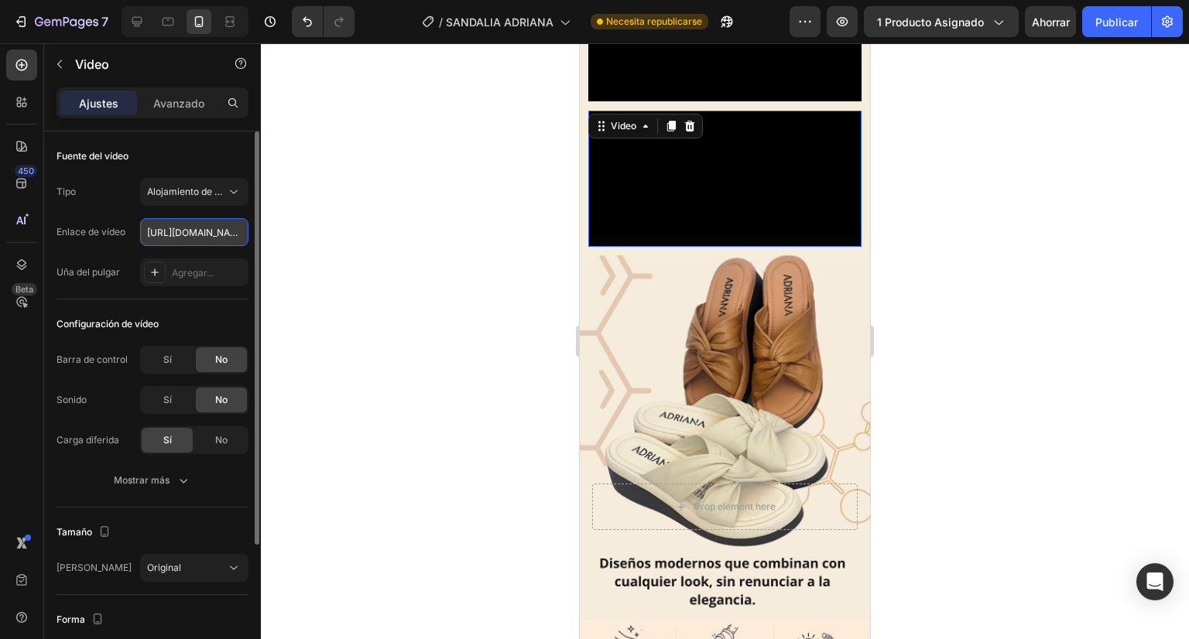
scroll to position [0, 341]
type input "https://cdn.shopify.com/s/files/1/0670/5974/5012/files/GIF_ADRIANA_MIEL.gif?v=1…"
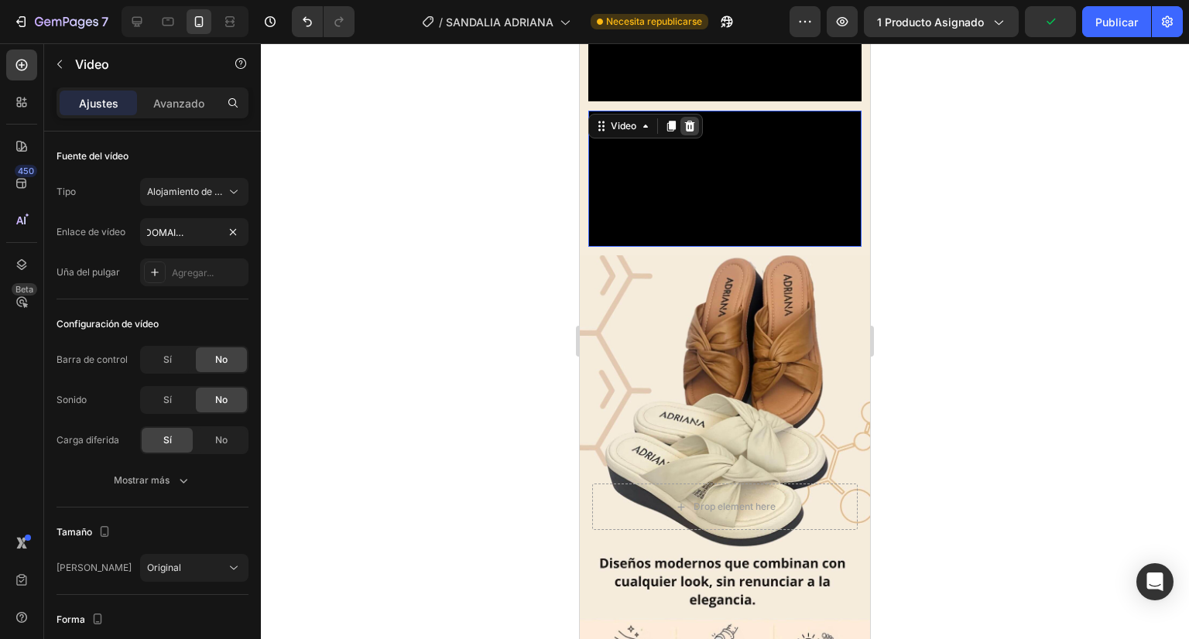
scroll to position [0, 0]
click at [691, 131] on icon at bounding box center [690, 125] width 10 height 11
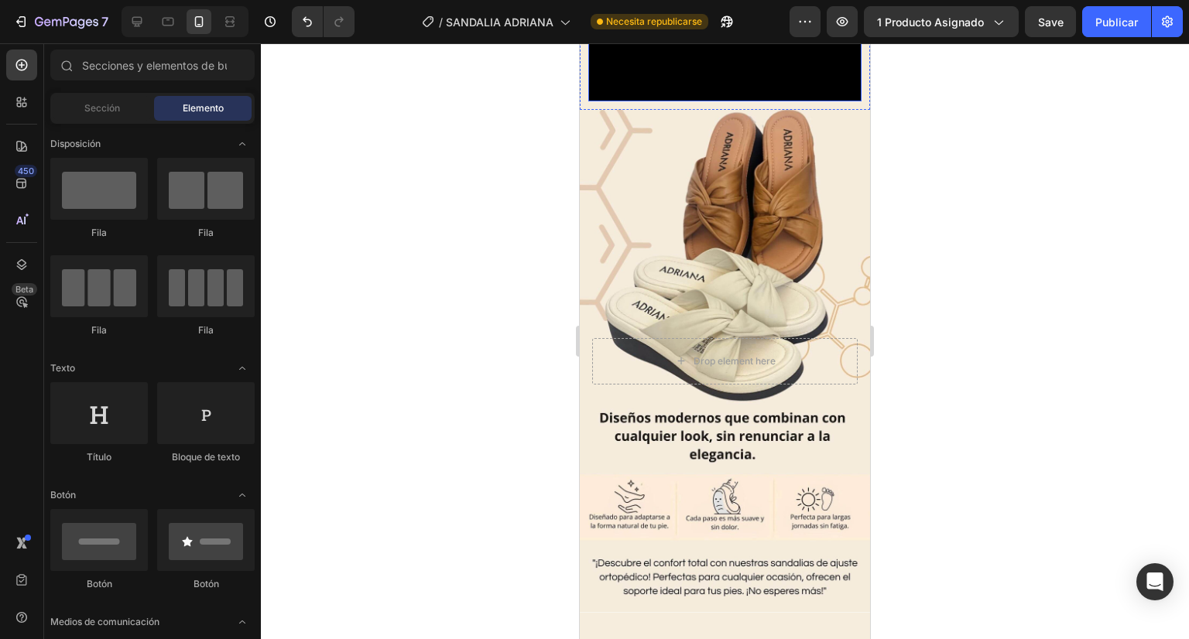
click at [663, 101] on video at bounding box center [724, 32] width 273 height 137
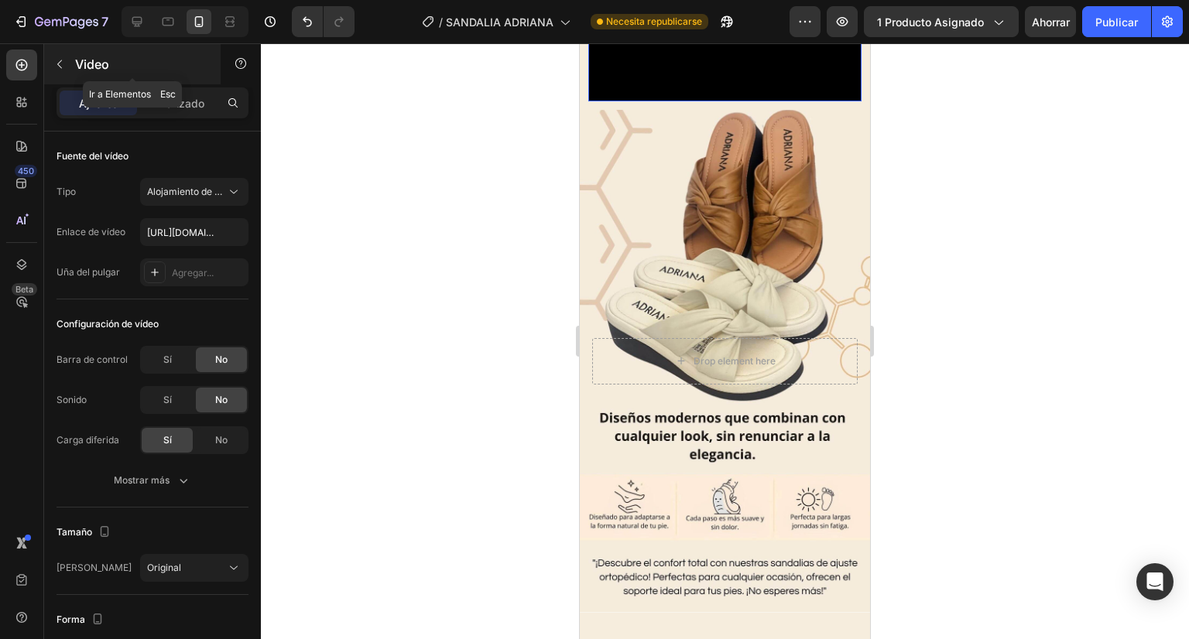
click at [62, 62] on icon "button" at bounding box center [59, 64] width 12 height 12
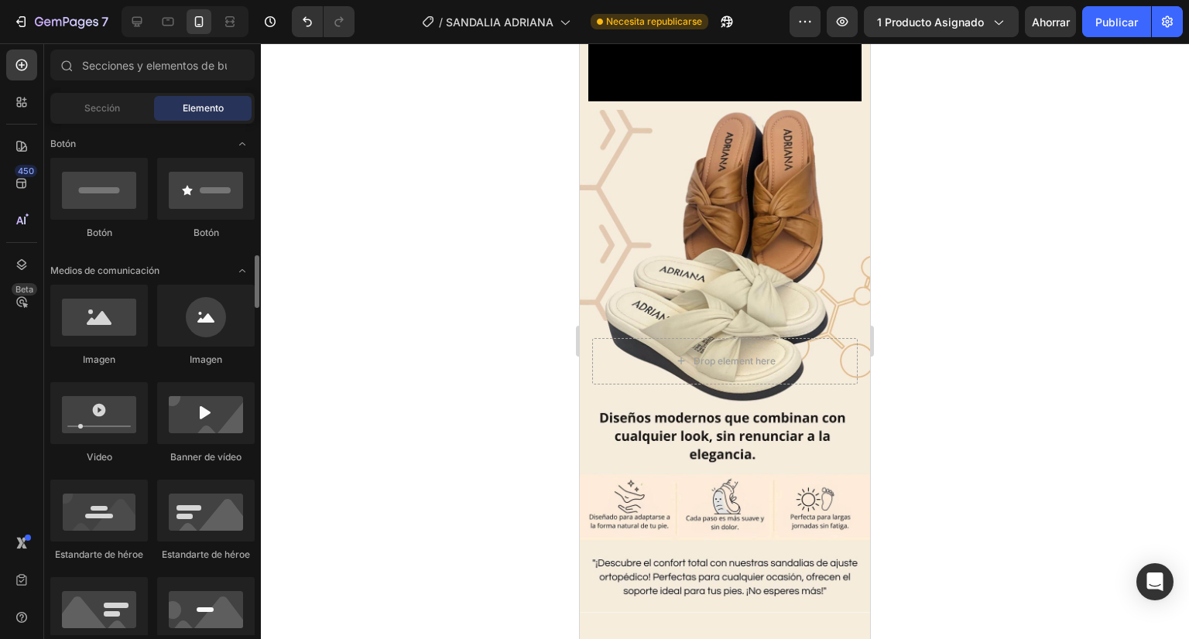
scroll to position [482, 0]
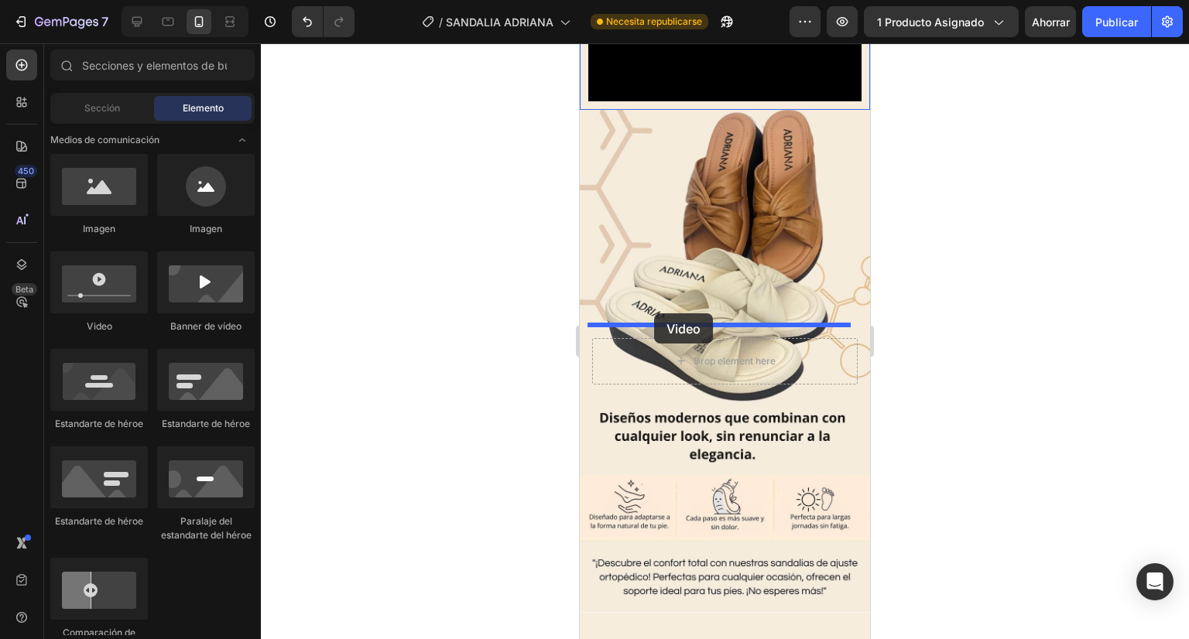
drag, startPoint x: 687, startPoint y: 332, endPoint x: 653, endPoint y: 313, distance: 38.8
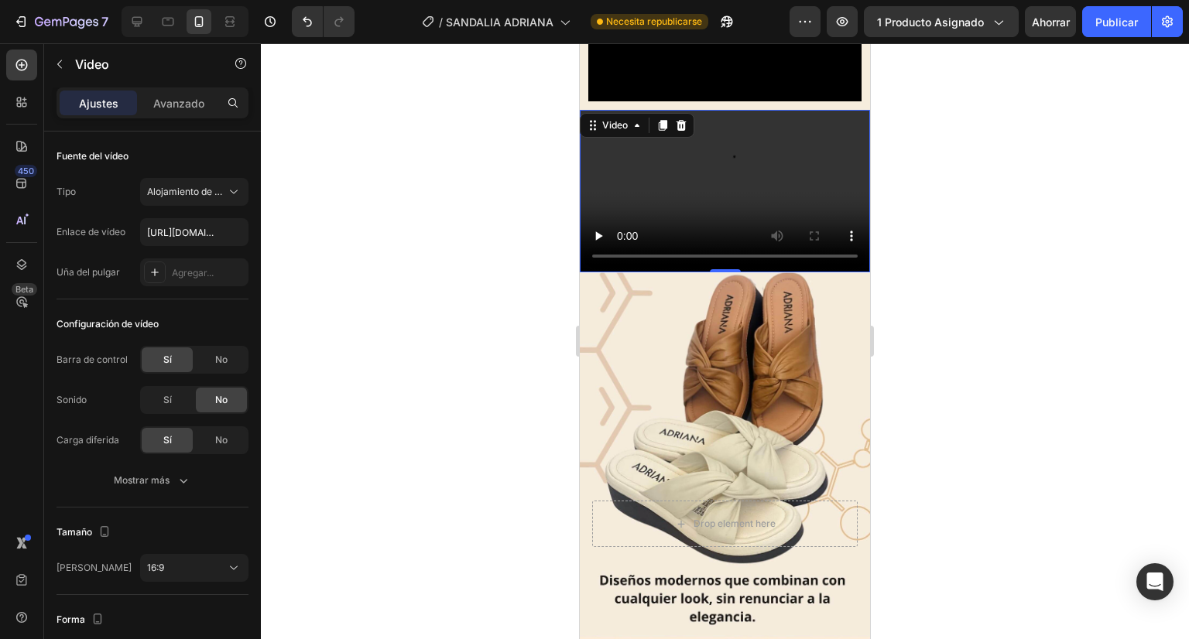
scroll to position [867, 0]
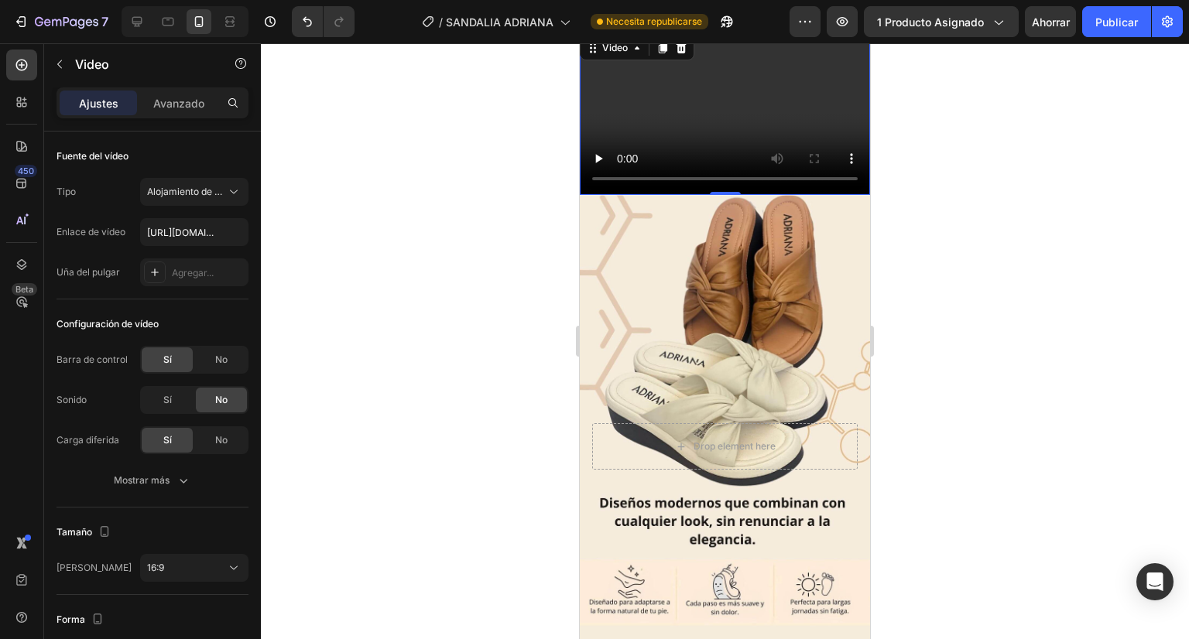
click at [625, 196] on video at bounding box center [725, 114] width 290 height 163
click at [190, 235] on input "https://cdn.shopify.com/videos/c/o/v/2cd3deb506b54b009063f7270ab5cf2e.mp4" at bounding box center [194, 232] width 108 height 28
type input "https://cdn.shopify.com/s/files/1/0670/5974/5012/files/GIF_ADRIANA_MIEL.gif?v=1…"
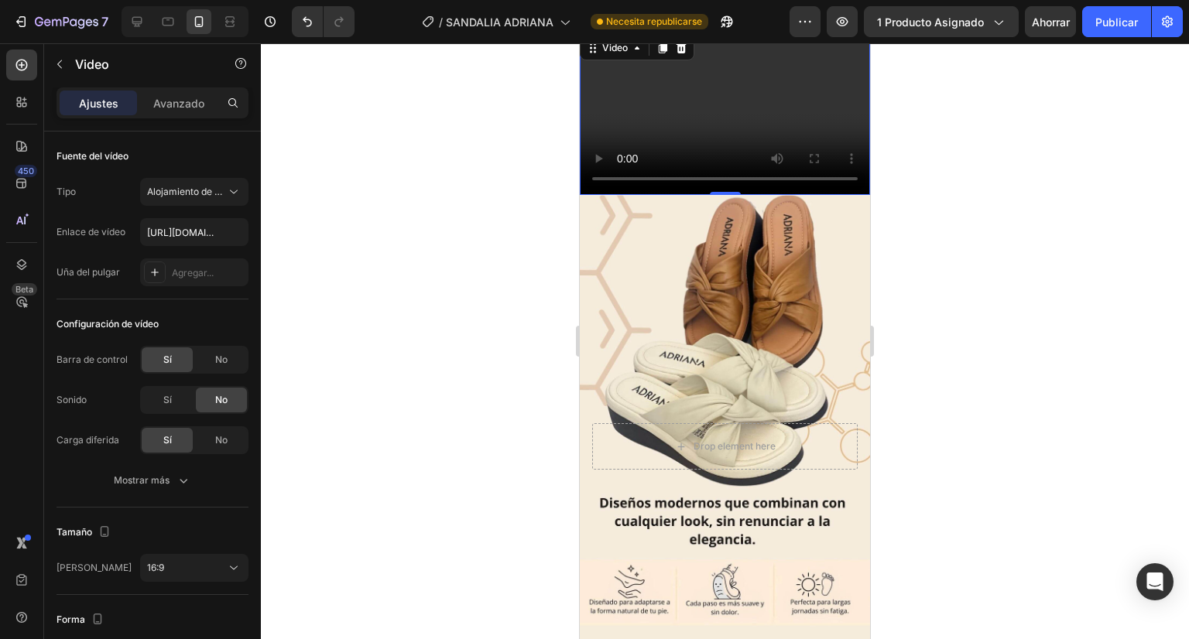
click at [327, 252] on div at bounding box center [725, 341] width 928 height 596
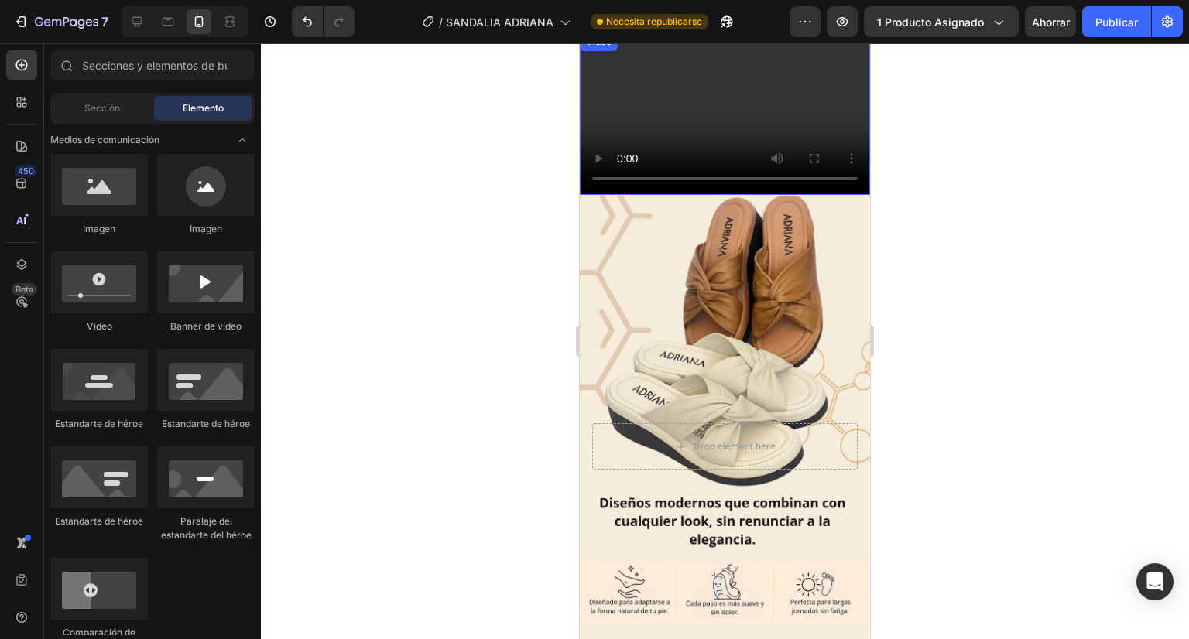
click at [731, 196] on video at bounding box center [725, 114] width 290 height 163
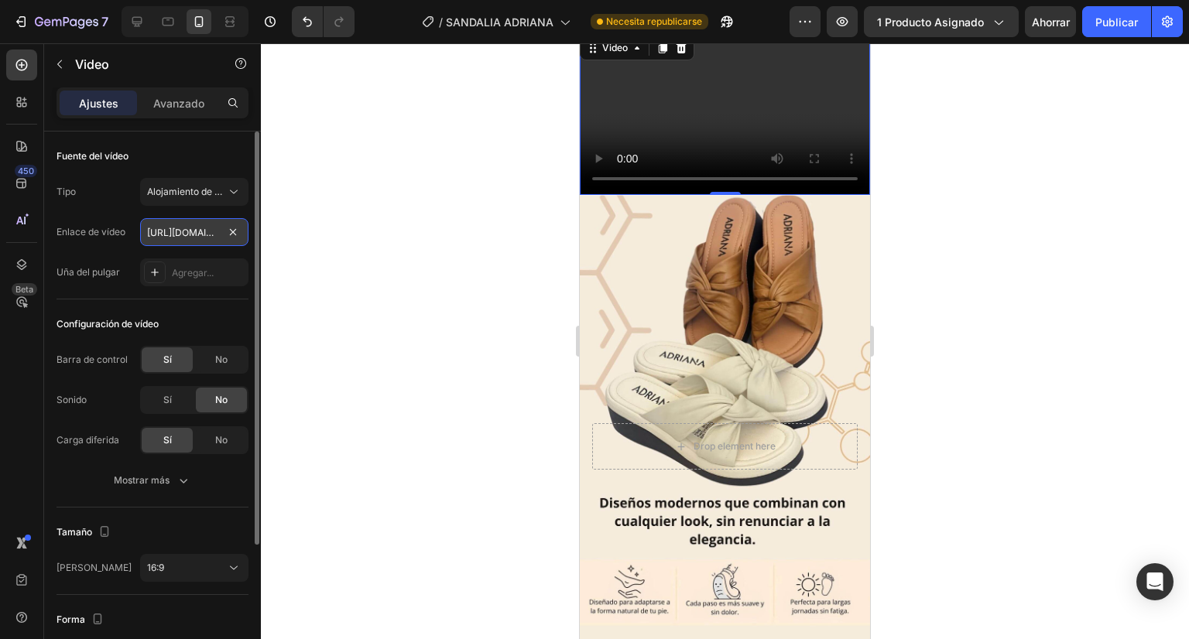
click at [199, 226] on input "https://cdn.shopify.com/s/files/1/0670/5974/5012/files/GIF_ADRIANA_MIEL.gif?v=1…" at bounding box center [194, 232] width 108 height 28
type input "https://cdn.shopify.com/s/files/1/0670/5974/5012/files/GIF_ADRIANAMIEL2.gif?v=1…"
paste input "https://cdn.shopify.com/s/files/1/0670/5974/5012/files/0823_1_ab17e2c2-a975-454…"
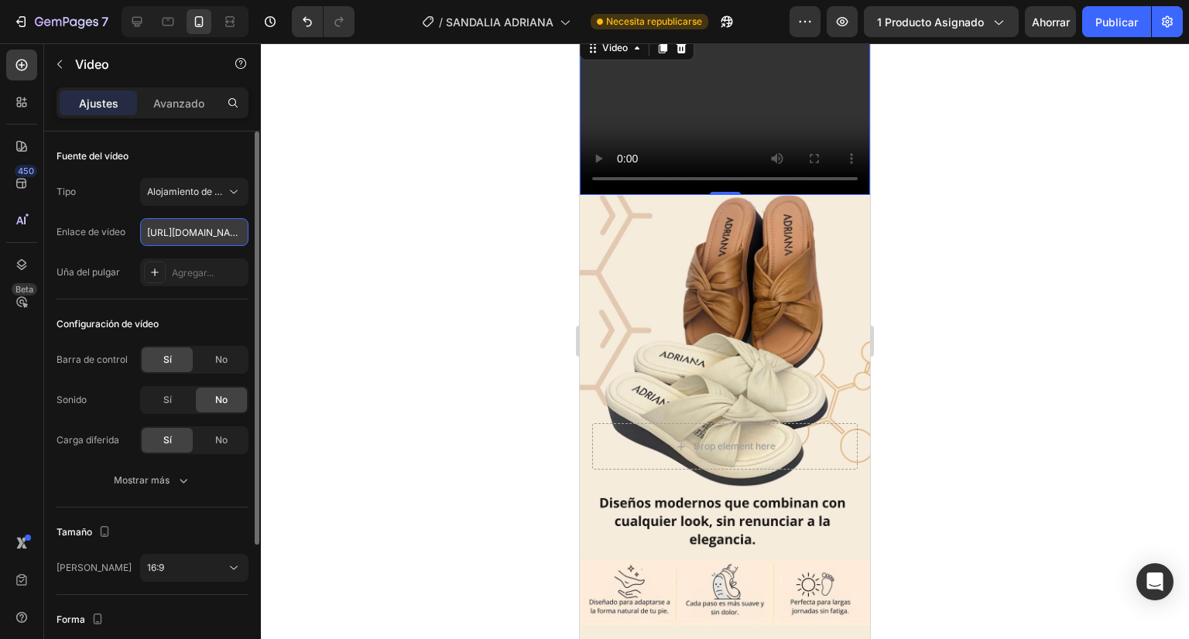
scroll to position [0, 476]
type input "https://cdn.shopify.com/s/files/1/0670/5974/5012/files/0823_1_ab17e2c2-a975-454…"
click at [308, 229] on div at bounding box center [725, 341] width 928 height 596
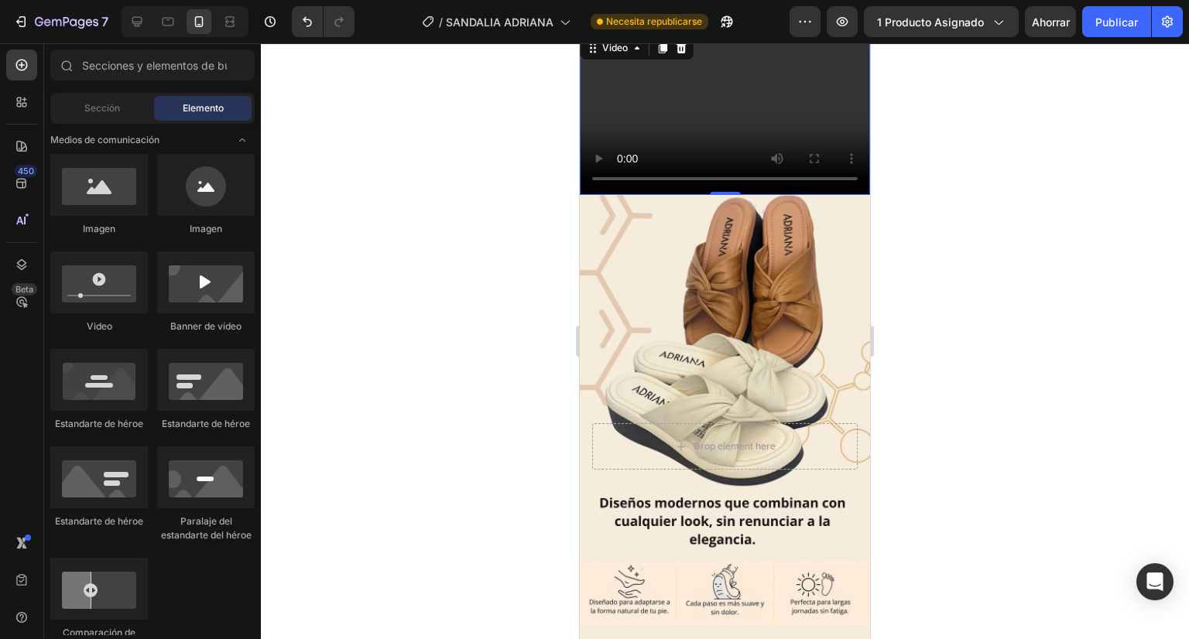
click at [669, 196] on video at bounding box center [725, 114] width 290 height 163
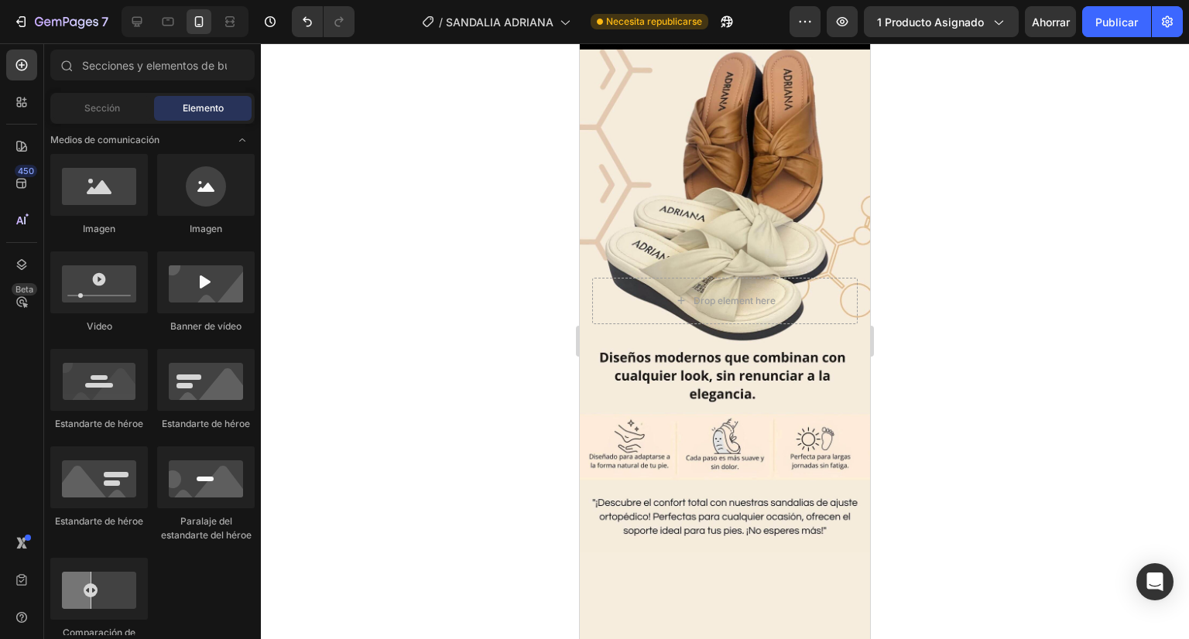
click at [450, 210] on div at bounding box center [725, 341] width 928 height 596
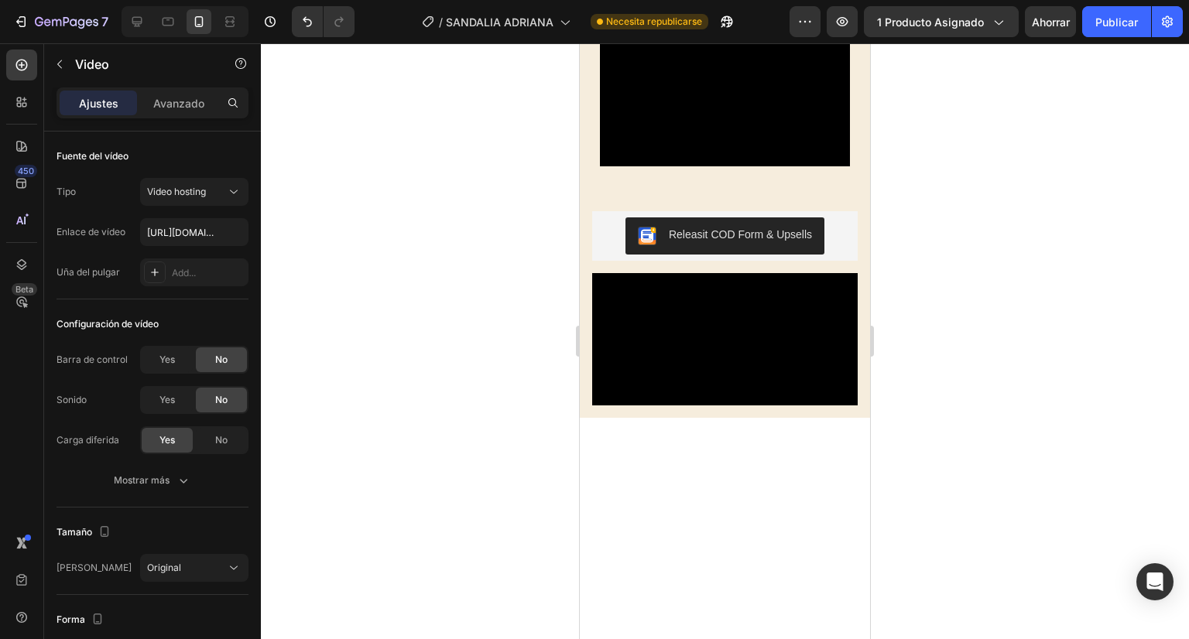
click at [656, 166] on video at bounding box center [725, 103] width 250 height 125
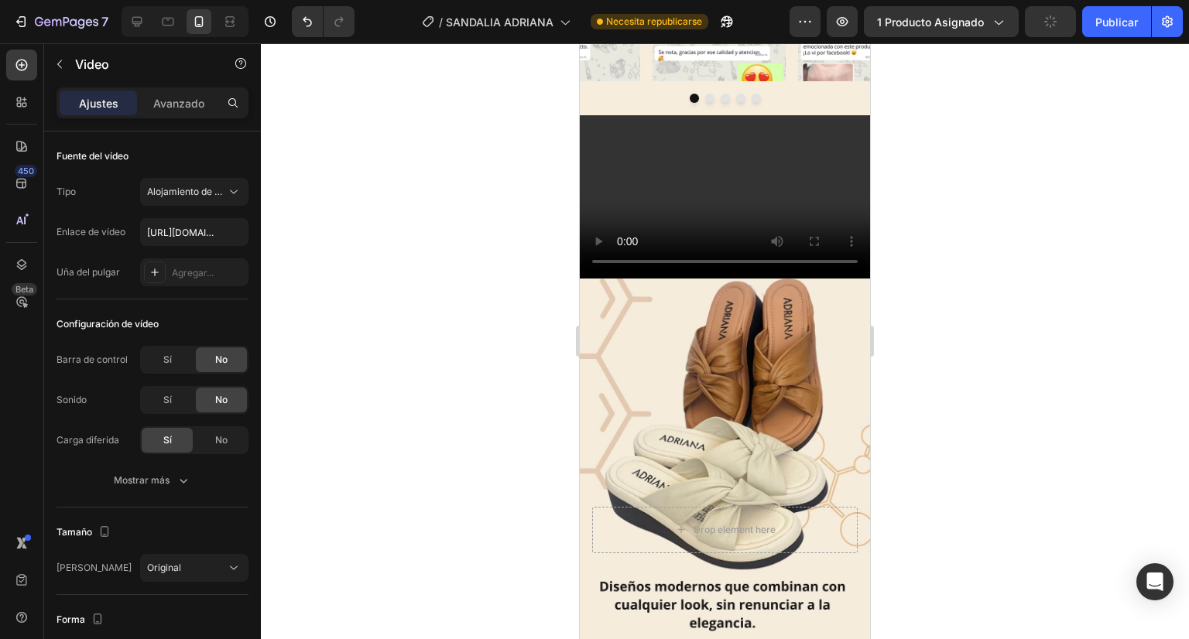
scroll to position [666, 0]
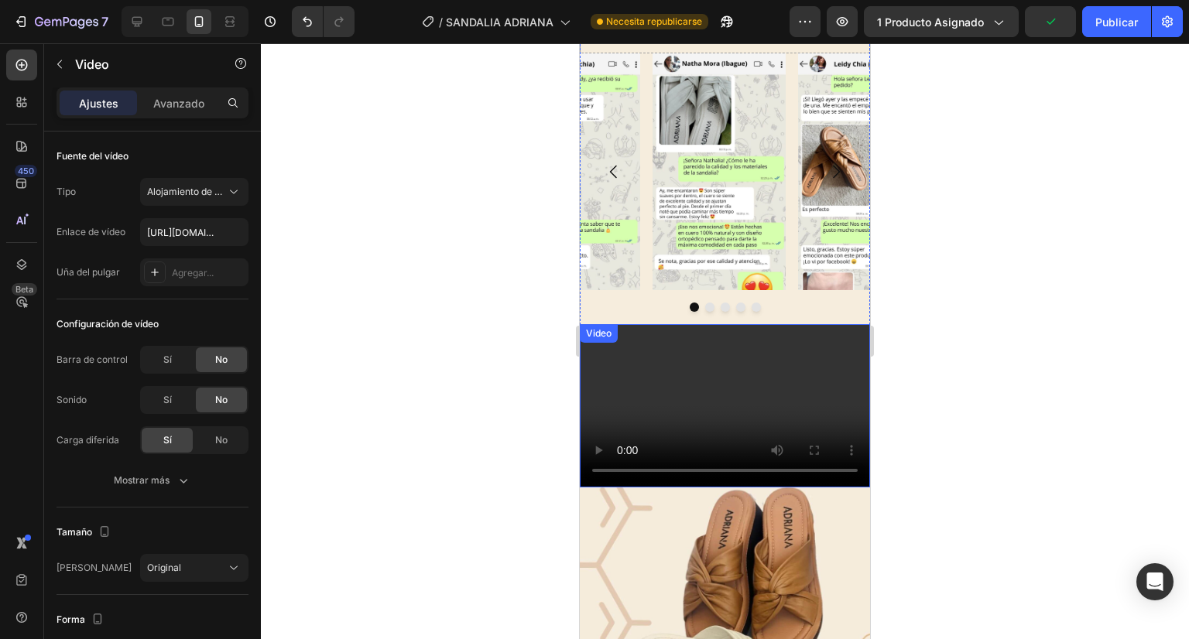
click at [662, 369] on video at bounding box center [725, 405] width 290 height 163
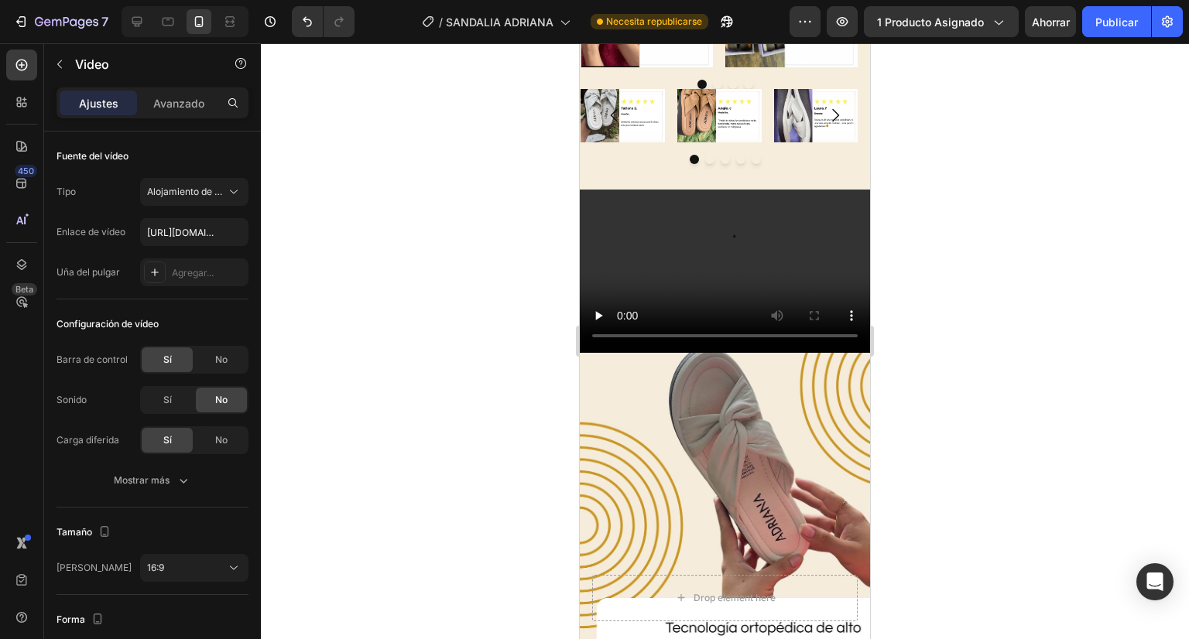
scroll to position [3835, 0]
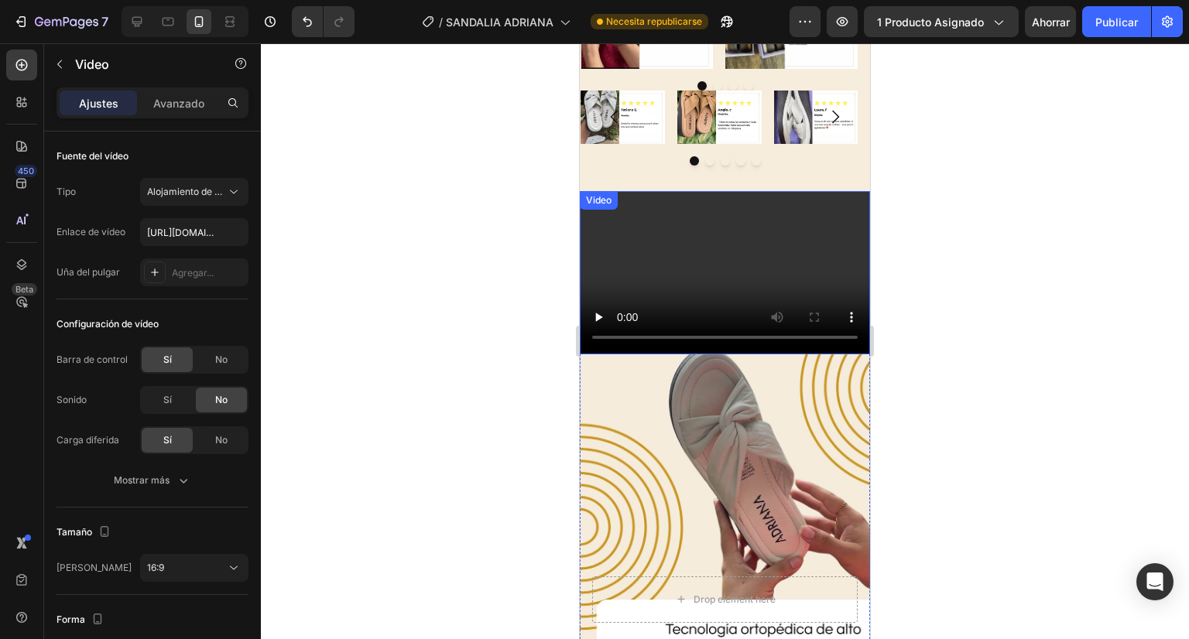
click at [666, 248] on video at bounding box center [725, 272] width 290 height 163
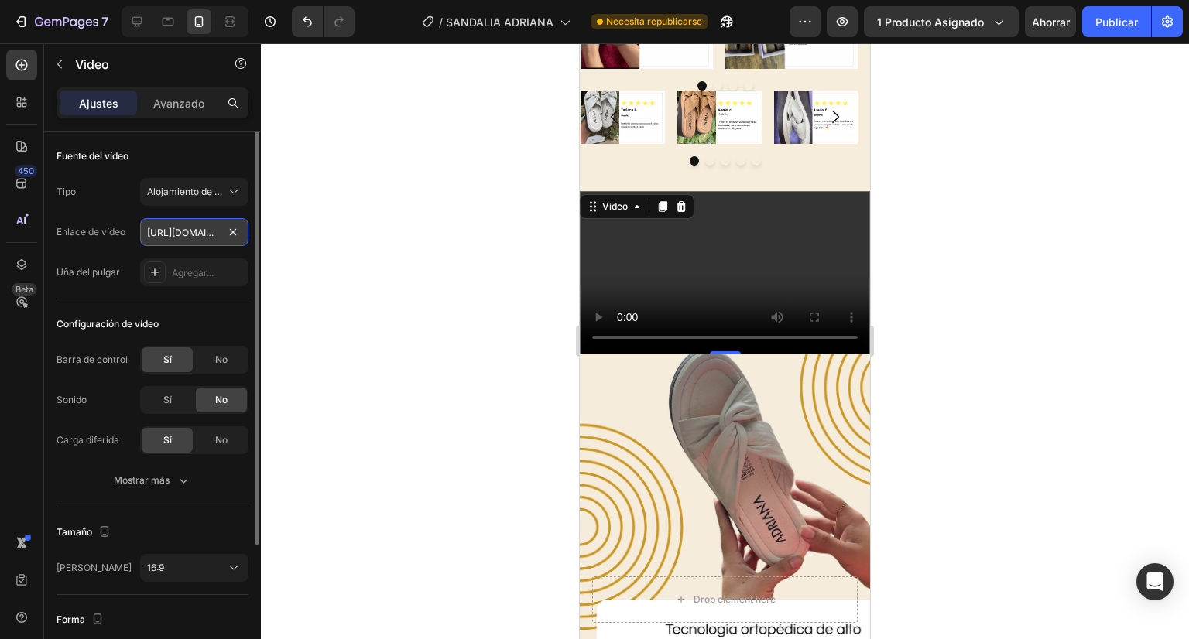
click at [212, 229] on input "https://cdn.shopify.com/videos/c/o/v/2cd3deb506b54b009063f7270ab5cf2e.mp4" at bounding box center [194, 232] width 108 height 28
type input "https://cdn.shopify.com/videos/c/o/v/2cd3deb506b54b009063f7270ab5cf2e.mp4"
click at [457, 255] on div at bounding box center [725, 341] width 928 height 596
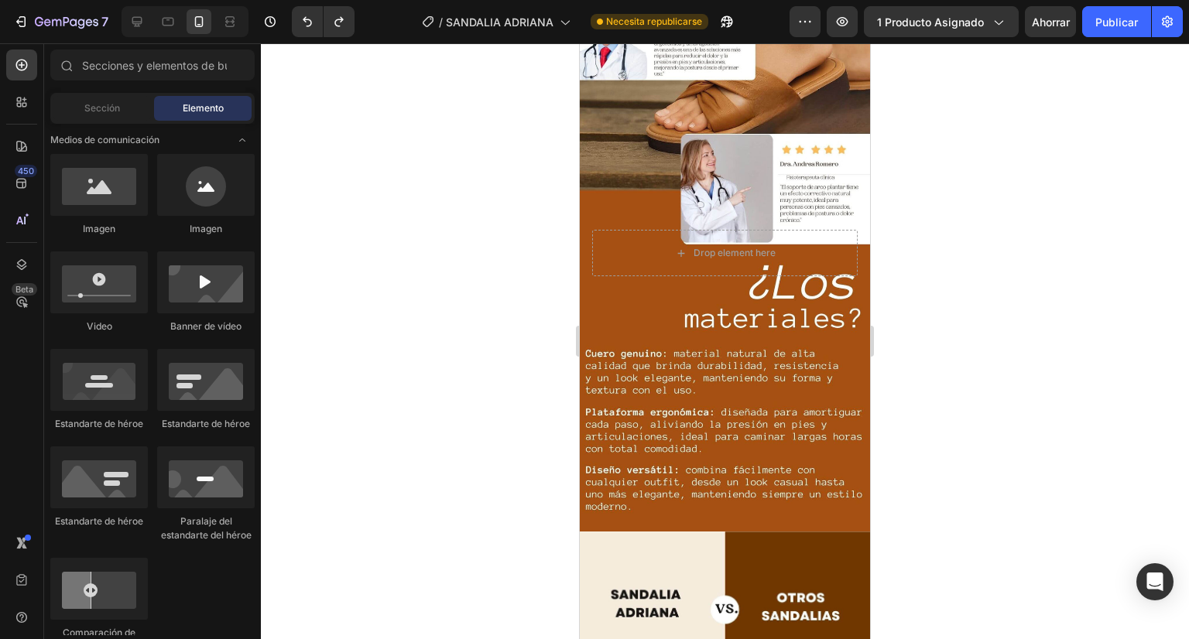
scroll to position [5649, 0]
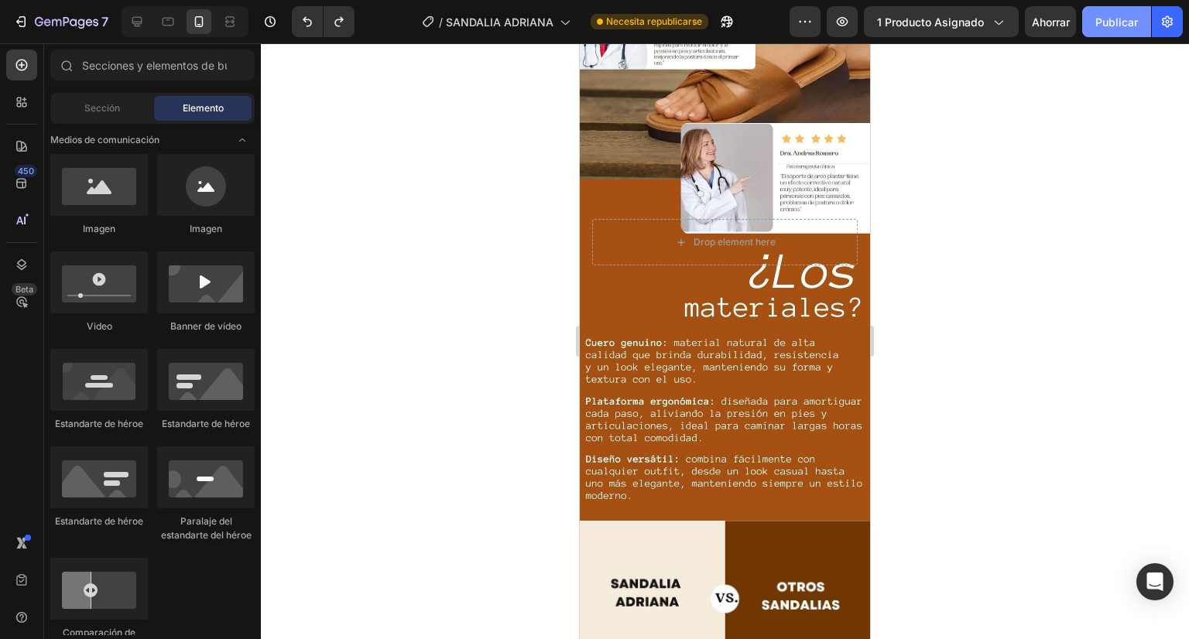
click at [1102, 19] on font "Publicar" at bounding box center [1116, 21] width 43 height 13
